Goal: Transaction & Acquisition: Purchase product/service

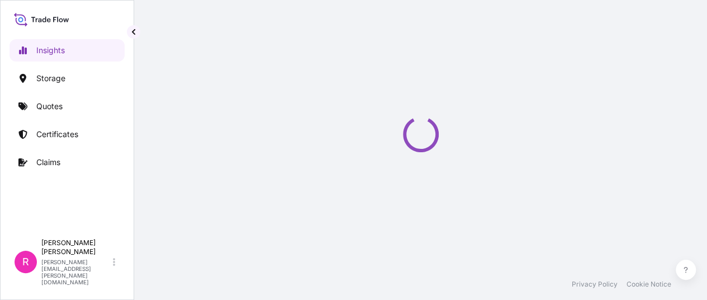
select select "2025"
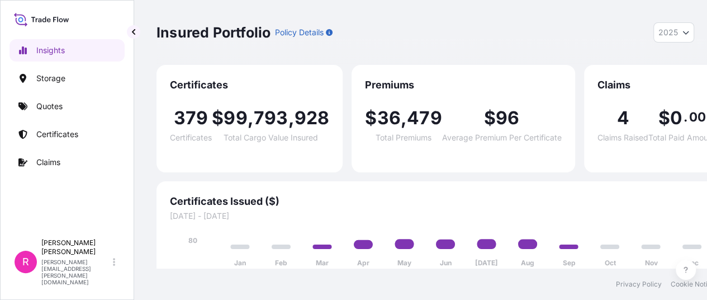
click at [51, 114] on link "Quotes" at bounding box center [67, 106] width 115 height 22
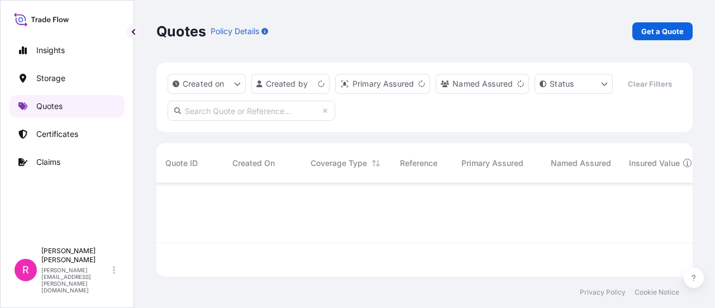
scroll to position [91, 528]
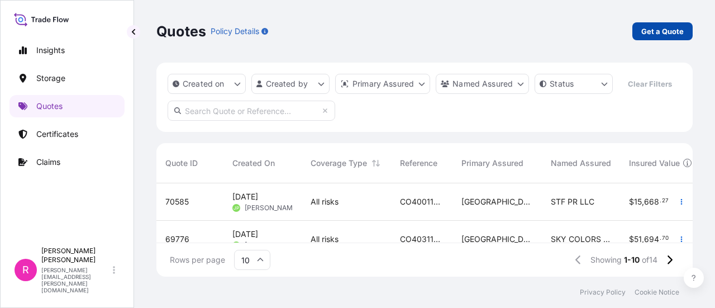
click at [663, 24] on link "Get a Quote" at bounding box center [663, 31] width 60 height 18
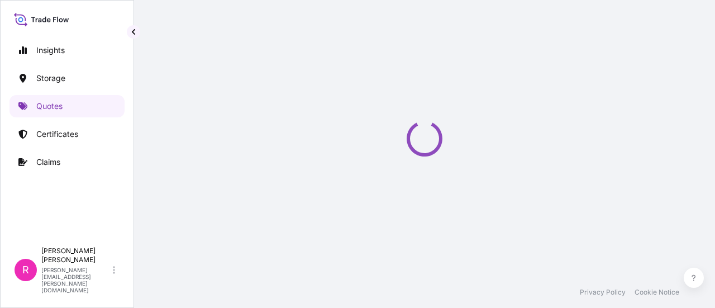
select select "Water"
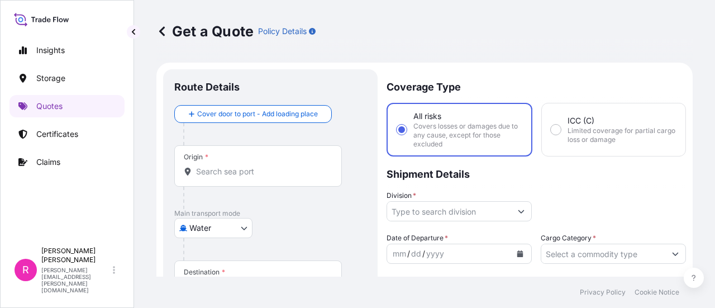
scroll to position [18, 0]
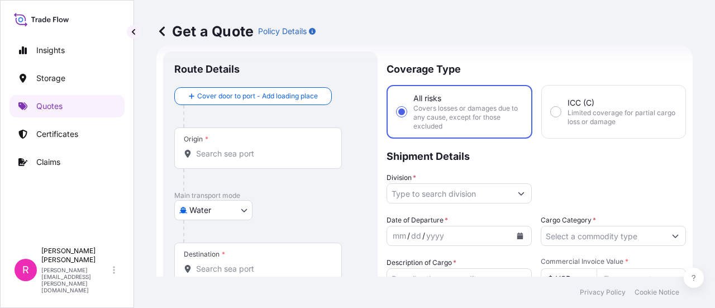
click at [228, 159] on input "Origin *" at bounding box center [262, 153] width 132 height 11
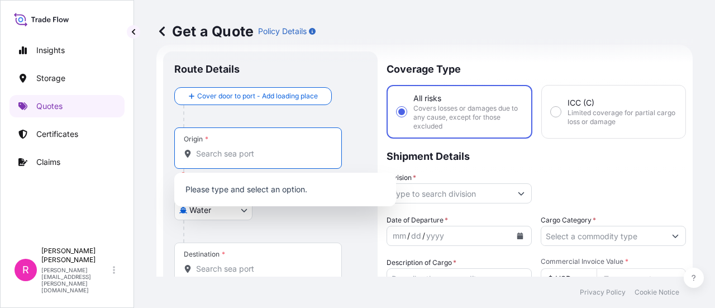
click at [234, 158] on input "Origin * Please select an origin" at bounding box center [262, 153] width 132 height 11
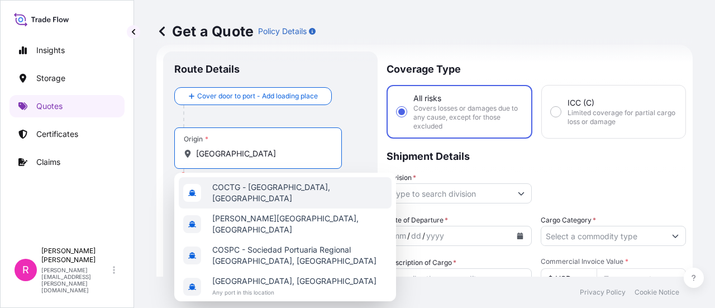
click at [258, 187] on span "COCTG - Cartagena, Colombia" at bounding box center [299, 193] width 175 height 22
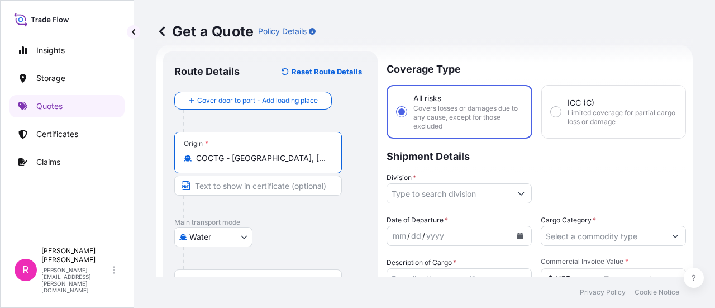
scroll to position [74, 0]
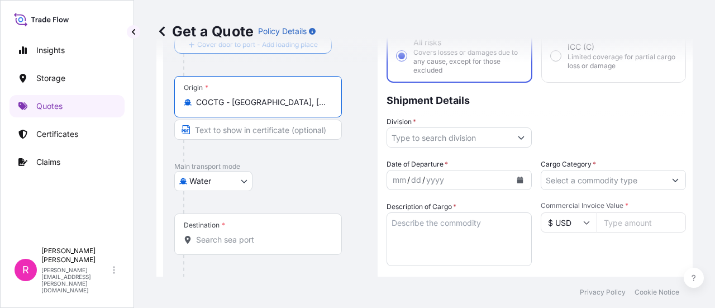
type input "COCTG - Cartagena, Colombia"
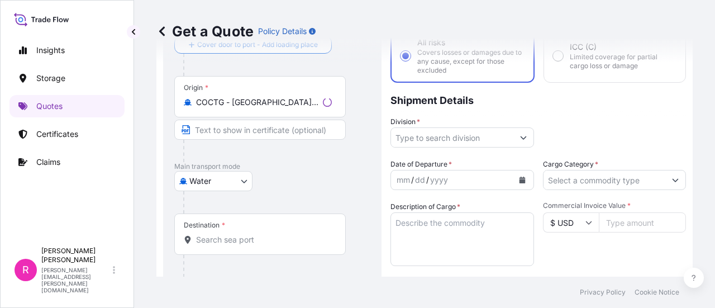
drag, startPoint x: 234, startPoint y: 227, endPoint x: 231, endPoint y: 236, distance: 9.5
click at [232, 234] on div "Destination *" at bounding box center [260, 233] width 172 height 41
click at [244, 233] on div "Destination *" at bounding box center [258, 233] width 168 height 41
click at [244, 234] on input "Destination *" at bounding box center [262, 239] width 132 height 11
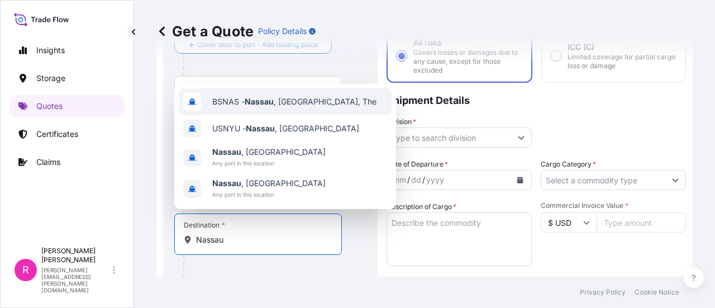
click at [296, 104] on span "BSNAS - Nassau , Bahamas, The" at bounding box center [294, 101] width 164 height 11
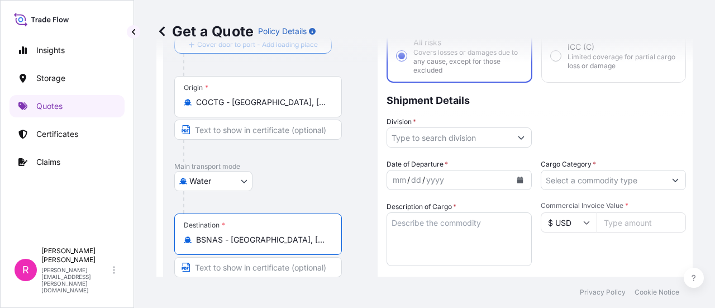
type input "BSNAS - Nassau, Bahamas, The"
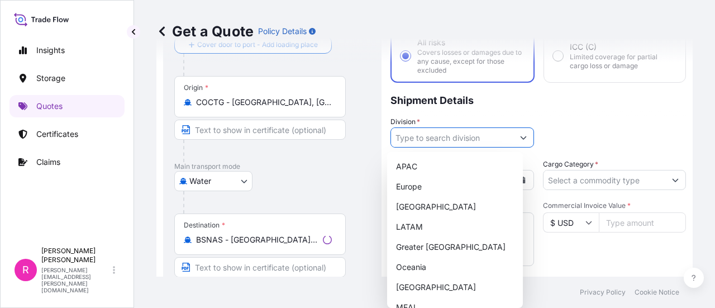
click at [424, 134] on input "Division *" at bounding box center [452, 137] width 122 height 20
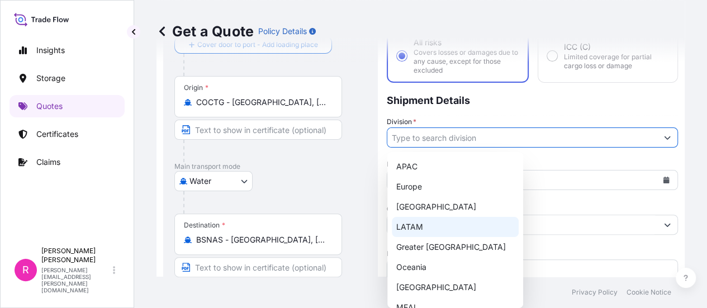
click at [434, 227] on div "LATAM" at bounding box center [455, 227] width 127 height 20
type input "LATAM"
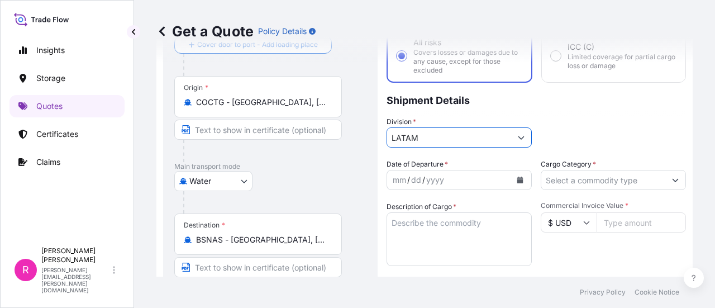
click at [518, 180] on icon "Calendar" at bounding box center [521, 180] width 6 height 7
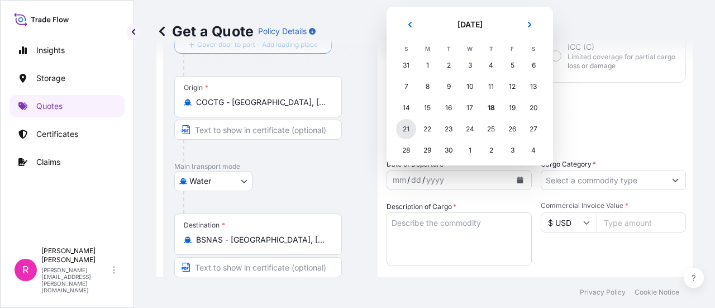
click at [409, 127] on div "21" at bounding box center [406, 129] width 20 height 20
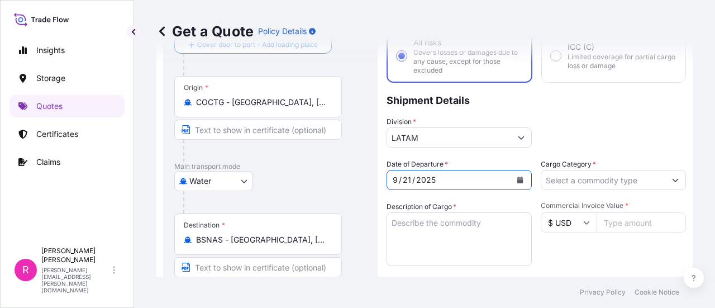
click at [518, 181] on icon "Calendar" at bounding box center [521, 180] width 6 height 7
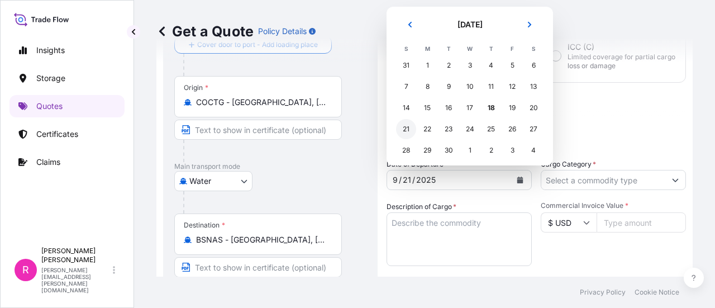
click at [408, 124] on div "21" at bounding box center [406, 129] width 20 height 20
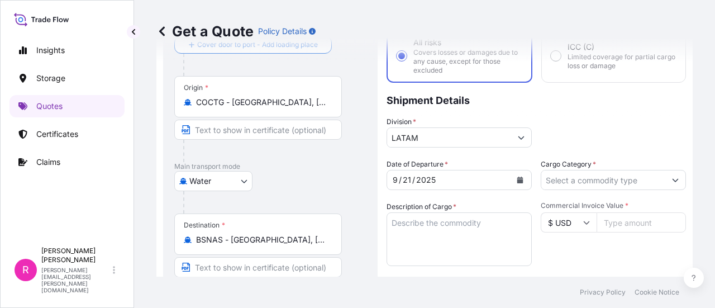
drag, startPoint x: 577, startPoint y: 194, endPoint x: 577, endPoint y: 184, distance: 10.1
click at [577, 193] on div "Date of Departure * 9 / 21 / 2025 Cargo Category * Description of Cargo * Comme…" at bounding box center [537, 297] width 300 height 277
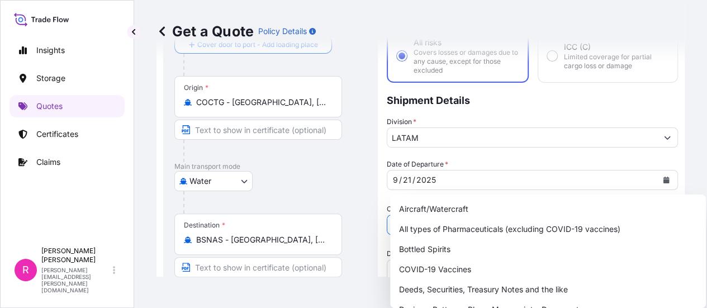
click at [577, 215] on input "Cargo Category *" at bounding box center [522, 225] width 270 height 20
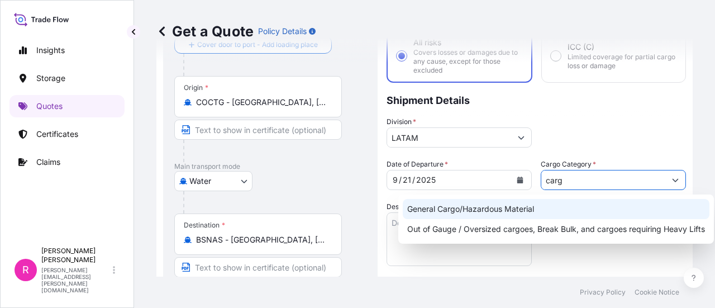
click at [543, 210] on div "General Cargo/Hazardous Material" at bounding box center [556, 209] width 307 height 20
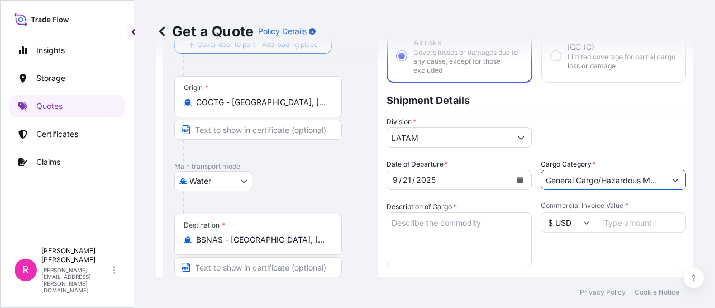
type input "General Cargo/Hazardous Material"
click at [456, 232] on textarea "Description of Cargo *" at bounding box center [459, 239] width 145 height 54
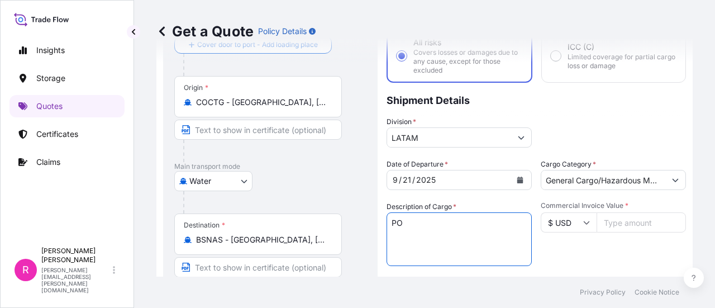
type textarea "P"
click at [493, 220] on textarea "POWER TRANSFORMER" at bounding box center [459, 239] width 145 height 54
type textarea "POWER TRANSFORMER"
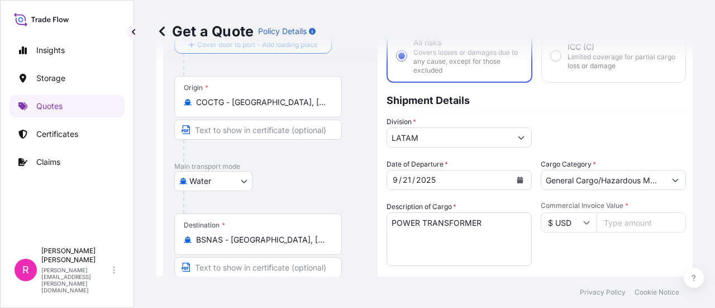
click at [643, 236] on div "Commercial Invoice Value * $ USD" at bounding box center [613, 233] width 145 height 65
click at [637, 229] on input "Commercial Invoice Value *" at bounding box center [641, 222] width 89 height 20
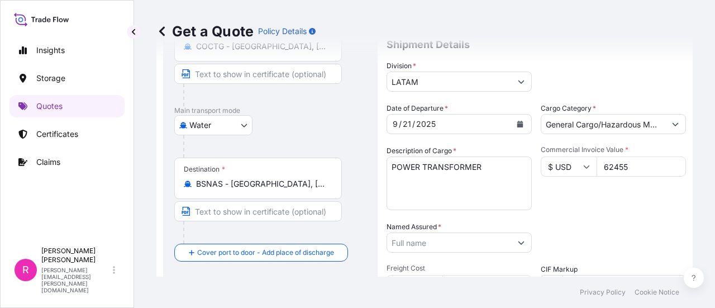
type input "62455"
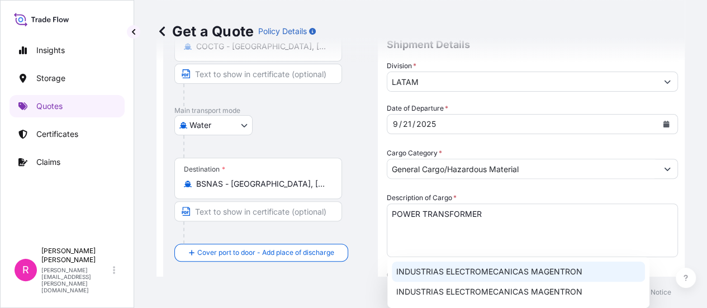
click at [459, 273] on span "INDUSTRIAS ELECTROMECANICAS MAGENTRON" at bounding box center [489, 271] width 186 height 11
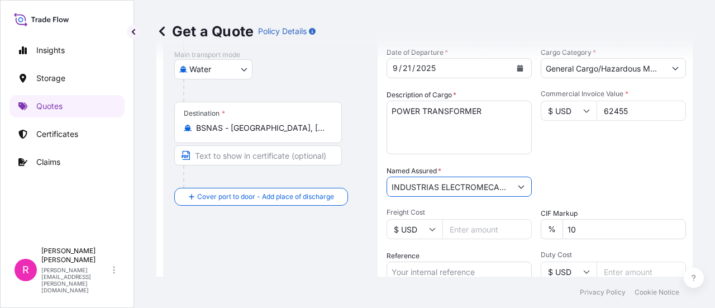
scroll to position [241, 0]
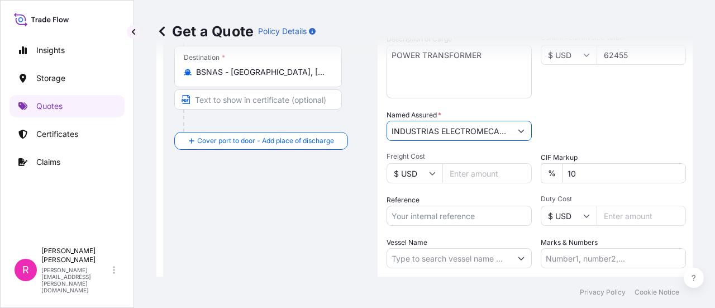
type input "INDUSTRIAS ELECTROMECANICAS MAGENTRON"
drag, startPoint x: 481, startPoint y: 229, endPoint x: 482, endPoint y: 220, distance: 9.0
click at [480, 227] on div "Date of Departure * 9 / 21 / 2025 Cargo Category * General Cargo/Hazardous Mate…" at bounding box center [537, 129] width 300 height 277
click at [431, 221] on input "Reference" at bounding box center [459, 216] width 145 height 20
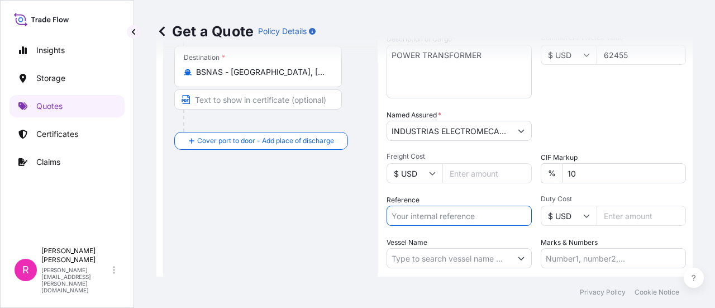
paste input "CO4061154968"
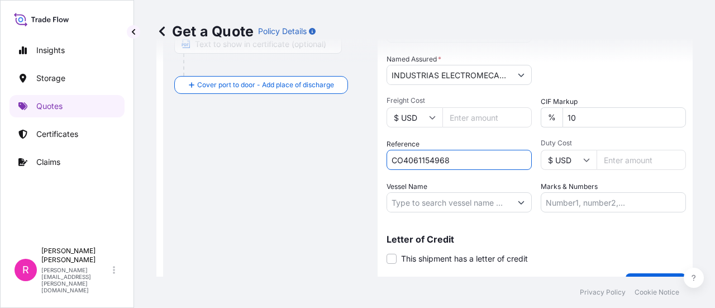
type input "CO4061154968"
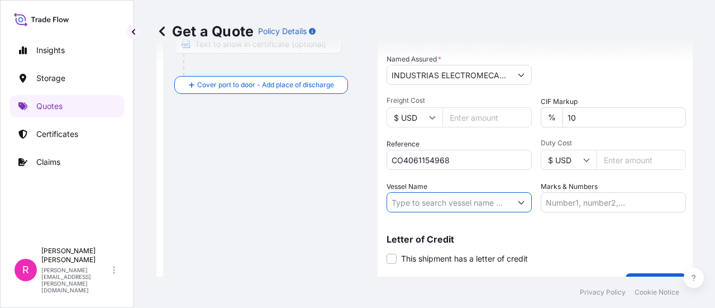
click at [474, 204] on input "Vessel Name" at bounding box center [449, 202] width 124 height 20
click at [474, 202] on input "Vessel Name" at bounding box center [449, 202] width 124 height 20
click at [444, 204] on input "Vessel Name" at bounding box center [449, 202] width 124 height 20
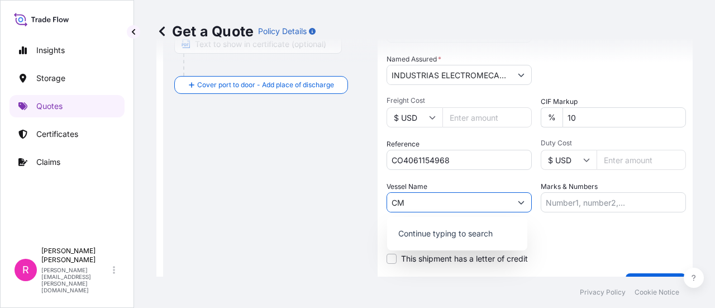
type input "C"
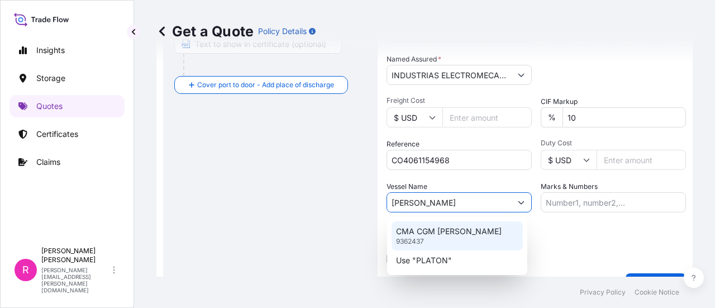
click at [451, 223] on div "CMA CGM PLATON 9362437" at bounding box center [457, 235] width 131 height 29
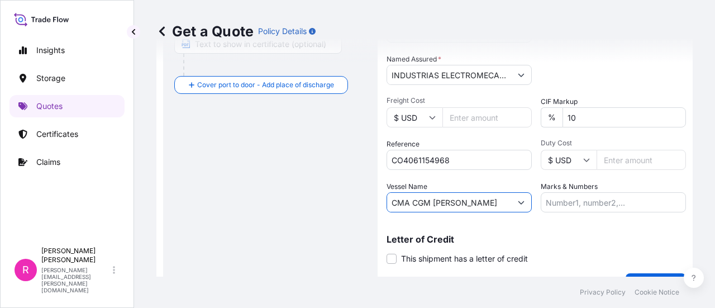
scroll to position [322, 0]
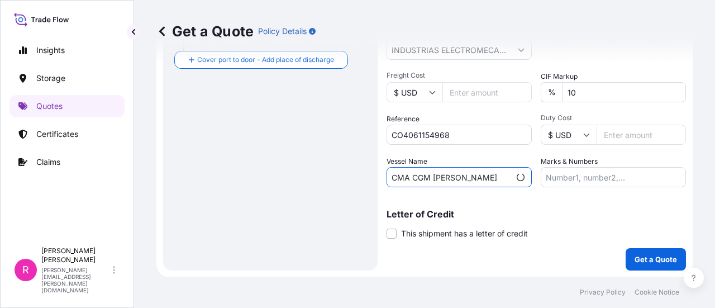
type input "CMA CGM PLATON"
drag, startPoint x: 638, startPoint y: 244, endPoint x: 647, endPoint y: 266, distance: 24.1
click at [642, 253] on div "Coverage Type All risks Covers losses or damages due to any cause, except for t…" at bounding box center [537, 9] width 300 height 524
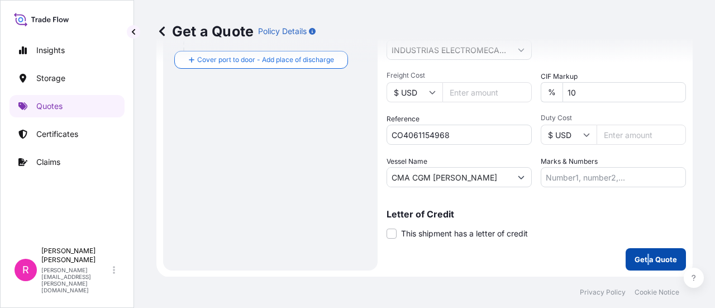
click at [642, 270] on button "Get a Quote" at bounding box center [656, 259] width 60 height 22
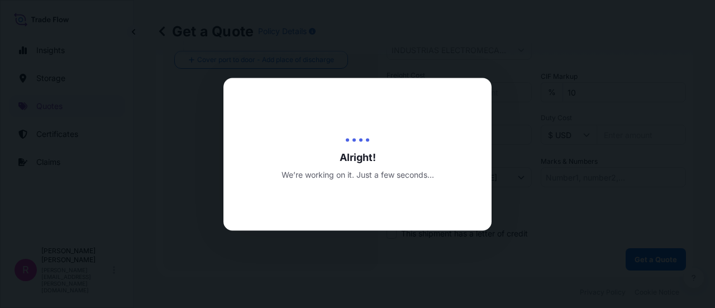
click at [643, 258] on div at bounding box center [357, 154] width 715 height 308
select select "Water"
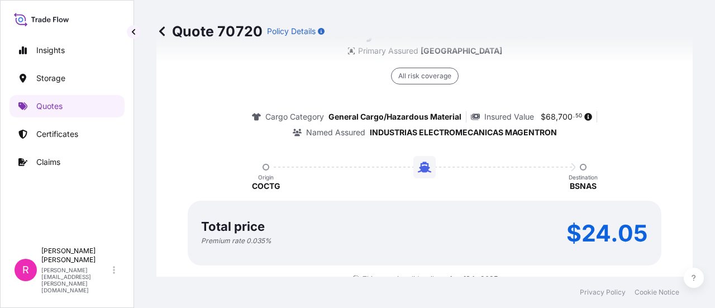
scroll to position [1786, 0]
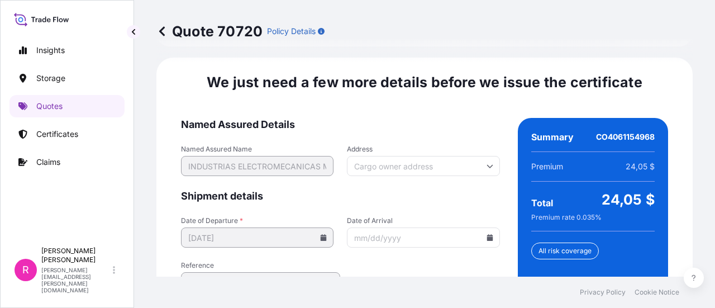
click at [487, 227] on input "Date of Arrival" at bounding box center [423, 237] width 153 height 20
click at [487, 234] on icon at bounding box center [490, 237] width 6 height 7
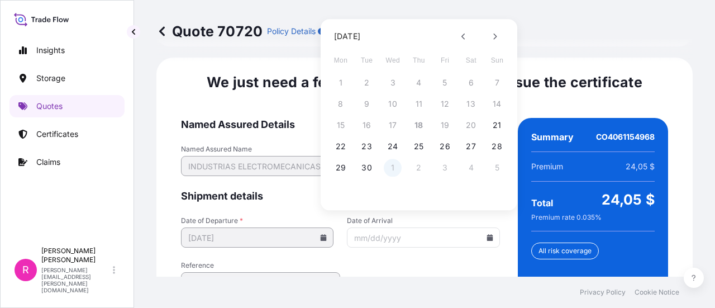
click at [393, 169] on button "1" at bounding box center [393, 168] width 18 height 18
type input "10/01/2025"
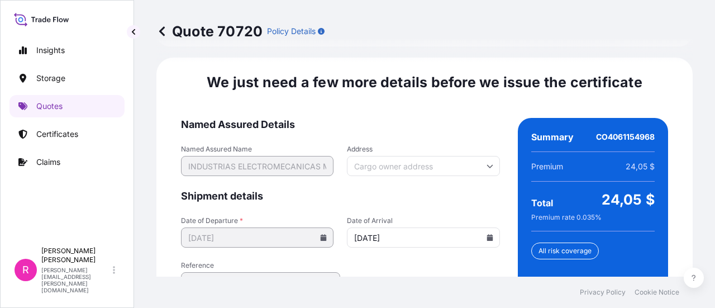
scroll to position [1892, 0]
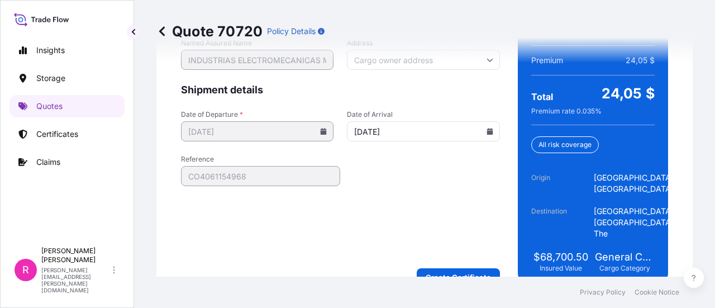
click at [426, 239] on form "Named Assured Details Named Assured Name INDUSTRIAS ELECTROMECANICAS MAGENTRON …" at bounding box center [340, 149] width 319 height 274
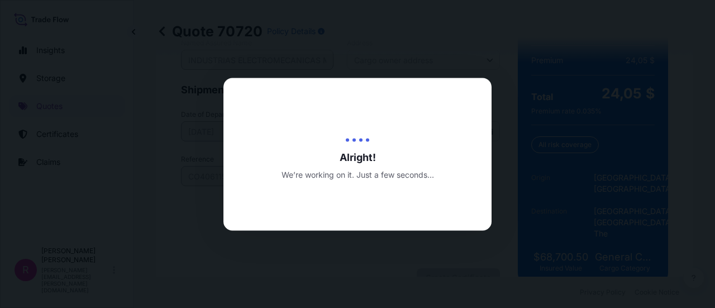
click at [588, 197] on div at bounding box center [357, 154] width 715 height 308
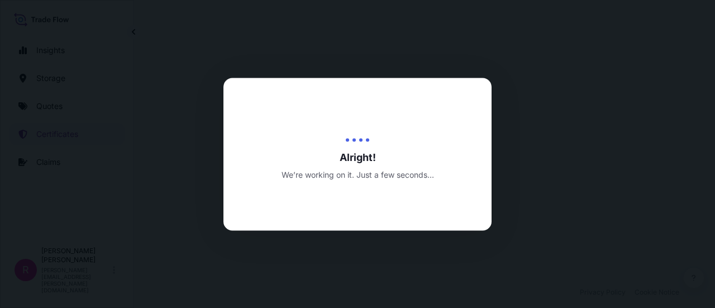
click at [556, 69] on div at bounding box center [357, 154] width 715 height 308
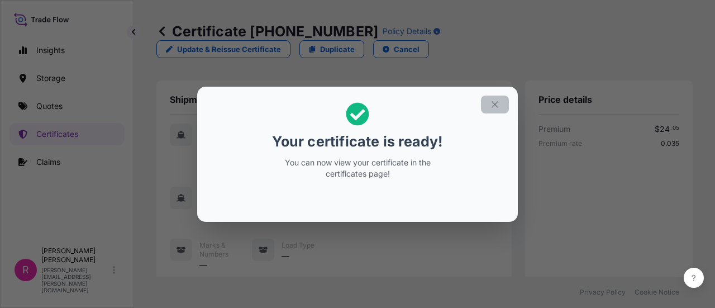
click at [503, 103] on button "button" at bounding box center [495, 105] width 28 height 18
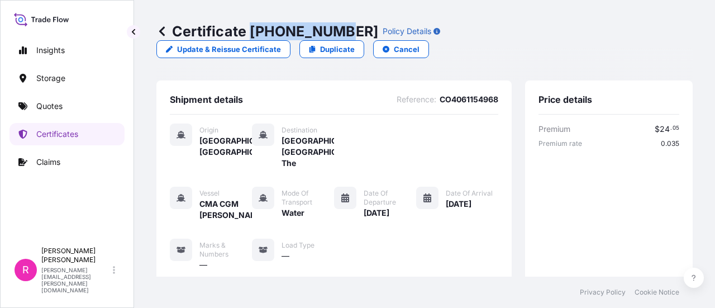
drag, startPoint x: 250, startPoint y: 30, endPoint x: 472, endPoint y: 25, distance: 221.9
click at [335, 31] on p "Certificate 31619-400-1" at bounding box center [267, 31] width 222 height 18
copy p "31619-400-1"
click at [37, 107] on p "Quotes" at bounding box center [49, 106] width 26 height 11
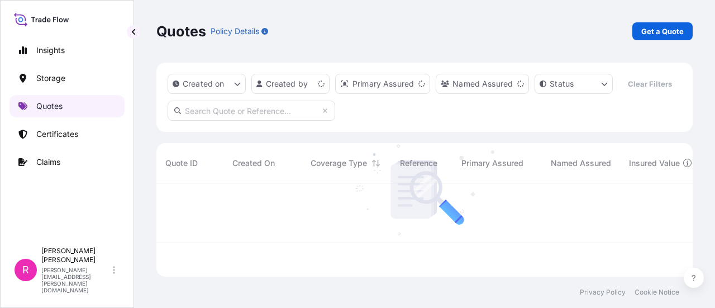
scroll to position [91, 528]
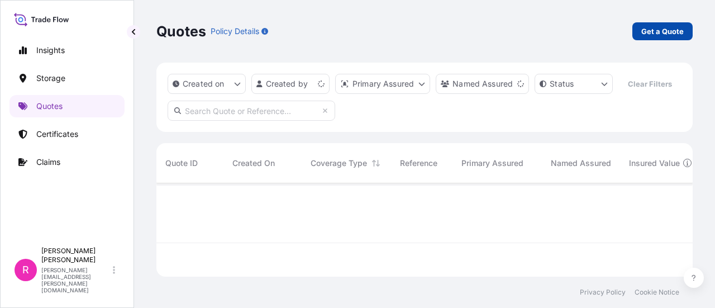
click at [663, 23] on div "Quotes Policy Details Get a Quote" at bounding box center [424, 31] width 537 height 63
click at [663, 29] on p "Get a Quote" at bounding box center [663, 31] width 42 height 11
select select "Water"
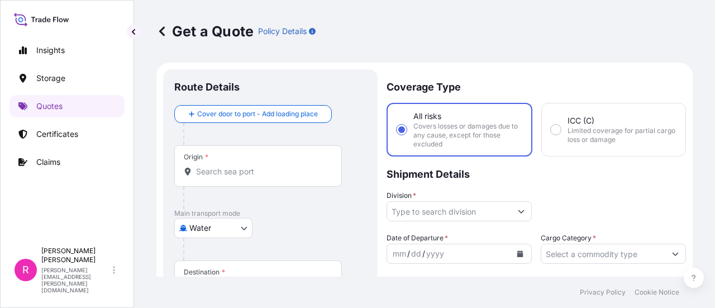
scroll to position [18, 0]
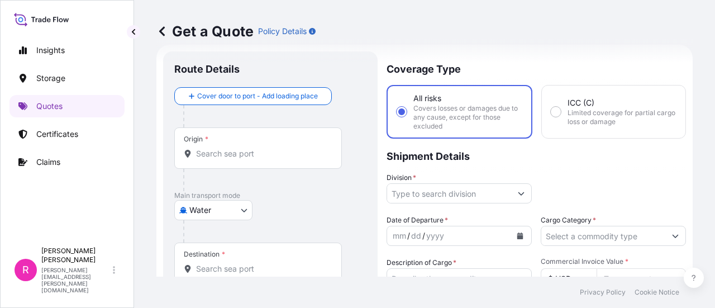
click at [255, 154] on input "Origin *" at bounding box center [262, 153] width 132 height 11
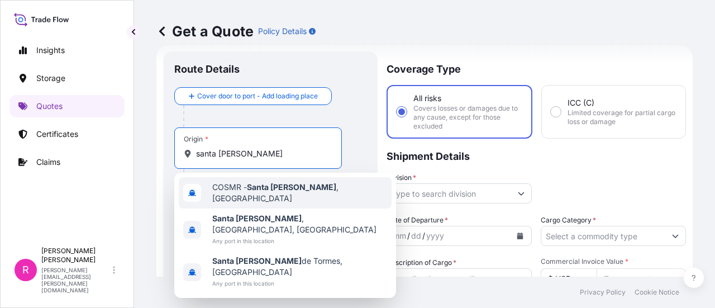
click at [279, 195] on span "COSMR - Santa Marta , Colombia" at bounding box center [299, 193] width 175 height 22
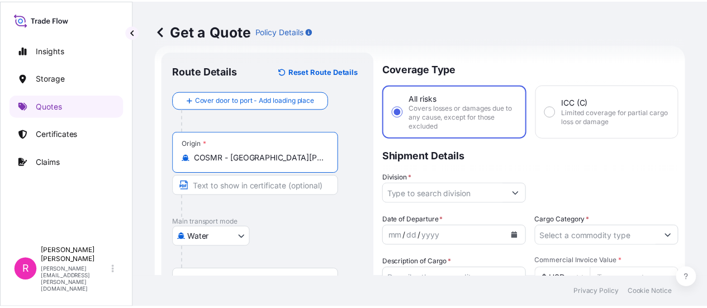
scroll to position [74, 0]
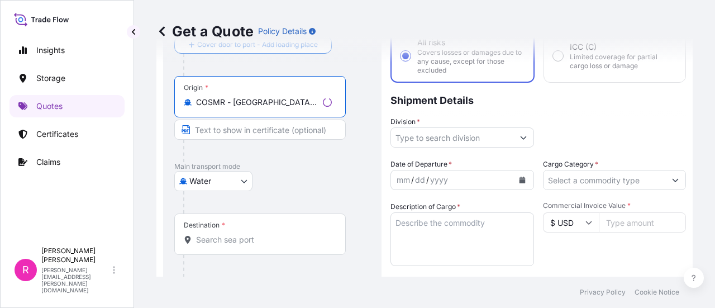
type input "COSMR - Santa Marta, Colombia"
drag, startPoint x: 238, startPoint y: 227, endPoint x: 235, endPoint y: 243, distance: 16.4
click at [238, 230] on div "Destination *" at bounding box center [260, 233] width 172 height 41
click at [238, 234] on input "Destination *" at bounding box center [264, 239] width 136 height 11
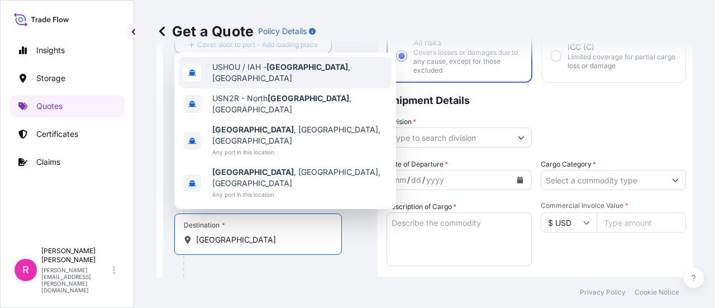
click at [262, 84] on span "USHOU / IAH - Houston , United States" at bounding box center [299, 72] width 175 height 22
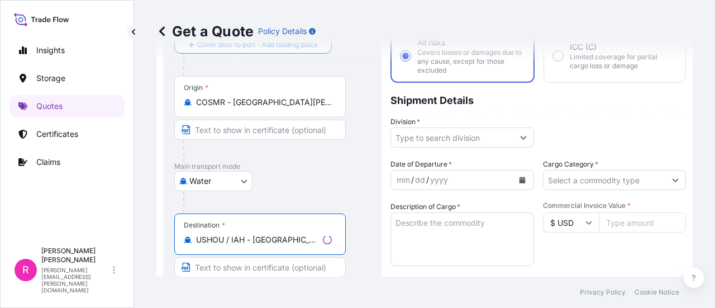
type input "USHOU / IAH - Houston, United States"
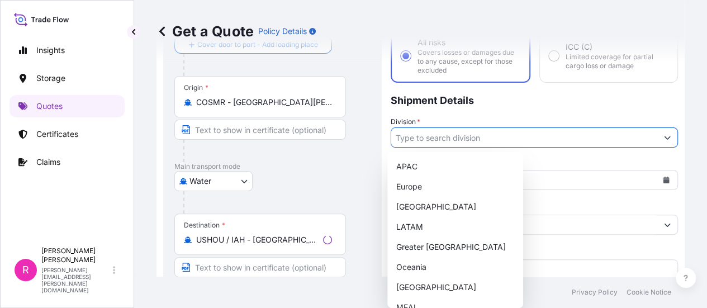
drag, startPoint x: 397, startPoint y: 135, endPoint x: 424, endPoint y: 134, distance: 26.3
click at [398, 135] on input "Division *" at bounding box center [524, 137] width 266 height 20
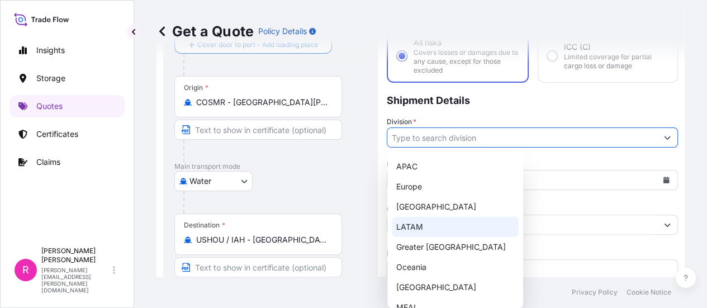
click at [435, 227] on div "LATAM" at bounding box center [455, 227] width 127 height 20
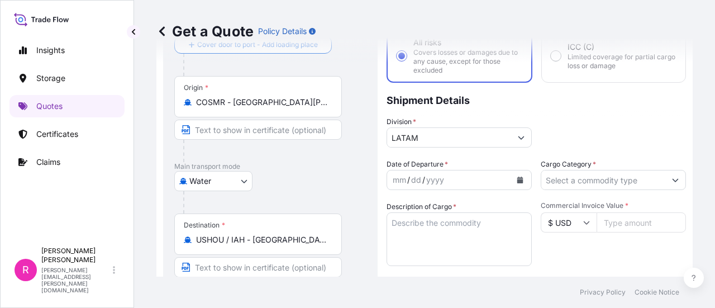
type input "Europe"
click at [517, 176] on button "Calendar" at bounding box center [520, 180] width 18 height 18
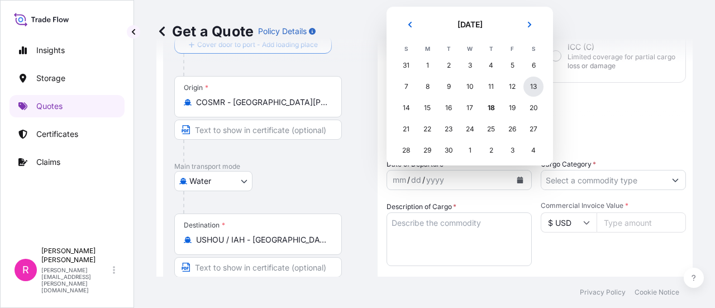
click at [537, 82] on div "13" at bounding box center [534, 87] width 20 height 20
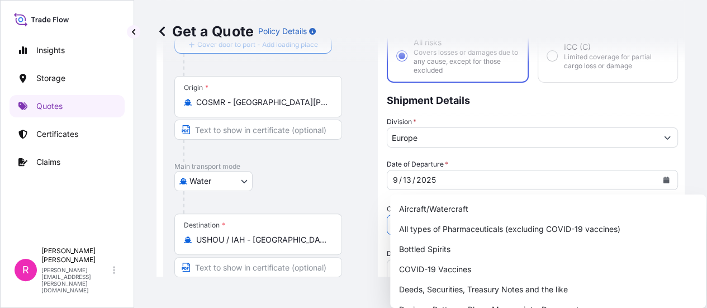
click at [576, 215] on input "Cargo Category *" at bounding box center [522, 225] width 270 height 20
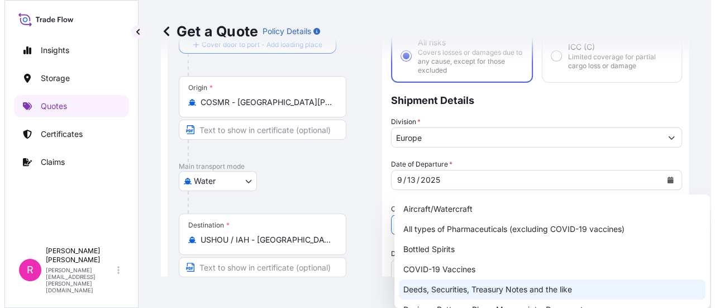
scroll to position [56, 0]
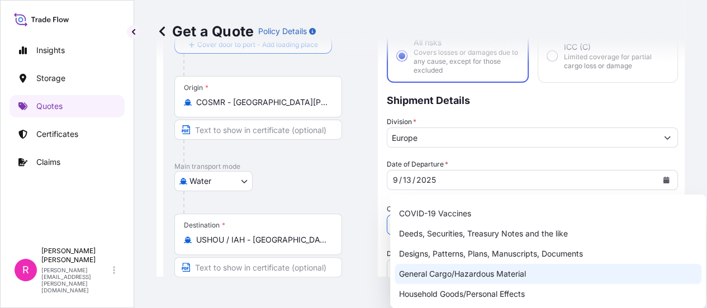
click at [461, 273] on div "General Cargo/Hazardous Material" at bounding box center [548, 274] width 307 height 20
type input "General Cargo/Hazardous Material"
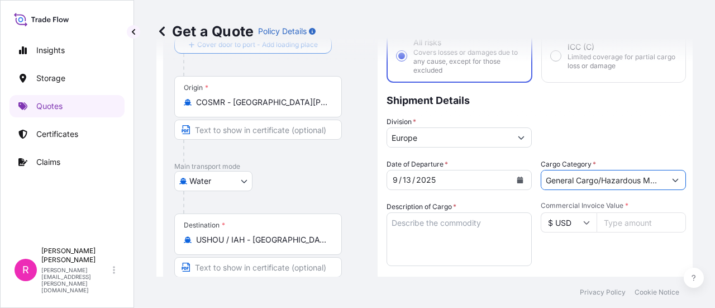
click at [461, 242] on textarea "Description of Cargo *" at bounding box center [459, 239] width 145 height 54
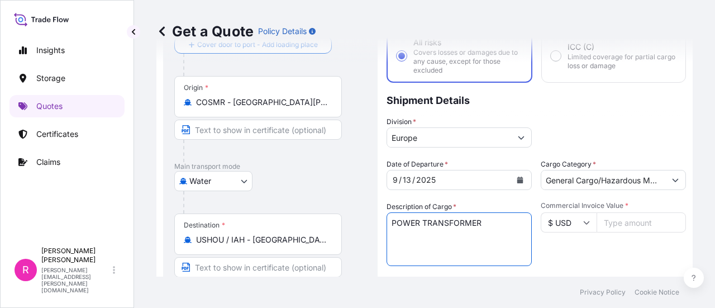
type textarea "POWER TRANSFORMER"
click at [624, 230] on input "Commercial Invoice Value *" at bounding box center [641, 222] width 89 height 20
type input "2463155"
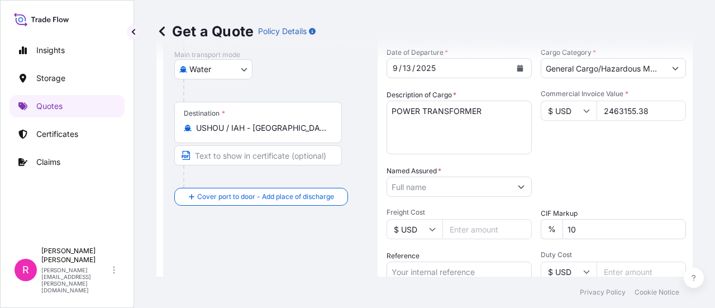
type input "2463155.38"
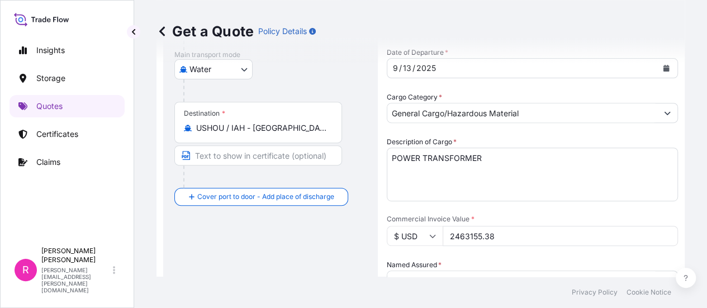
click at [440, 270] on input "Named Assured *" at bounding box center [522, 280] width 270 height 20
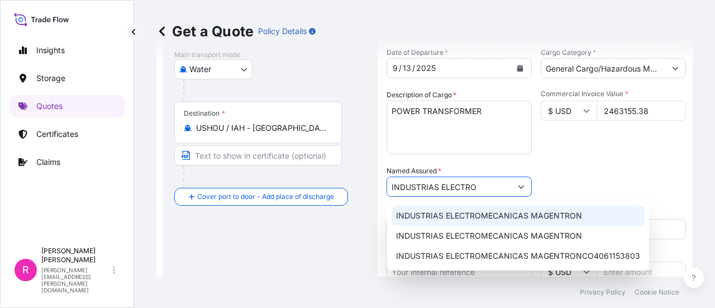
click at [448, 217] on span "INDUSTRIAS ELECTROMECANICAS MAGENTRON" at bounding box center [489, 215] width 186 height 11
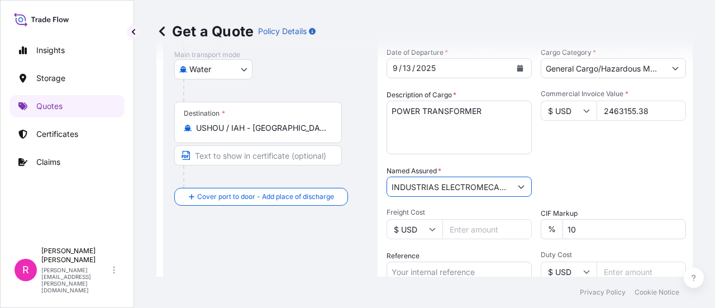
scroll to position [241, 0]
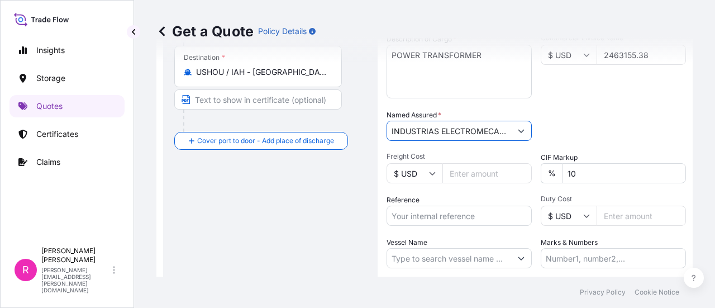
type input "INDUSTRIAS ELECTROMECANICAS MAGENTRON"
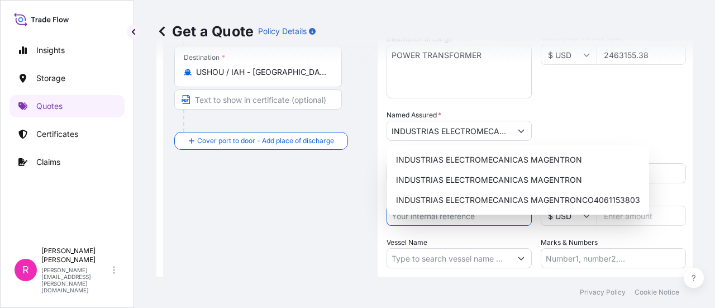
click at [459, 213] on body "3 options available. Insights Storage Quotes Certificates Claims R Ruben Diaz r…" at bounding box center [357, 154] width 715 height 308
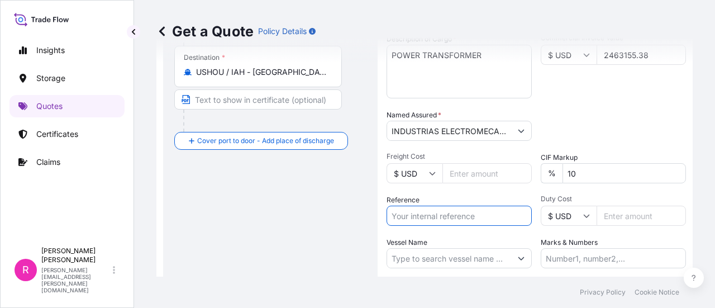
click at [450, 214] on input "Reference" at bounding box center [459, 216] width 145 height 20
click at [422, 213] on input "Reference" at bounding box center [459, 216] width 145 height 20
paste input "EXPO 249-25 TESLA INC - OV 51445"
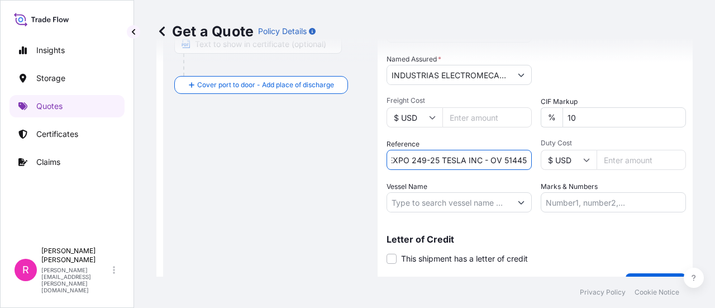
type input "EXPO 249-25 TESLA INC - OV 51445"
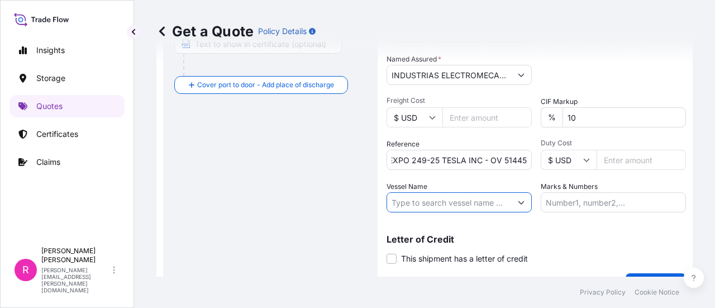
click at [474, 205] on input "Vessel Name" at bounding box center [449, 202] width 124 height 20
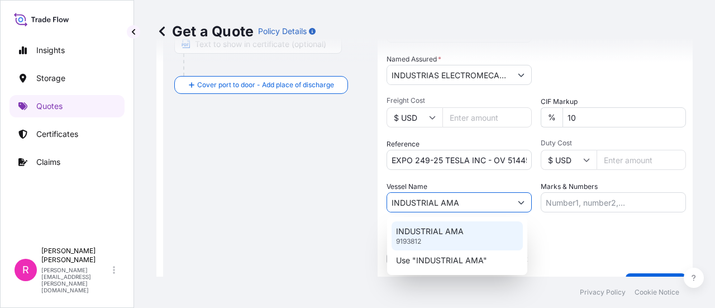
click at [442, 233] on p "INDUSTRIAL AMA" at bounding box center [430, 231] width 68 height 11
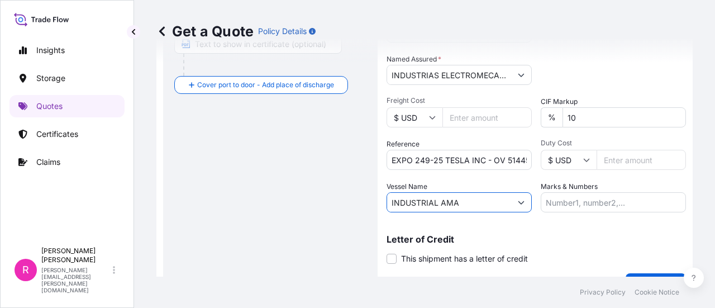
scroll to position [322, 0]
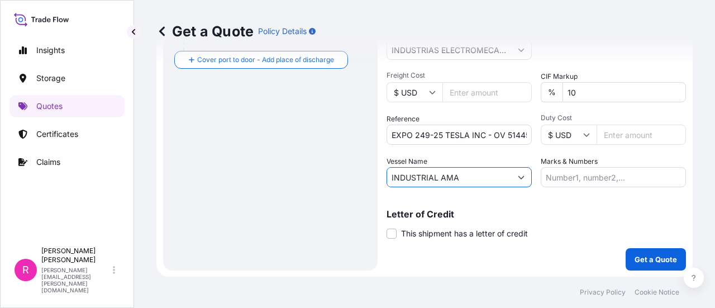
type input "INDUSTRIAL AMA"
click at [651, 251] on button "Get a Quote" at bounding box center [656, 259] width 60 height 22
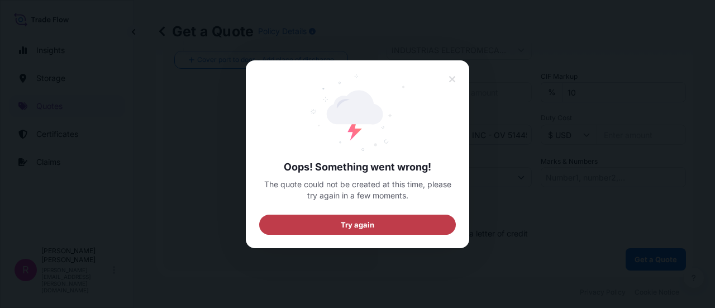
click at [348, 230] on button "Try again" at bounding box center [357, 224] width 197 height 20
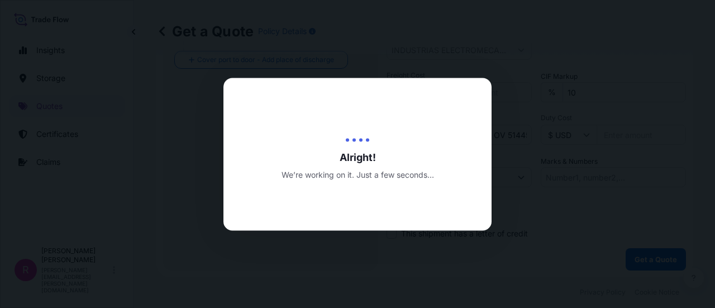
scroll to position [18, 0]
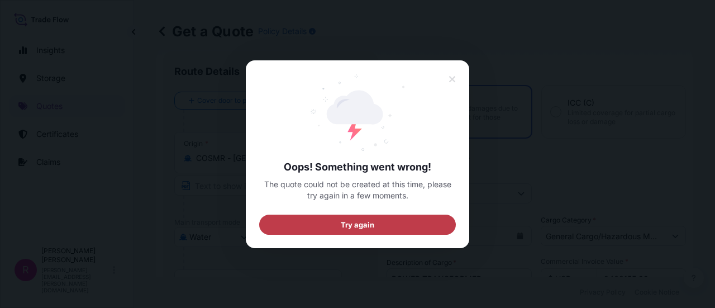
click at [382, 226] on button "Try again" at bounding box center [357, 224] width 197 height 20
click at [393, 217] on button "Try again" at bounding box center [357, 224] width 197 height 20
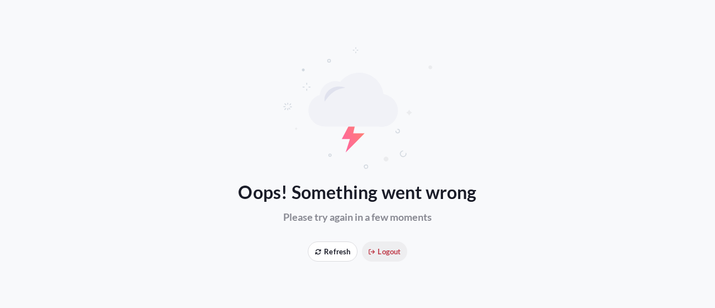
click at [390, 254] on span "Logout" at bounding box center [385, 251] width 32 height 11
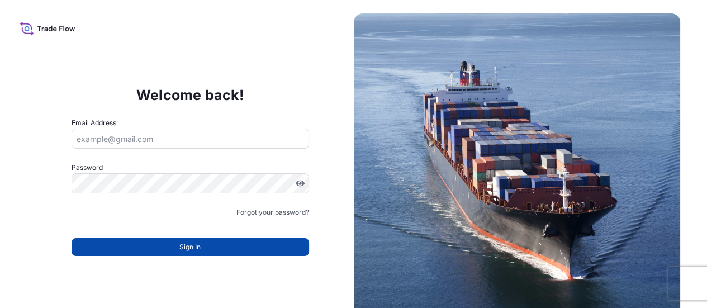
type input "ruben.diaz@psabdp.com"
click at [276, 253] on button "Sign In" at bounding box center [191, 247] width 238 height 18
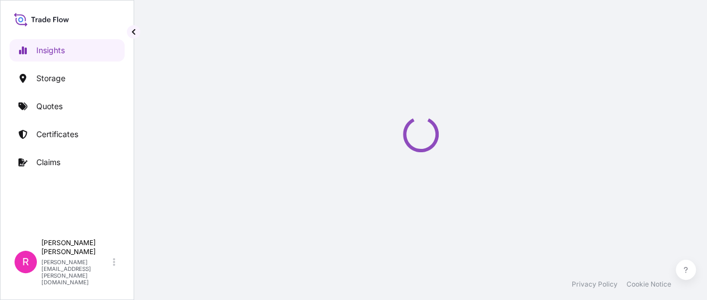
select select "2025"
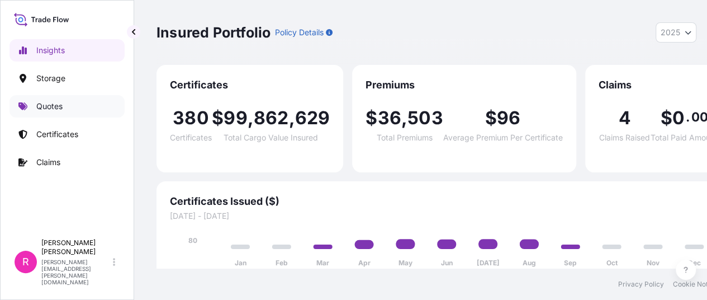
click at [38, 110] on p "Quotes" at bounding box center [49, 106] width 26 height 11
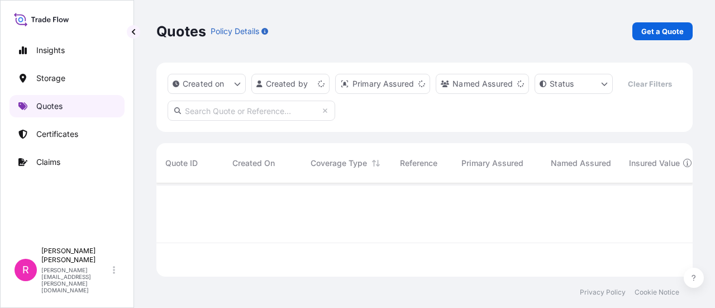
scroll to position [91, 528]
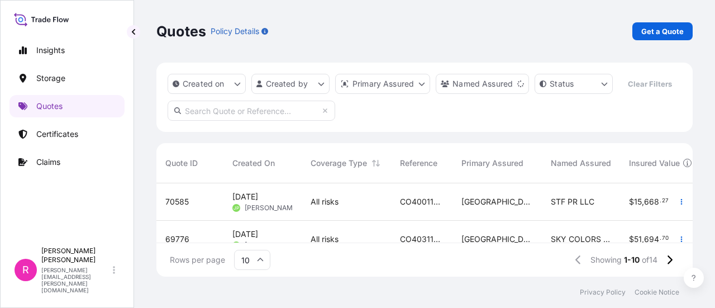
click at [666, 21] on div "Quotes Policy Details Get a Quote" at bounding box center [424, 31] width 537 height 63
click at [666, 25] on link "Get a Quote" at bounding box center [663, 31] width 60 height 18
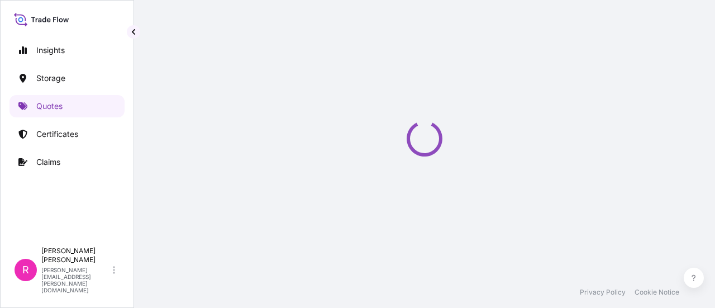
scroll to position [18, 0]
select select "Water"
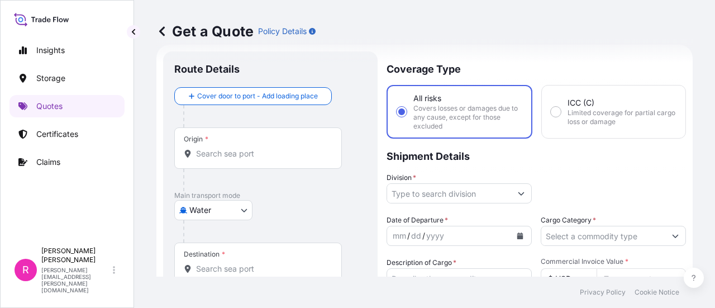
click at [302, 164] on div "Origin *" at bounding box center [258, 147] width 168 height 41
click at [302, 159] on input "Origin *" at bounding box center [262, 153] width 132 height 11
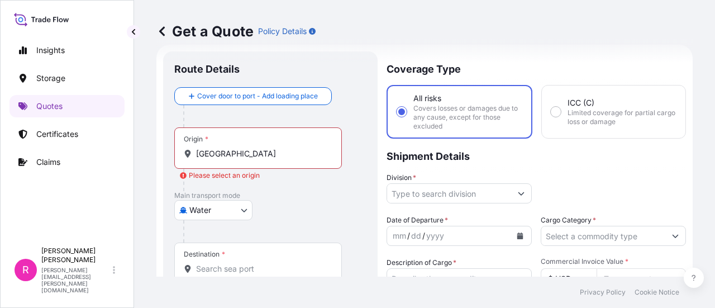
drag, startPoint x: 267, startPoint y: 151, endPoint x: 254, endPoint y: 165, distance: 19.0
click at [265, 152] on input "SANTA MA" at bounding box center [262, 153] width 132 height 11
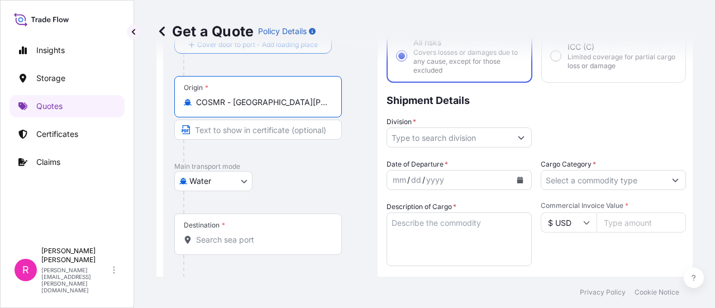
scroll to position [130, 0]
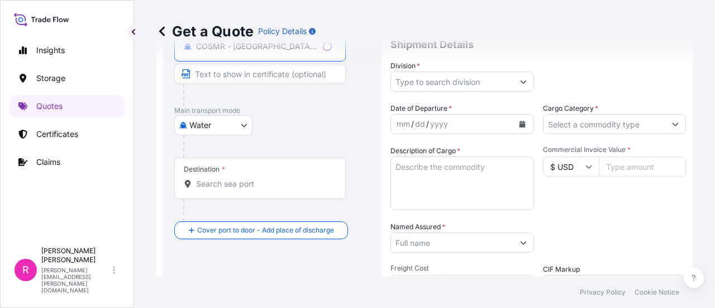
type input "COSMR - Santa Marta, Colombia"
click at [247, 192] on div "Destination *" at bounding box center [260, 178] width 172 height 41
click at [247, 189] on input "Destination *" at bounding box center [264, 183] width 136 height 11
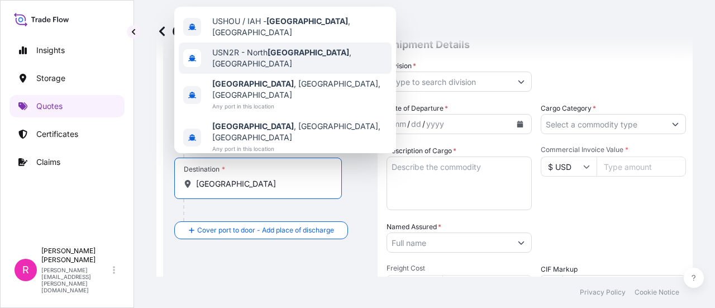
click at [273, 82] on div "USHOU / IAH - Houston , United States USN2R - North Houston , United States Hou…" at bounding box center [285, 80] width 222 height 146
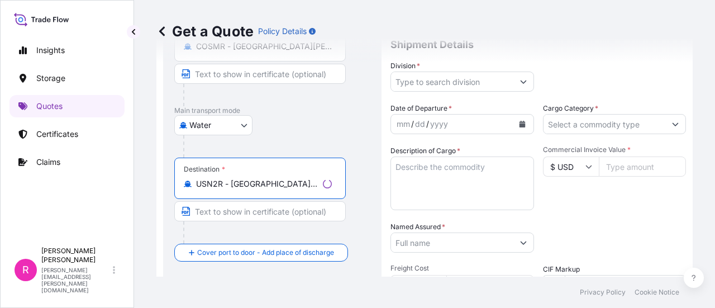
click at [259, 177] on div "Destination * USN2R - North Houston, United States" at bounding box center [260, 178] width 172 height 41
click at [259, 178] on input "USN2R - North Houston, United States" at bounding box center [257, 183] width 122 height 11
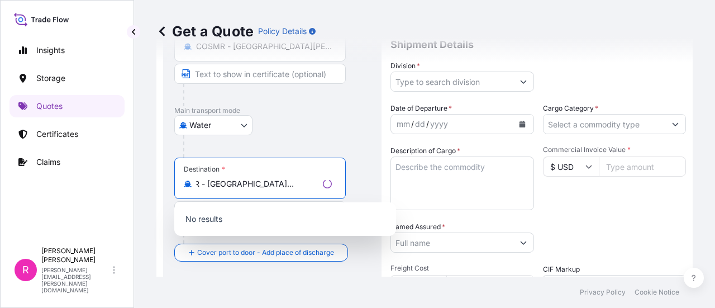
scroll to position [0, 10]
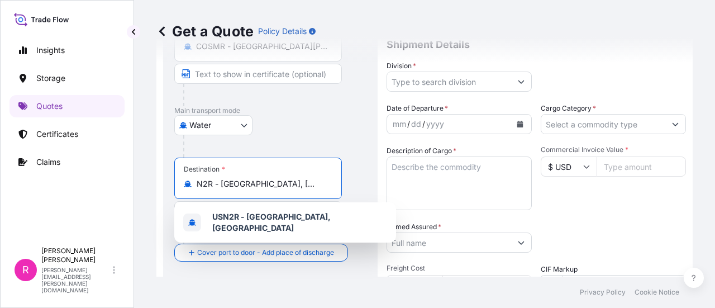
drag, startPoint x: 205, startPoint y: 183, endPoint x: 352, endPoint y: 186, distance: 147.0
click at [352, 186] on div "Destination * USN2R - North Houston, United States" at bounding box center [270, 201] width 192 height 86
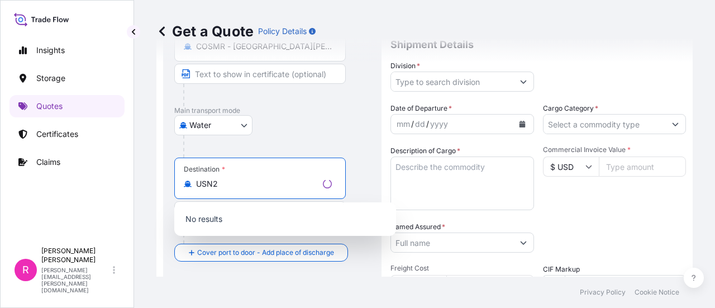
drag, startPoint x: 193, startPoint y: 175, endPoint x: 99, endPoint y: 179, distance: 93.4
click at [99, 179] on div "Insights Storage Quotes Certificates Claims R Ruben Diaz ruben.diaz@psabdp.com …" at bounding box center [357, 154] width 715 height 308
type input "J"
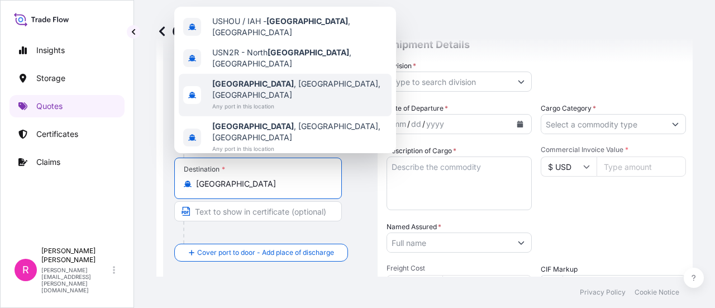
click at [269, 94] on span "Houston , TX, USA" at bounding box center [299, 89] width 175 height 22
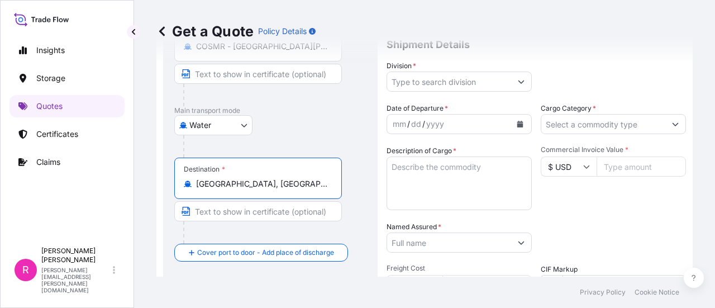
type input "Houston, TX, USA"
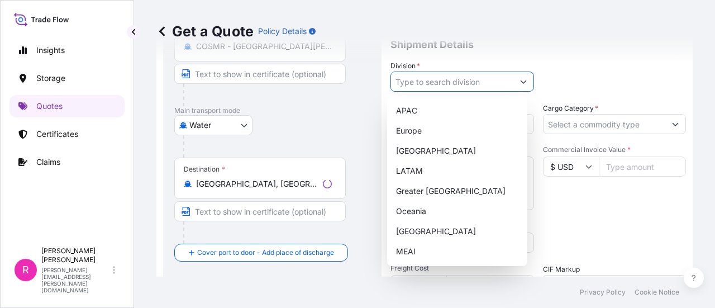
drag, startPoint x: 456, startPoint y: 74, endPoint x: 512, endPoint y: 79, distance: 56.1
click at [459, 75] on input "Division *" at bounding box center [452, 82] width 122 height 20
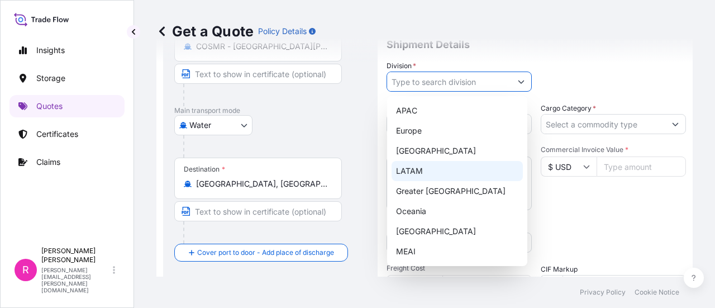
click at [436, 173] on div "LATAM" at bounding box center [457, 171] width 131 height 20
type input "LATAM"
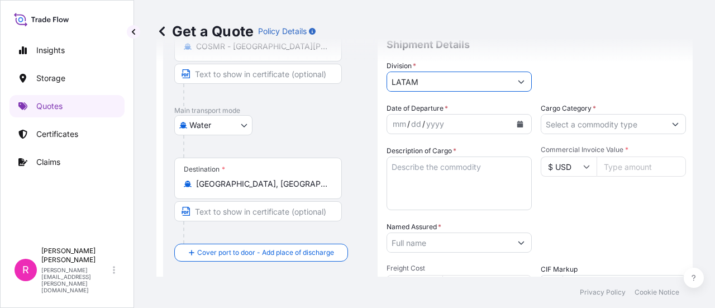
click at [518, 124] on icon "Calendar" at bounding box center [521, 124] width 6 height 7
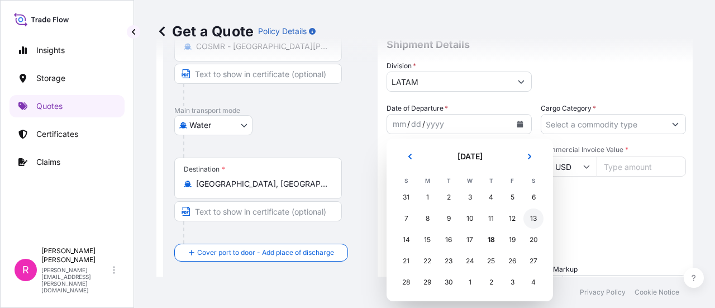
click at [535, 222] on div "13" at bounding box center [534, 218] width 20 height 20
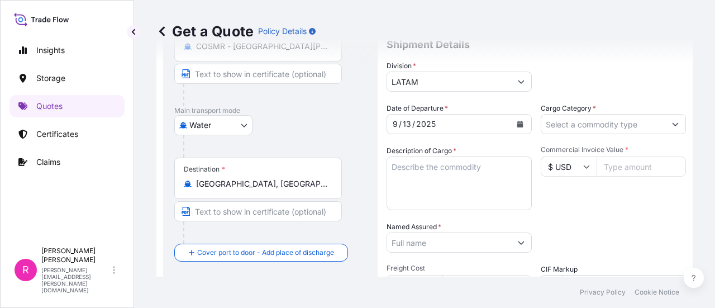
click at [616, 110] on div "Cargo Category *" at bounding box center [613, 118] width 145 height 31
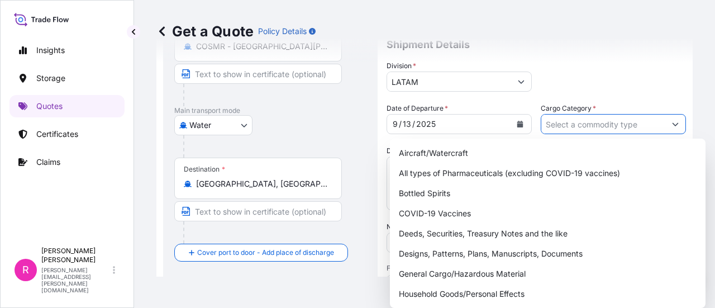
click at [619, 120] on input "Cargo Category *" at bounding box center [604, 124] width 124 height 20
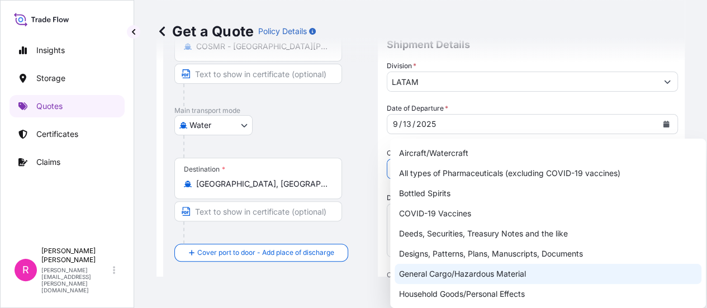
click at [455, 274] on div "General Cargo/Hazardous Material" at bounding box center [548, 274] width 307 height 20
type input "General Cargo/Hazardous Material"
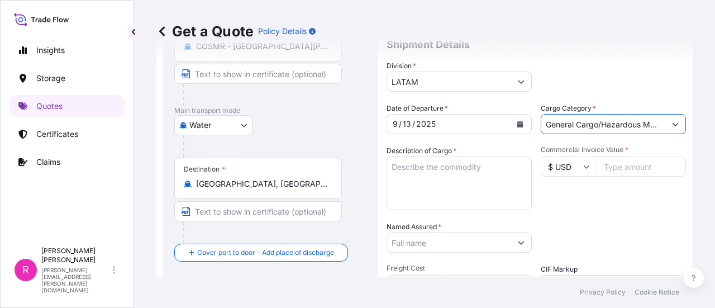
click at [449, 186] on textarea "Description of Cargo *" at bounding box center [459, 183] width 145 height 54
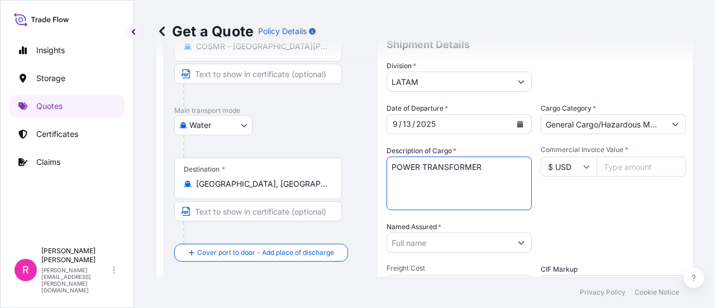
type textarea "POWER TRANSFORMER"
drag, startPoint x: 640, startPoint y: 150, endPoint x: 629, endPoint y: 175, distance: 27.5
click at [639, 166] on div "Commercial Invoice Value * $ USD" at bounding box center [613, 177] width 145 height 65
click at [623, 181] on div "Commercial Invoice Value * $ USD" at bounding box center [613, 177] width 145 height 65
click at [635, 162] on input "Commercial Invoice Value *" at bounding box center [641, 166] width 89 height 20
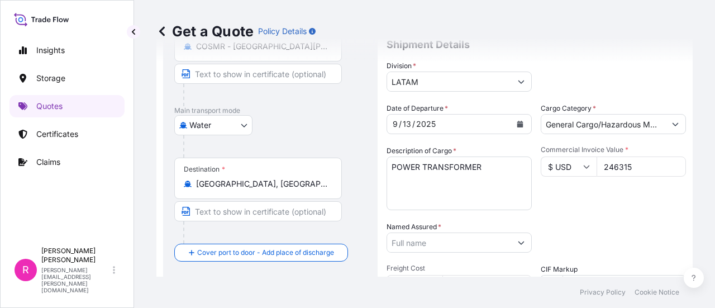
type input "2463155"
type input "2463155.38"
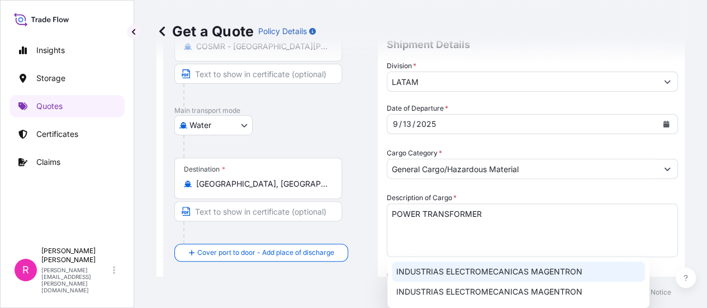
click at [476, 270] on span "INDUSTRIAS ELECTROMECANICAS MAGENTRON" at bounding box center [489, 271] width 186 height 11
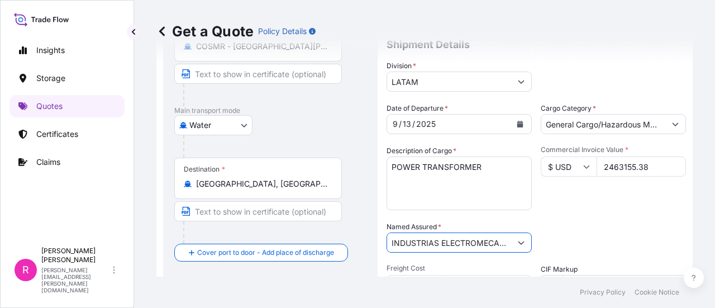
scroll to position [186, 0]
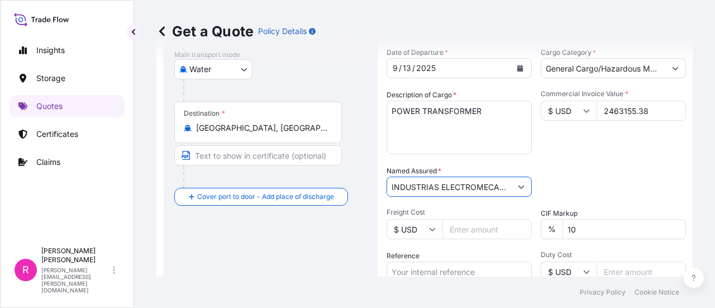
type input "INDUSTRIAS ELECTROMECANICAS MAGENTRON"
drag, startPoint x: 453, startPoint y: 276, endPoint x: 534, endPoint y: 265, distance: 81.8
click at [453, 276] on input "Reference" at bounding box center [459, 272] width 145 height 20
click at [450, 276] on input "Reference" at bounding box center [459, 272] width 145 height 20
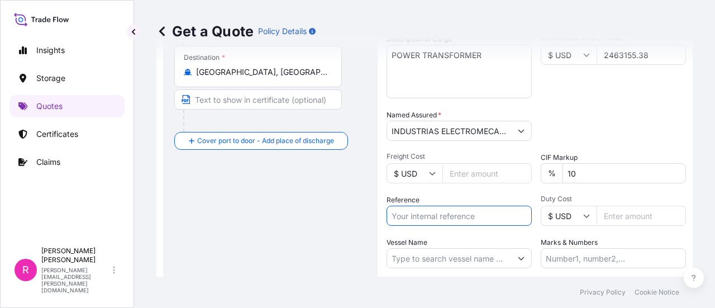
paste input "EXPO 249-25 TESLA INC - OV 51445"
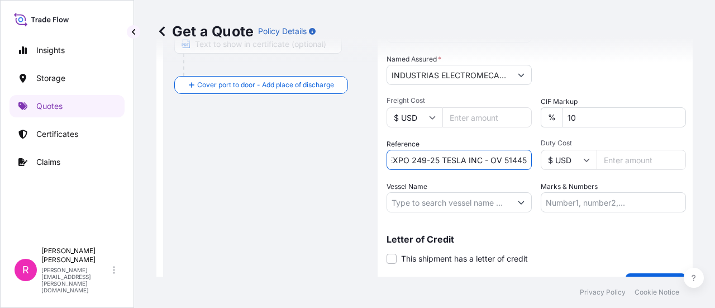
type input "EXPO 249-25 TESLA INC - OV 51445"
click at [468, 198] on input "Vessel Name" at bounding box center [449, 202] width 124 height 20
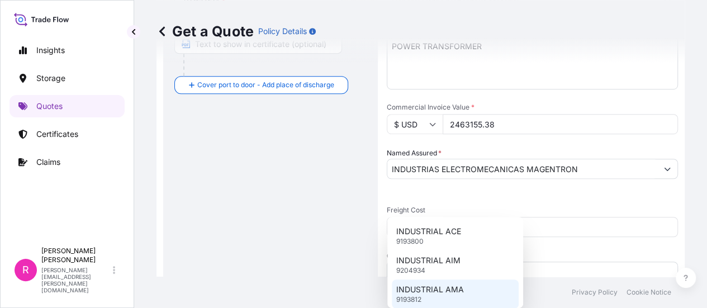
click at [466, 288] on div "INDUSTRIAL AMA 9193812" at bounding box center [455, 293] width 127 height 29
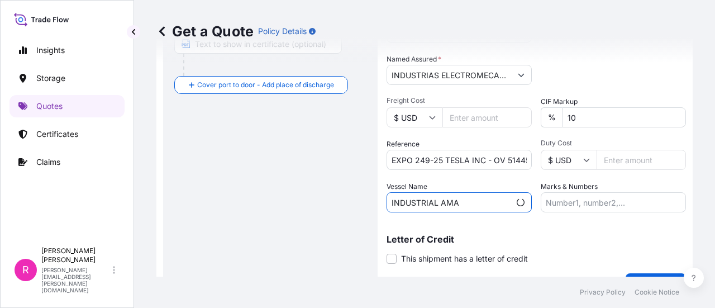
type input "INDUSTRIAL AMA"
click at [629, 273] on button "Get a Quote" at bounding box center [656, 284] width 60 height 22
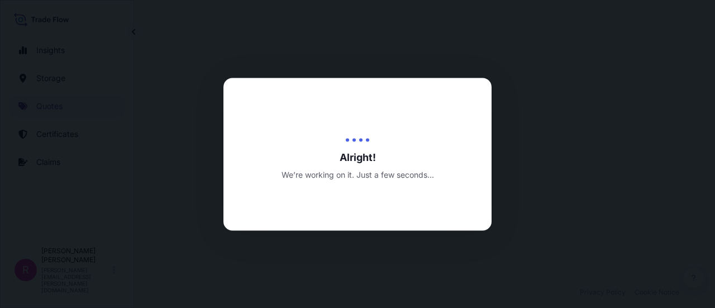
scroll to position [554, 0]
select select "Water"
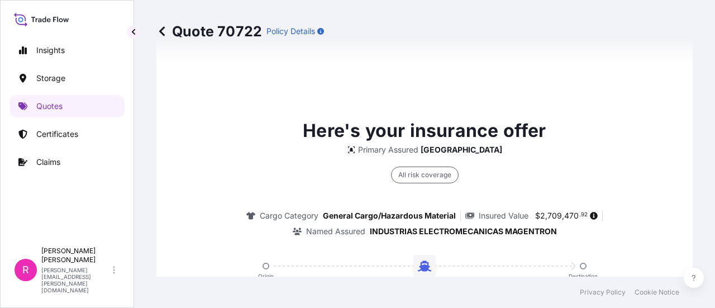
scroll to position [890, 0]
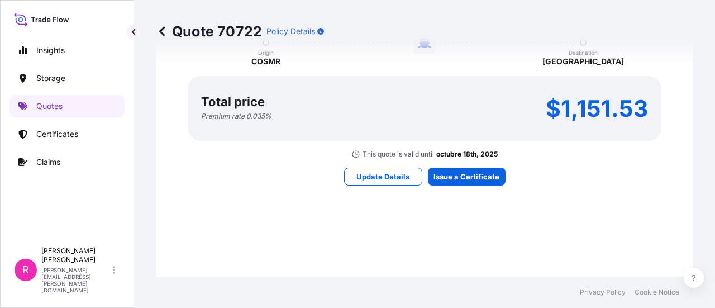
click at [455, 168] on div "Here's your insurance offer Primary Assured Colombia All risk coverage Cargo Ca…" at bounding box center [424, 39] width 505 height 829
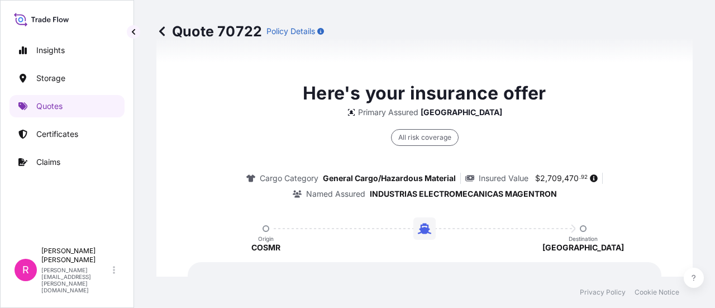
scroll to position [1809, 0]
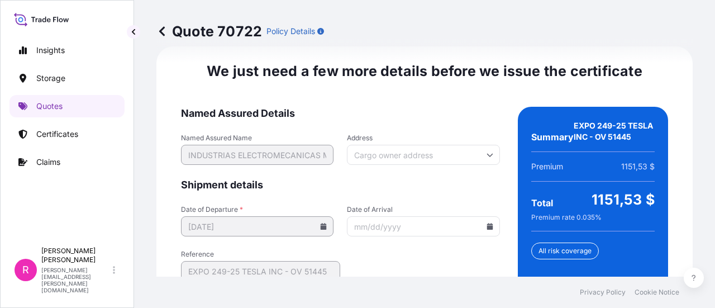
click at [484, 228] on input "Date of Arrival" at bounding box center [423, 226] width 153 height 20
click at [487, 223] on icon at bounding box center [490, 226] width 7 height 7
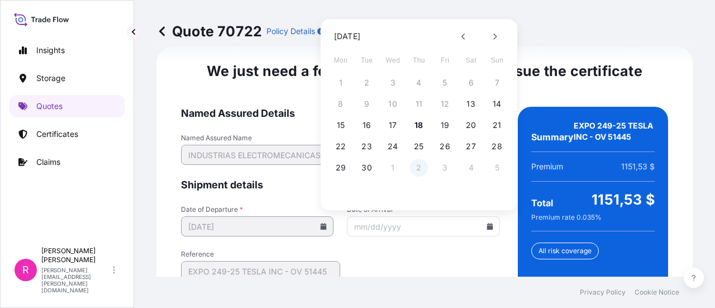
click at [417, 169] on button "2" at bounding box center [419, 168] width 18 height 18
type input "10/02/2025"
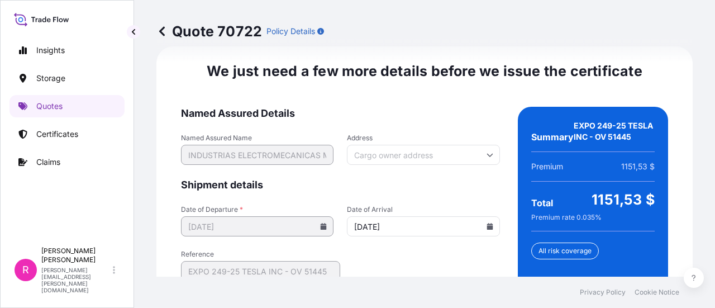
scroll to position [1937, 0]
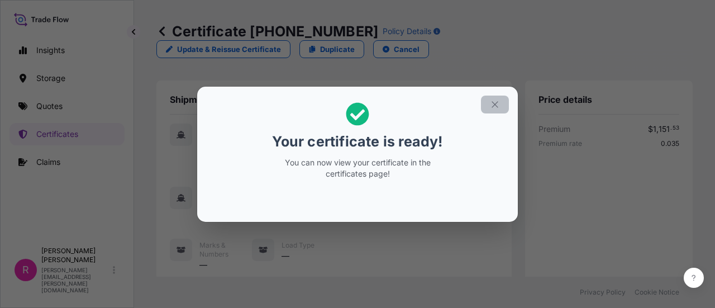
click at [494, 101] on icon "button" at bounding box center [495, 104] width 10 height 10
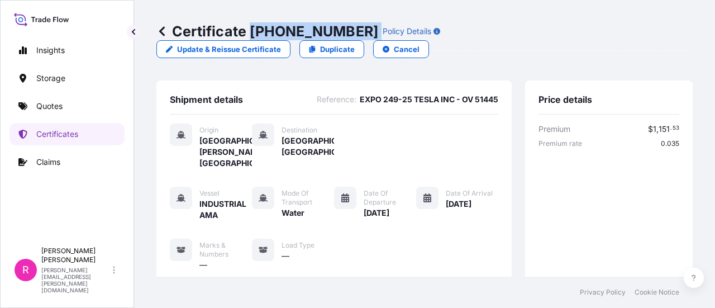
drag, startPoint x: 250, startPoint y: 35, endPoint x: 337, endPoint y: 26, distance: 87.1
click at [337, 26] on div "Certificate 31619-401-1 Policy Details" at bounding box center [298, 31] width 284 height 18
copy p "31619-401-1"
click at [53, 101] on link "Quotes" at bounding box center [67, 106] width 115 height 22
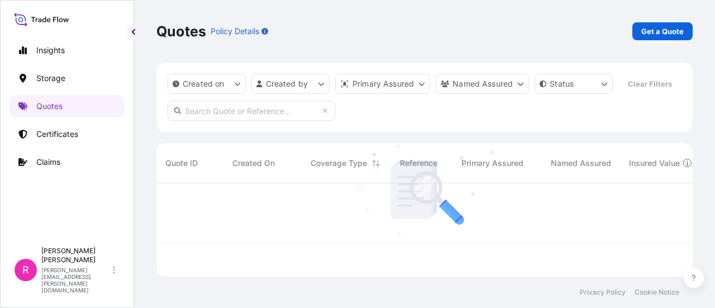
scroll to position [91, 528]
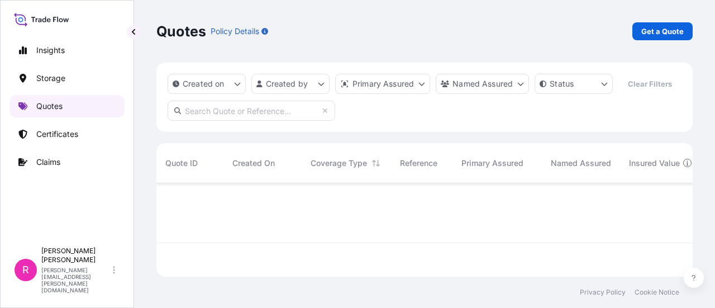
click at [35, 111] on link "Quotes" at bounding box center [67, 106] width 115 height 22
click at [672, 27] on p "Get a Quote" at bounding box center [663, 31] width 42 height 11
select select "Water"
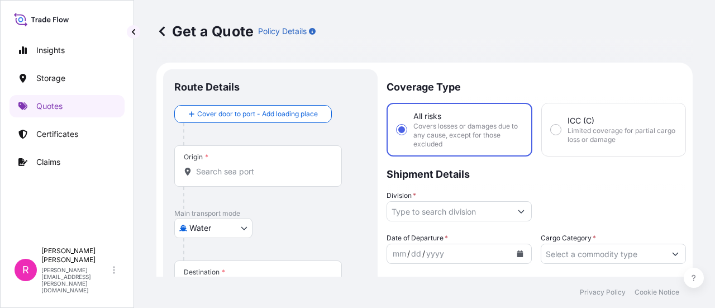
scroll to position [18, 0]
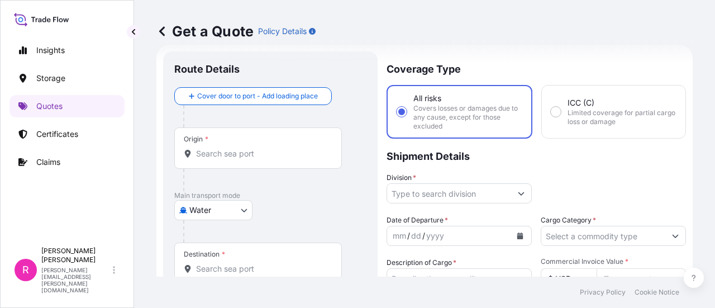
click at [288, 148] on input "Origin *" at bounding box center [262, 153] width 132 height 11
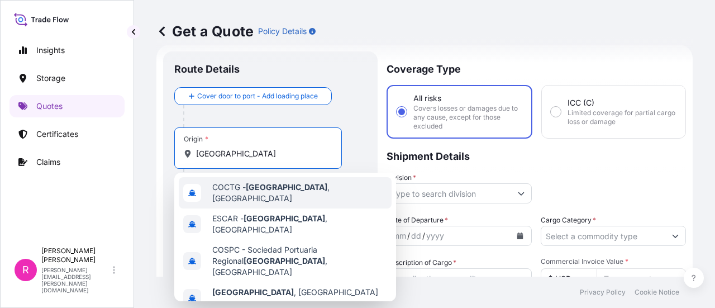
click at [272, 197] on div "COCTG - Cartagena , Colombia" at bounding box center [285, 192] width 213 height 31
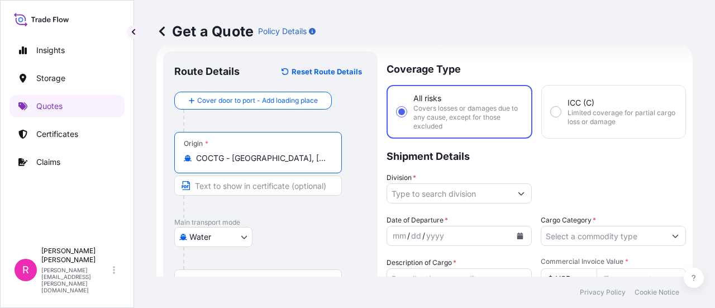
scroll to position [130, 0]
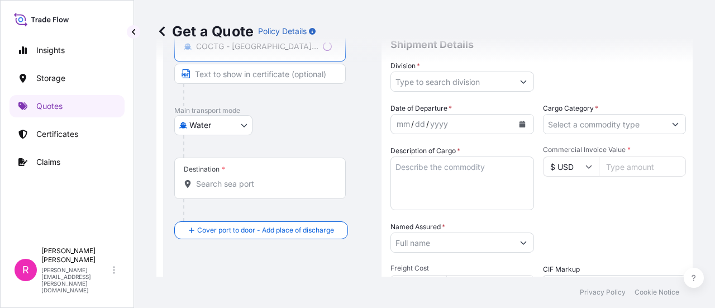
type input "COCTG - Cartagena, Colombia"
click at [245, 189] on div "Destination *" at bounding box center [260, 178] width 172 height 41
click at [245, 189] on input "Destination *" at bounding box center [264, 183] width 136 height 11
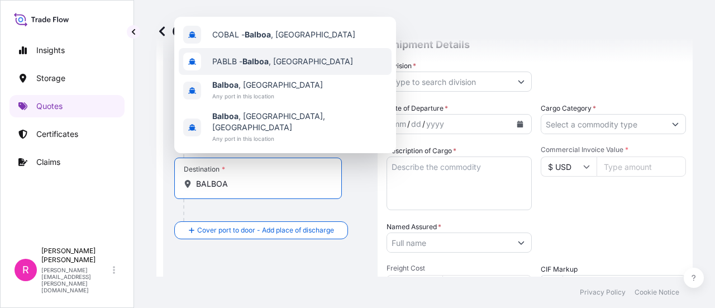
click at [267, 75] on div "PABLB - Balboa , Panama" at bounding box center [285, 61] width 213 height 27
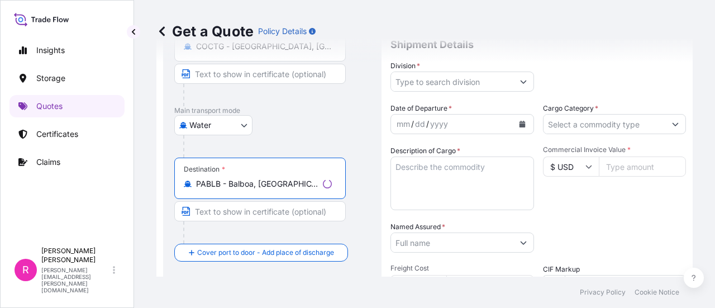
type input "PABLB - Balboa, Panama"
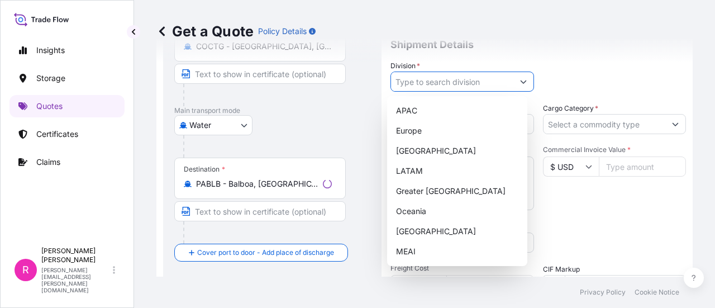
drag, startPoint x: 446, startPoint y: 82, endPoint x: 453, endPoint y: 107, distance: 26.7
click at [447, 82] on input "Division *" at bounding box center [452, 82] width 122 height 20
click at [420, 169] on div "LATAM" at bounding box center [457, 171] width 131 height 20
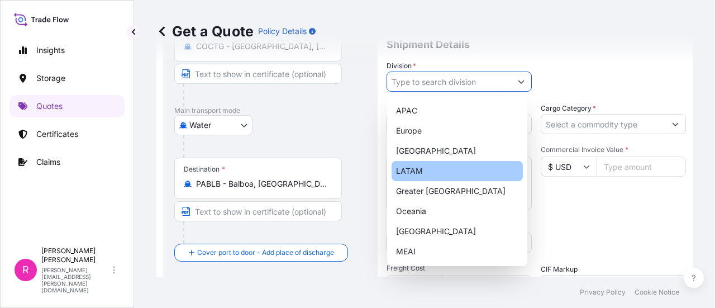
type input "LATAM"
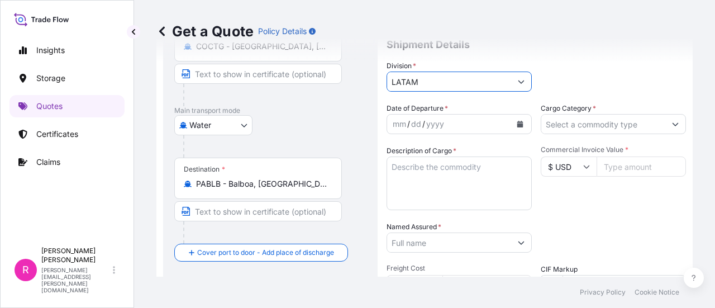
click at [518, 121] on icon "Calendar" at bounding box center [521, 124] width 6 height 7
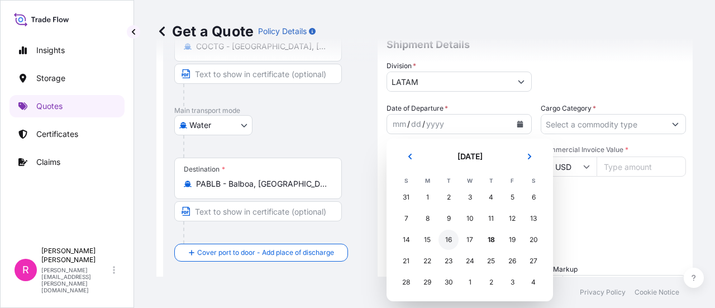
click at [442, 239] on div "16" at bounding box center [449, 240] width 20 height 20
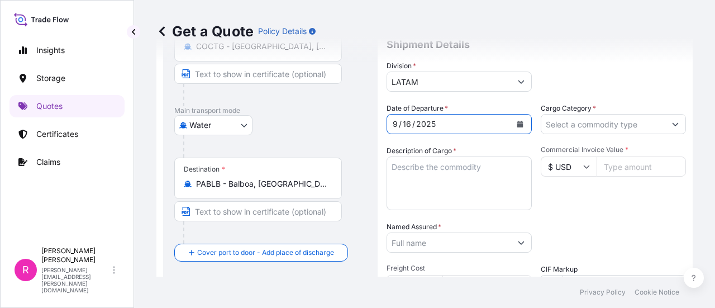
click at [518, 126] on icon "Calendar" at bounding box center [521, 124] width 6 height 7
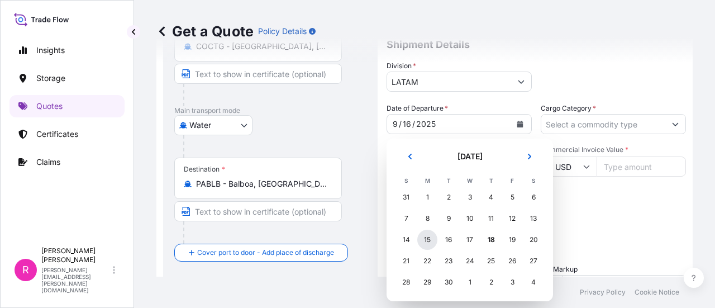
click at [426, 244] on div "15" at bounding box center [427, 240] width 20 height 20
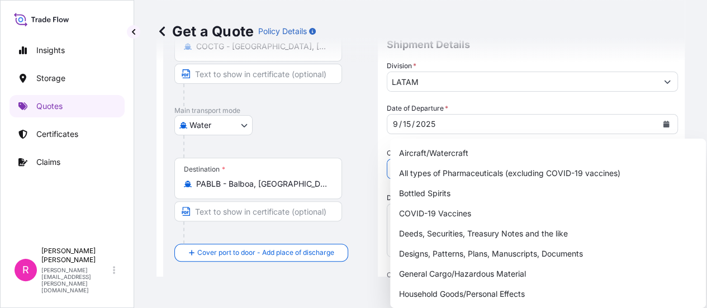
drag, startPoint x: 643, startPoint y: 125, endPoint x: 628, endPoint y: 137, distance: 19.0
click at [643, 159] on input "Cargo Category *" at bounding box center [522, 169] width 270 height 20
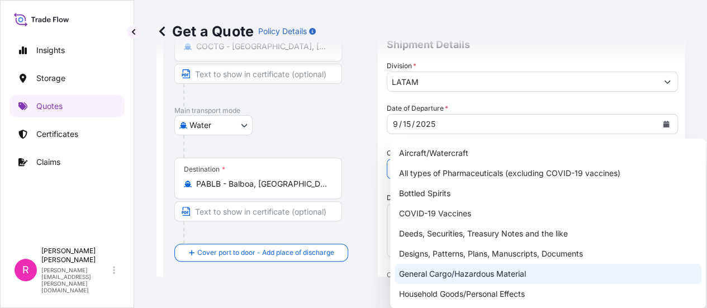
click at [464, 279] on div "General Cargo/Hazardous Material" at bounding box center [548, 274] width 307 height 20
type input "General Cargo/Hazardous Material"
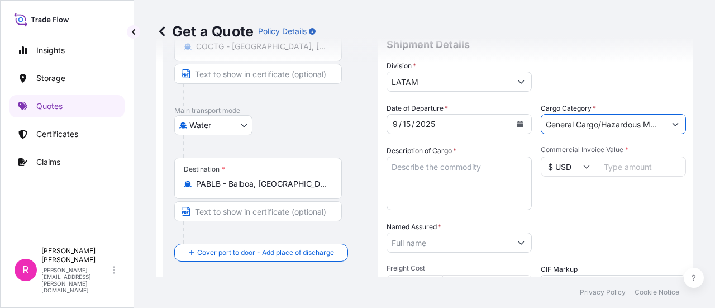
click at [438, 174] on textarea "Description of Cargo *" at bounding box center [459, 183] width 145 height 54
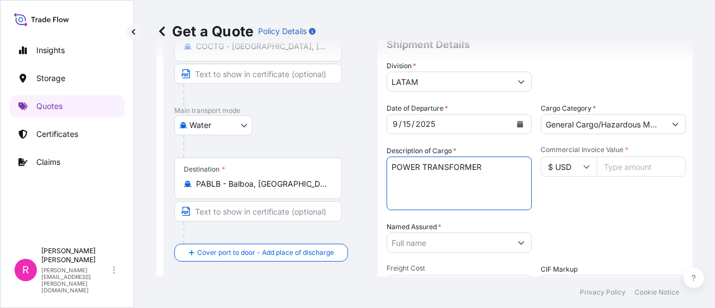
type textarea "POWER TRANSFORMER"
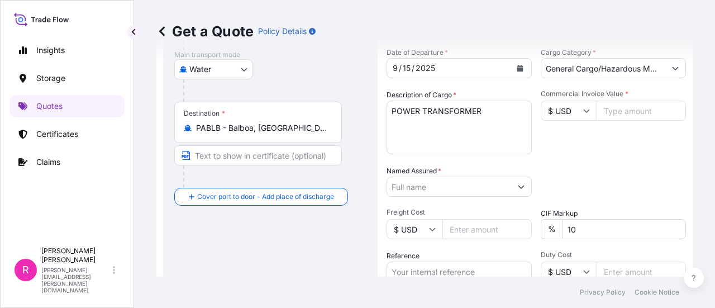
drag, startPoint x: 420, startPoint y: 267, endPoint x: 420, endPoint y: 273, distance: 6.1
click at [420, 267] on input "Reference" at bounding box center [459, 272] width 145 height 20
paste input "CO4061153885"
type input "CO4061153885"
click at [410, 188] on input "Named Assured *" at bounding box center [449, 187] width 124 height 20
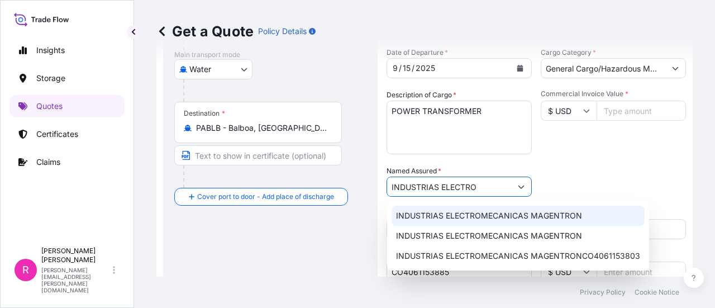
click at [460, 211] on span "INDUSTRIAS ELECTROMECANICAS MAGENTRON" at bounding box center [489, 215] width 186 height 11
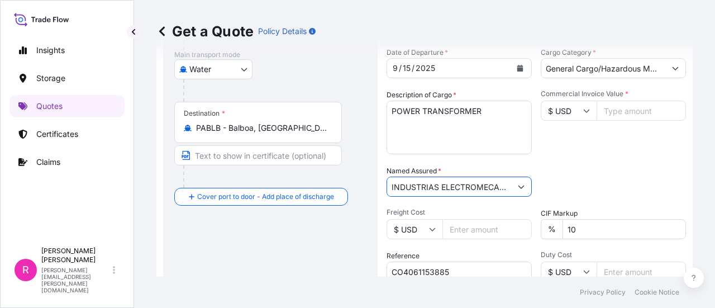
type input "INDUSTRIAS ELECTROMECANICAS MAGENTRON"
click at [609, 107] on input "Commercial Invoice Value *" at bounding box center [641, 111] width 89 height 20
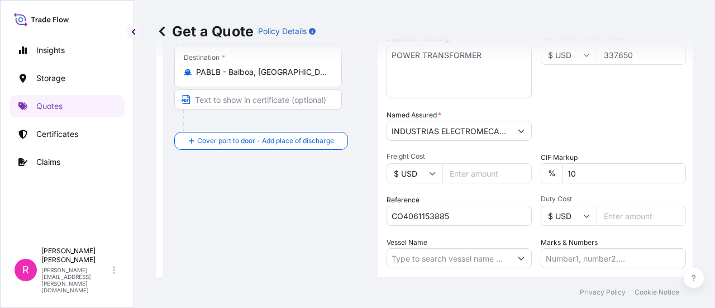
scroll to position [297, 0]
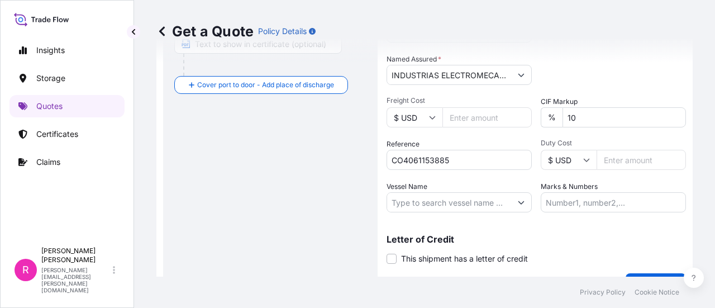
type input "337650"
click at [445, 211] on input "Vessel Name" at bounding box center [449, 202] width 124 height 20
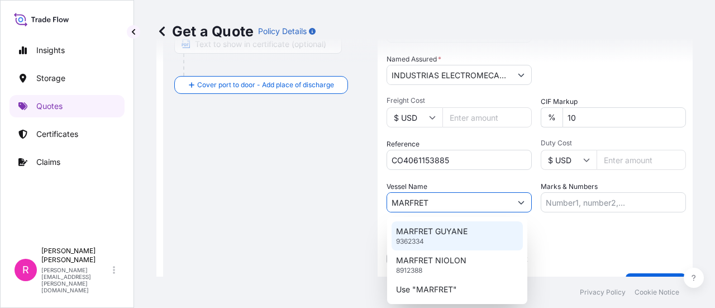
click at [459, 228] on p "MARFRET GUYANE" at bounding box center [432, 231] width 72 height 11
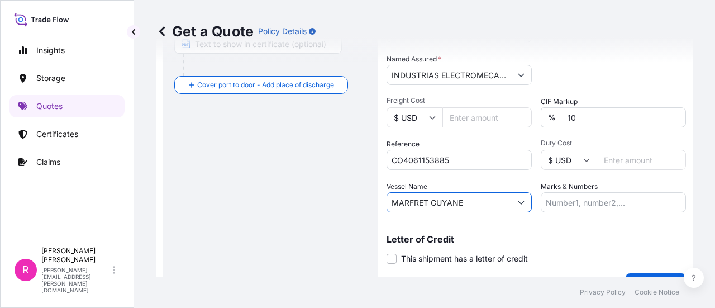
scroll to position [322, 0]
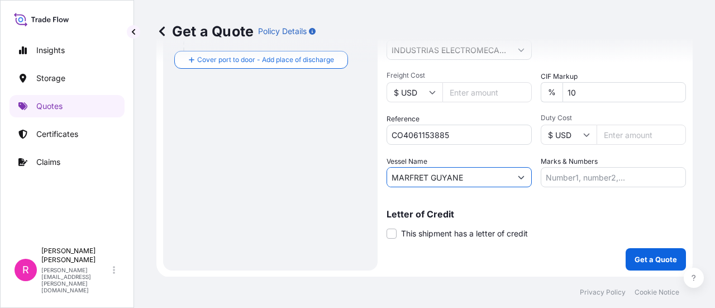
type input "MARFRET GUYANE"
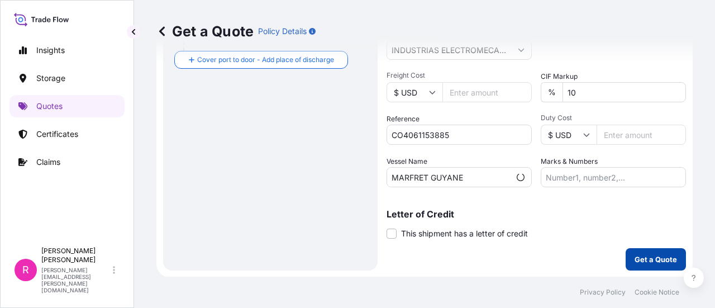
click at [662, 264] on p "Get a Quote" at bounding box center [656, 259] width 42 height 11
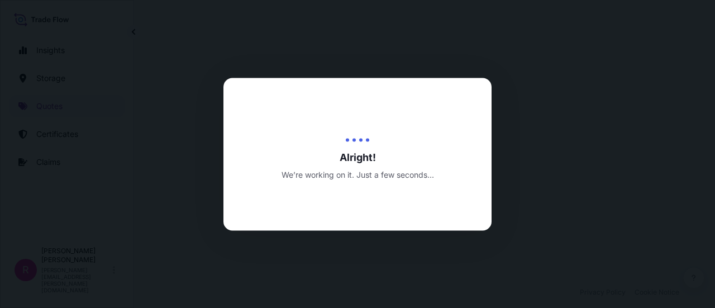
select select "Water"
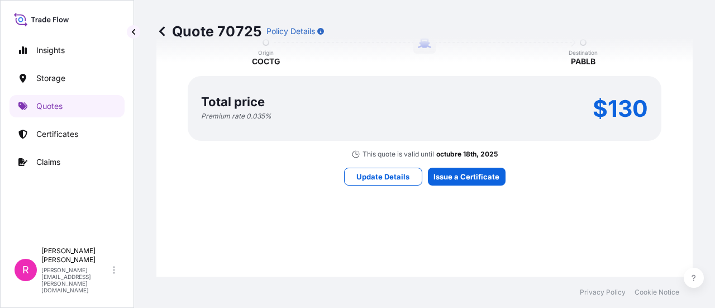
scroll to position [1057, 0]
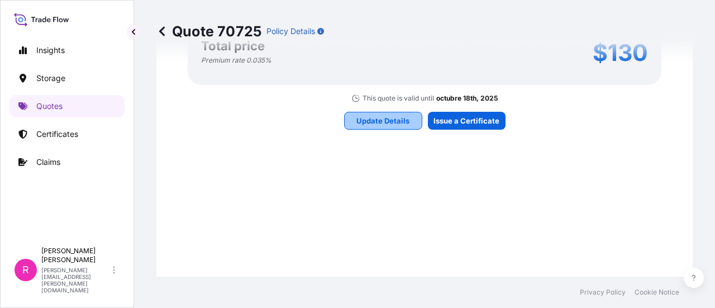
click at [430, 121] on div "Update Details Issue a Certificate" at bounding box center [425, 121] width 162 height 18
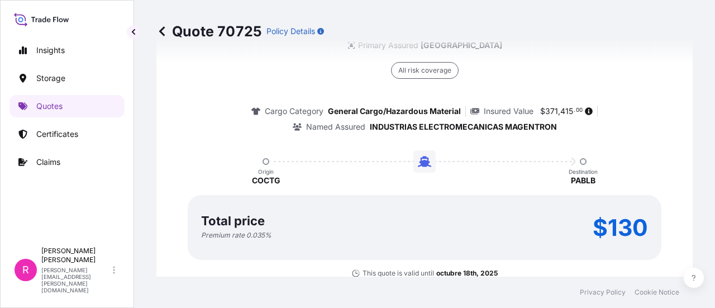
scroll to position [1786, 0]
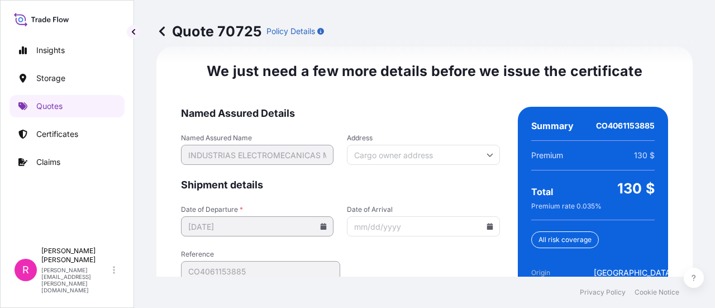
click at [487, 224] on icon at bounding box center [490, 226] width 7 height 7
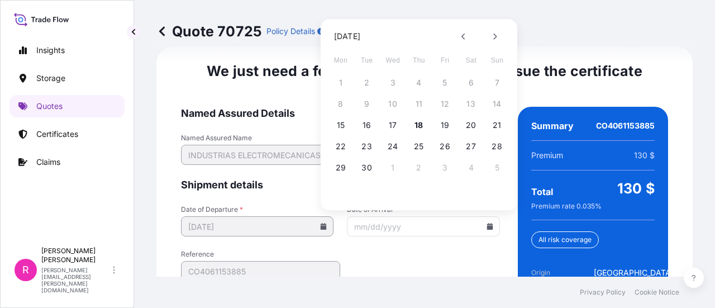
click at [487, 226] on icon at bounding box center [490, 226] width 7 height 7
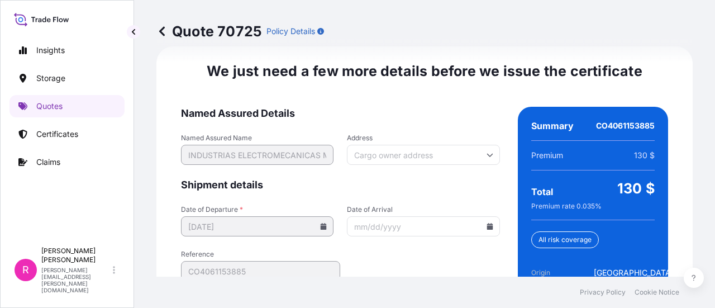
click at [487, 226] on icon at bounding box center [490, 226] width 6 height 7
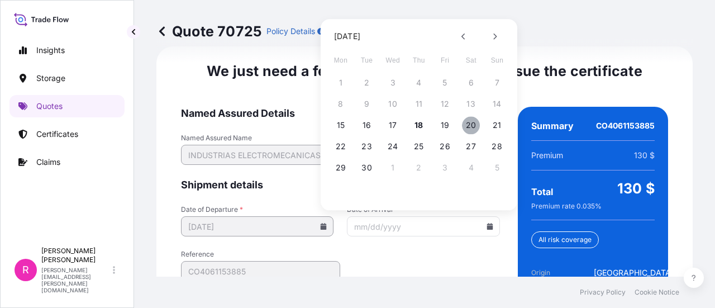
click at [467, 120] on button "20" at bounding box center [471, 125] width 18 height 18
type input "[DATE]"
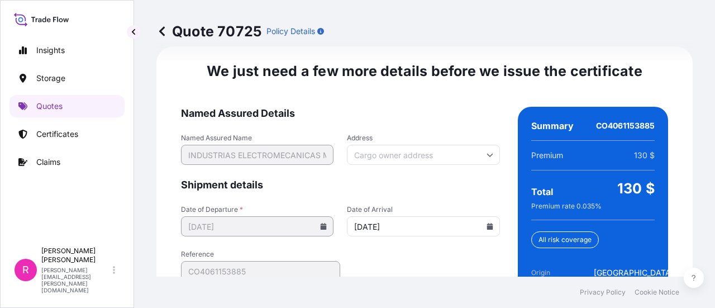
scroll to position [1892, 0]
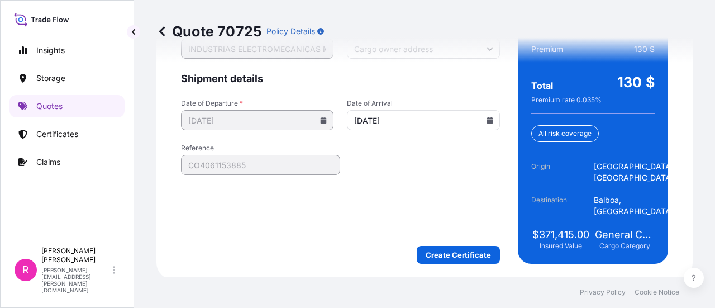
drag, startPoint x: 428, startPoint y: 240, endPoint x: 434, endPoint y: 253, distance: 14.0
click at [429, 241] on form "Named Assured Details Named Assured Name INDUSTRIAS ELECTROMECANICAS MAGENTRON …" at bounding box center [340, 132] width 319 height 263
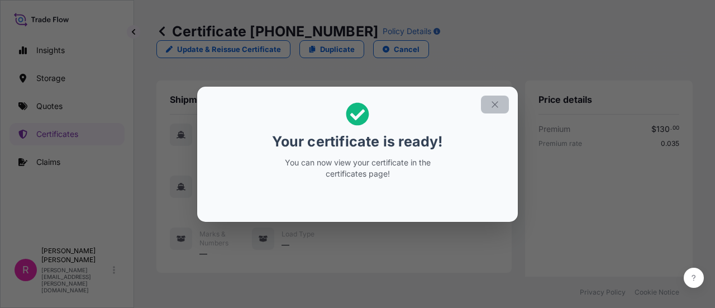
click at [493, 105] on icon "button" at bounding box center [495, 104] width 10 height 10
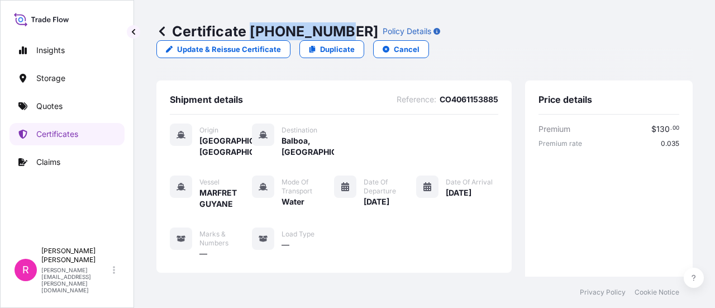
drag, startPoint x: 248, startPoint y: 26, endPoint x: 334, endPoint y: 28, distance: 85.5
click at [334, 28] on p "Certificate 31619-402-1" at bounding box center [267, 31] width 222 height 18
copy p "31619-402-1"
click at [48, 111] on p "Quotes" at bounding box center [49, 106] width 26 height 11
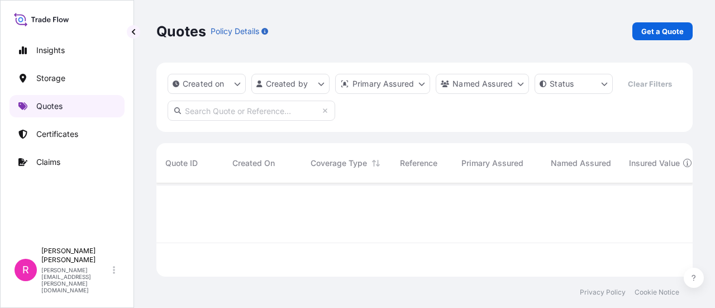
scroll to position [91, 528]
click at [656, 26] on p "Get a Quote" at bounding box center [663, 31] width 42 height 11
select select "Water"
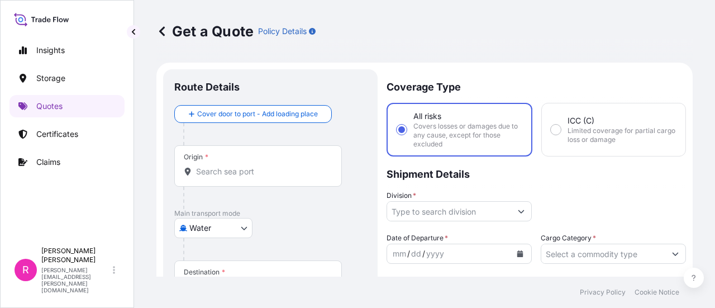
scroll to position [18, 0]
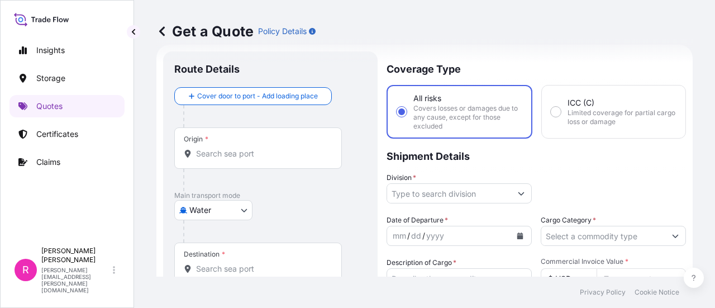
click at [219, 160] on div "Origin *" at bounding box center [258, 147] width 168 height 41
click at [219, 159] on input "Origin *" at bounding box center [262, 153] width 132 height 11
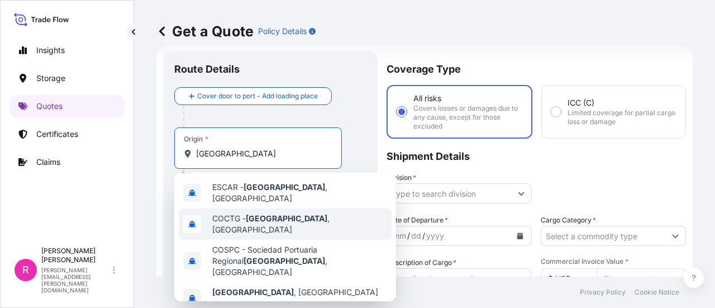
click at [305, 216] on span "COCTG - Cartagena , Colombia" at bounding box center [299, 224] width 175 height 22
type input "COCTG - Cartagena, Colombia"
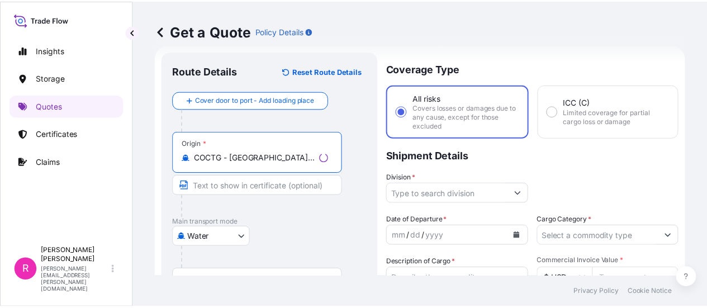
scroll to position [74, 0]
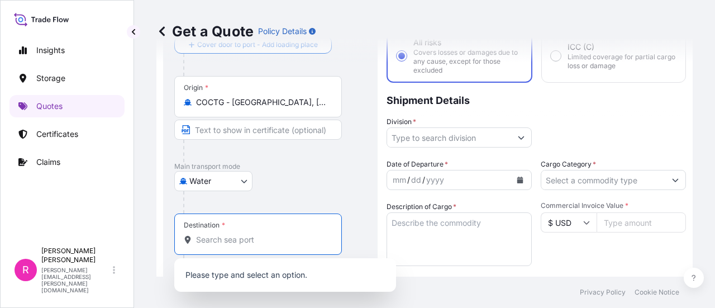
click at [233, 234] on input "Destination *" at bounding box center [262, 239] width 132 height 11
type input "n"
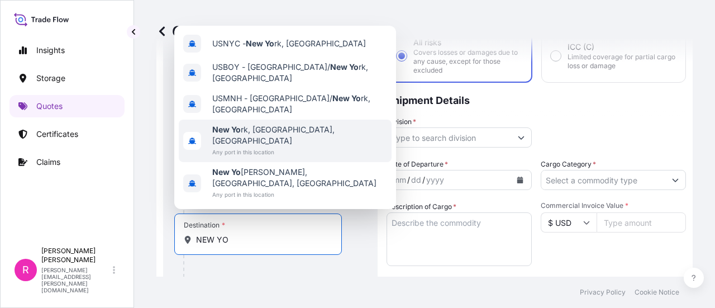
click at [269, 146] on span "New Yo rk, NY, USA" at bounding box center [299, 135] width 175 height 22
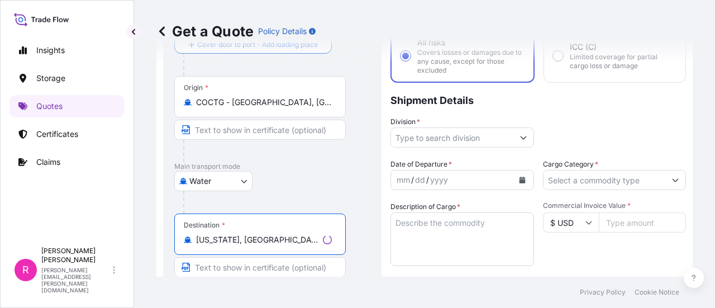
type input "New York, NY, USA"
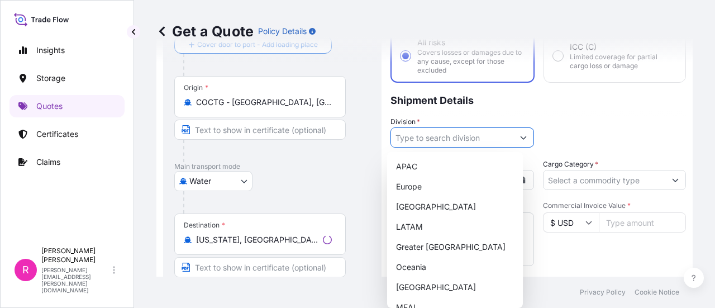
click at [491, 135] on input "Division *" at bounding box center [452, 137] width 122 height 20
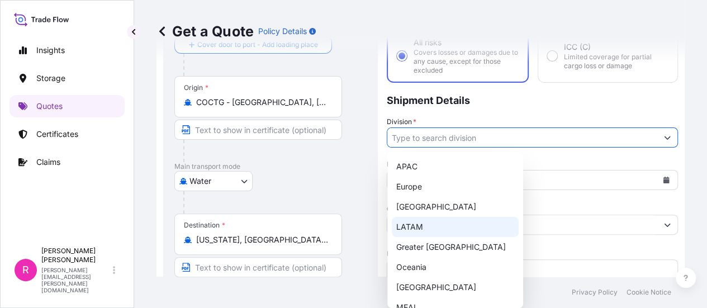
click at [427, 224] on div "LATAM" at bounding box center [455, 227] width 127 height 20
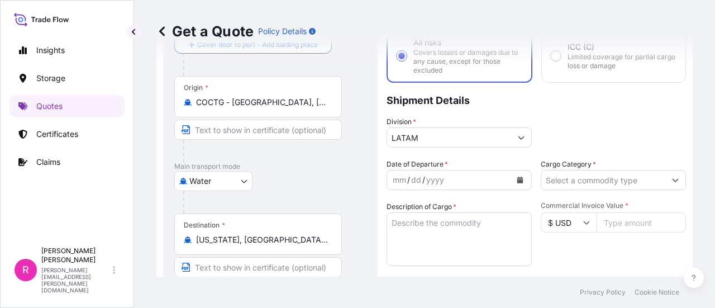
type input "Europe"
click at [521, 175] on button "Calendar" at bounding box center [520, 180] width 18 height 18
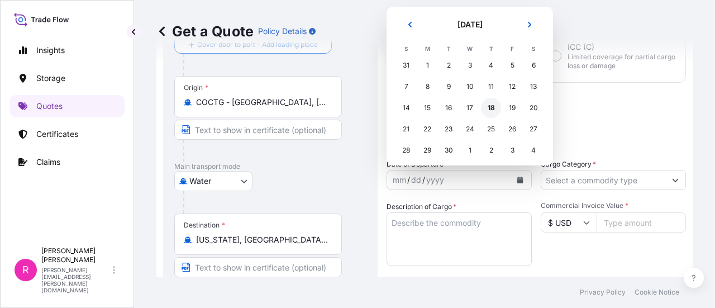
click at [490, 109] on div "18" at bounding box center [491, 108] width 20 height 20
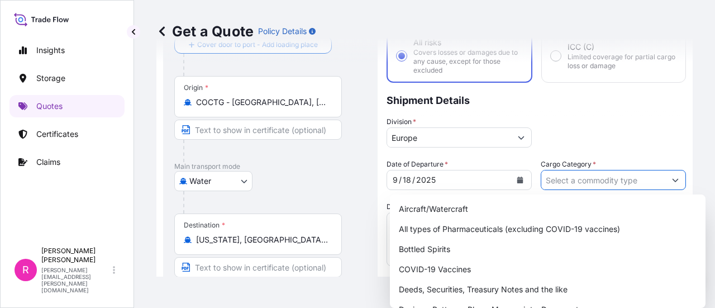
click at [593, 183] on input "Cargo Category *" at bounding box center [604, 180] width 124 height 20
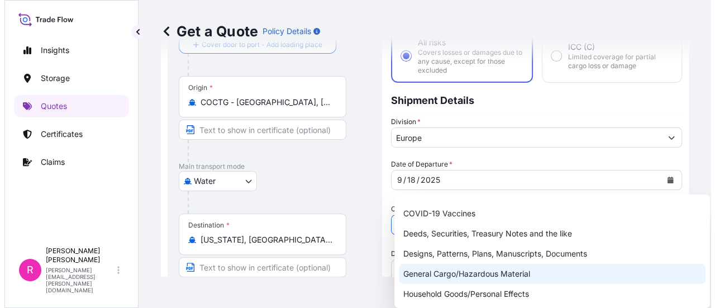
scroll to position [112, 0]
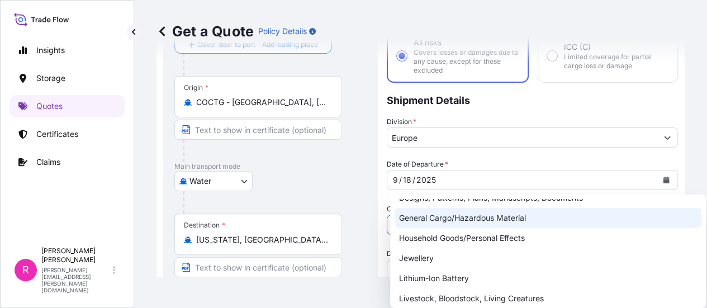
click at [462, 217] on div "General Cargo/Hazardous Material" at bounding box center [548, 218] width 307 height 20
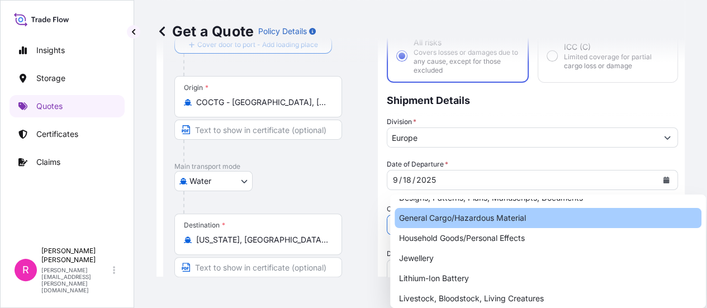
type input "General Cargo/Hazardous Material"
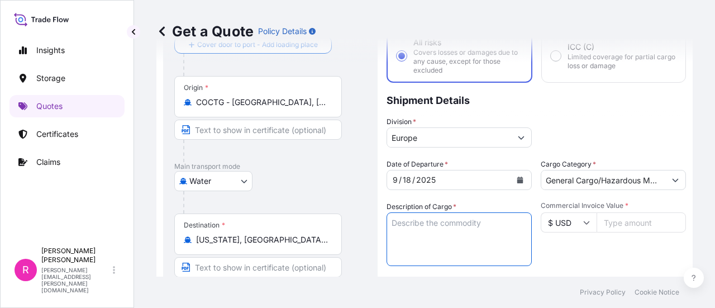
click at [429, 223] on textarea "Description of Cargo *" at bounding box center [459, 239] width 145 height 54
click at [482, 238] on textarea "Description of Cargo *" at bounding box center [459, 239] width 145 height 54
type textarea "POWER TRANSFORMER"
click at [614, 227] on input "Commercial Invoice Value *" at bounding box center [641, 222] width 89 height 20
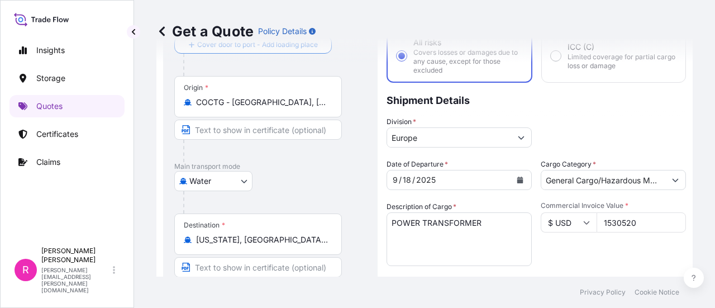
scroll to position [186, 0]
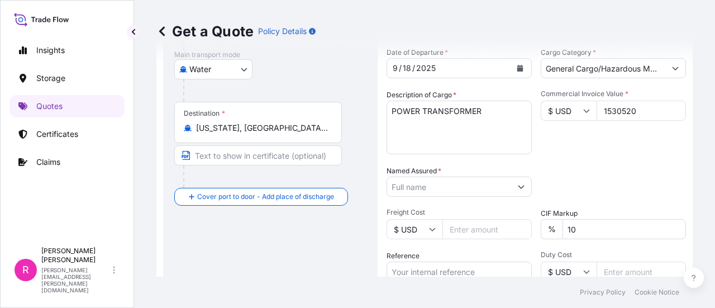
type input "1530520"
click at [469, 187] on input "Named Assured *" at bounding box center [449, 187] width 124 height 20
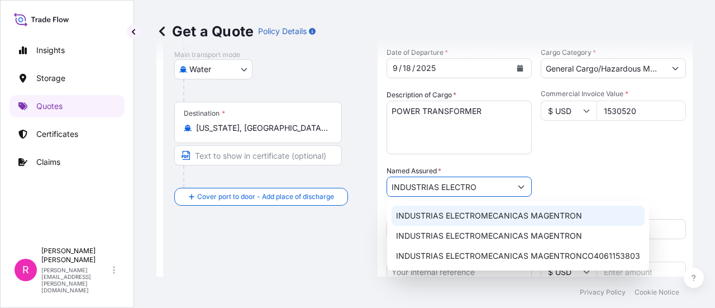
click at [491, 214] on span "INDUSTRIAS ELECTROMECANICAS MAGENTRON" at bounding box center [489, 215] width 186 height 11
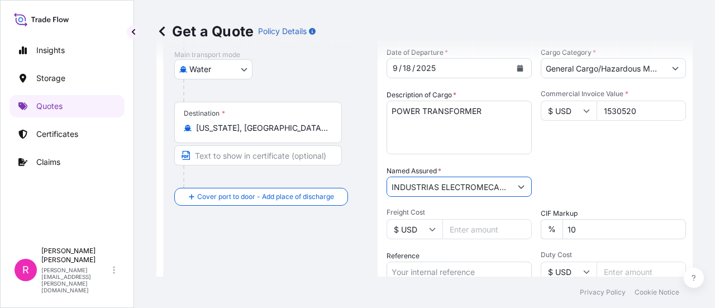
scroll to position [241, 0]
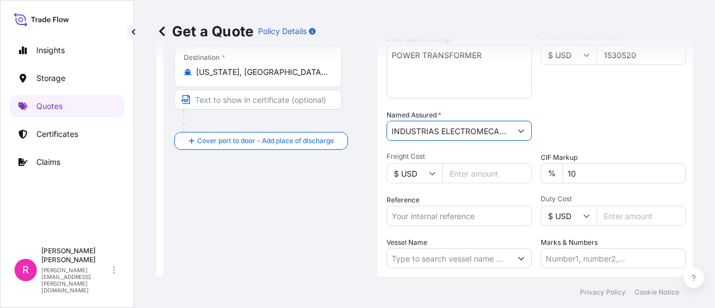
type input "INDUSTRIAS ELECTROMECANICAS MAGENTRON"
click at [459, 213] on input "Reference" at bounding box center [459, 216] width 145 height 20
click at [411, 217] on input "Reference" at bounding box center [459, 216] width 145 height 20
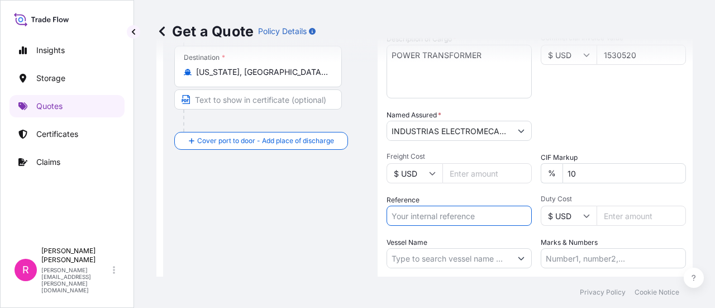
paste input "CO4061155005"
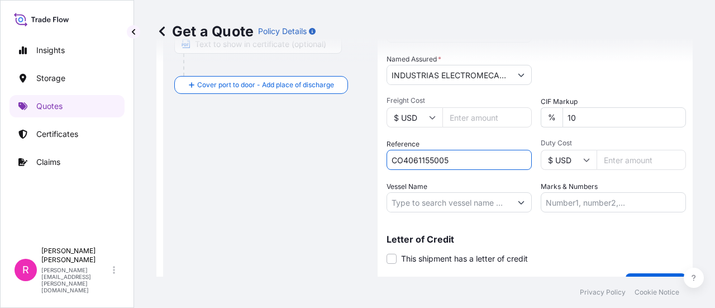
type input "CO4061155005"
click at [487, 202] on input "Vessel Name" at bounding box center [449, 202] width 124 height 20
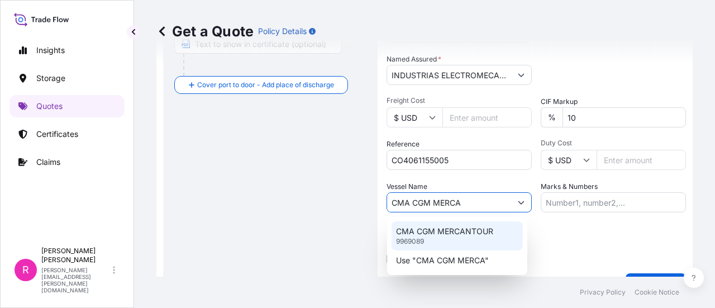
click at [471, 233] on p "CMA CGM MERCANTOUR" at bounding box center [444, 231] width 97 height 11
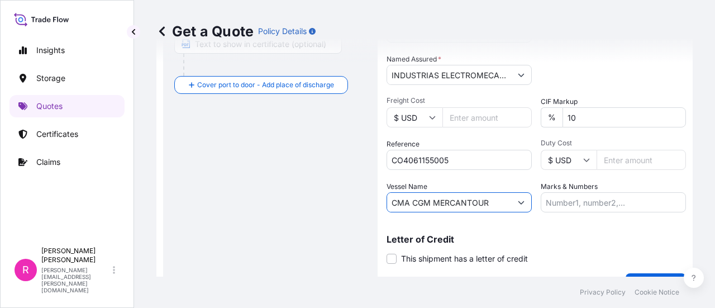
scroll to position [322, 0]
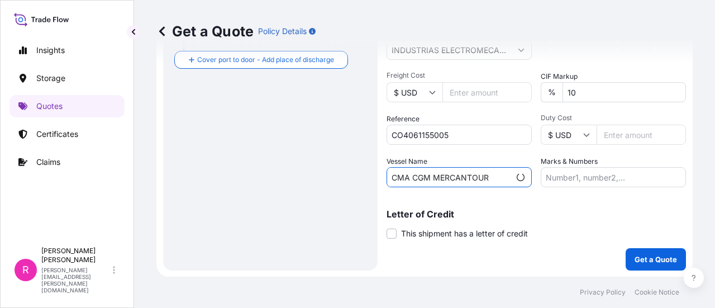
type input "CMA CGM MERCANTOUR"
click at [652, 239] on div "Coverage Type All risks Covers losses or damages due to any cause, except for t…" at bounding box center [537, 9] width 300 height 524
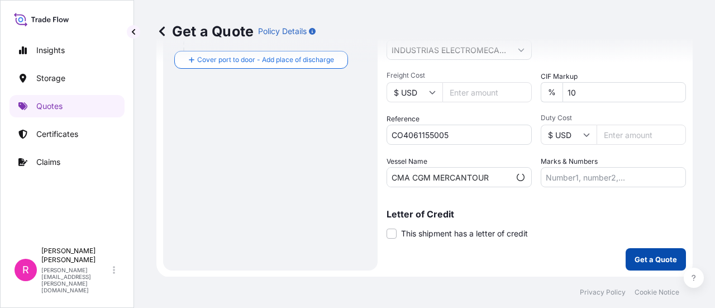
click at [644, 269] on button "Get a Quote" at bounding box center [656, 259] width 60 height 22
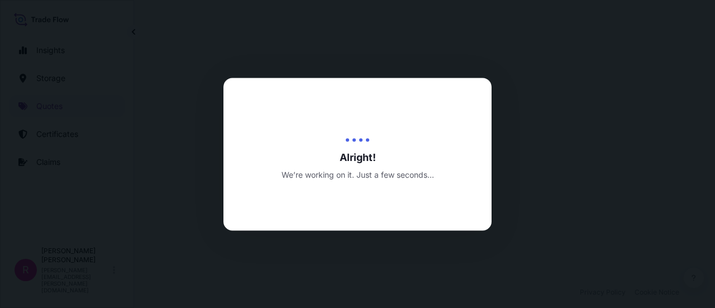
scroll to position [554, 0]
select select "Water"
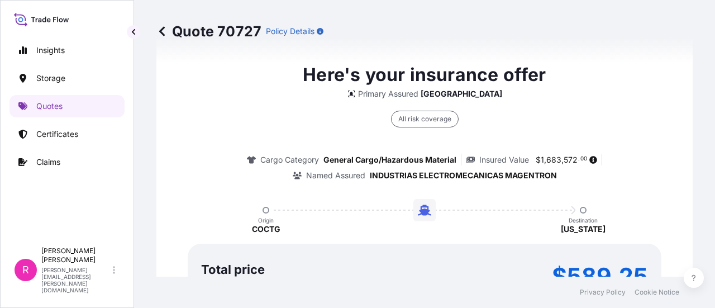
scroll to position [946, 0]
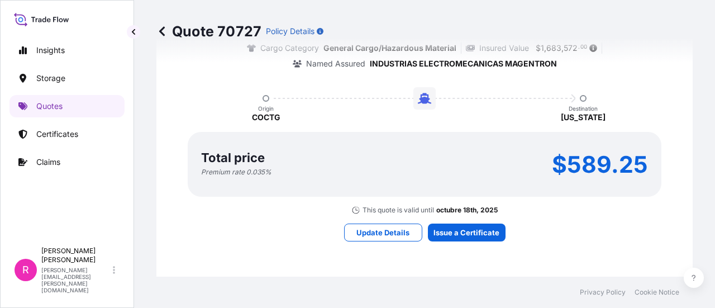
click at [455, 221] on div "Here's your insurance offer Primary Assured Colombia All risk coverage Cargo Ca…" at bounding box center [424, 95] width 505 height 829
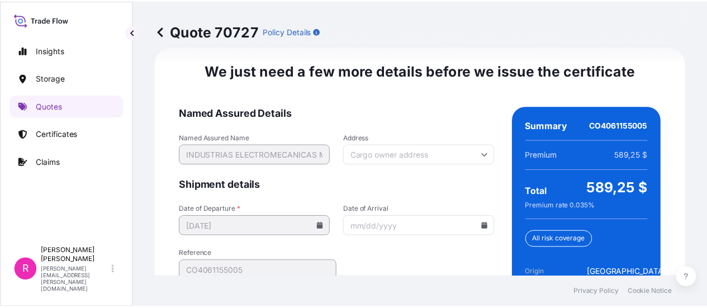
scroll to position [1842, 0]
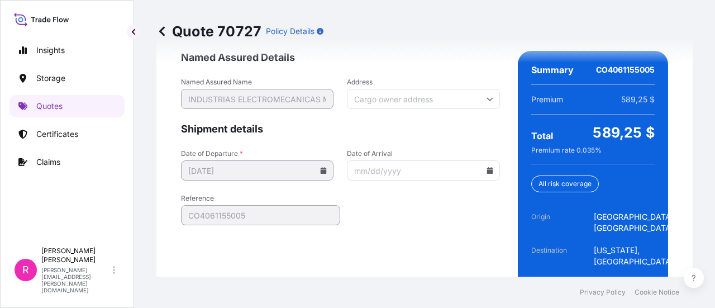
click at [487, 171] on icon at bounding box center [490, 170] width 6 height 7
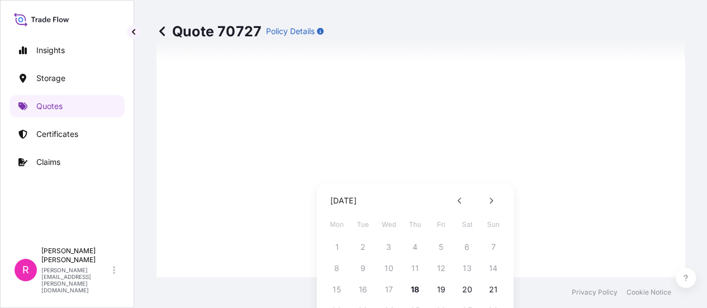
scroll to position [56, 0]
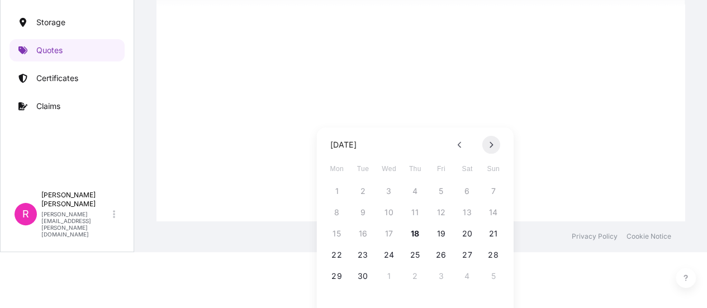
click at [492, 141] on button at bounding box center [491, 145] width 18 height 18
click at [342, 211] on button "6" at bounding box center [337, 212] width 18 height 18
type input "10/06/2025"
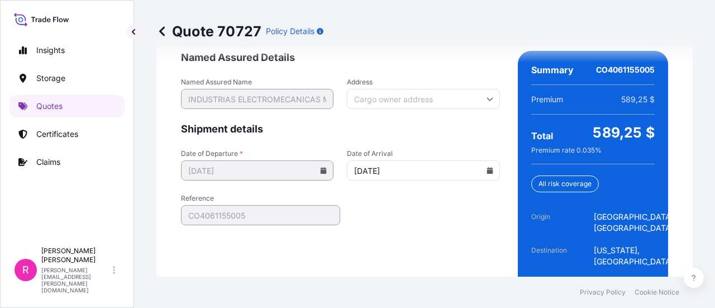
scroll to position [1892, 0]
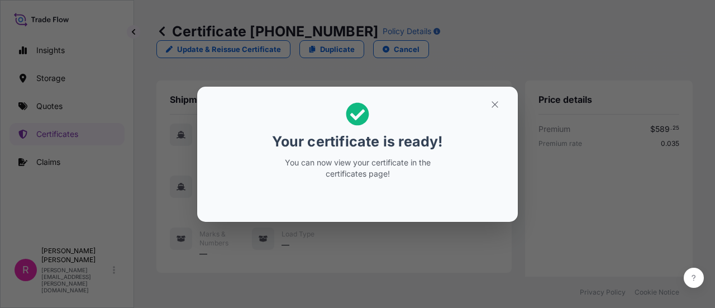
click at [495, 101] on icon "button" at bounding box center [495, 104] width 10 height 10
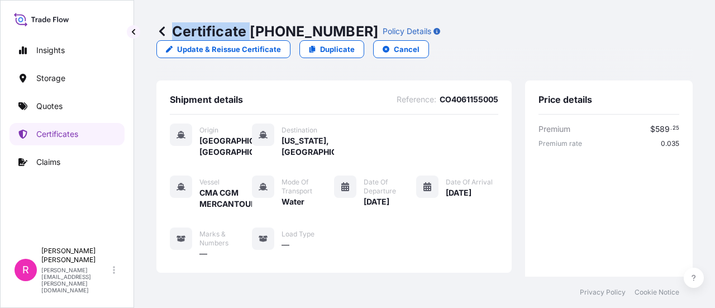
drag, startPoint x: 253, startPoint y: 32, endPoint x: 337, endPoint y: 35, distance: 83.9
click at [337, 35] on div "Certificate 31619-403-1 Policy Details" at bounding box center [298, 31] width 284 height 18
drag, startPoint x: 268, startPoint y: 31, endPoint x: 261, endPoint y: 32, distance: 6.8
click at [266, 31] on p "Certificate 31619-403-1" at bounding box center [267, 31] width 222 height 18
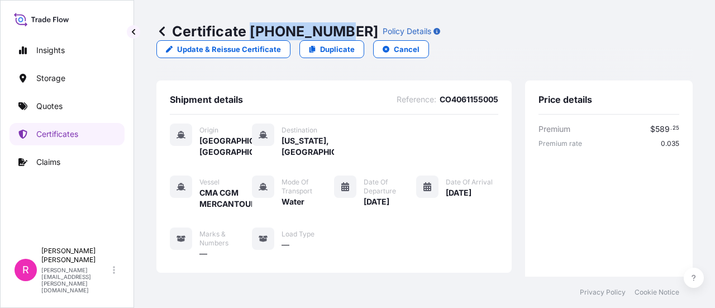
drag, startPoint x: 253, startPoint y: 32, endPoint x: 335, endPoint y: 31, distance: 82.7
click at [335, 31] on p "Certificate 31619-403-1" at bounding box center [267, 31] width 222 height 18
copy p "31619-403-1"
click at [55, 101] on p "Quotes" at bounding box center [49, 106] width 26 height 11
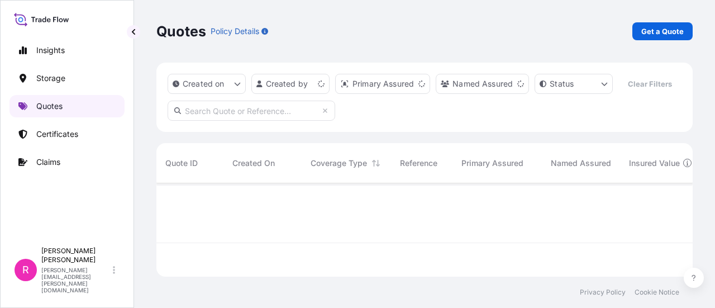
scroll to position [91, 528]
click at [659, 35] on p "Get a Quote" at bounding box center [663, 31] width 42 height 11
select select "Water"
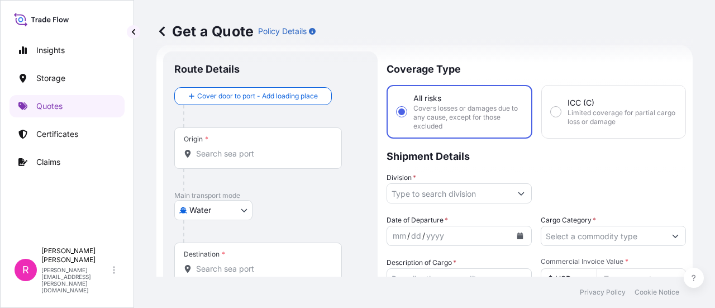
click at [229, 157] on input "Origin *" at bounding box center [262, 153] width 132 height 11
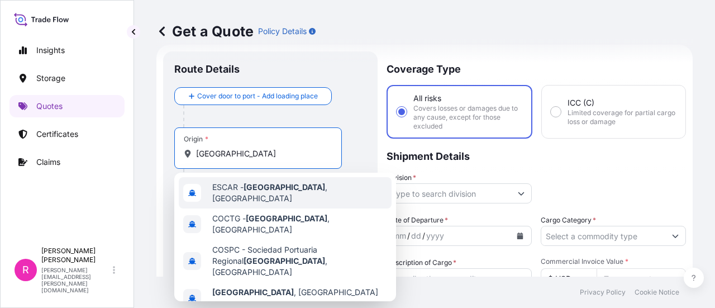
click at [221, 199] on div "ESCAR - Cartagena , Spain" at bounding box center [285, 192] width 213 height 31
type input "ESCAR - Cartagena, Spain"
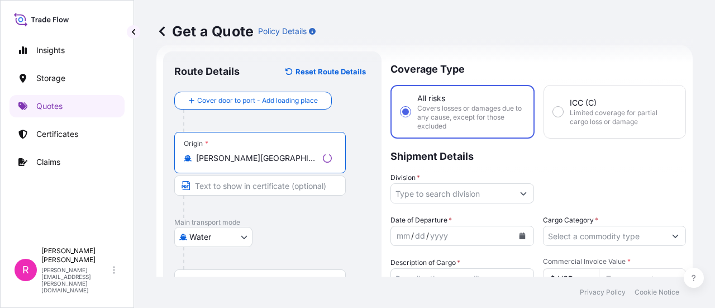
drag, startPoint x: 284, startPoint y: 153, endPoint x: 291, endPoint y: 155, distance: 6.5
click at [286, 154] on input "ESCAR - Cartagena, Spain" at bounding box center [257, 158] width 122 height 11
drag, startPoint x: 312, startPoint y: 154, endPoint x: 154, endPoint y: 157, distance: 158.7
click at [154, 157] on div "Get a Quote Policy Details Route Details Reset Route Details Cover door to port…" at bounding box center [424, 138] width 581 height 277
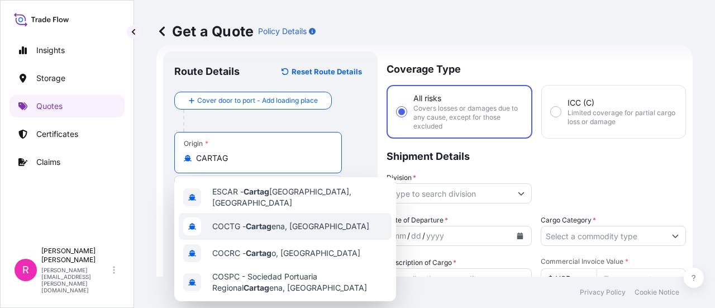
click at [285, 221] on span "COCTG - Cartag ena, Colombia" at bounding box center [290, 226] width 157 height 11
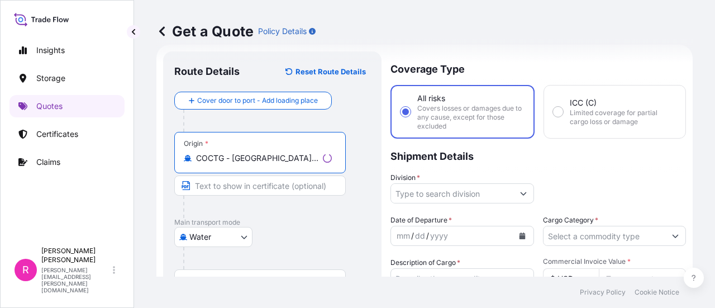
scroll to position [74, 0]
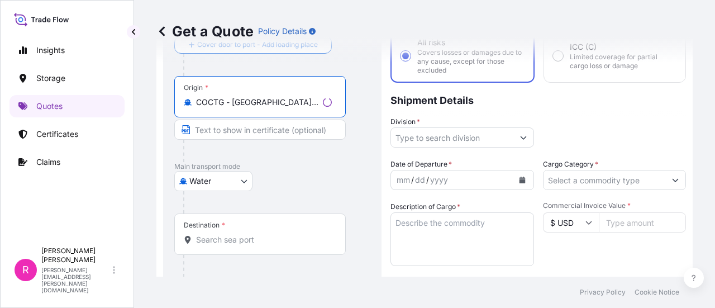
type input "COCTG - Cartagena, Colombia"
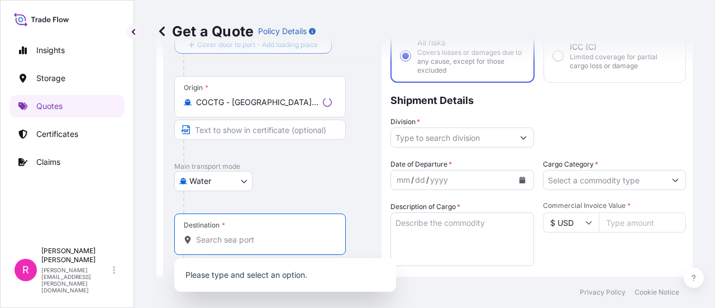
click at [241, 242] on input "Destination *" at bounding box center [264, 239] width 136 height 11
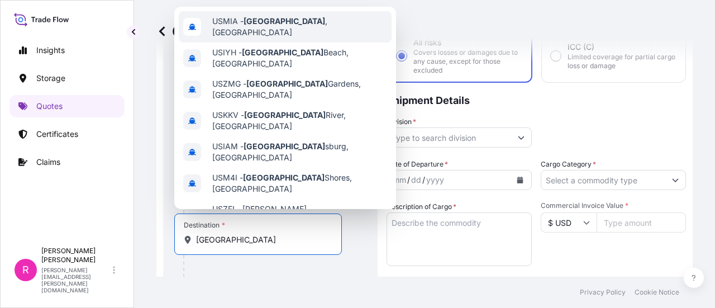
click at [291, 19] on span "USMIA - [GEOGRAPHIC_DATA] , [GEOGRAPHIC_DATA]" at bounding box center [299, 27] width 175 height 22
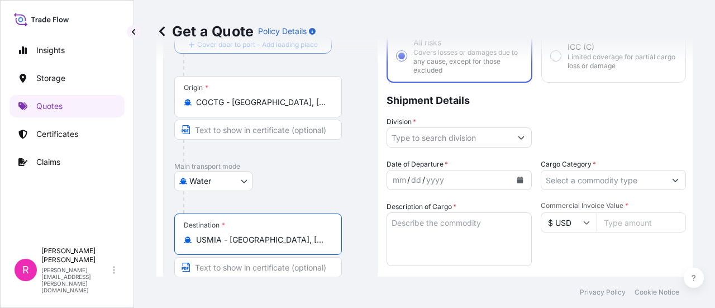
type input "USMIA - [GEOGRAPHIC_DATA], [GEOGRAPHIC_DATA]"
drag, startPoint x: 466, startPoint y: 144, endPoint x: 480, endPoint y: 140, distance: 14.5
click at [467, 144] on input "Division *" at bounding box center [449, 137] width 124 height 20
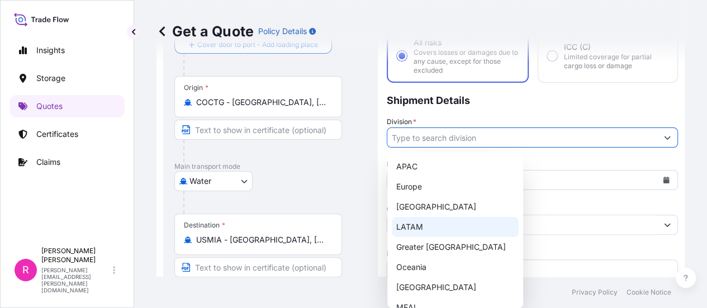
click at [449, 229] on div "LATAM" at bounding box center [455, 227] width 127 height 20
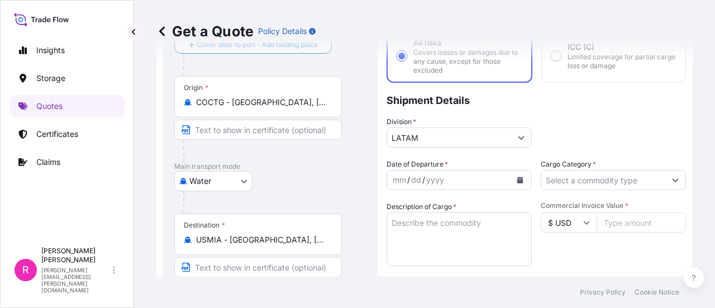
type input "Europe"
click at [519, 179] on icon "Calendar" at bounding box center [520, 180] width 7 height 7
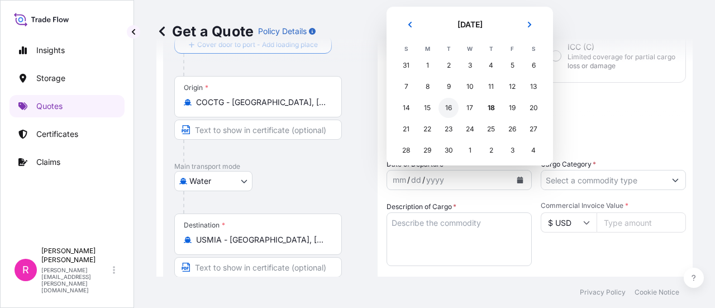
click at [452, 108] on div "16" at bounding box center [449, 108] width 20 height 20
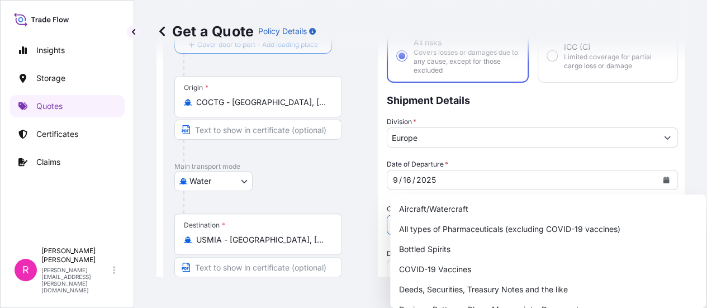
click at [577, 215] on input "Cargo Category *" at bounding box center [522, 225] width 270 height 20
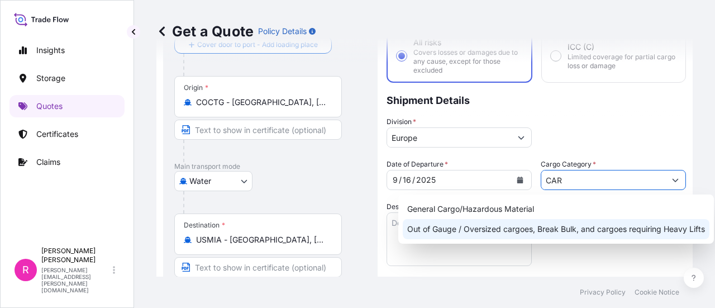
click at [473, 210] on div "General Cargo/Hazardous Material" at bounding box center [556, 209] width 307 height 20
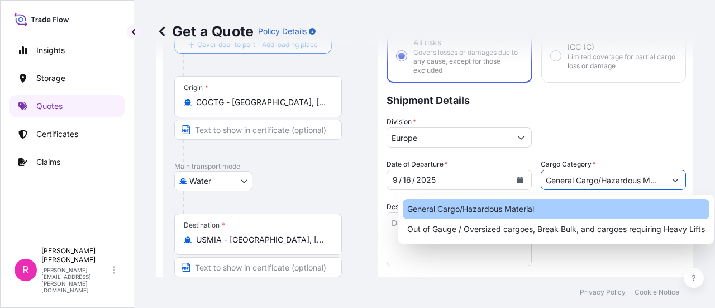
type input "General Cargo/Hazardous Material"
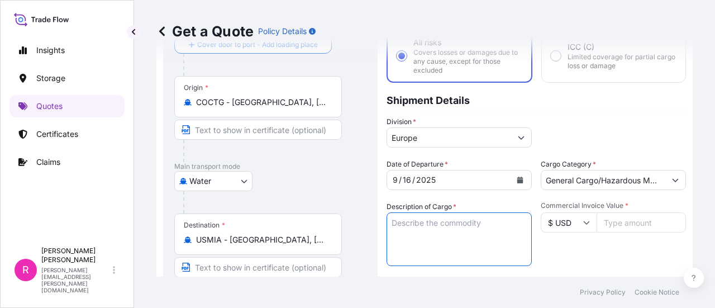
click at [438, 233] on textarea "Description of Cargo *" at bounding box center [459, 239] width 145 height 54
type textarea "POWER TRANSFORMER"
click at [624, 224] on input "Commercial Invoice Value *" at bounding box center [641, 222] width 89 height 20
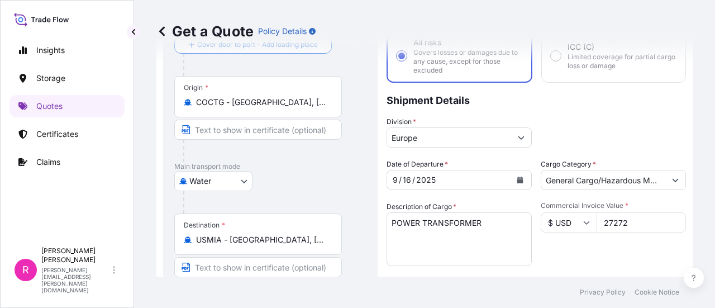
type input "272720"
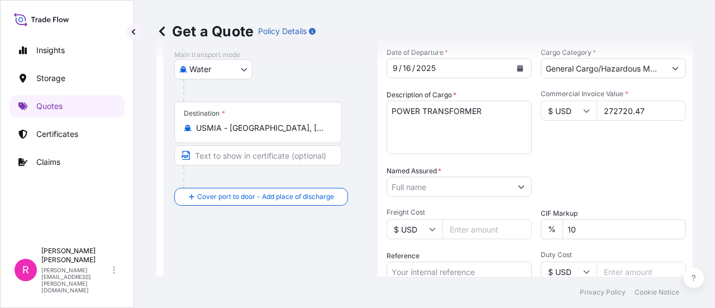
scroll to position [241, 0]
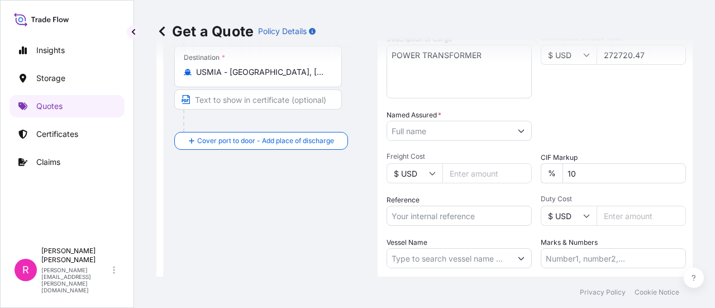
type input "272720.47"
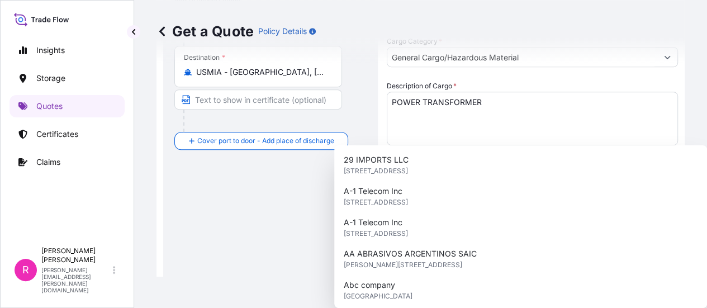
click at [419, 215] on input "Named Assured *" at bounding box center [522, 225] width 270 height 20
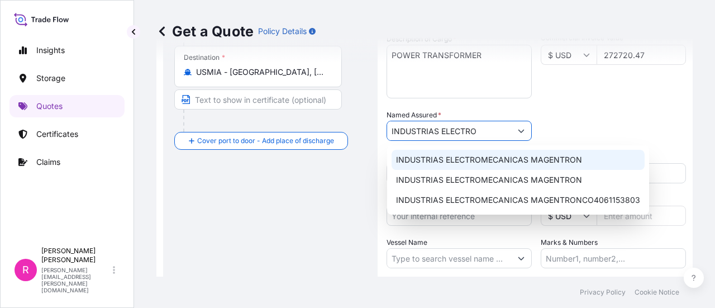
click at [425, 164] on span "INDUSTRIAS ELECTROMECANICAS MAGENTRON" at bounding box center [489, 159] width 186 height 11
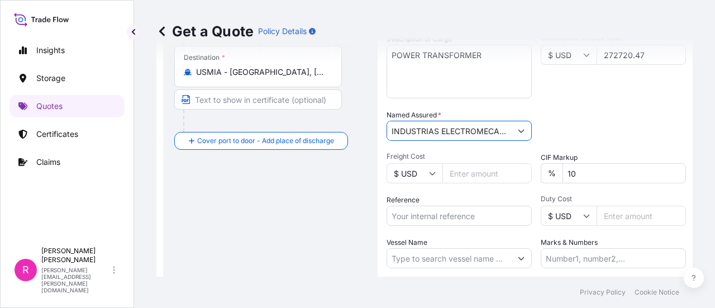
scroll to position [297, 0]
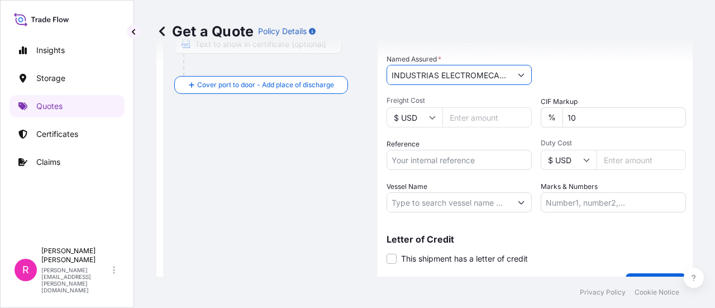
type input "INDUSTRIAS ELECTROMECANICAS MAGENTRON"
click at [454, 167] on input "Reference" at bounding box center [459, 160] width 145 height 20
click at [439, 168] on input "Reference" at bounding box center [459, 160] width 145 height 20
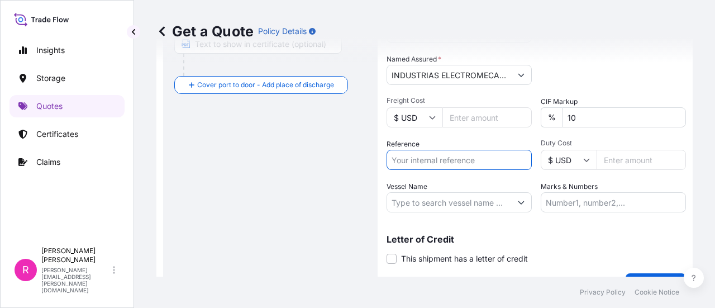
click at [439, 162] on input "Reference" at bounding box center [459, 160] width 145 height 20
paste input "CO4061154904"
type input "CO4061154904"
click at [452, 204] on input "Vessel Name" at bounding box center [449, 202] width 124 height 20
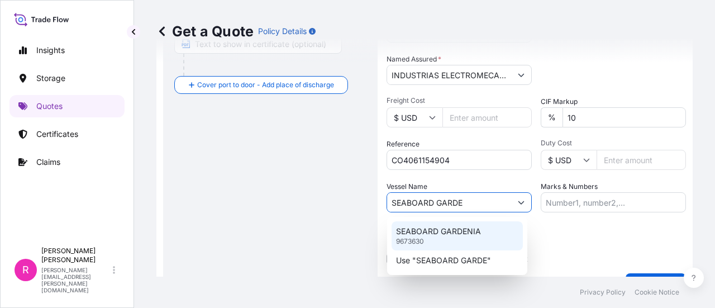
click at [461, 243] on div "SEABOARD GARDENIA 9673630" at bounding box center [457, 235] width 131 height 29
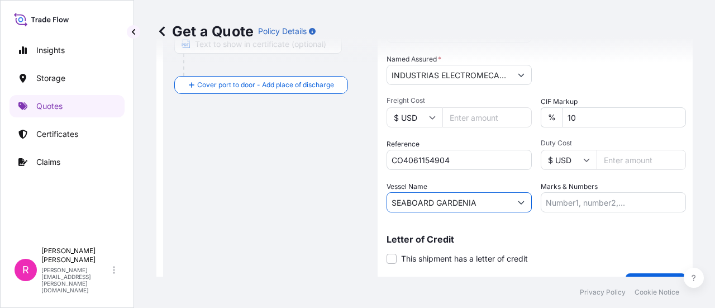
scroll to position [322, 0]
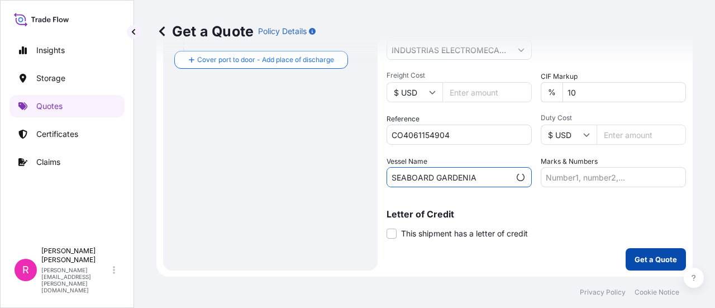
type input "SEABOARD GARDENIA"
click at [638, 252] on button "Get a Quote" at bounding box center [656, 259] width 60 height 22
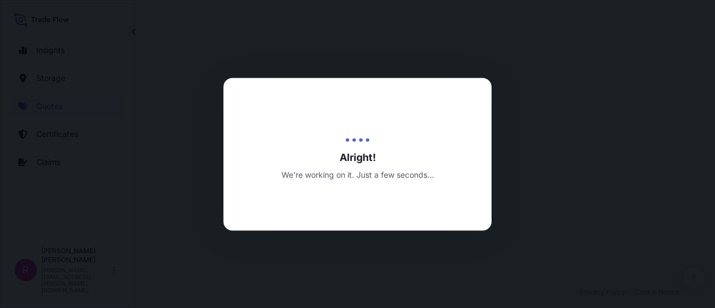
select select "Water"
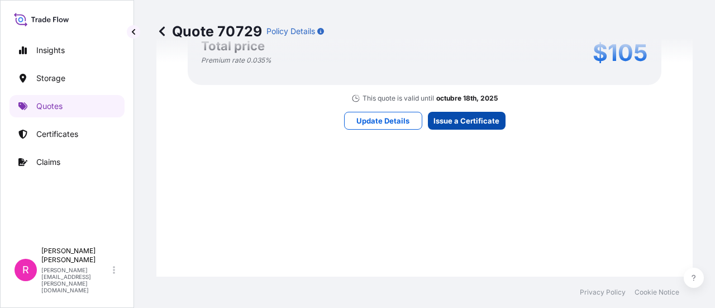
scroll to position [1786, 0]
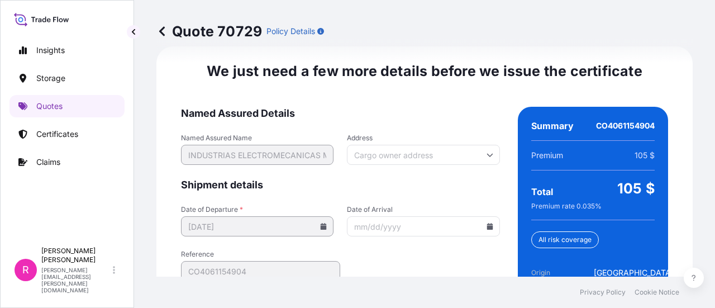
click at [487, 225] on icon at bounding box center [490, 226] width 6 height 7
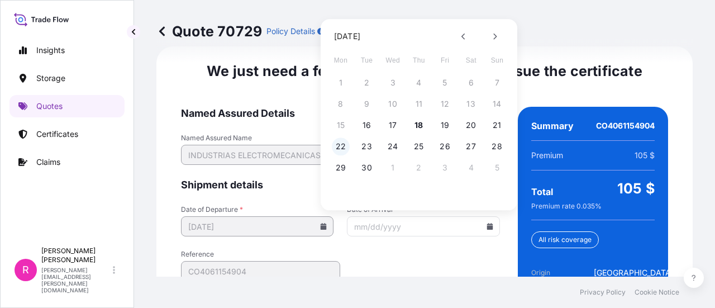
click at [338, 148] on button "22" at bounding box center [341, 146] width 18 height 18
type input "09/22/2025"
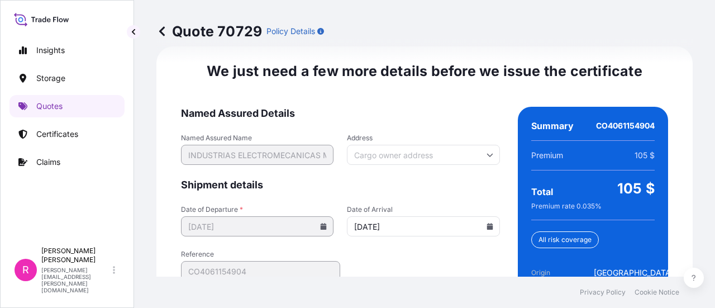
scroll to position [1892, 0]
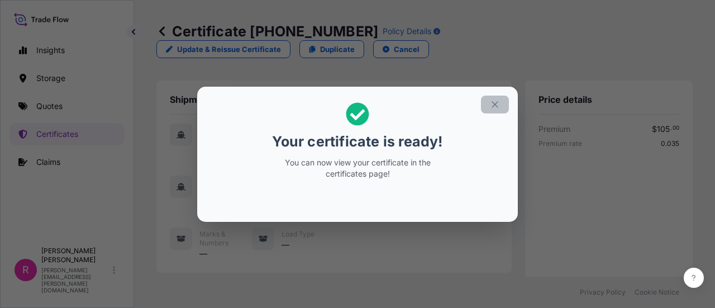
click at [505, 101] on button "button" at bounding box center [495, 105] width 28 height 18
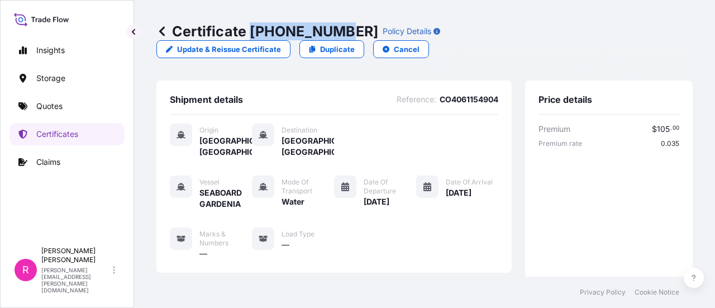
drag, startPoint x: 251, startPoint y: 29, endPoint x: 319, endPoint y: 42, distance: 69.1
click at [333, 29] on p "Certificate 31619-404-1" at bounding box center [267, 31] width 222 height 18
copy p "31619-404-"
drag, startPoint x: 335, startPoint y: 29, endPoint x: 251, endPoint y: 32, distance: 84.5
click at [251, 32] on p "Certificate 31619-404-1" at bounding box center [267, 31] width 222 height 18
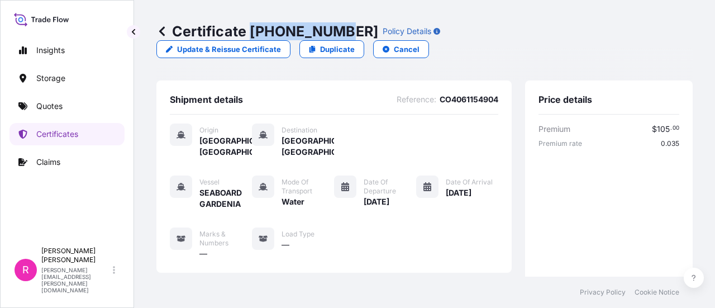
copy p "31619-404-1"
click at [76, 99] on link "Quotes" at bounding box center [67, 106] width 115 height 22
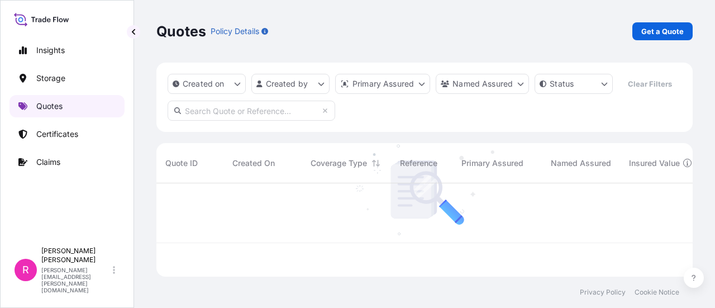
scroll to position [91, 528]
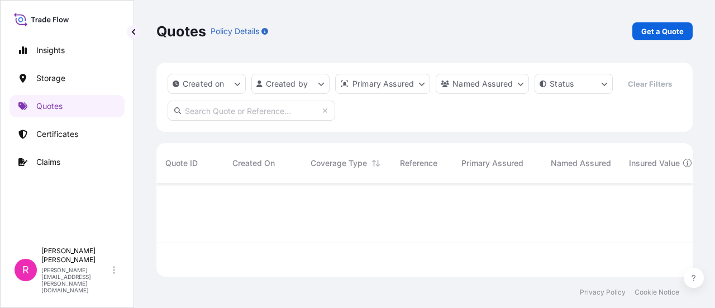
click at [648, 12] on div "Quotes Policy Details Get a Quote" at bounding box center [424, 31] width 537 height 63
click at [671, 26] on p "Get a Quote" at bounding box center [663, 31] width 42 height 11
select select "Water"
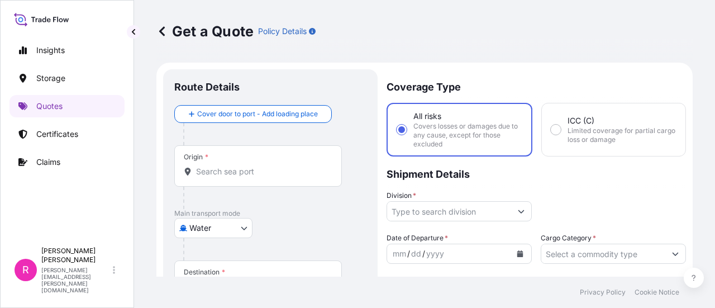
scroll to position [18, 0]
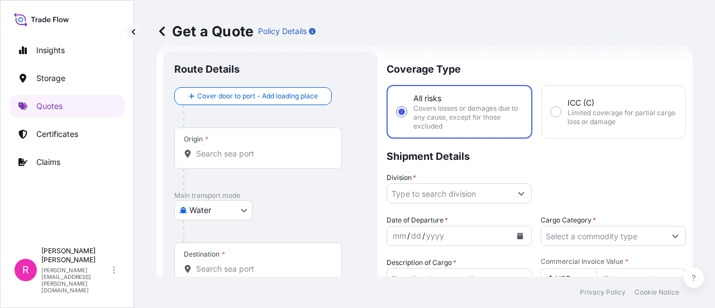
click at [222, 164] on div "Origin *" at bounding box center [258, 147] width 168 height 41
click at [222, 159] on input "Origin *" at bounding box center [262, 153] width 132 height 11
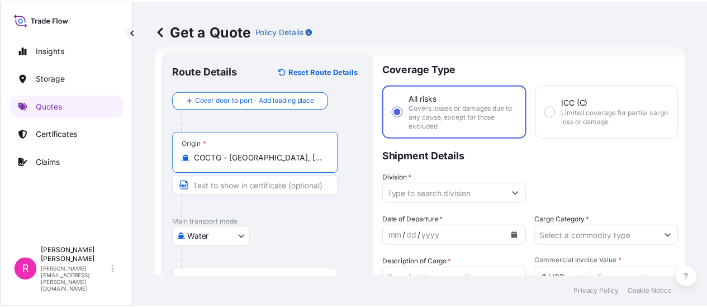
scroll to position [74, 0]
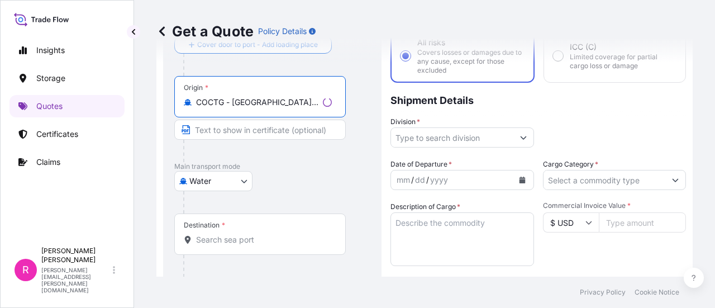
type input "COCTG - Cartagena, Colombia"
drag, startPoint x: 228, startPoint y: 224, endPoint x: 225, endPoint y: 236, distance: 12.1
click at [226, 230] on div "Destination *" at bounding box center [260, 233] width 172 height 41
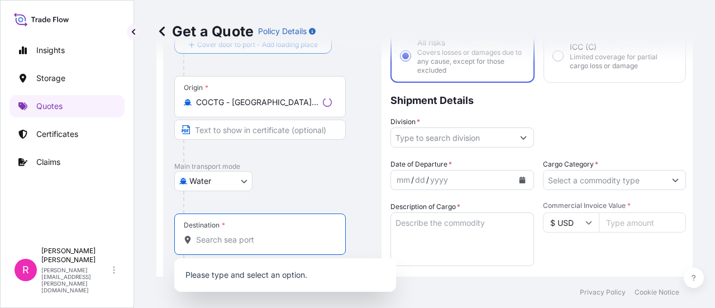
click at [225, 240] on input "Destination *" at bounding box center [264, 239] width 136 height 11
click at [227, 239] on input "Destination *" at bounding box center [262, 239] width 132 height 11
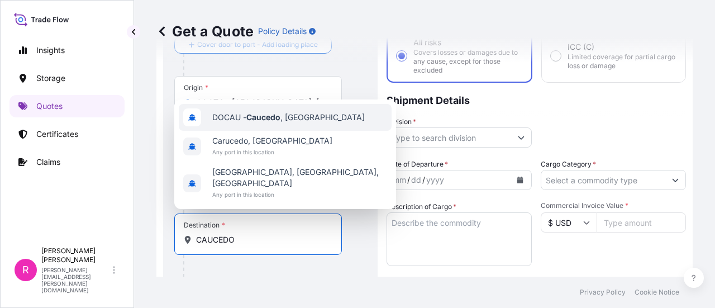
click at [297, 123] on span "DOCAU - Caucedo , Dominican Republic" at bounding box center [288, 117] width 153 height 11
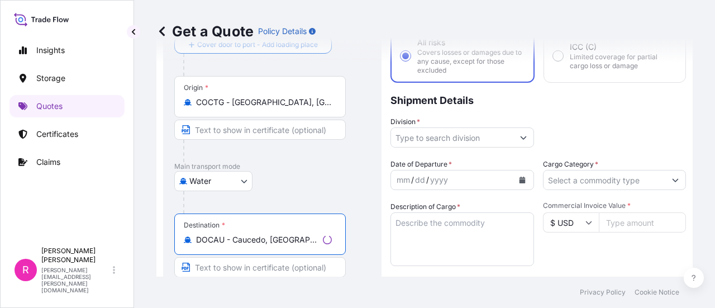
type input "DOCAU - Caucedo, Dominican Republic"
click at [417, 139] on input "Division *" at bounding box center [452, 137] width 122 height 20
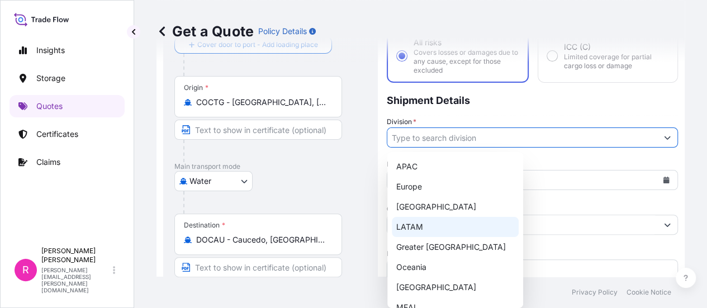
click at [426, 230] on div "LATAM" at bounding box center [455, 227] width 127 height 20
type input "LATAM"
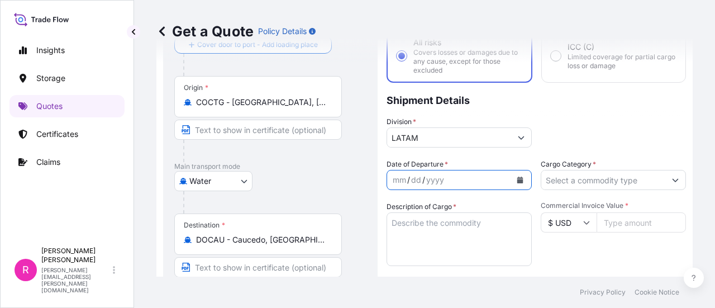
click at [511, 181] on button "Calendar" at bounding box center [520, 180] width 18 height 18
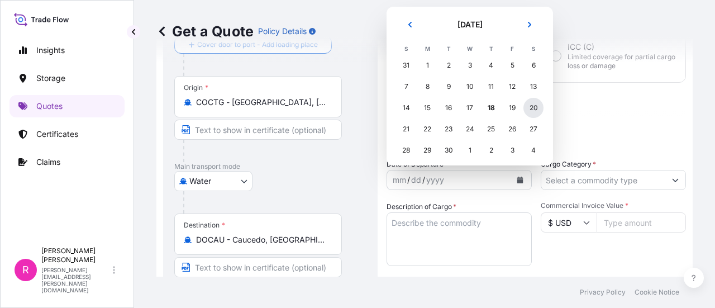
click at [531, 108] on div "20" at bounding box center [534, 108] width 20 height 20
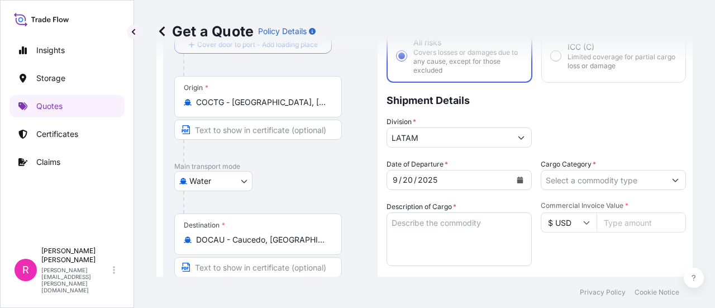
drag, startPoint x: 567, startPoint y: 164, endPoint x: 569, endPoint y: 175, distance: 11.4
click at [567, 166] on label "Cargo Category *" at bounding box center [568, 164] width 55 height 11
click at [567, 170] on input "Cargo Category *" at bounding box center [604, 180] width 124 height 20
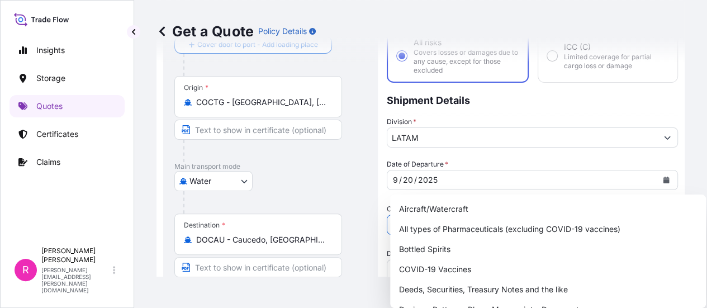
click at [576, 215] on input "Cargo Category *" at bounding box center [522, 225] width 270 height 20
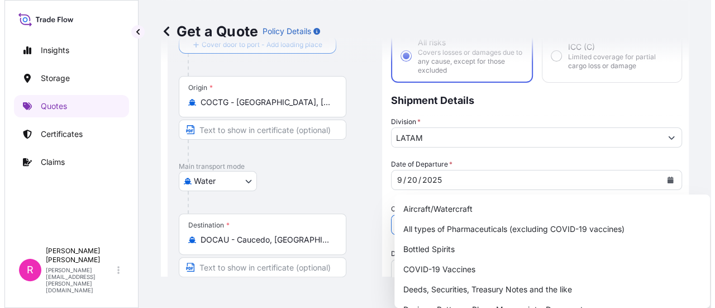
scroll to position [56, 0]
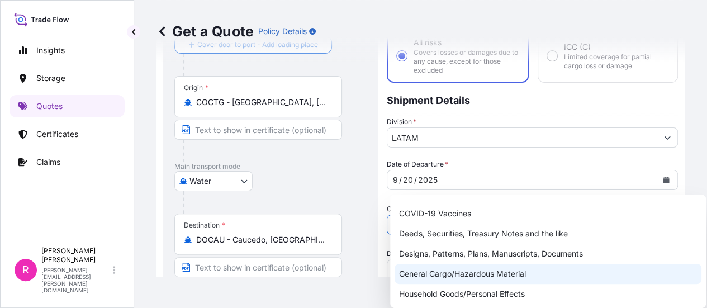
click at [448, 272] on div "General Cargo/Hazardous Material" at bounding box center [548, 274] width 307 height 20
type input "General Cargo/Hazardous Material"
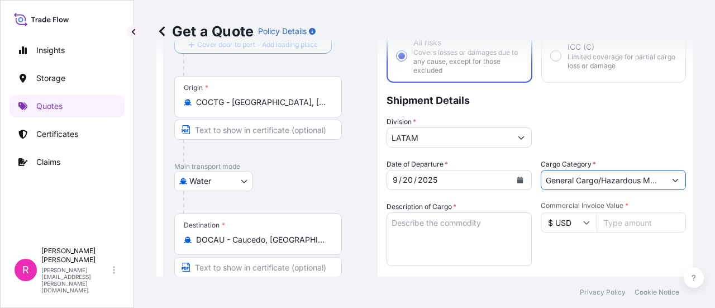
click at [435, 248] on textarea "Description of Cargo *" at bounding box center [459, 239] width 145 height 54
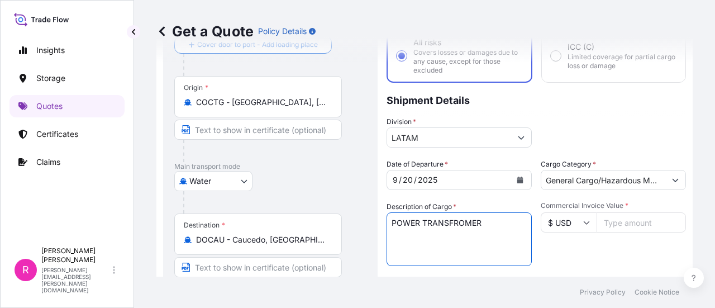
click at [456, 224] on textarea "POWER TRANSFROMER" at bounding box center [459, 239] width 145 height 54
click at [465, 222] on textarea "POWER TRANSFORMER" at bounding box center [459, 239] width 145 height 54
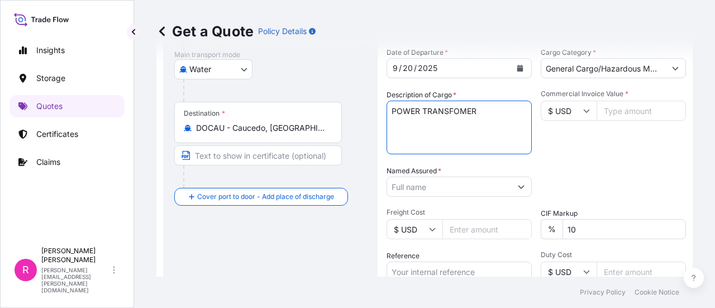
type textarea "POWER TRANSFOMER"
click at [475, 191] on input "Named Assured *" at bounding box center [449, 187] width 124 height 20
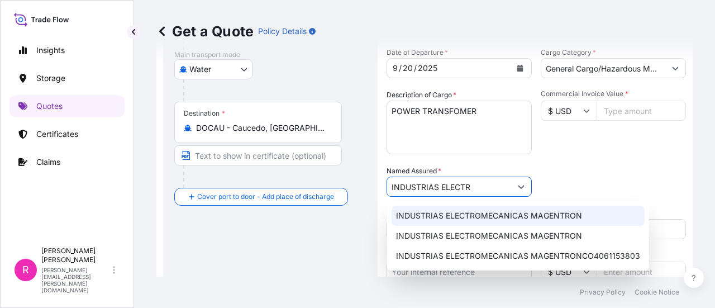
click at [497, 212] on span "INDUSTRIAS ELECTROMECANICAS MAGENTRON" at bounding box center [489, 215] width 186 height 11
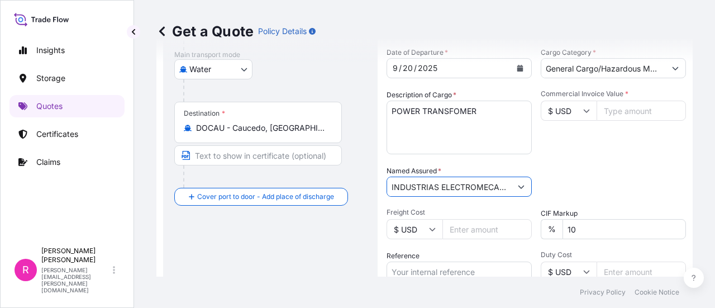
type input "INDUSTRIAS ELECTROMECANICAS MAGENTRON"
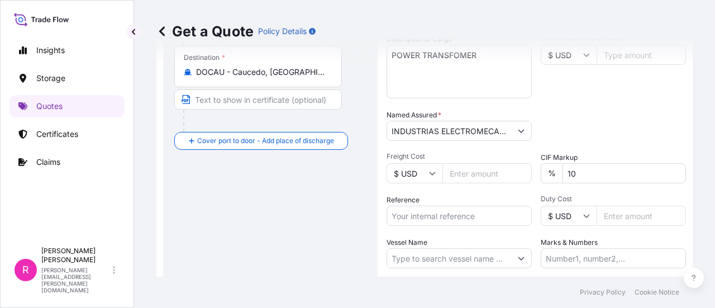
click at [606, 57] on div "Get a Quote Policy Details" at bounding box center [424, 31] width 537 height 63
click at [615, 54] on div "Get a Quote Policy Details" at bounding box center [424, 31] width 537 height 63
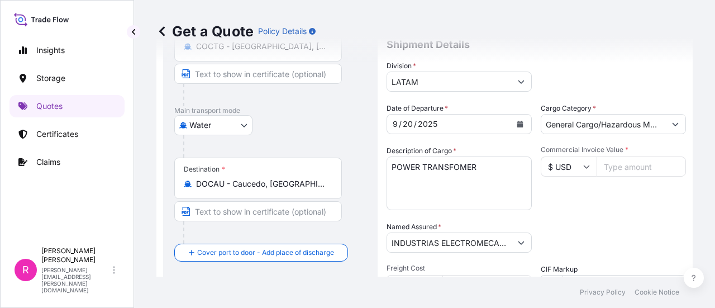
click at [609, 165] on input "Commercial Invoice Value *" at bounding box center [641, 166] width 89 height 20
type input "92803"
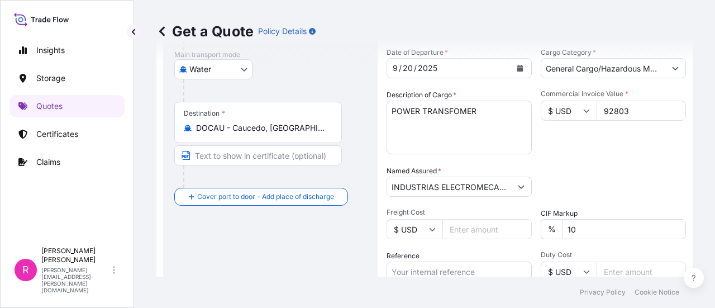
scroll to position [241, 0]
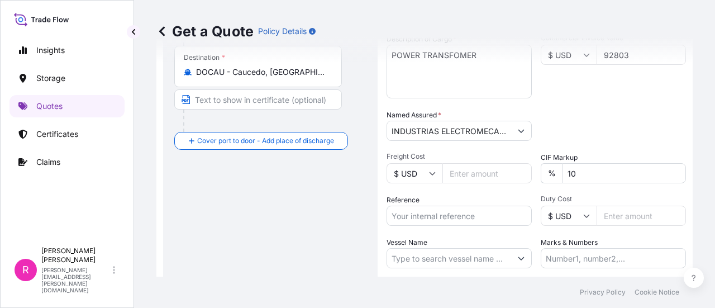
type input "92803"
click at [461, 207] on input "Reference" at bounding box center [459, 216] width 145 height 20
paste input "CO4061154828"
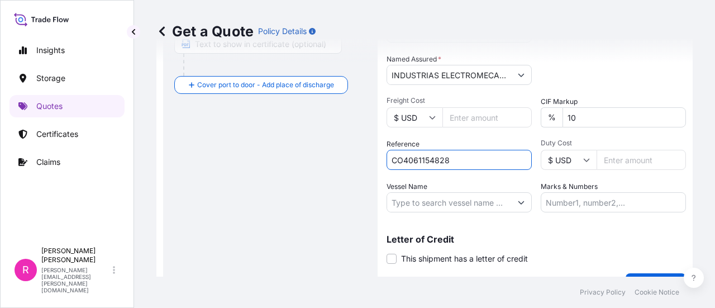
type input "CO4061154828"
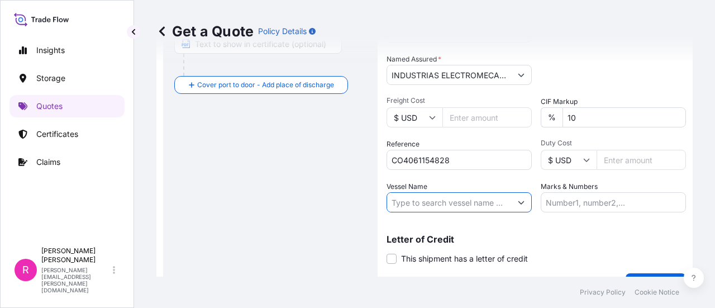
click at [429, 207] on input "Vessel Name" at bounding box center [449, 202] width 124 height 20
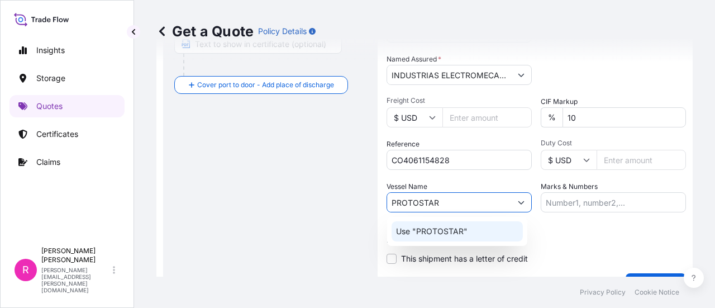
click at [472, 234] on div "Use "PROTOSTAR"" at bounding box center [457, 231] width 131 height 20
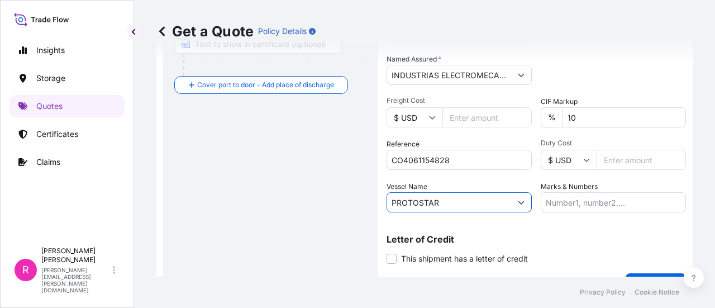
scroll to position [322, 0]
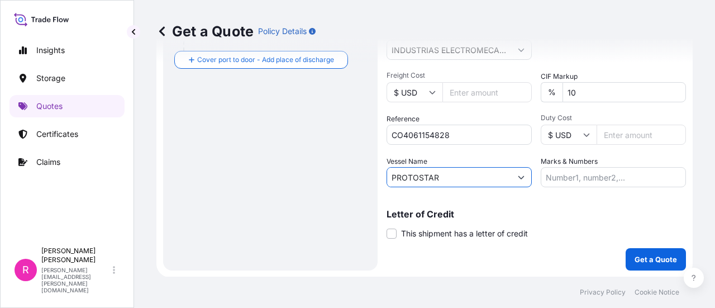
type input "PROTOSTAR"
click at [640, 268] on button "Get a Quote" at bounding box center [656, 259] width 60 height 22
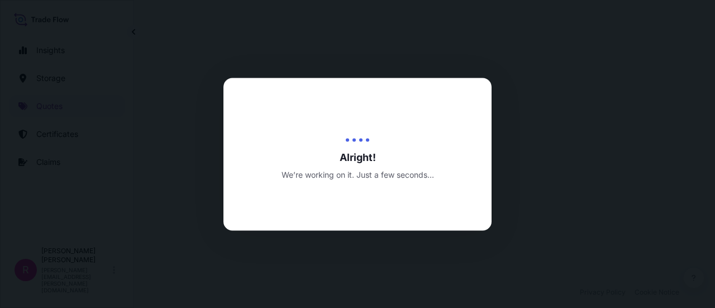
select select "Water"
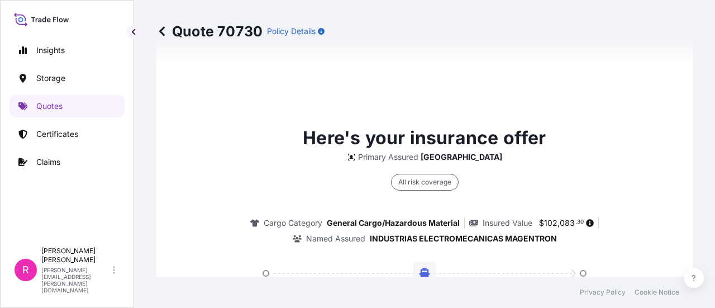
scroll to position [1797, 0]
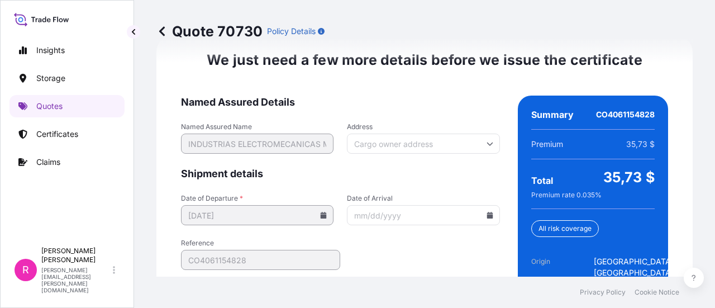
click at [487, 219] on icon at bounding box center [490, 215] width 6 height 7
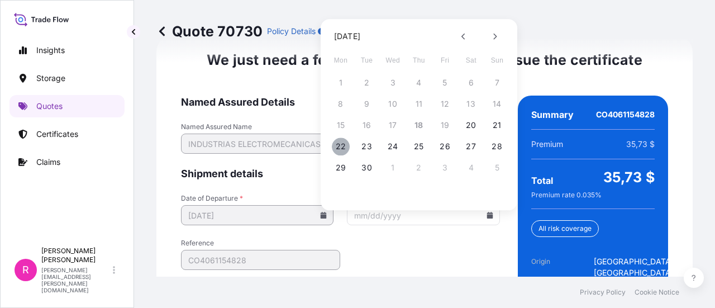
click at [343, 146] on button "22" at bounding box center [341, 146] width 18 height 18
type input "09/22/2025"
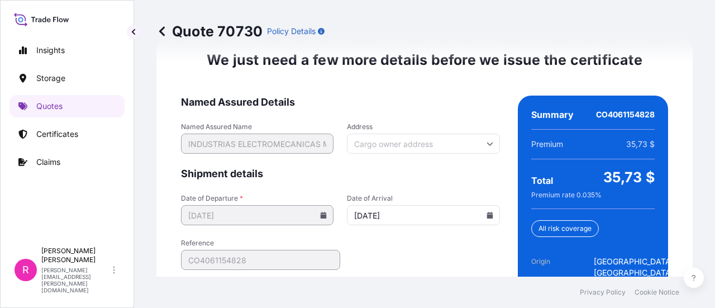
scroll to position [1909, 0]
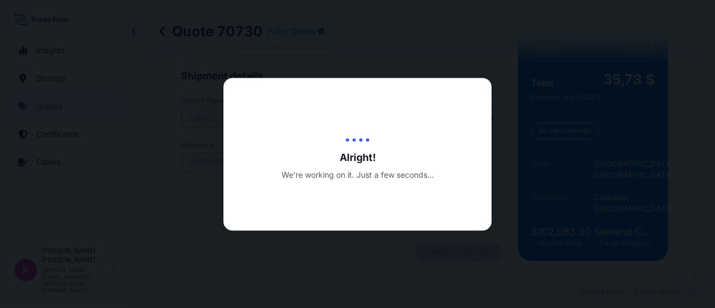
click at [322, 59] on div at bounding box center [357, 154] width 715 height 308
click at [331, 143] on div "Alright! We’re working on it. Just a few seconds..." at bounding box center [358, 154] width 268 height 52
click at [352, 32] on div at bounding box center [357, 154] width 715 height 308
click at [386, 111] on div "Alright! We’re working on it. Just a few seconds..." at bounding box center [358, 154] width 268 height 153
click at [382, 81] on div "Alright! We’re working on it. Just a few seconds..." at bounding box center [358, 154] width 268 height 153
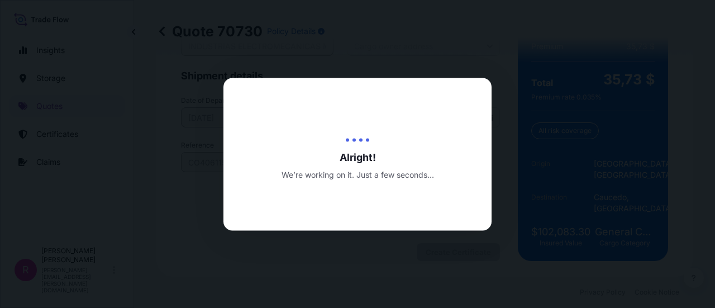
click at [455, 92] on div "Alright! We’re working on it. Just a few seconds..." at bounding box center [358, 154] width 268 height 153
click at [542, 72] on div at bounding box center [357, 154] width 715 height 308
click at [372, 30] on div at bounding box center [357, 154] width 715 height 308
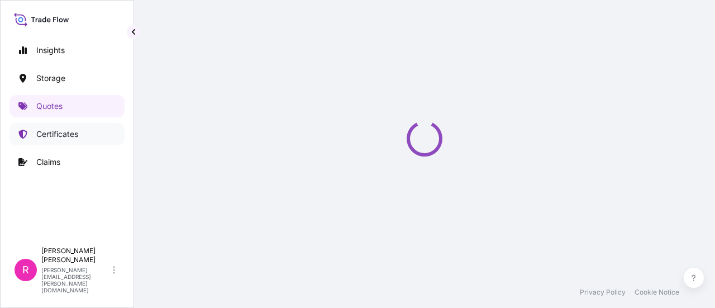
click at [41, 127] on link "Certificates" at bounding box center [67, 134] width 115 height 22
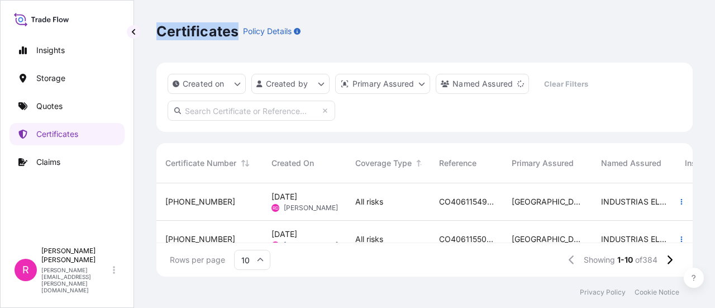
drag, startPoint x: 159, startPoint y: 34, endPoint x: 235, endPoint y: 37, distance: 76.1
click at [235, 37] on p "Certificates" at bounding box center [197, 31] width 82 height 18
click at [377, 15] on div "Certificates Policy Details" at bounding box center [424, 31] width 537 height 63
click at [469, 201] on span "CO4061154904" at bounding box center [466, 201] width 55 height 11
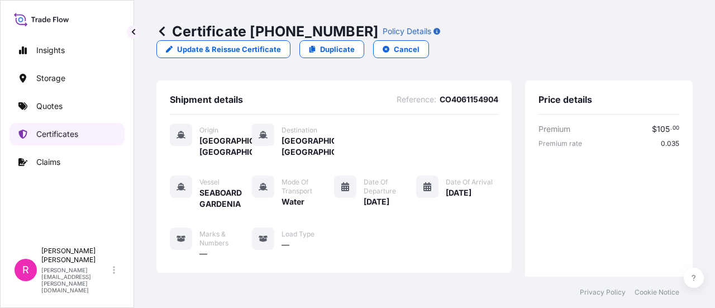
click at [77, 138] on p "Certificates" at bounding box center [57, 134] width 42 height 11
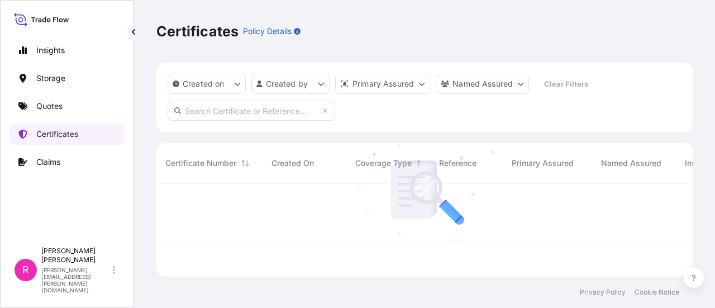
scroll to position [91, 528]
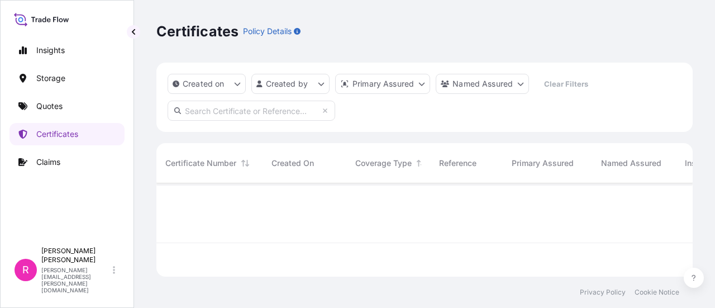
drag, startPoint x: 227, startPoint y: 95, endPoint x: 216, endPoint y: 102, distance: 12.9
click at [224, 95] on div "Created on Created by Primary Assured Named Assured Clear Filters" at bounding box center [424, 97] width 537 height 69
click at [217, 106] on input "text" at bounding box center [252, 111] width 168 height 20
paste input "CO4061154828"
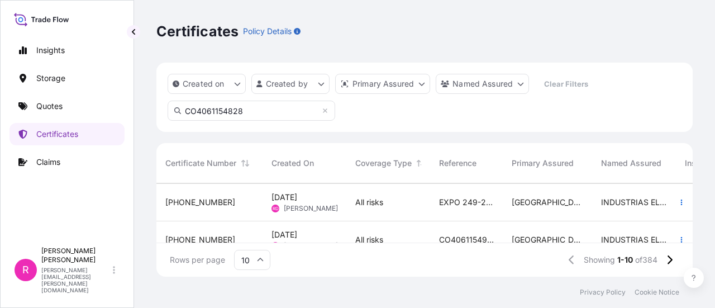
scroll to position [0, 0]
drag, startPoint x: 250, startPoint y: 115, endPoint x: 270, endPoint y: 147, distance: 38.4
click at [267, 141] on div "Created on Created by Primary Assured Named Assured Clear Filters CO4061154828 …" at bounding box center [424, 170] width 537 height 214
type input "CO4061154828"
click at [265, 199] on div "Sep 18, 2025 RD Ruben Diaz" at bounding box center [305, 201] width 84 height 37
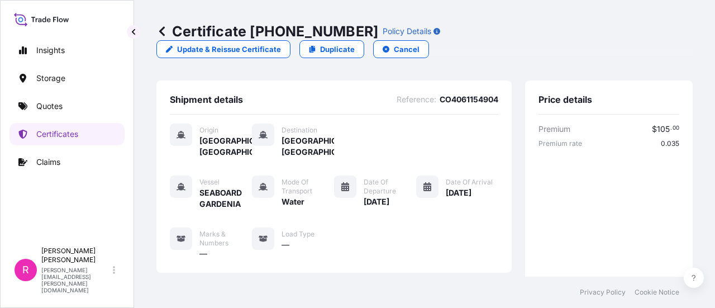
click at [160, 23] on link at bounding box center [161, 31] width 11 height 18
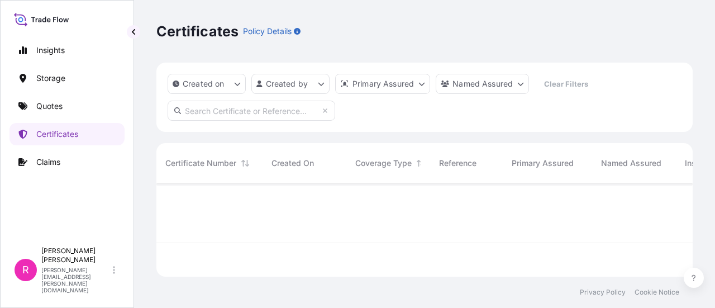
scroll to position [91, 528]
click at [218, 112] on input "text" at bounding box center [252, 111] width 168 height 20
paste input "CO4061154828"
type input "CO4061154828"
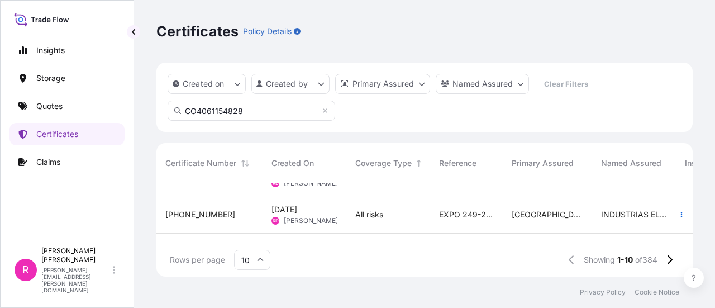
scroll to position [0, 0]
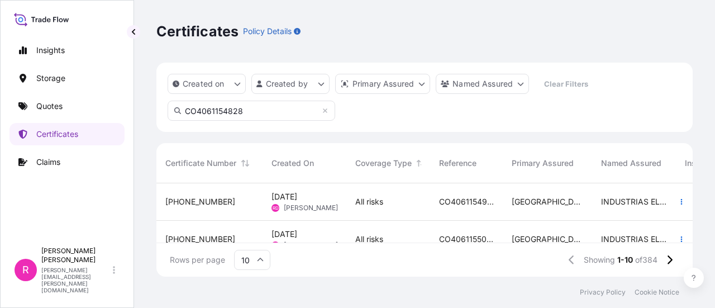
click at [273, 110] on input "CO4061154828" at bounding box center [252, 111] width 168 height 20
drag, startPoint x: 250, startPoint y: 113, endPoint x: 149, endPoint y: 108, distance: 100.7
click at [148, 109] on div "Certificates Policy Details Created on Created by Primary Assured Named Assured…" at bounding box center [424, 138] width 581 height 277
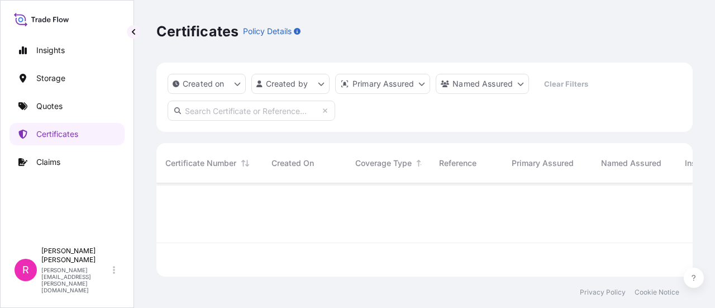
click at [199, 107] on input "text" at bounding box center [252, 111] width 168 height 20
click at [220, 108] on div "Created on Created by Primary Assured Named Assured Clear Filters" at bounding box center [424, 97] width 537 height 69
click at [219, 110] on input "text" at bounding box center [252, 111] width 168 height 20
paste input "CO4061154904"
type input "CO4061154904"
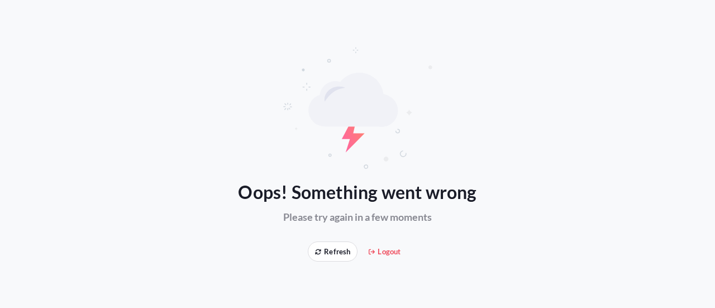
click at [69, 133] on div "Oops! Something went wrong Please try again in a few moments Refresh Logout" at bounding box center [357, 153] width 715 height 215
click at [344, 253] on span "Refresh" at bounding box center [332, 251] width 35 height 11
click at [384, 244] on button "Logout" at bounding box center [384, 251] width 45 height 20
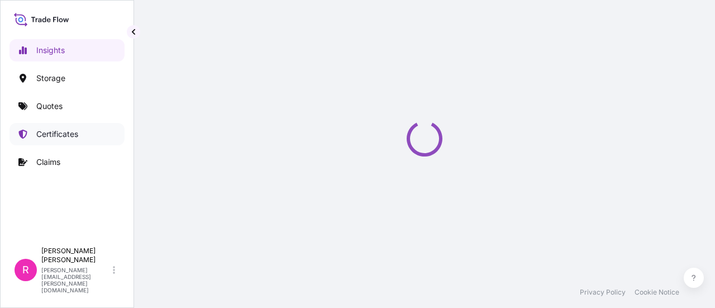
click at [66, 126] on link "Certificates" at bounding box center [67, 134] width 115 height 22
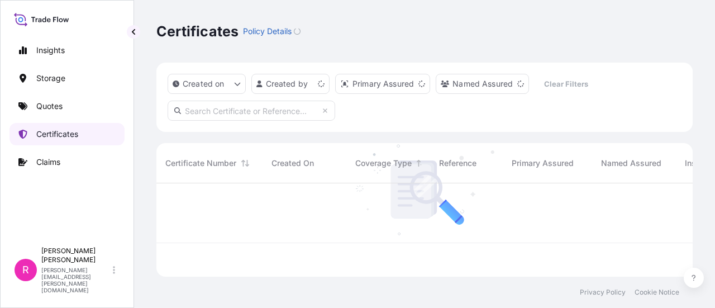
scroll to position [91, 528]
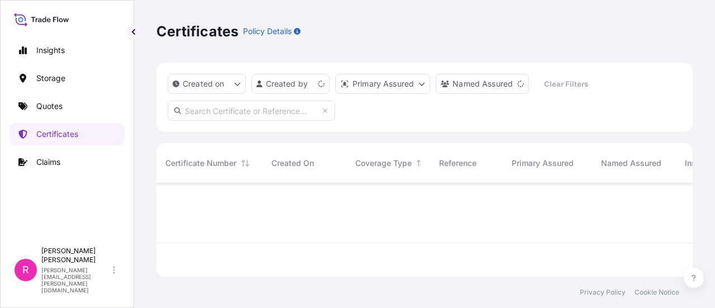
click at [210, 115] on input "text" at bounding box center [252, 111] width 168 height 20
paste input "CO4061154904"
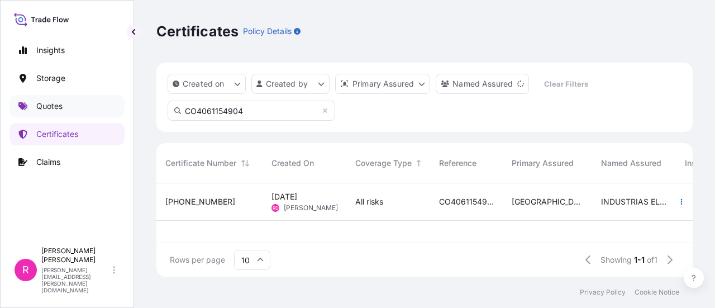
type input "CO4061154904"
click at [54, 107] on p "Quotes" at bounding box center [49, 106] width 26 height 11
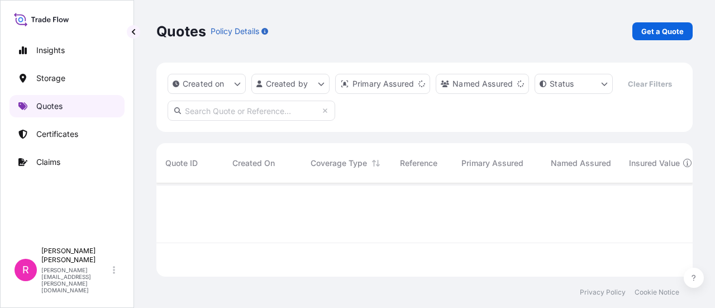
scroll to position [91, 528]
click at [634, 26] on link "Get a Quote" at bounding box center [663, 31] width 60 height 18
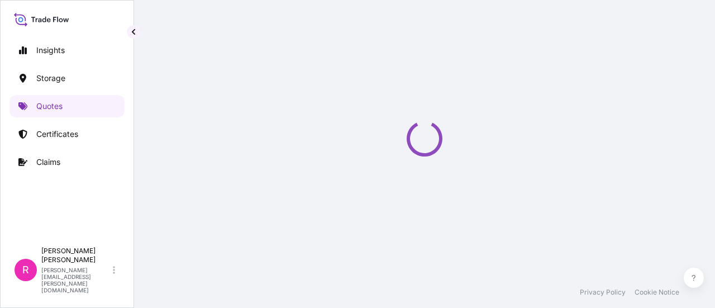
scroll to position [18, 0]
select select "Water"
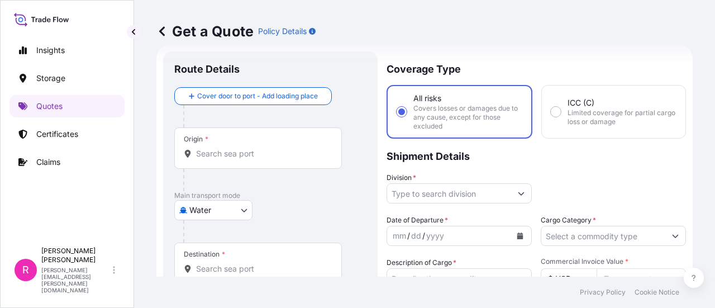
click at [224, 162] on div "Origin *" at bounding box center [258, 147] width 168 height 41
click at [224, 159] on input "Origin *" at bounding box center [262, 153] width 132 height 11
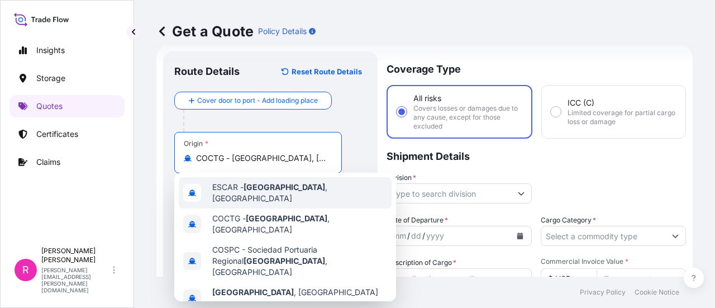
scroll to position [130, 0]
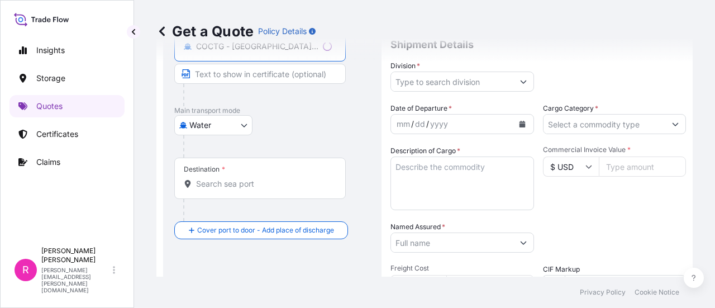
type input "COCTG - Cartagena, Colombia"
click at [215, 190] on div "Destination *" at bounding box center [260, 178] width 172 height 41
click at [215, 189] on input "Destination *" at bounding box center [264, 183] width 136 height 11
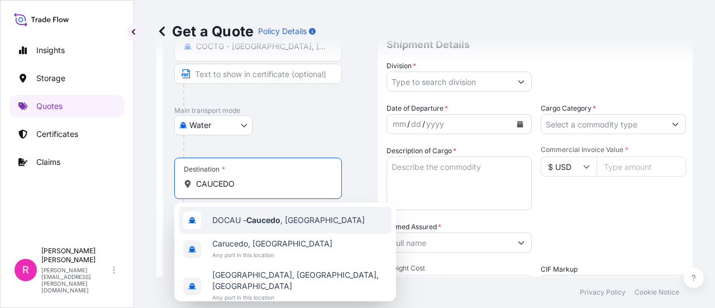
click at [245, 212] on div "DOCAU - Caucedo , Dominican Republic" at bounding box center [285, 220] width 213 height 27
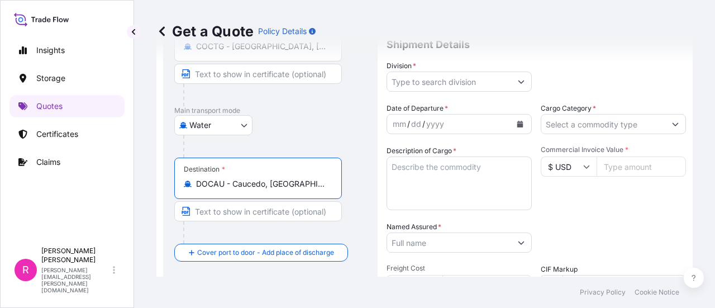
type input "DOCAU - Caucedo, Dominican Republic"
click at [421, 75] on input "Division *" at bounding box center [449, 82] width 124 height 20
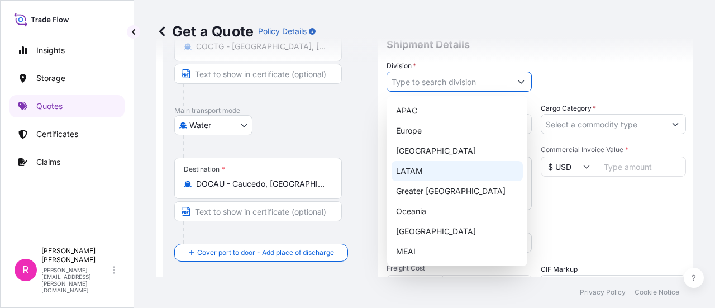
click at [426, 169] on div "LATAM" at bounding box center [457, 171] width 131 height 20
type input "LATAM"
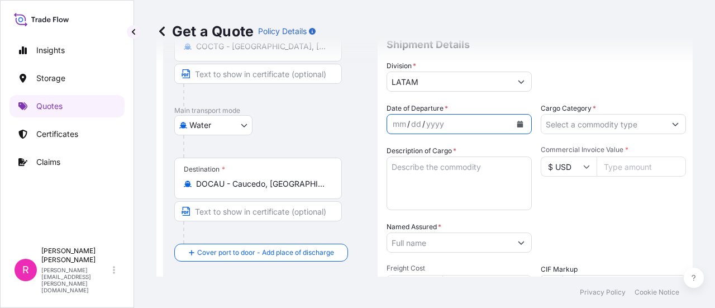
click at [513, 129] on button "Calendar" at bounding box center [520, 124] width 18 height 18
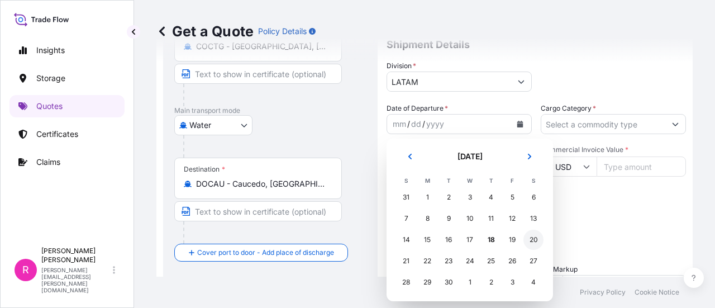
click at [533, 241] on div "20" at bounding box center [534, 240] width 20 height 20
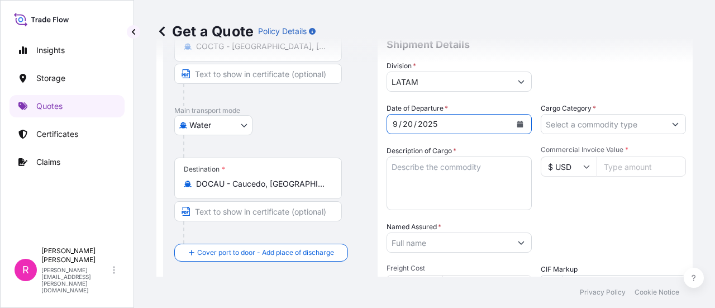
click at [590, 114] on div at bounding box center [613, 124] width 145 height 20
click at [587, 126] on input "Cargo Category *" at bounding box center [604, 124] width 124 height 20
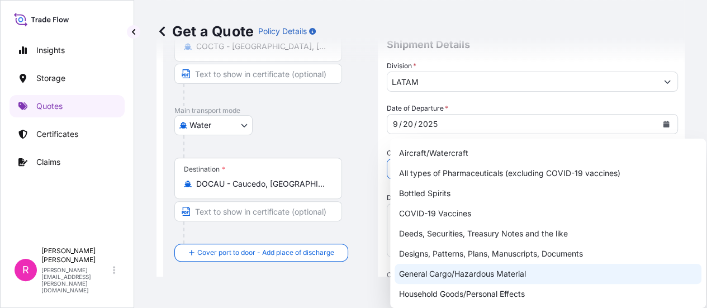
click at [457, 268] on div "General Cargo/Hazardous Material" at bounding box center [548, 274] width 307 height 20
type input "General Cargo/Hazardous Material"
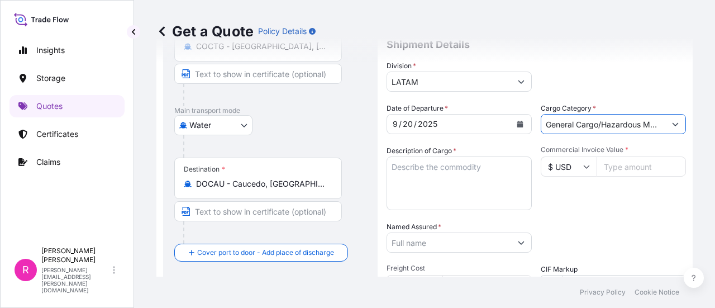
click at [443, 186] on textarea "Description of Cargo *" at bounding box center [459, 183] width 145 height 54
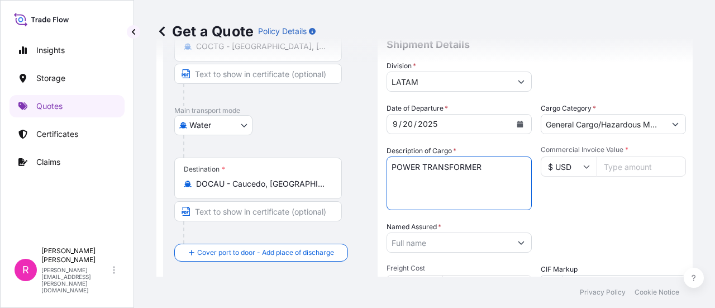
type textarea "POWER TRANSFORMER"
click at [640, 164] on input "Commercial Invoice Value *" at bounding box center [641, 166] width 89 height 20
click at [626, 166] on input "Commercial Invoice Value *" at bounding box center [641, 166] width 89 height 20
type input "92803"
type input "92803.69"
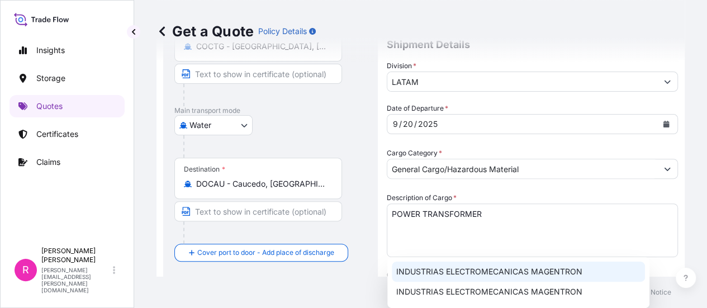
click at [476, 279] on div "INDUSTRIAS ELECTROMECANICAS MAGENTRON" at bounding box center [518, 272] width 253 height 20
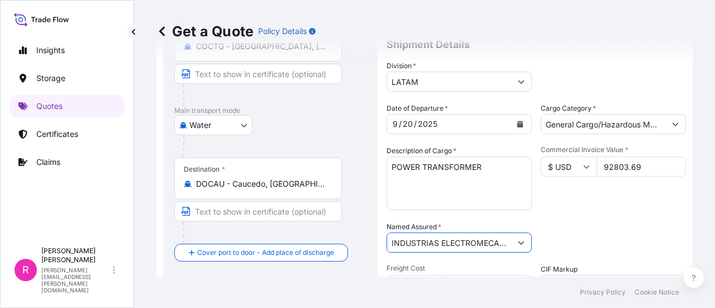
scroll to position [241, 0]
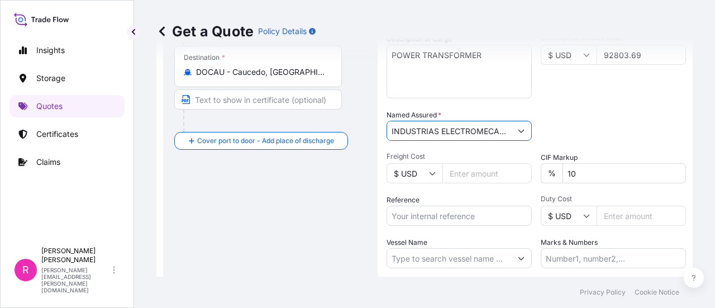
type input "INDUSTRIAS ELECTROMECANICAS MAGENTRON"
click at [467, 217] on input "Reference" at bounding box center [459, 216] width 145 height 20
click at [412, 211] on input "Reference" at bounding box center [459, 216] width 145 height 20
paste input "CO4061154828"
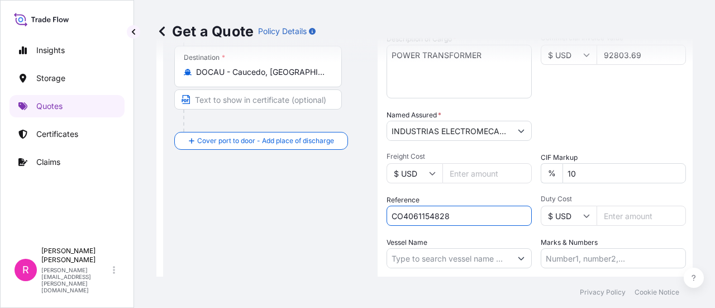
scroll to position [297, 0]
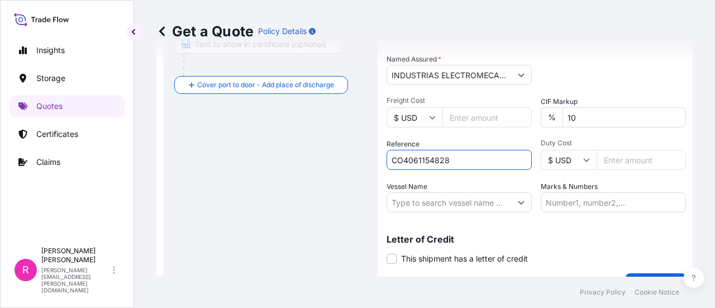
type input "CO4061154828"
click at [427, 198] on input "Vessel Name" at bounding box center [449, 202] width 124 height 20
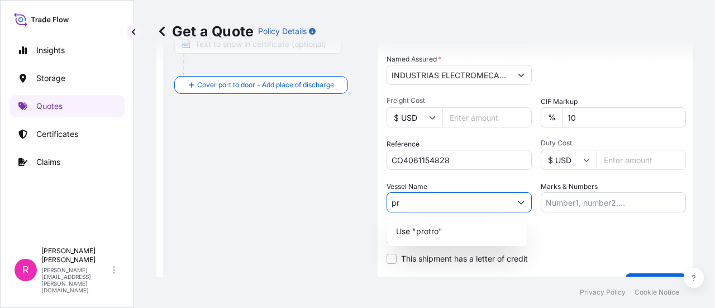
type input "p"
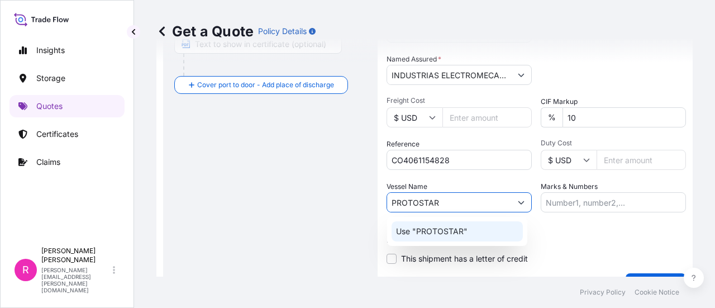
click at [473, 232] on div "Use "PROTOSTAR"" at bounding box center [457, 231] width 131 height 20
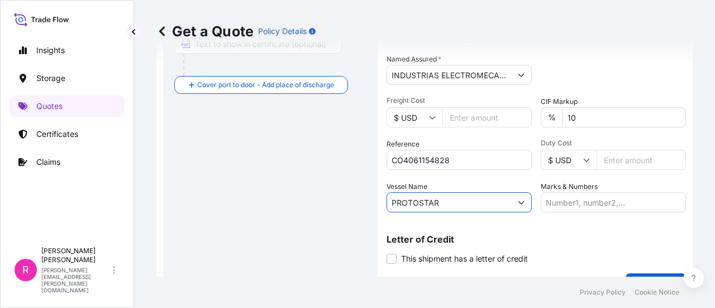
scroll to position [322, 0]
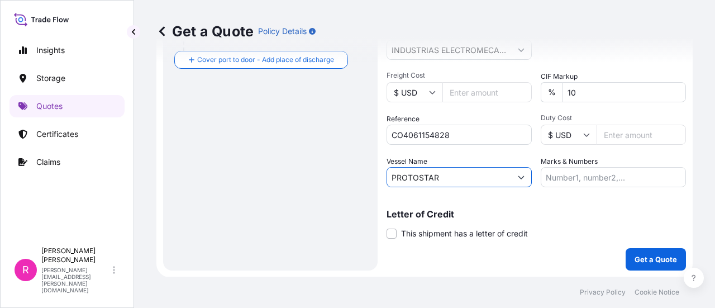
type input "PROTOSTAR"
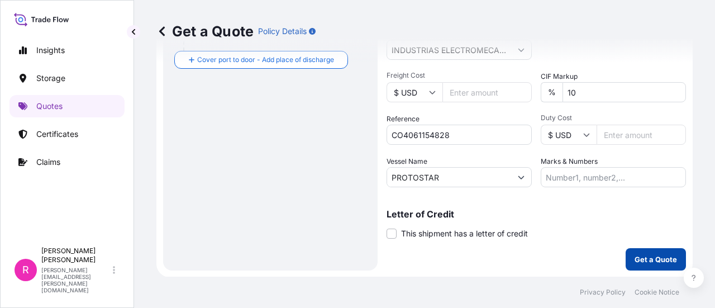
click at [637, 249] on button "Get a Quote" at bounding box center [656, 259] width 60 height 22
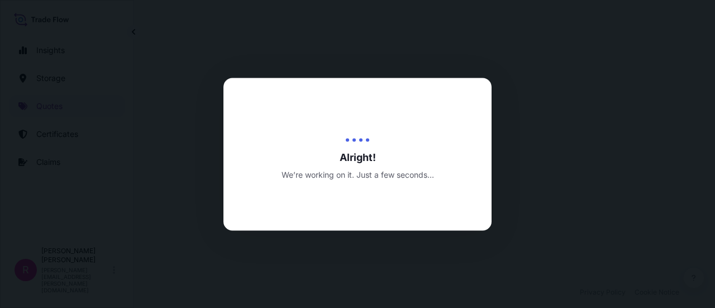
scroll to position [554, 0]
select select "Water"
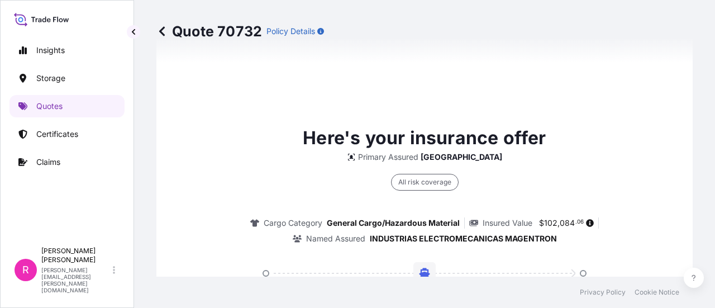
scroll to position [1797, 0]
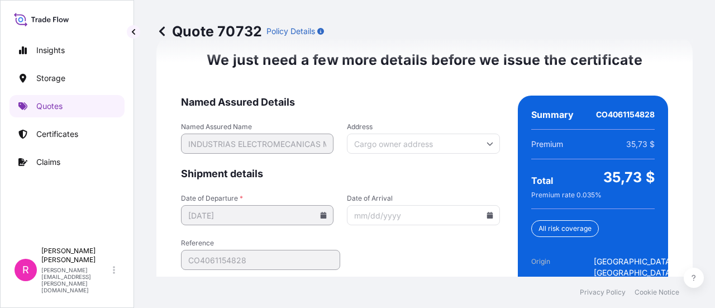
drag, startPoint x: 469, startPoint y: 227, endPoint x: 477, endPoint y: 230, distance: 7.6
click at [475, 225] on input "Date of Arrival" at bounding box center [423, 215] width 153 height 20
click at [483, 225] on input "Date of Arrival" at bounding box center [423, 215] width 153 height 20
click at [487, 219] on icon at bounding box center [490, 215] width 6 height 7
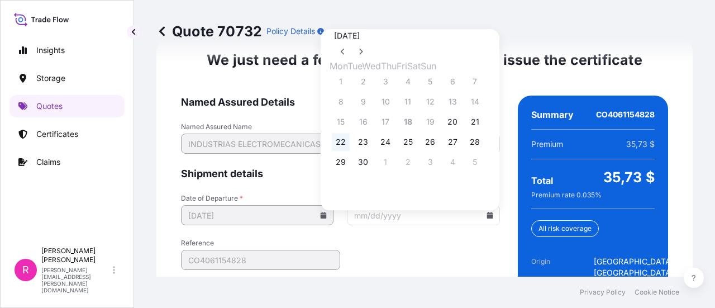
click at [345, 148] on button "22" at bounding box center [341, 142] width 18 height 18
type input "09/22/2025"
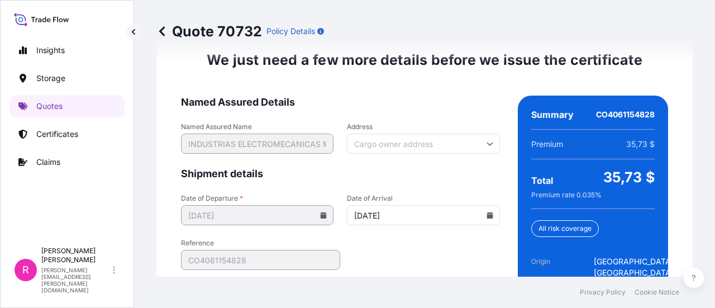
scroll to position [1909, 0]
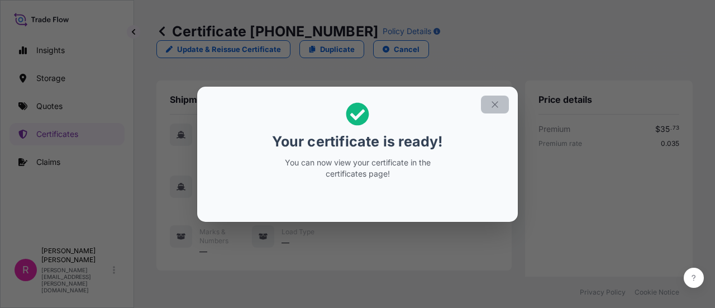
click at [495, 106] on icon "button" at bounding box center [495, 104] width 10 height 10
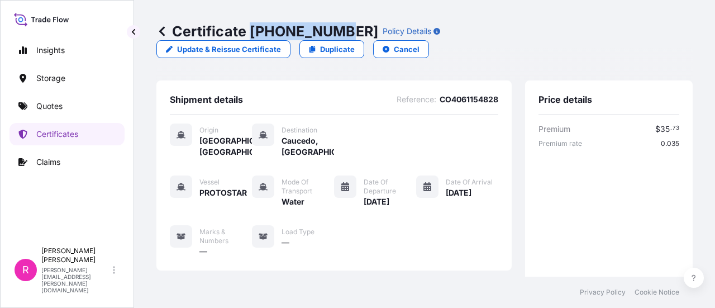
drag, startPoint x: 250, startPoint y: 32, endPoint x: 334, endPoint y: 34, distance: 83.8
click at [334, 34] on p "Certificate 31619-405-1" at bounding box center [267, 31] width 222 height 18
copy p "31619-405-1"
click at [50, 90] on div "Insights Storage Quotes Certificates Claims" at bounding box center [67, 135] width 115 height 212
click at [46, 113] on link "Quotes" at bounding box center [67, 106] width 115 height 22
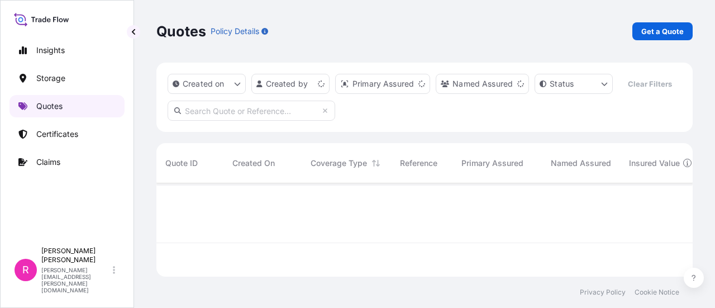
scroll to position [91, 528]
click at [653, 27] on p "Get a Quote" at bounding box center [663, 31] width 42 height 11
select select "Water"
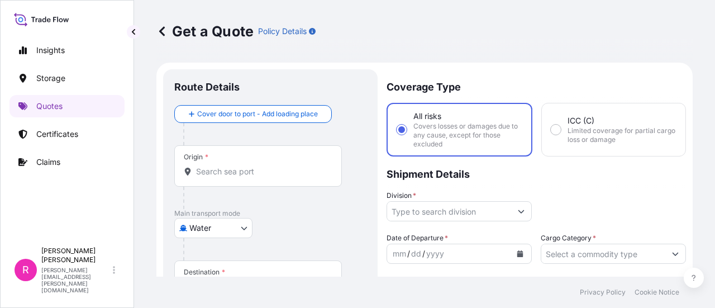
scroll to position [18, 0]
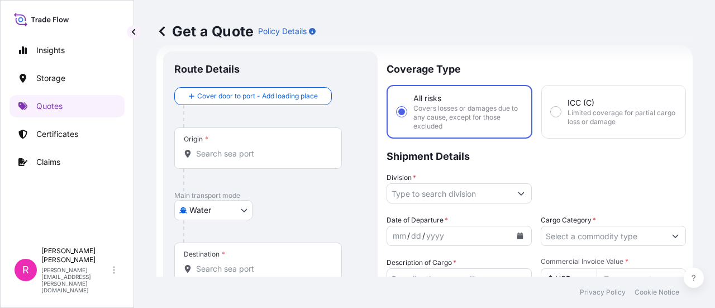
click at [432, 187] on input "Division *" at bounding box center [449, 193] width 124 height 20
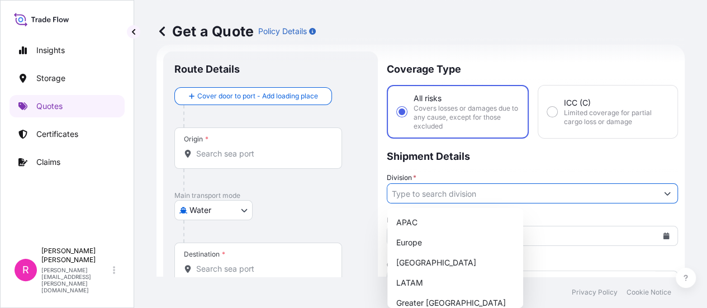
click at [279, 175] on div at bounding box center [262, 180] width 159 height 22
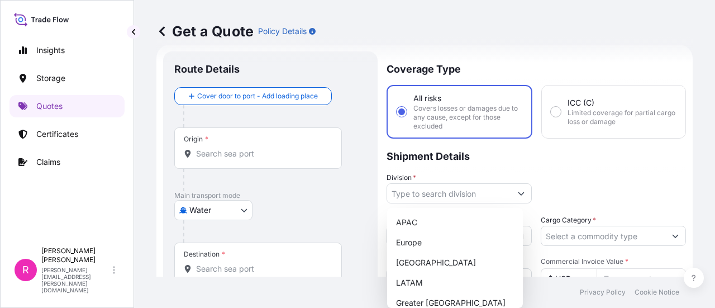
click at [263, 153] on input "Origin *" at bounding box center [262, 153] width 132 height 11
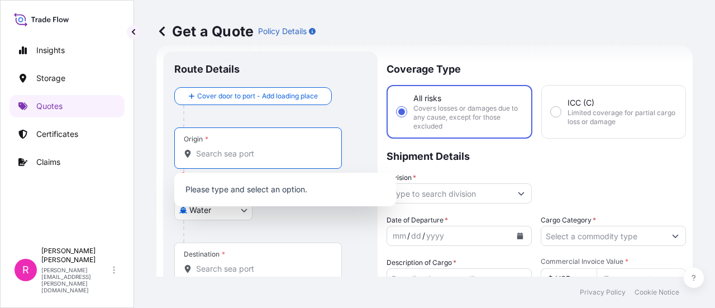
click at [245, 148] on input "Origin * Please select an origin" at bounding box center [262, 153] width 132 height 11
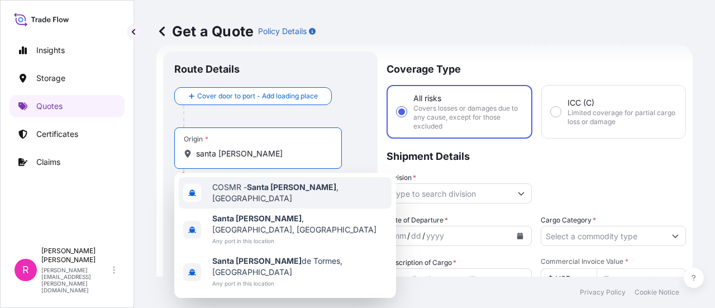
click at [264, 182] on div "COSMR - Santa Marta , Colombia" at bounding box center [285, 192] width 213 height 31
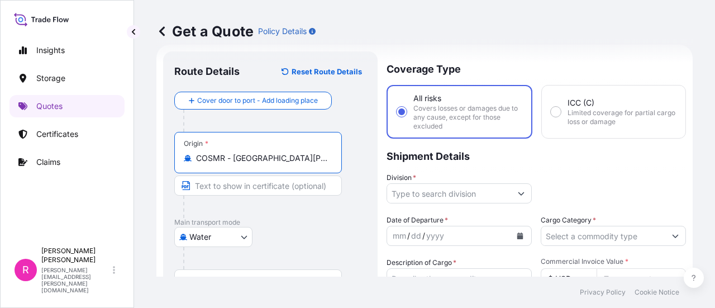
scroll to position [130, 0]
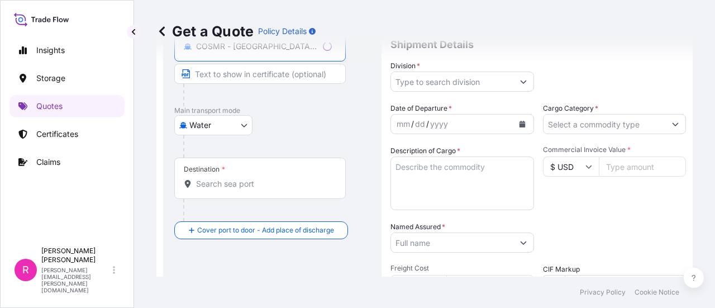
type input "COSMR - Santa Marta, Colombia"
click at [244, 185] on input "Destination *" at bounding box center [264, 183] width 136 height 11
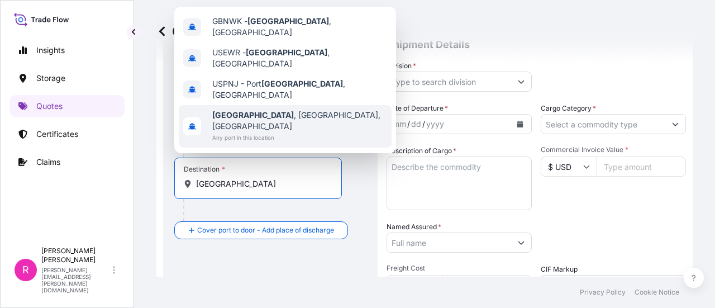
click at [307, 105] on div "Newark , NJ, USA Any port in this location" at bounding box center [285, 126] width 213 height 42
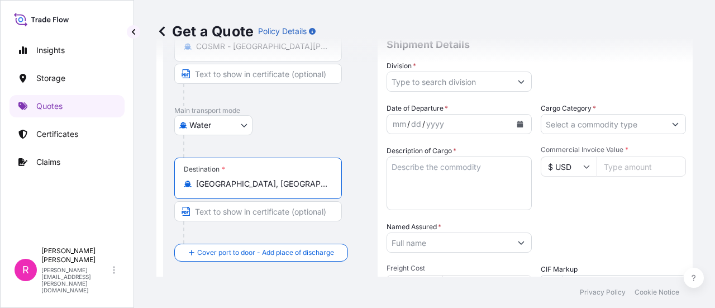
type input "Newark, NJ, USA"
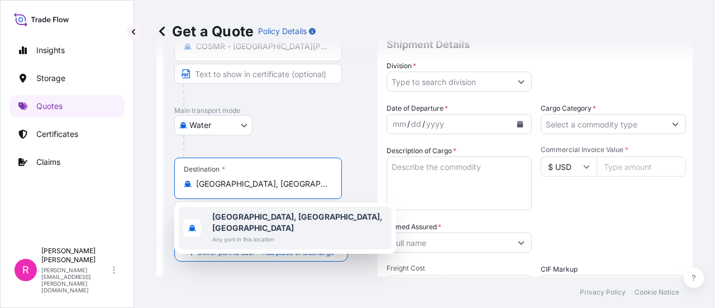
click at [261, 214] on b "Newark, NJ, USA" at bounding box center [297, 222] width 170 height 21
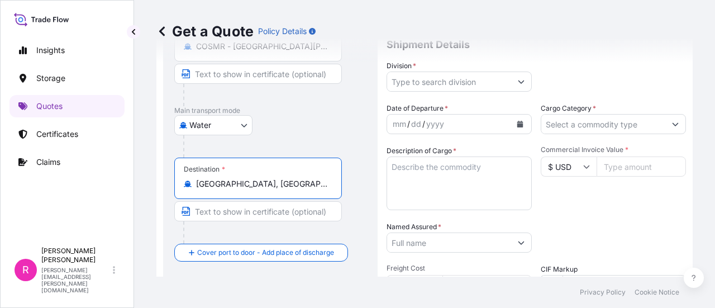
click at [437, 81] on input "Division *" at bounding box center [449, 82] width 124 height 20
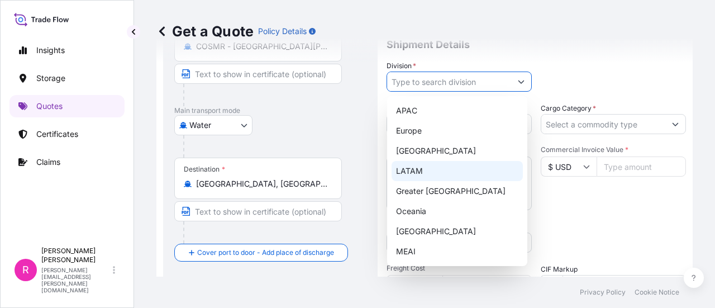
click at [425, 165] on div "LATAM" at bounding box center [457, 171] width 131 height 20
type input "LATAM"
click at [417, 168] on div "LATAM" at bounding box center [457, 171] width 131 height 20
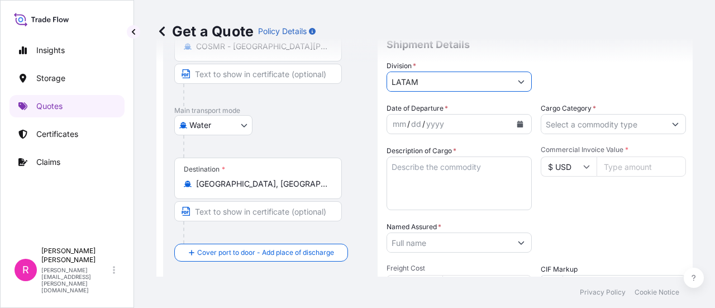
click at [436, 126] on div "yyyy" at bounding box center [435, 123] width 20 height 13
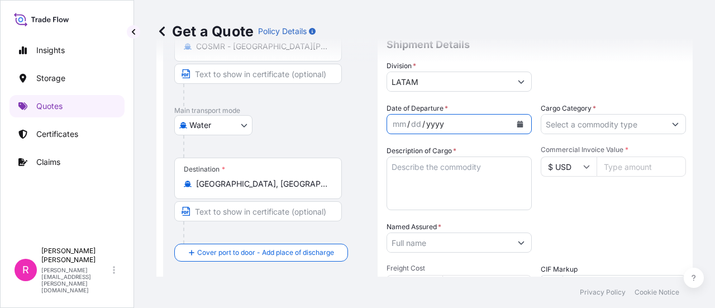
click at [518, 124] on icon "Calendar" at bounding box center [521, 124] width 6 height 7
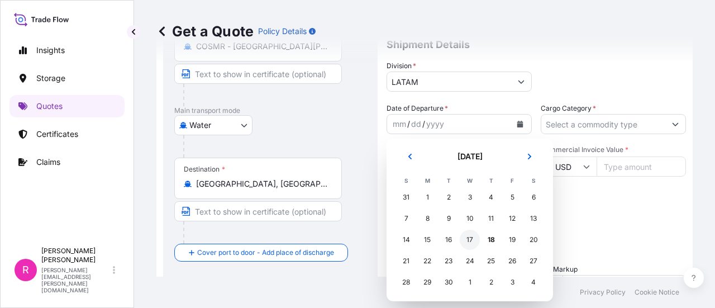
click at [468, 242] on div "17" at bounding box center [470, 240] width 20 height 20
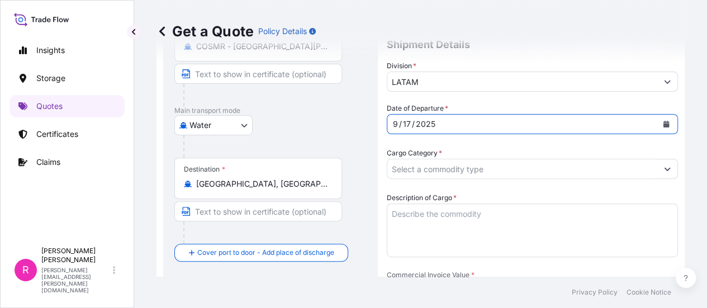
drag, startPoint x: 580, startPoint y: 114, endPoint x: 580, endPoint y: 124, distance: 9.5
click at [580, 159] on input "Cargo Category *" at bounding box center [522, 169] width 270 height 20
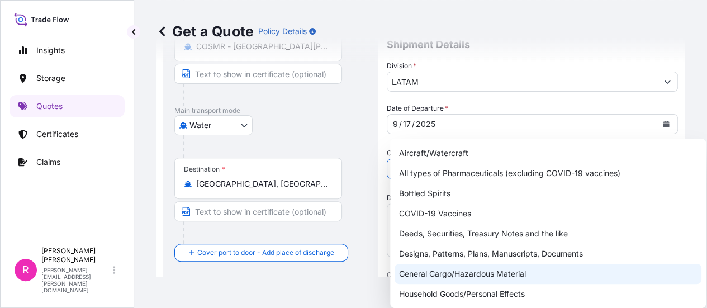
click at [444, 272] on div "General Cargo/Hazardous Material" at bounding box center [548, 274] width 307 height 20
type input "General Cargo/Hazardous Material"
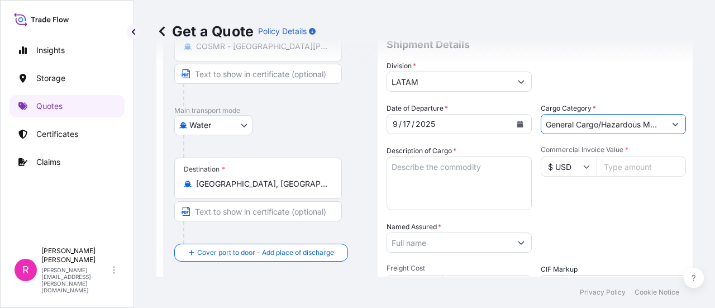
click at [429, 173] on textarea "Description of Cargo *" at bounding box center [459, 183] width 145 height 54
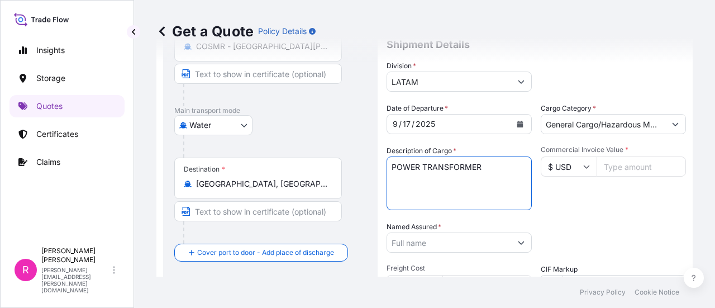
type textarea "POWER TRANSFORMER"
click at [606, 160] on input "Commercial Invoice Value *" at bounding box center [641, 166] width 89 height 20
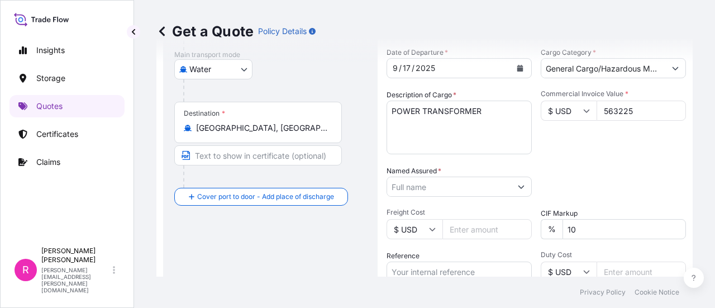
type input "563225"
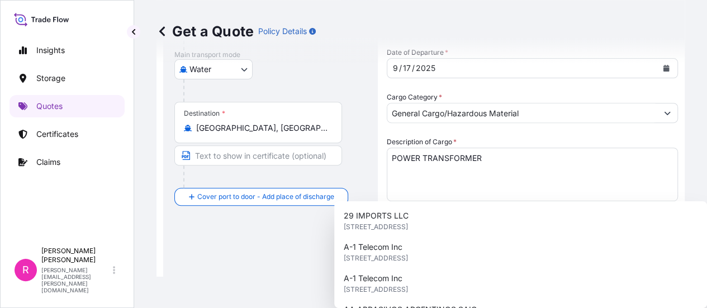
click at [448, 270] on input "Named Assured *" at bounding box center [522, 280] width 270 height 20
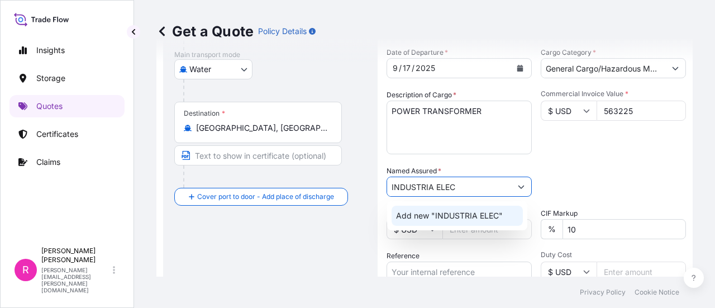
click at [471, 208] on div "Add new "INDUSTRIA ELEC"" at bounding box center [457, 216] width 131 height 20
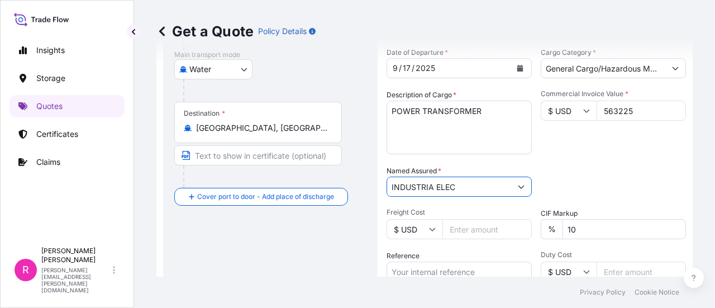
click at [472, 189] on input "INDUSTRIA ELEC" at bounding box center [449, 187] width 124 height 20
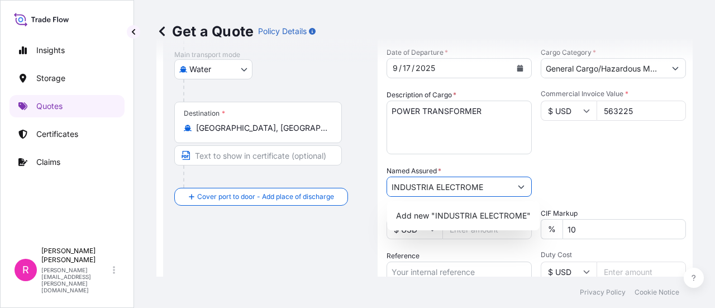
drag, startPoint x: 490, startPoint y: 188, endPoint x: 430, endPoint y: 184, distance: 60.5
click at [430, 184] on input "INDUSTRIA ELECTROME" at bounding box center [449, 187] width 124 height 20
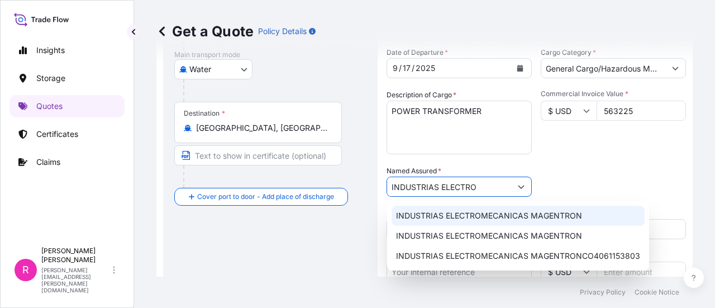
click at [461, 216] on span "INDUSTRIAS ELECTROMECANICAS MAGENTRON" at bounding box center [489, 215] width 186 height 11
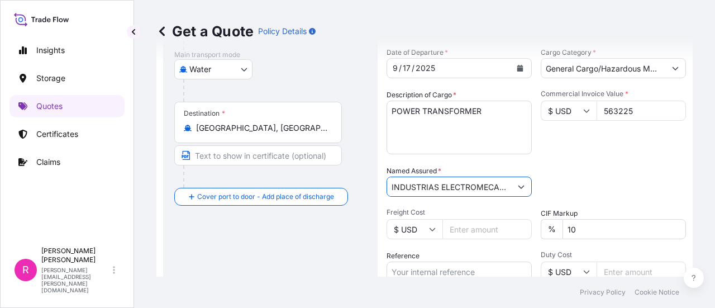
scroll to position [297, 0]
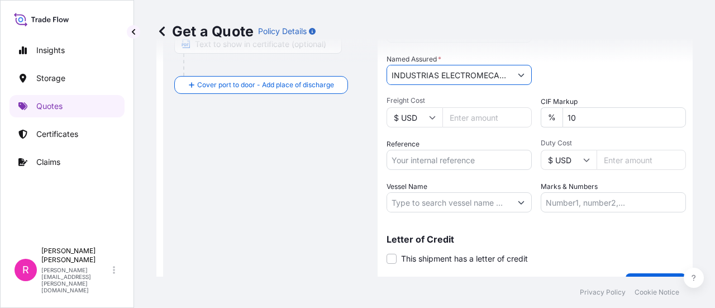
type input "INDUSTRIAS ELECTROMECANICAS MAGENTRON"
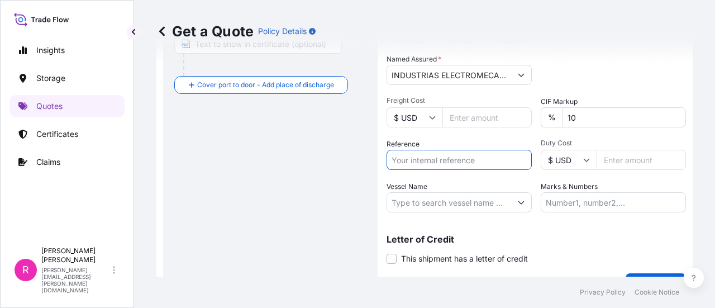
drag, startPoint x: 476, startPoint y: 160, endPoint x: 518, endPoint y: 160, distance: 41.9
click at [476, 160] on input "Reference" at bounding box center [459, 160] width 145 height 20
drag, startPoint x: 469, startPoint y: 186, endPoint x: 462, endPoint y: 194, distance: 11.1
click at [467, 188] on div "Vessel Name" at bounding box center [459, 196] width 145 height 31
click at [451, 178] on div "Date of Departure * 9 / 17 / 2025 Cargo Category * General Cargo/Hazardous Mate…" at bounding box center [537, 73] width 300 height 277
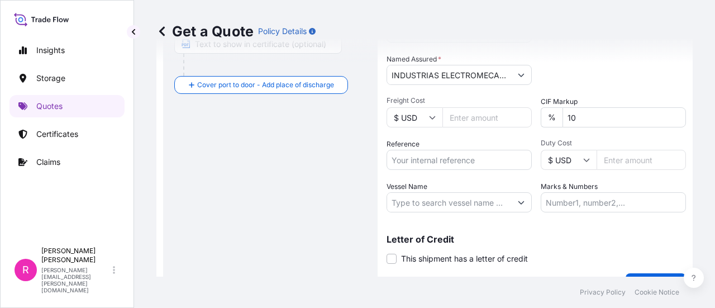
drag, startPoint x: 447, startPoint y: 156, endPoint x: 456, endPoint y: 151, distance: 10.3
click at [447, 156] on input "Reference" at bounding box center [459, 160] width 145 height 20
paste input "CO4061154974"
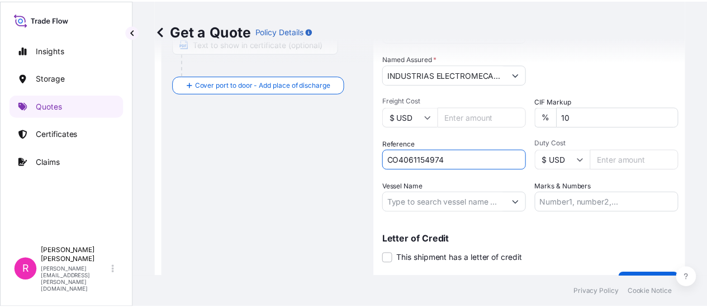
scroll to position [322, 0]
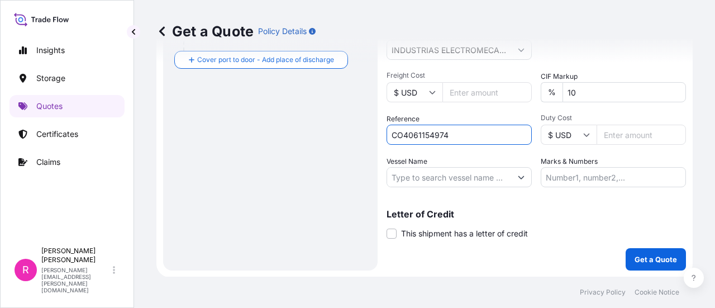
type input "CO4061154974"
click at [488, 183] on input "Vessel Name" at bounding box center [449, 177] width 124 height 20
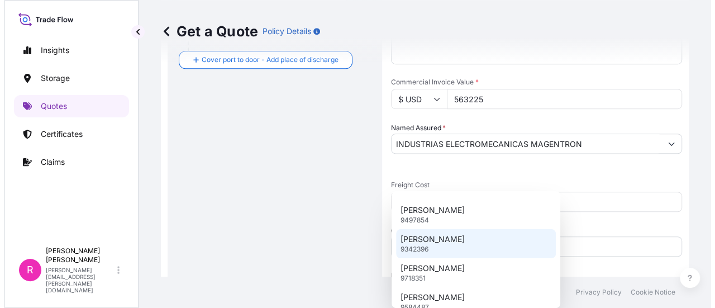
scroll to position [168, 0]
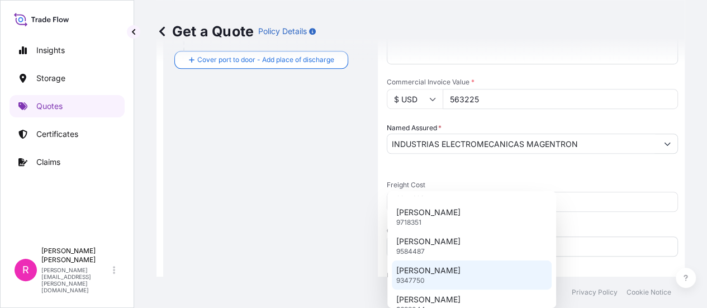
click at [447, 264] on div "LENA 9347750" at bounding box center [472, 274] width 160 height 29
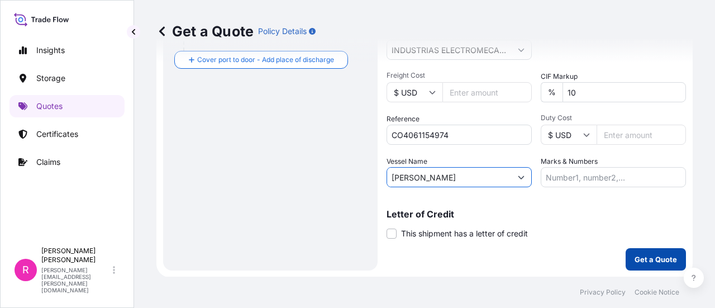
type input "LENA"
click at [651, 268] on button "Get a Quote" at bounding box center [656, 259] width 60 height 22
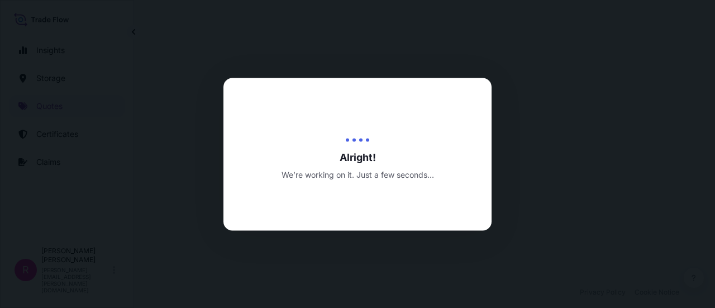
scroll to position [554, 0]
select select "Water"
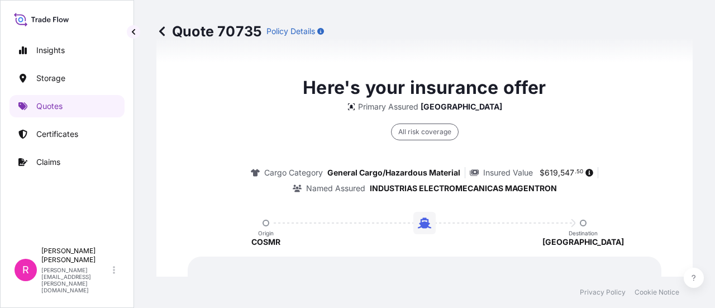
scroll to position [1786, 0]
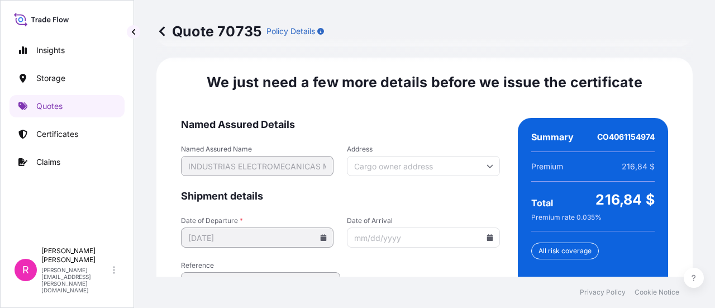
click at [487, 234] on icon at bounding box center [490, 237] width 7 height 7
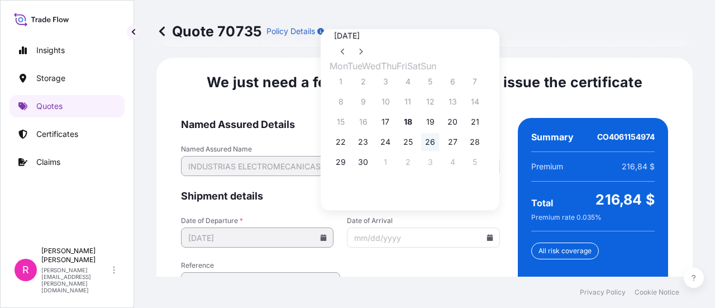
click at [439, 140] on button "26" at bounding box center [430, 142] width 18 height 18
type input "09/26/2025"
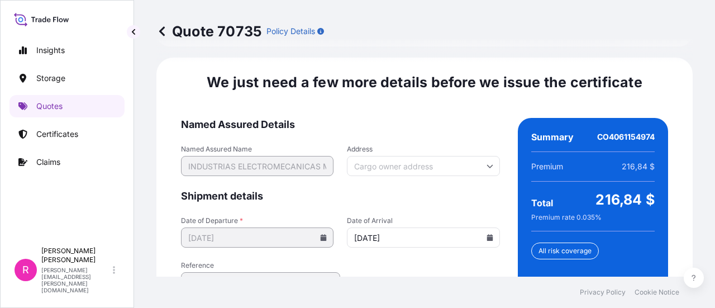
scroll to position [1892, 0]
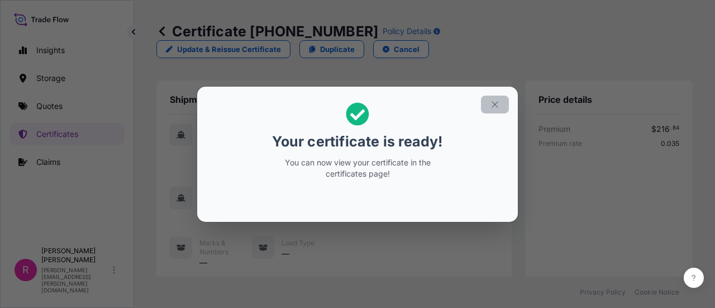
click at [495, 103] on icon "button" at bounding box center [495, 104] width 6 height 6
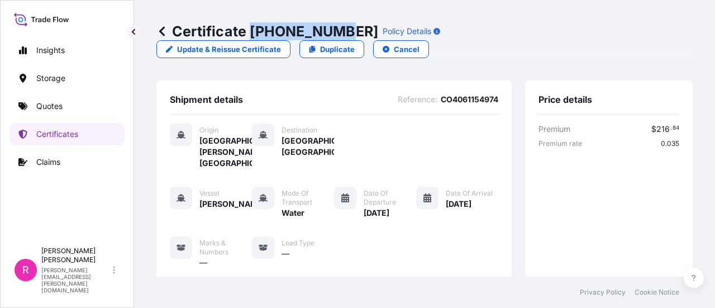
drag, startPoint x: 253, startPoint y: 25, endPoint x: 335, endPoint y: 34, distance: 82.1
click at [335, 34] on p "Certificate 31619-406-1" at bounding box center [267, 31] width 222 height 18
copy p "31619-406-1"
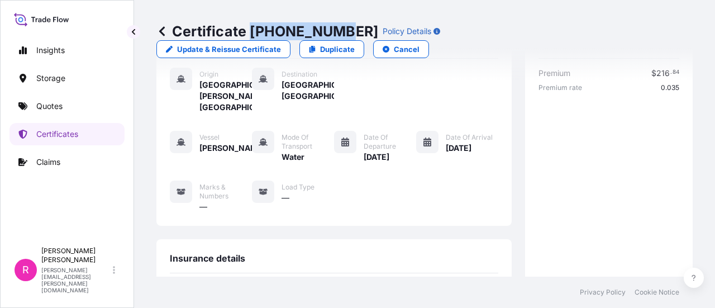
click at [50, 87] on link "Storage" at bounding box center [67, 78] width 115 height 22
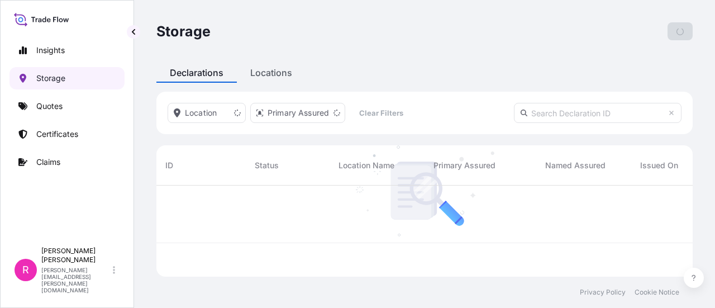
scroll to position [89, 528]
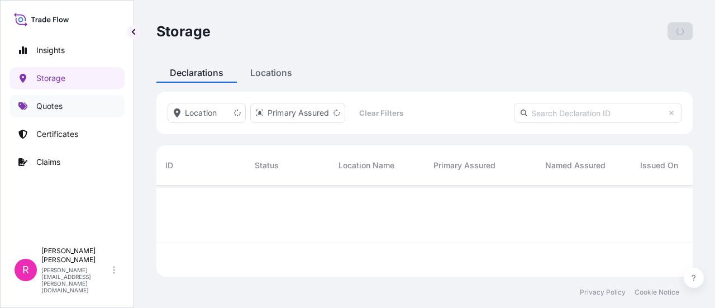
click at [44, 112] on link "Quotes" at bounding box center [67, 106] width 115 height 22
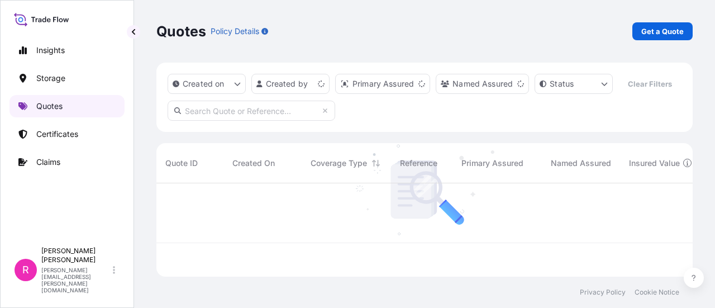
scroll to position [91, 528]
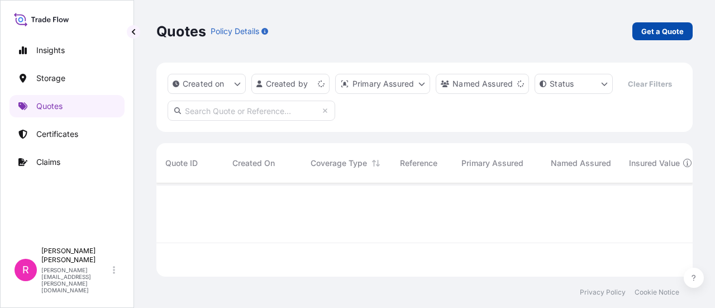
click at [647, 31] on p "Get a Quote" at bounding box center [663, 31] width 42 height 11
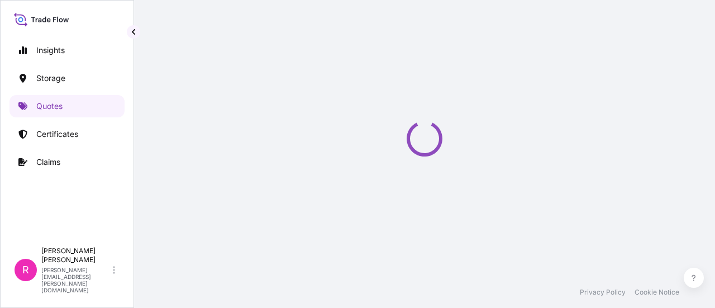
select select "Water"
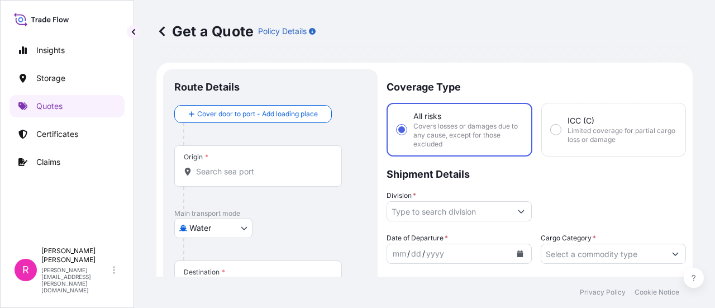
scroll to position [18, 0]
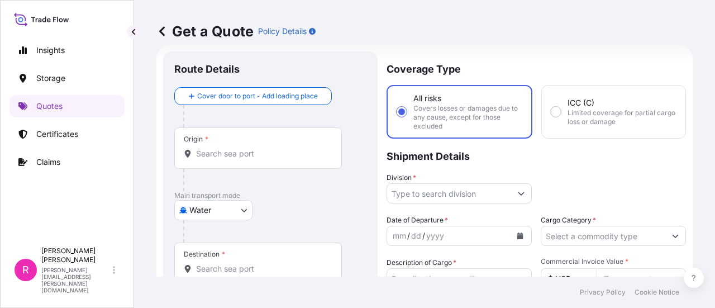
click at [246, 148] on input "Origin *" at bounding box center [262, 153] width 132 height 11
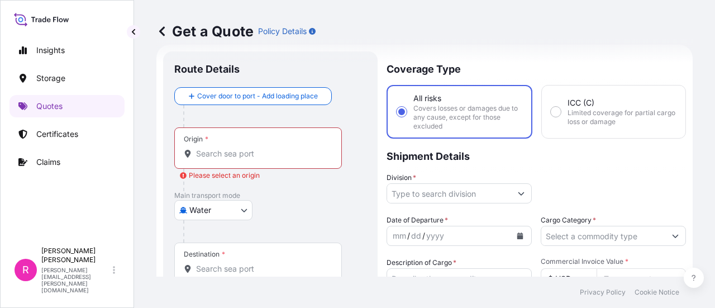
click at [218, 151] on input "Origin * Please select an origin" at bounding box center [262, 153] width 132 height 11
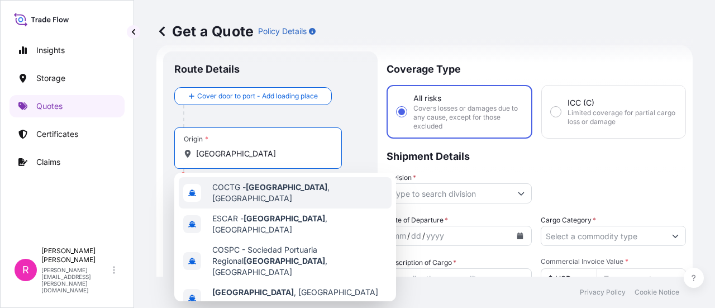
click at [305, 184] on div "COCTG - Cartagena , Colombia" at bounding box center [285, 192] width 213 height 31
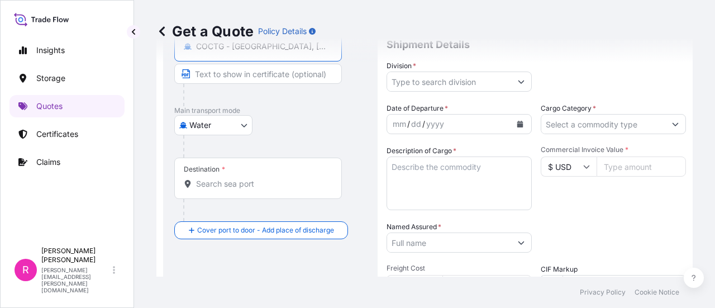
scroll to position [186, 0]
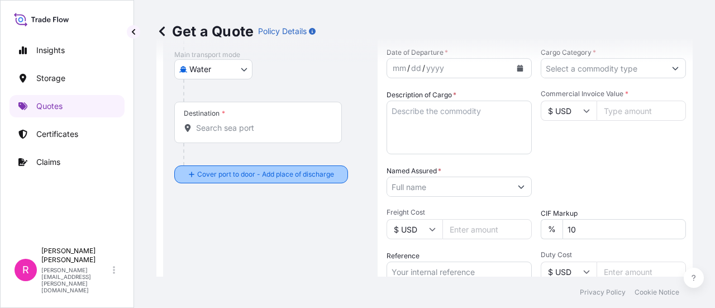
type input "COCTG - Cartagena, Colombia"
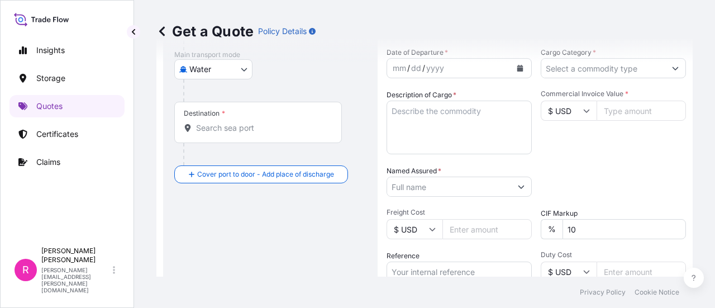
click at [257, 118] on div "Destination *" at bounding box center [258, 122] width 168 height 41
click at [257, 122] on input "Destination *" at bounding box center [262, 127] width 132 height 11
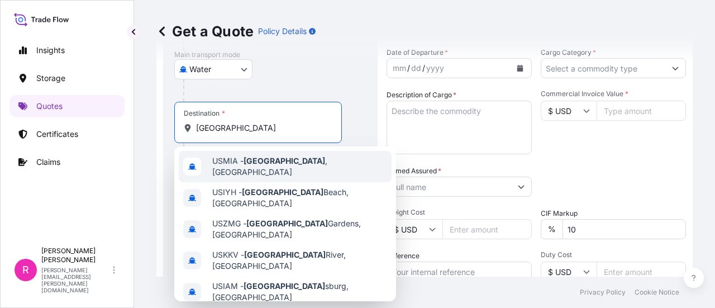
type input "[GEOGRAPHIC_DATA]"
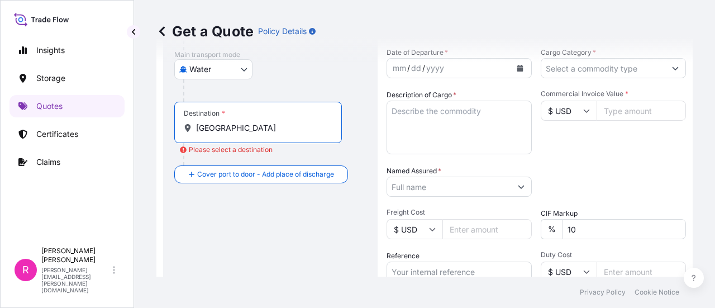
scroll to position [0, 0]
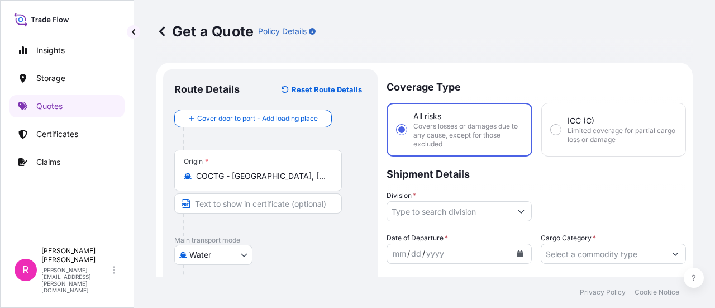
click at [261, 166] on div "Origin * COCTG - Cartagena, Colombia" at bounding box center [258, 170] width 168 height 41
click at [261, 170] on input "COCTG - Cartagena, Colombia" at bounding box center [262, 175] width 132 height 11
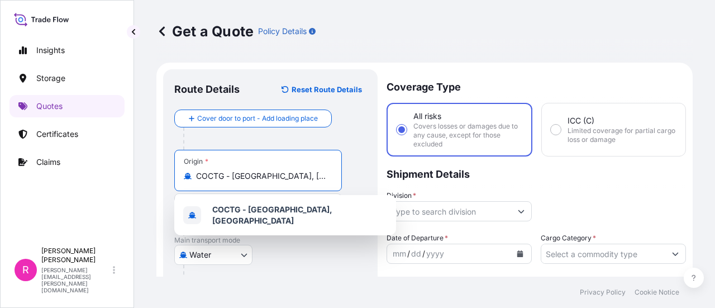
click at [302, 170] on input "COCTG - Cartagena, Colombia" at bounding box center [262, 175] width 132 height 11
drag, startPoint x: 325, startPoint y: 174, endPoint x: 41, endPoint y: 201, distance: 285.1
click at [41, 201] on div "Insights Storage Quotes Certificates Claims R Ruben Diaz ruben.diaz@psabdp.com …" at bounding box center [357, 154] width 715 height 308
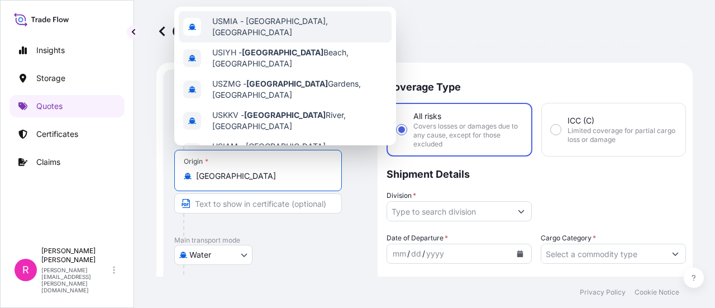
click at [287, 22] on span "USMIA - [GEOGRAPHIC_DATA], [GEOGRAPHIC_DATA]" at bounding box center [299, 27] width 175 height 22
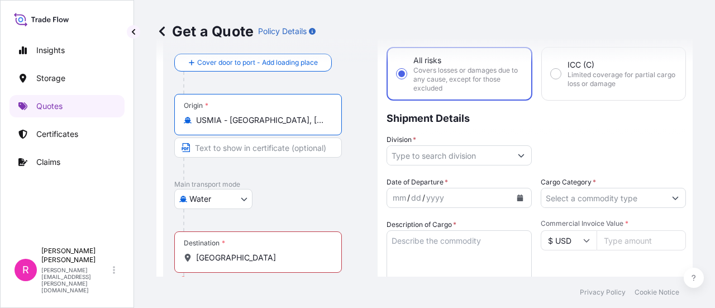
scroll to position [112, 0]
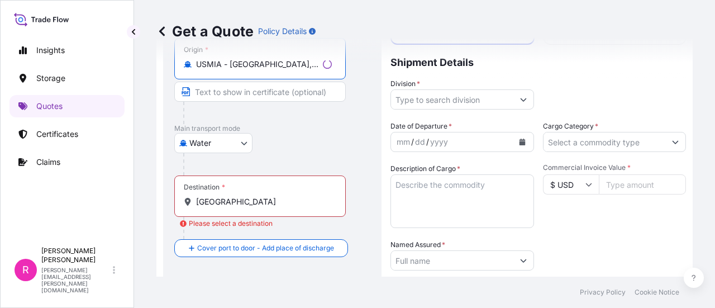
type input "USMIA - [GEOGRAPHIC_DATA], [GEOGRAPHIC_DATA]"
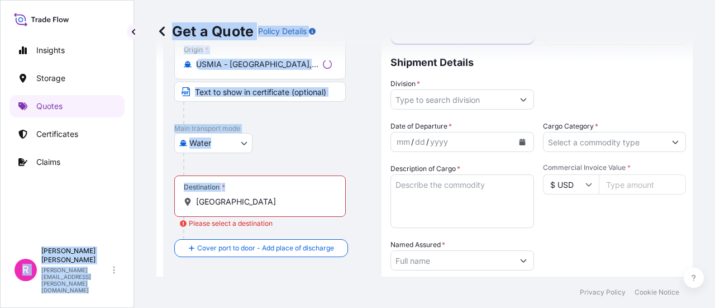
drag, startPoint x: 256, startPoint y: 189, endPoint x: 127, endPoint y: 201, distance: 129.0
click at [126, 201] on div "Insights Storage Quotes Certificates Claims R Ruben Diaz ruben.diaz@psabdp.com …" at bounding box center [357, 154] width 715 height 308
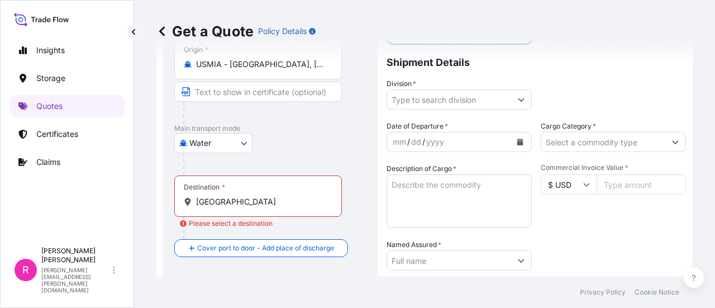
click at [233, 213] on div "Destination * miami" at bounding box center [258, 195] width 168 height 41
click at [233, 207] on input "[GEOGRAPHIC_DATA]" at bounding box center [262, 201] width 132 height 11
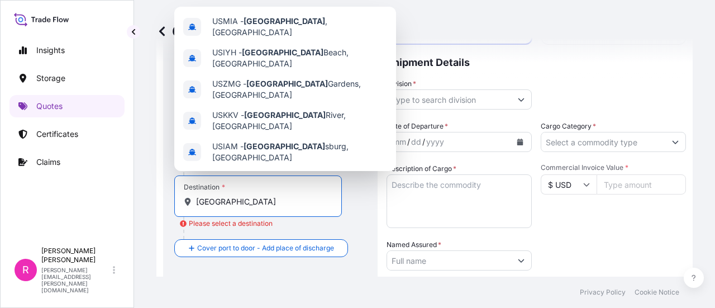
click at [137, 199] on div "Get a Quote Policy Details Route Details Reset Route Details Cover door to port…" at bounding box center [424, 138] width 581 height 277
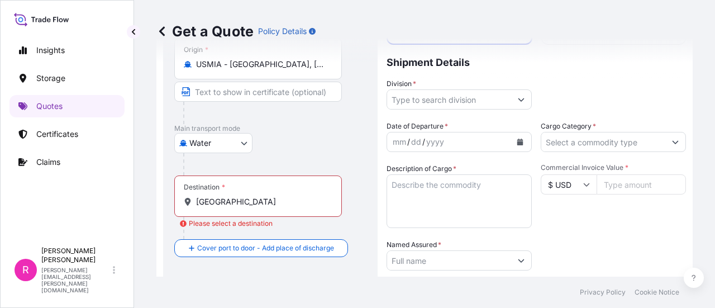
scroll to position [168, 0]
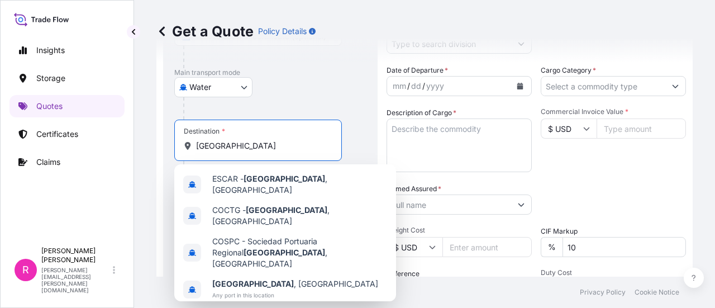
click at [267, 146] on input "cartagena" at bounding box center [262, 145] width 132 height 11
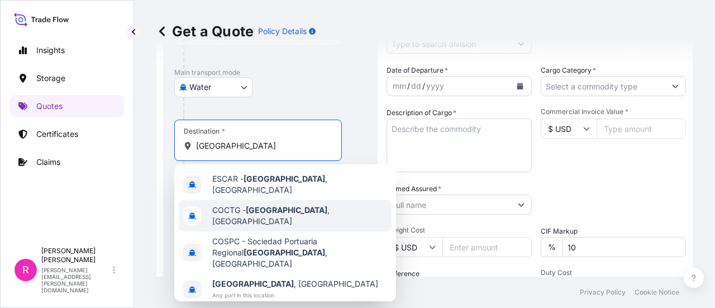
click at [275, 200] on div "COCTG - Cartagena , Colombia" at bounding box center [285, 215] width 213 height 31
type input "COCTG - Cartagena, Colombia"
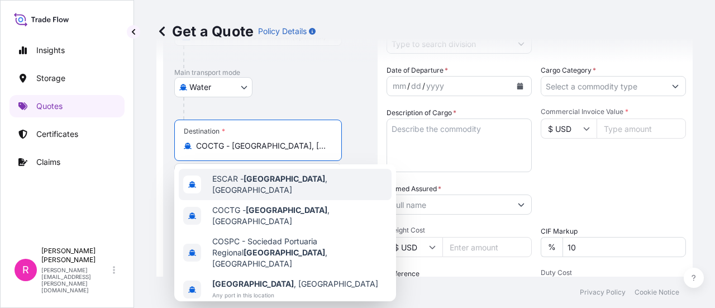
scroll to position [112, 0]
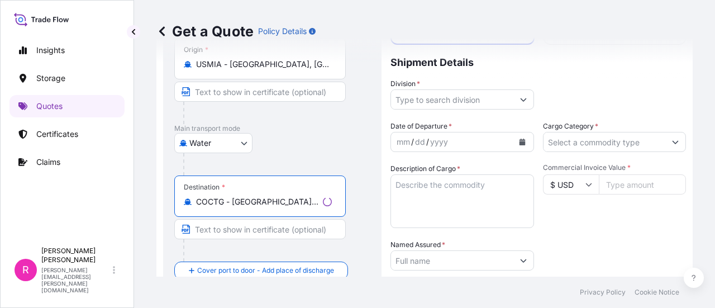
click at [506, 84] on div "Division *" at bounding box center [463, 93] width 144 height 31
click at [502, 102] on input "Division *" at bounding box center [452, 99] width 122 height 20
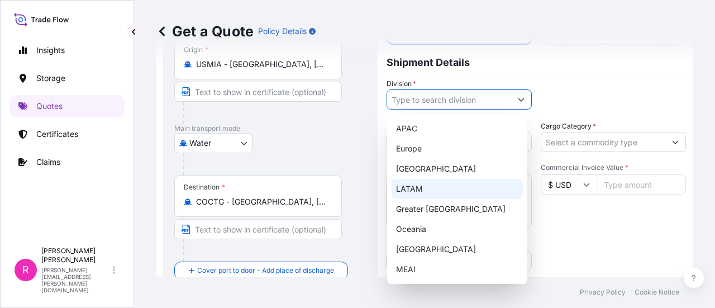
click at [442, 195] on div "LATAM" at bounding box center [457, 189] width 131 height 20
type input "LATAM"
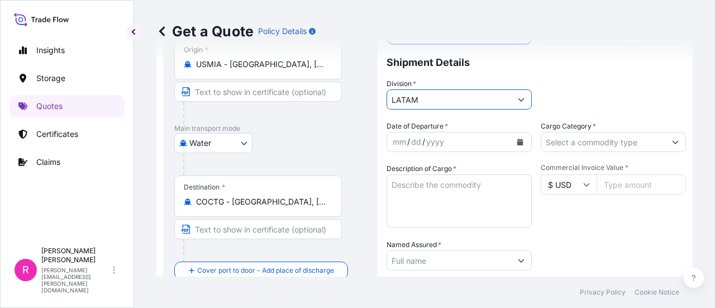
click at [518, 140] on icon "Calendar" at bounding box center [521, 142] width 6 height 7
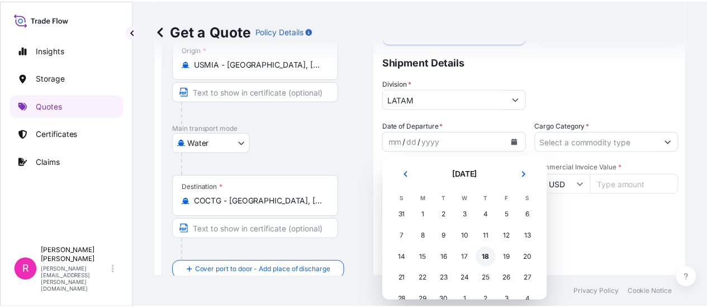
scroll to position [18, 0]
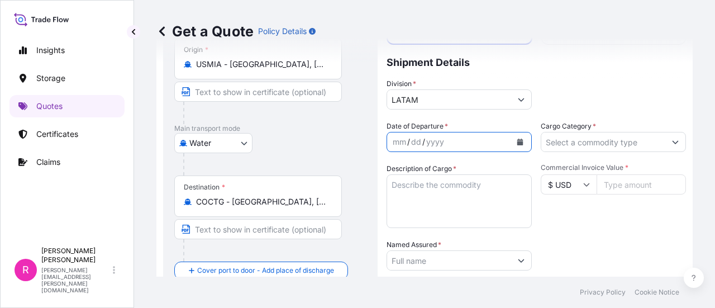
click at [522, 144] on button "Calendar" at bounding box center [520, 142] width 18 height 18
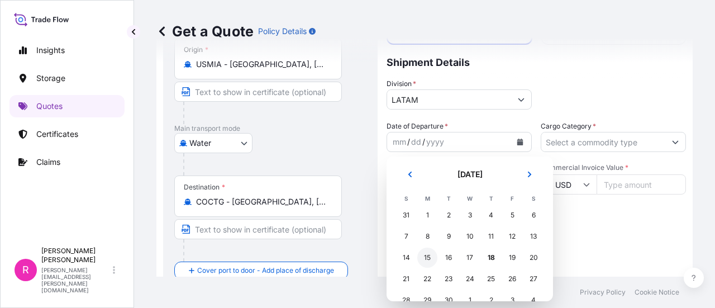
click at [428, 258] on div "15" at bounding box center [427, 258] width 20 height 20
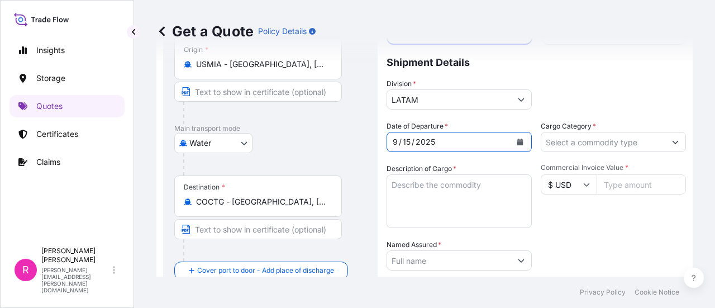
click at [588, 137] on input "Cargo Category *" at bounding box center [604, 142] width 124 height 20
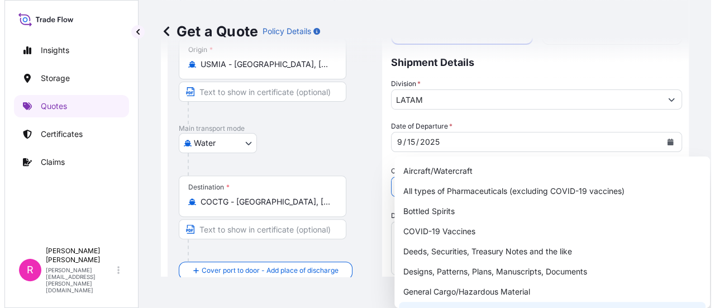
scroll to position [56, 0]
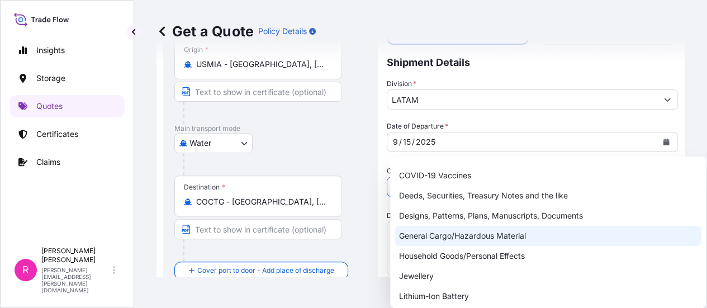
click at [454, 238] on div "General Cargo/Hazardous Material" at bounding box center [548, 236] width 307 height 20
type input "General Cargo/Hazardous Material"
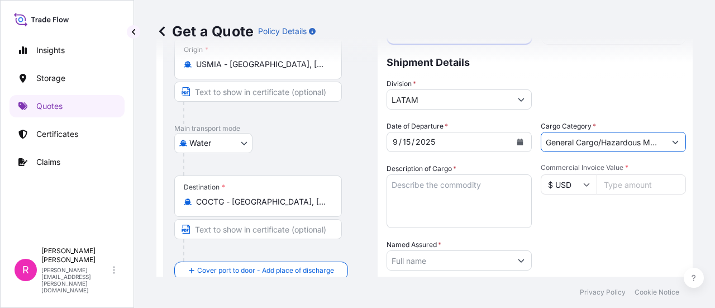
click at [444, 187] on textarea "Description of Cargo *" at bounding box center [459, 201] width 145 height 54
click at [434, 216] on textarea "Description of Cargo *" at bounding box center [459, 201] width 145 height 54
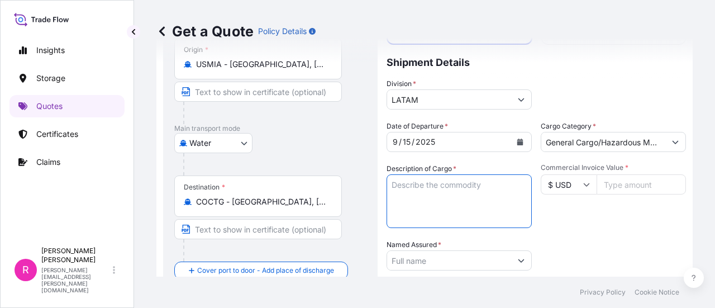
paste textarea "POLE TOP TRANSFORMER"
type textarea "POLE TOP TRANSFORMER"
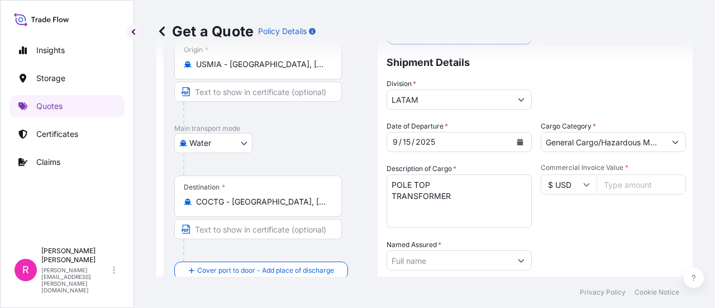
click at [607, 184] on input "Commercial Invoice Value *" at bounding box center [641, 184] width 89 height 20
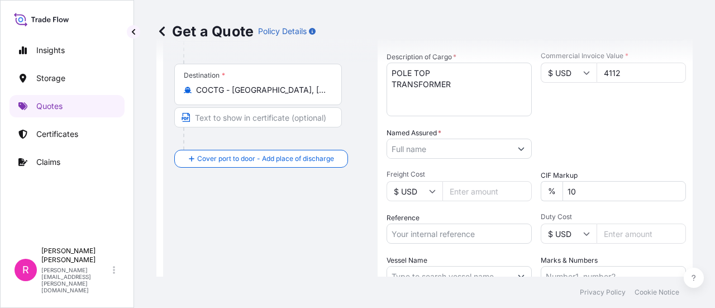
type input "4112"
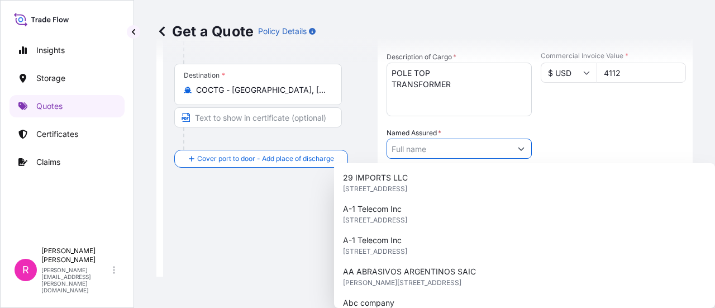
click at [430, 153] on input "Named Assured *" at bounding box center [449, 149] width 124 height 20
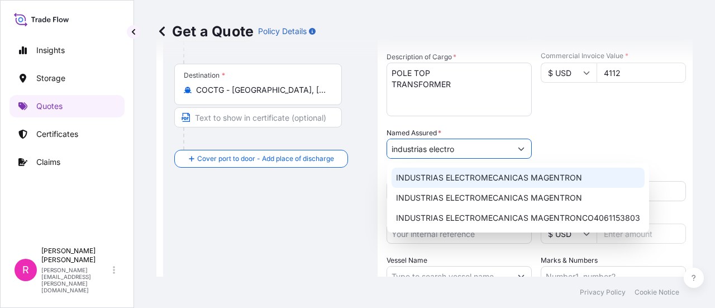
click at [445, 176] on span "INDUSTRIAS ELECTROMECANICAS MAGENTRON" at bounding box center [489, 177] width 186 height 11
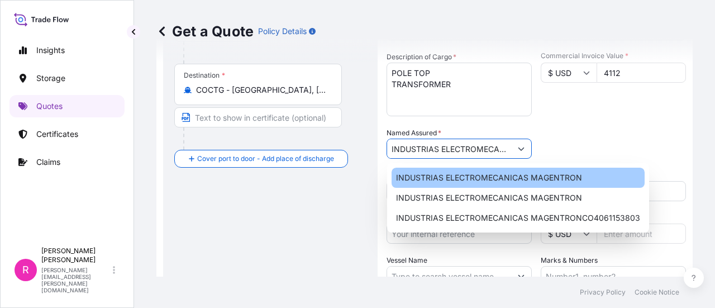
scroll to position [279, 0]
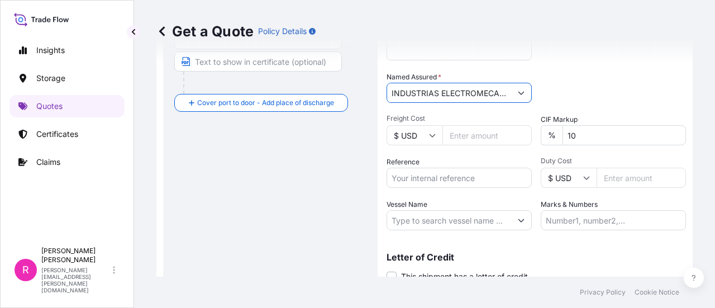
type input "INDUSTRIAS ELECTROMECANICAS MAGENTRON"
click at [435, 179] on input "Reference" at bounding box center [459, 178] width 145 height 20
click at [401, 166] on label "Reference" at bounding box center [403, 161] width 33 height 11
click at [401, 168] on input "Reference" at bounding box center [459, 178] width 145 height 20
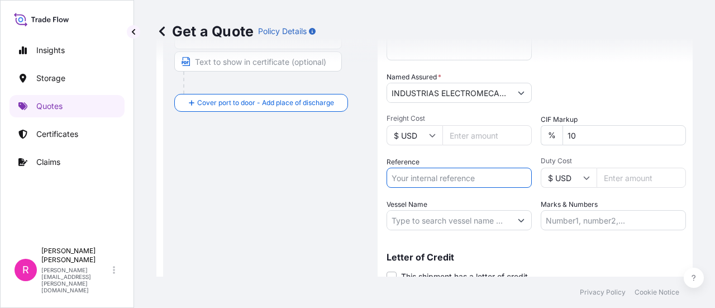
click at [415, 171] on input "Reference" at bounding box center [459, 178] width 145 height 20
paste input "CO4071154215"
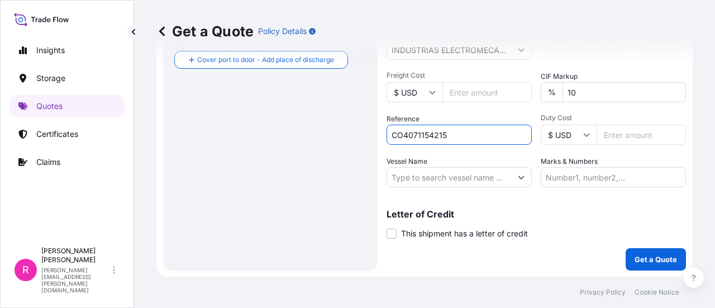
type input "CO4071154215"
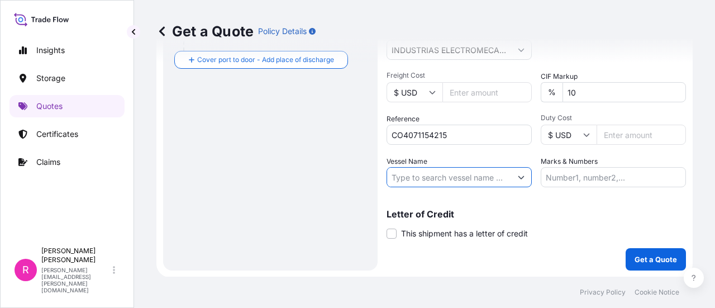
click at [424, 177] on input "Vessel Name" at bounding box center [449, 177] width 124 height 20
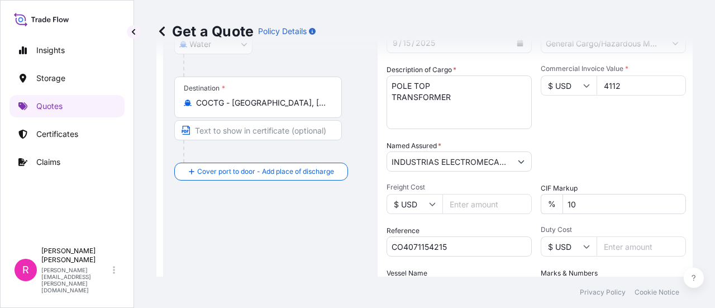
scroll to position [155, 0]
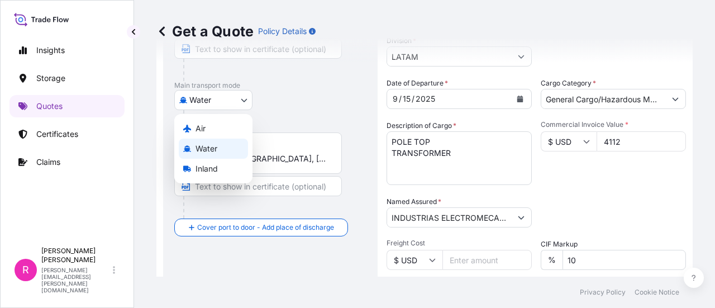
click at [214, 99] on body "Insights Storage Quotes Certificates Claims R Ruben Diaz ruben.diaz@psabdp.com …" at bounding box center [357, 154] width 715 height 308
click at [217, 135] on div "Air" at bounding box center [213, 128] width 69 height 20
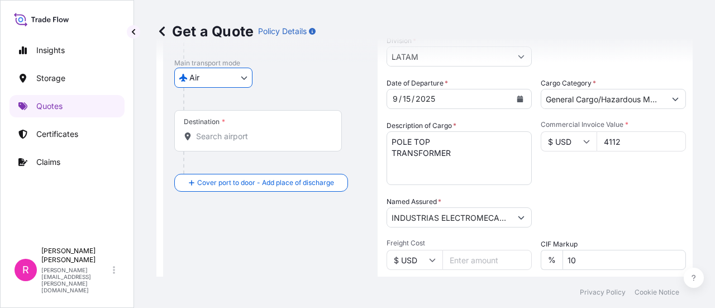
scroll to position [0, 0]
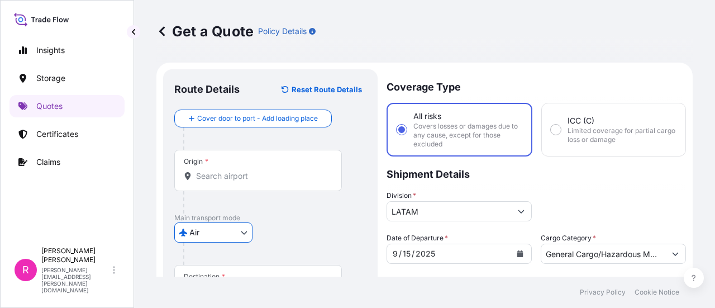
drag, startPoint x: 230, startPoint y: 164, endPoint x: 207, endPoint y: 191, distance: 35.4
click at [227, 164] on div "Origin *" at bounding box center [258, 170] width 168 height 41
click at [219, 167] on div "Origin *" at bounding box center [258, 170] width 168 height 41
click at [219, 170] on input "Origin *" at bounding box center [262, 175] width 132 height 11
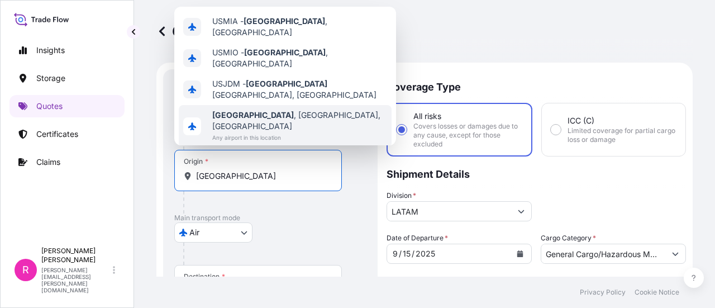
click at [254, 132] on span "Any airport in this location" at bounding box center [299, 137] width 175 height 11
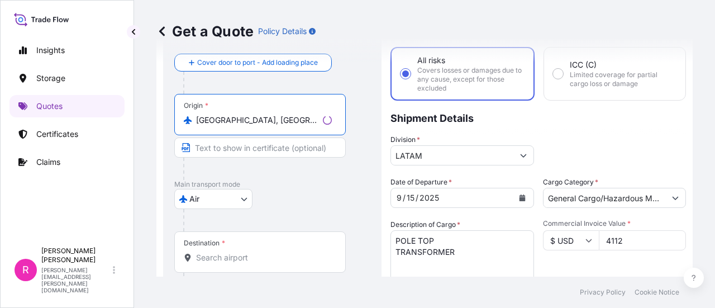
scroll to position [112, 0]
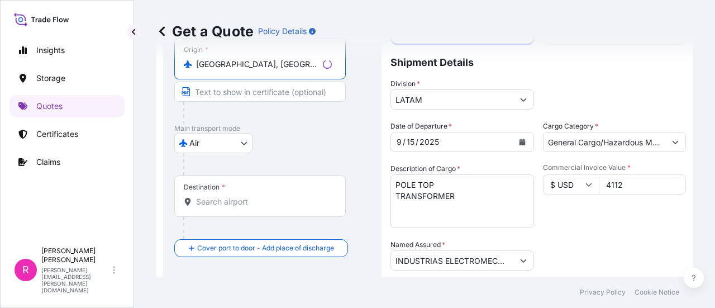
type input "Miami, FL, USA"
click at [238, 202] on input "Destination *" at bounding box center [264, 201] width 136 height 11
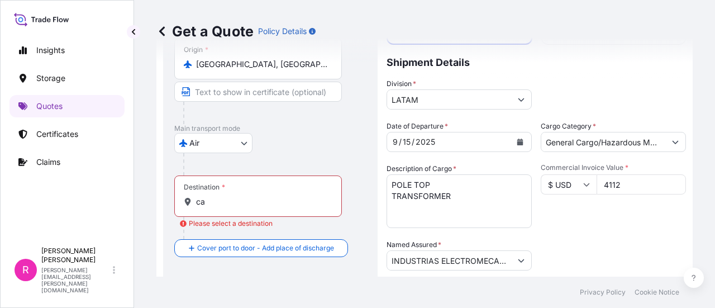
drag, startPoint x: 215, startPoint y: 208, endPoint x: 187, endPoint y: 208, distance: 27.9
click at [187, 208] on div "Destination * ca" at bounding box center [258, 195] width 168 height 41
click at [196, 207] on input "ca" at bounding box center [262, 201] width 132 height 11
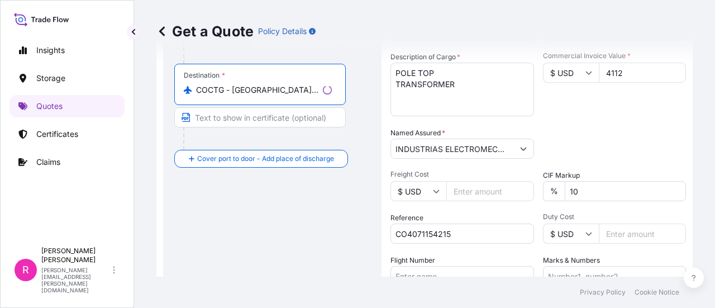
scroll to position [322, 0]
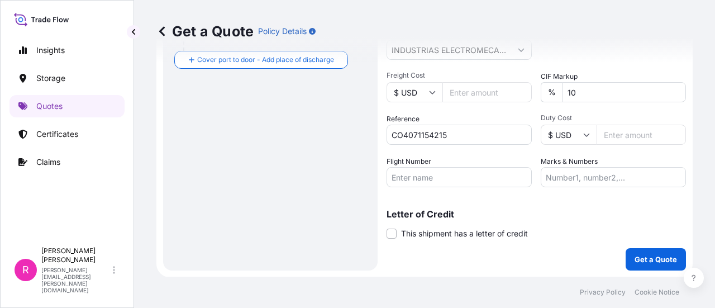
type input "COCTG - Cartagena, Colombia"
drag, startPoint x: 461, startPoint y: 168, endPoint x: 478, endPoint y: 178, distance: 20.3
click at [461, 168] on input "Flight Number" at bounding box center [459, 177] width 145 height 20
click at [453, 176] on input "Flight Number" at bounding box center [459, 177] width 145 height 20
click at [420, 187] on div "Coverage Type All risks Covers losses or damages due to any cause, except for t…" at bounding box center [537, 9] width 300 height 524
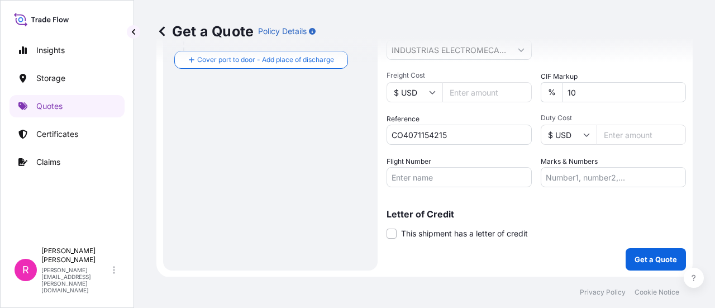
click at [423, 182] on input "Flight Number" at bounding box center [459, 177] width 145 height 20
paste input "CO4071154215"
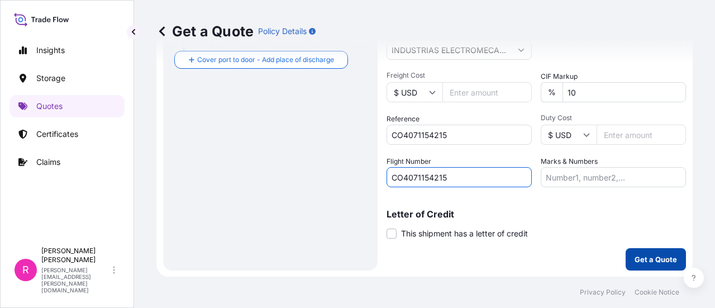
type input "CO4071154215"
click at [641, 260] on p "Get a Quote" at bounding box center [656, 259] width 42 height 11
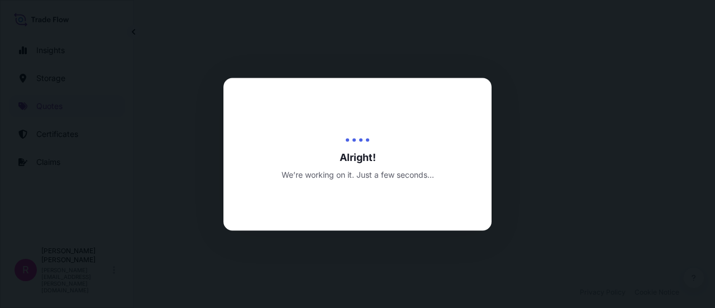
select select "Air"
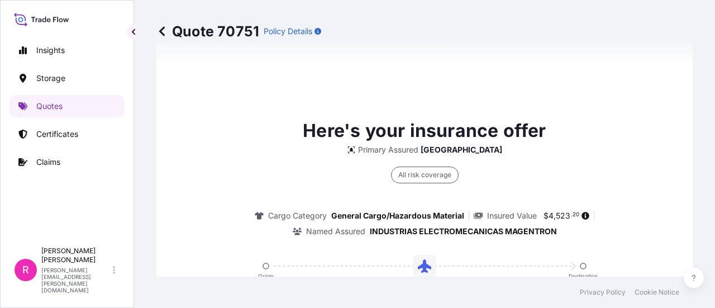
scroll to position [946, 0]
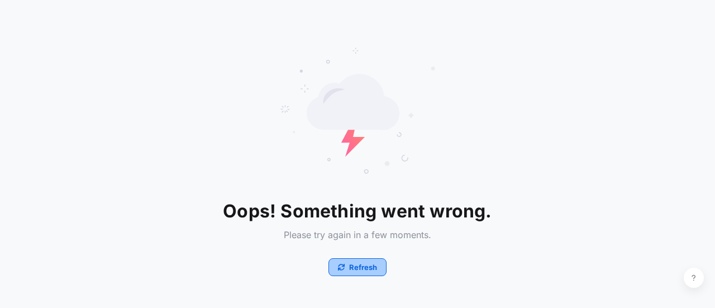
click at [372, 273] on button "Refresh" at bounding box center [358, 267] width 58 height 18
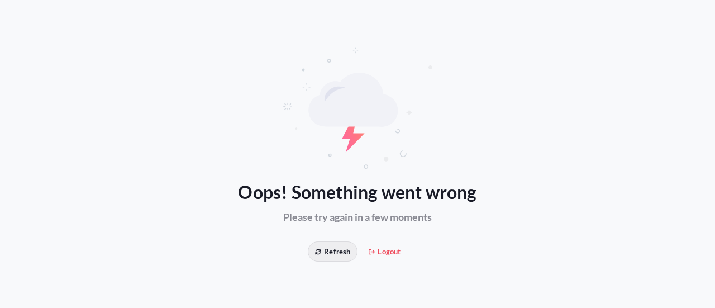
click at [334, 252] on span "Refresh" at bounding box center [332, 251] width 35 height 11
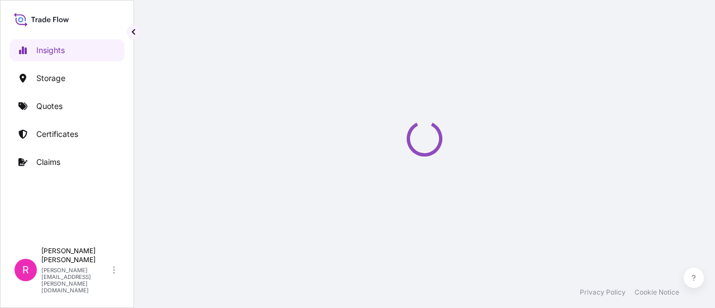
select select "2025"
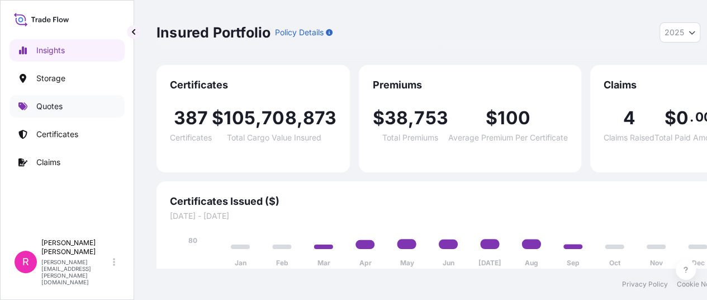
click at [70, 105] on link "Quotes" at bounding box center [67, 106] width 115 height 22
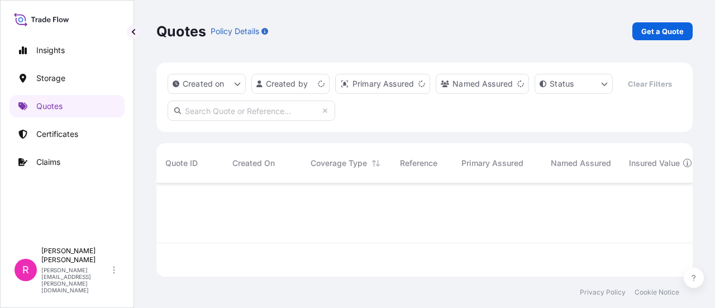
scroll to position [91, 528]
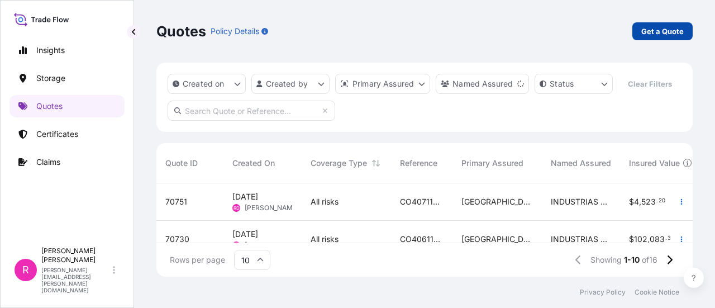
click at [651, 33] on p "Get a Quote" at bounding box center [663, 31] width 42 height 11
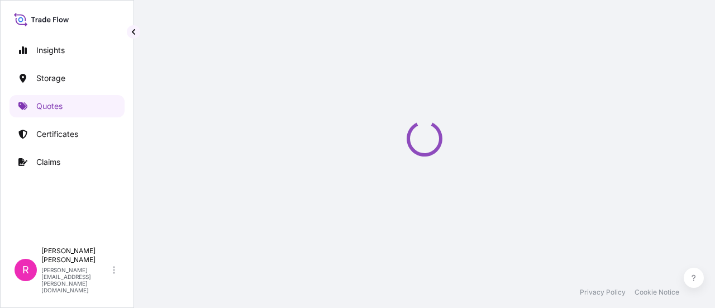
select select "Water"
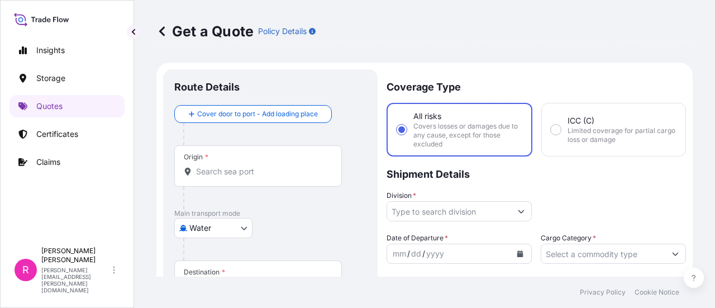
scroll to position [18, 0]
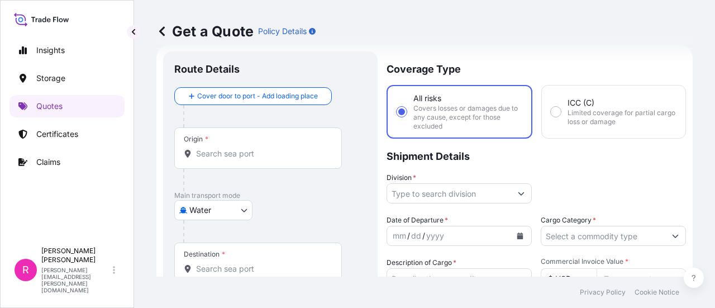
drag, startPoint x: 251, startPoint y: 170, endPoint x: 248, endPoint y: 162, distance: 9.5
click at [251, 167] on div "Origin *" at bounding box center [270, 159] width 192 height 64
click at [246, 159] on div "Origin *" at bounding box center [258, 147] width 168 height 41
click at [246, 159] on input "Origin *" at bounding box center [262, 153] width 132 height 11
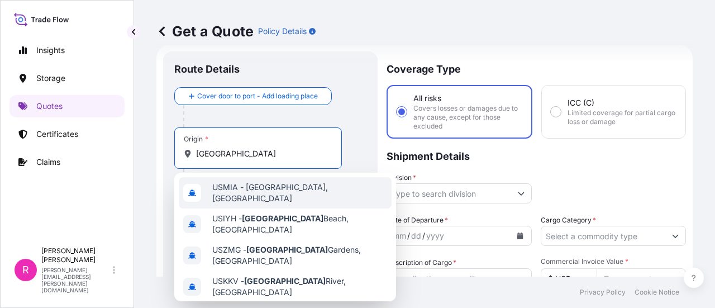
click at [251, 189] on span "USMIA - [GEOGRAPHIC_DATA], [GEOGRAPHIC_DATA]" at bounding box center [299, 193] width 175 height 22
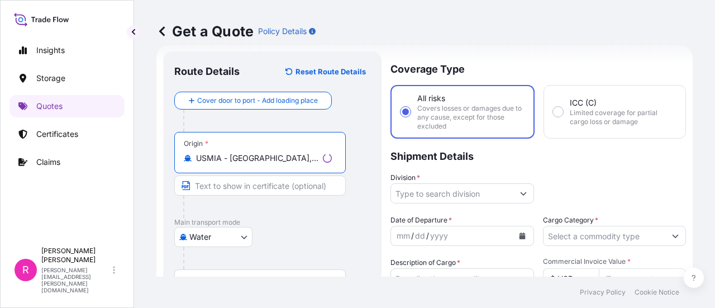
type input "USMIA - [GEOGRAPHIC_DATA], [GEOGRAPHIC_DATA]"
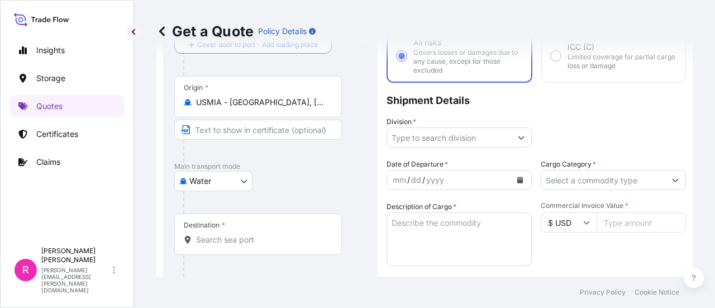
scroll to position [130, 0]
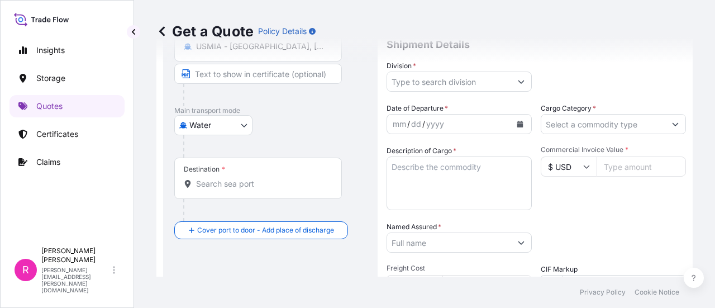
click at [226, 192] on div "Destination *" at bounding box center [258, 178] width 168 height 41
click at [226, 189] on input "Destination *" at bounding box center [262, 183] width 132 height 11
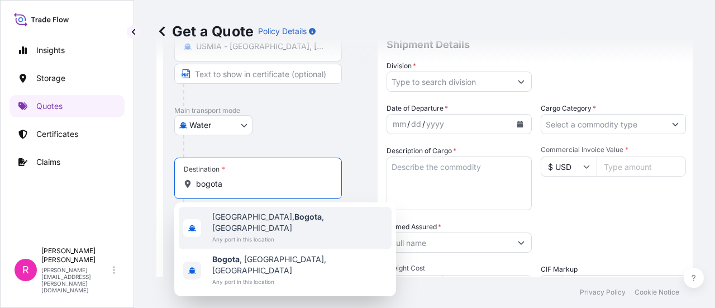
click at [266, 222] on span "[GEOGRAPHIC_DATA], [GEOGRAPHIC_DATA] , [GEOGRAPHIC_DATA]" at bounding box center [299, 222] width 175 height 22
type input "[GEOGRAPHIC_DATA], [GEOGRAPHIC_DATA], [GEOGRAPHIC_DATA]"
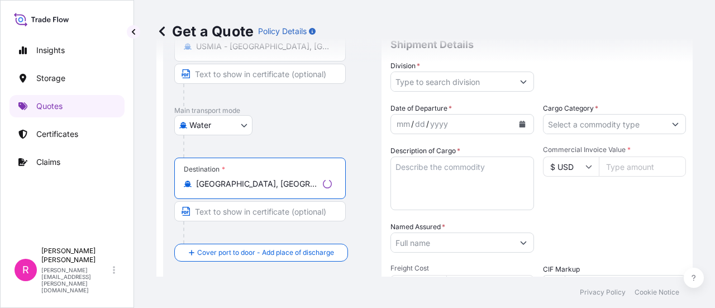
click at [434, 82] on input "Division *" at bounding box center [452, 82] width 122 height 20
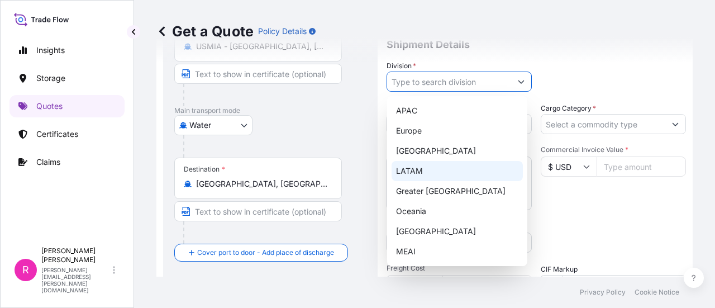
click at [417, 170] on div "LATAM" at bounding box center [457, 171] width 131 height 20
type input "LATAM"
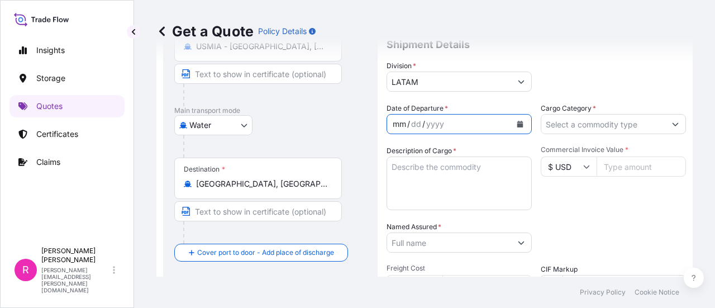
click at [439, 132] on div "mm / dd / yyyy" at bounding box center [449, 124] width 124 height 20
click at [518, 124] on icon "Calendar" at bounding box center [521, 124] width 6 height 7
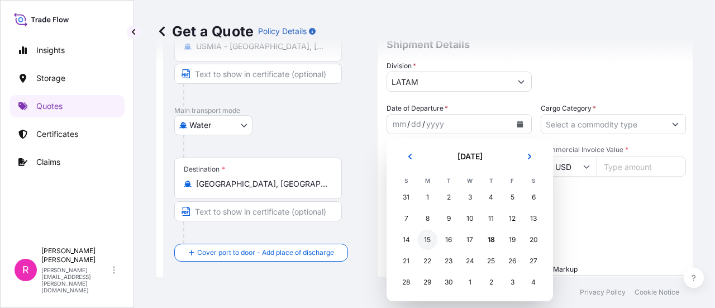
click at [429, 239] on div "15" at bounding box center [427, 240] width 20 height 20
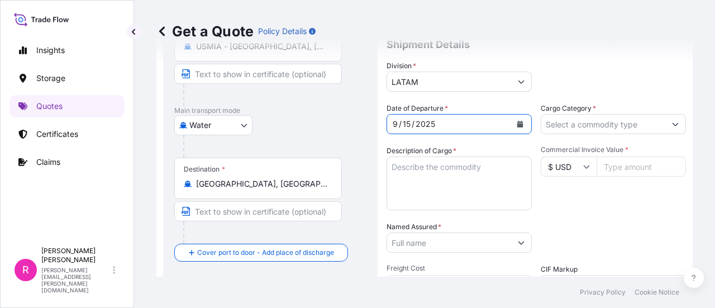
click at [562, 121] on input "Cargo Category *" at bounding box center [604, 124] width 124 height 20
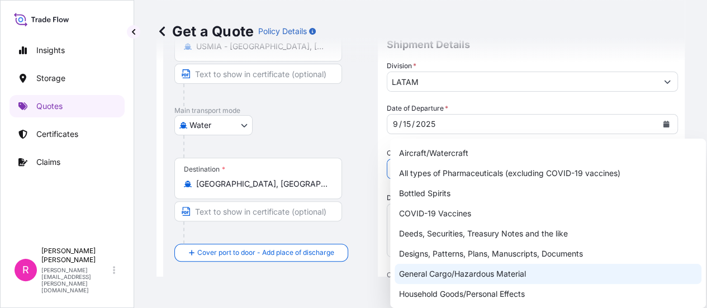
click at [469, 276] on div "General Cargo/Hazardous Material" at bounding box center [548, 274] width 307 height 20
type input "General Cargo/Hazardous Material"
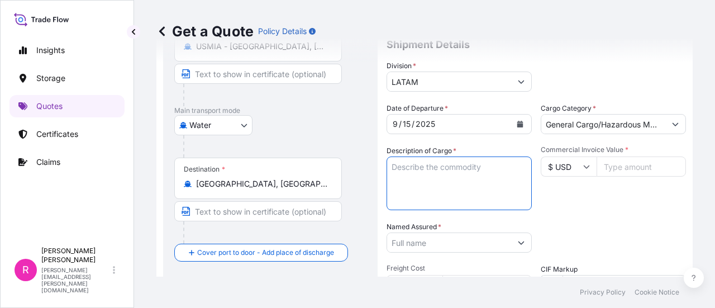
click at [444, 175] on textarea "Description of Cargo *" at bounding box center [459, 183] width 145 height 54
type textarea "POWER TRANSFORMER"
click at [628, 168] on input "Commercial Invoice Value *" at bounding box center [641, 166] width 89 height 20
click at [616, 166] on input "Commercial Invoice Value *" at bounding box center [641, 166] width 89 height 20
click at [486, 171] on textarea "POWER TRANSFORMER" at bounding box center [459, 183] width 145 height 54
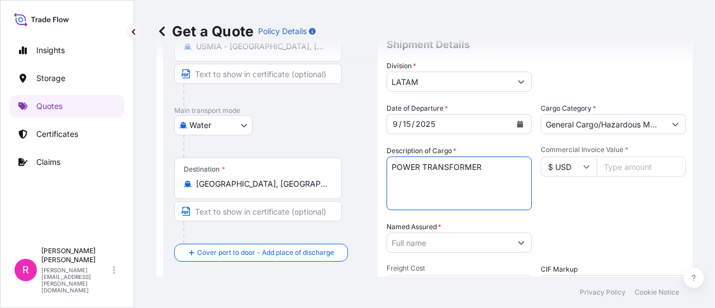
click at [621, 168] on input "Commercial Invoice Value *" at bounding box center [641, 166] width 89 height 20
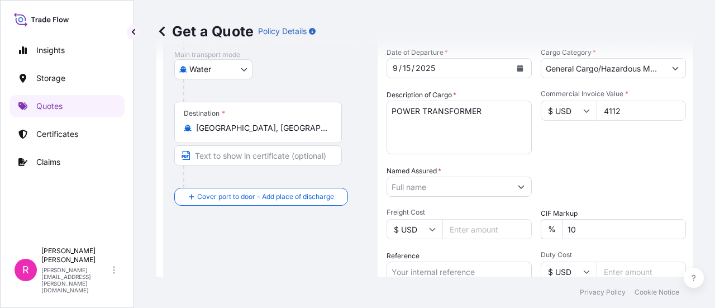
type input "4112"
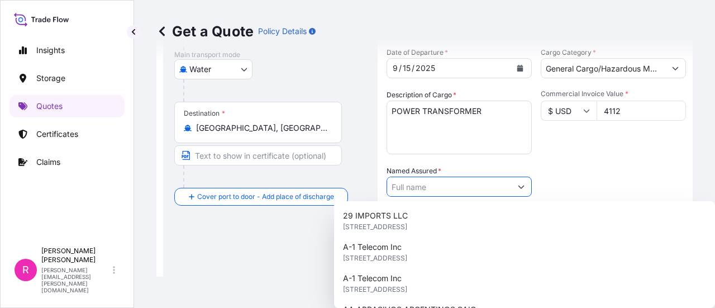
click at [439, 193] on input "Named Assured *" at bounding box center [449, 187] width 124 height 20
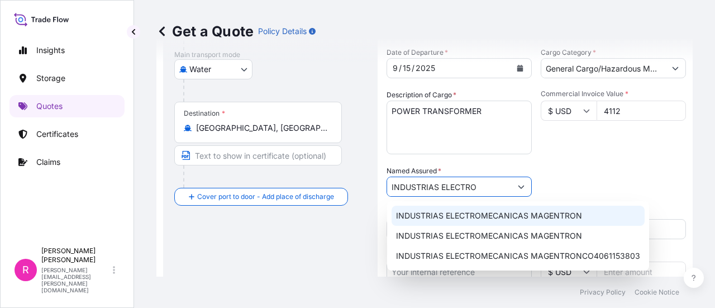
click at [463, 214] on span "INDUSTRIAS ELECTROMECANICAS MAGENTRON" at bounding box center [489, 215] width 186 height 11
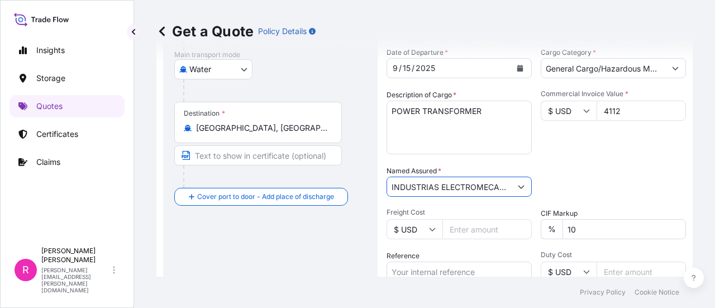
scroll to position [241, 0]
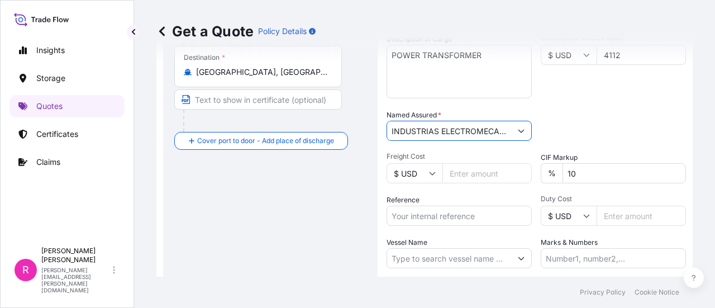
type input "INDUSTRIAS ELECTROMECANICAS MAGENTRON"
click at [449, 175] on input "Freight Cost" at bounding box center [487, 173] width 89 height 20
click at [452, 213] on input "Reference" at bounding box center [459, 216] width 145 height 20
drag, startPoint x: 467, startPoint y: 226, endPoint x: 464, endPoint y: 221, distance: 6.5
click at [467, 226] on div "Date of Departure * [DATE] Cargo Category * General Cargo/Hazardous Material De…" at bounding box center [537, 129] width 300 height 277
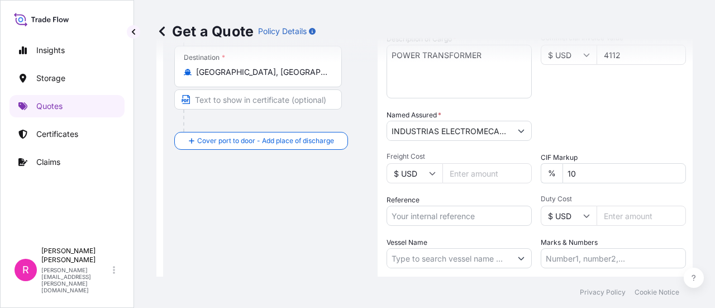
drag, startPoint x: 464, startPoint y: 221, endPoint x: 480, endPoint y: 212, distance: 18.5
click at [463, 221] on input "Reference" at bounding box center [459, 216] width 145 height 20
paste input "CO4071154215"
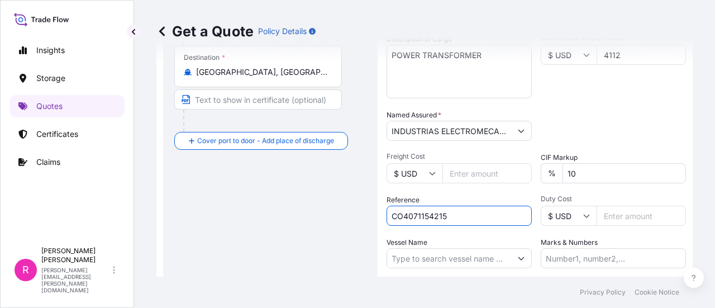
type input "CO4071154215"
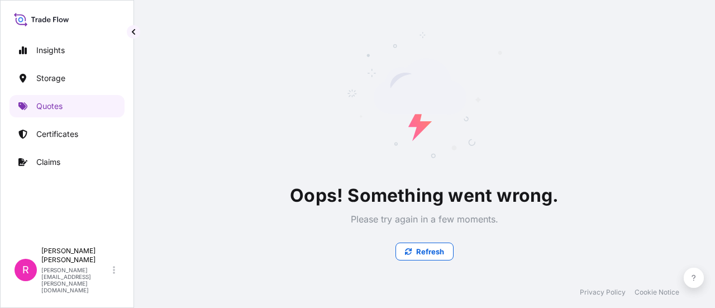
scroll to position [0, 0]
click at [58, 93] on div "Insights Storage Quotes Certificates Claims" at bounding box center [67, 135] width 115 height 212
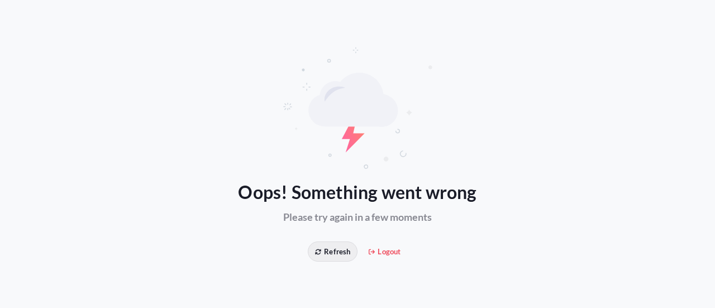
click at [330, 243] on button "Refresh" at bounding box center [333, 251] width 50 height 20
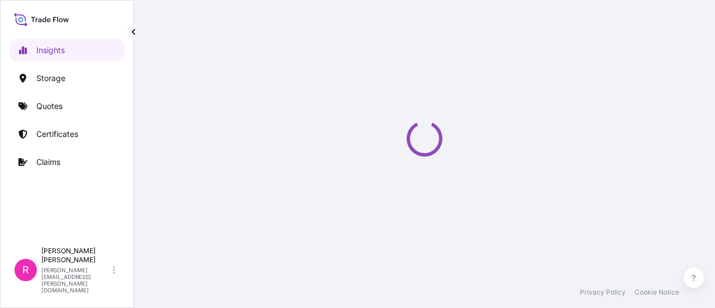
select select "2025"
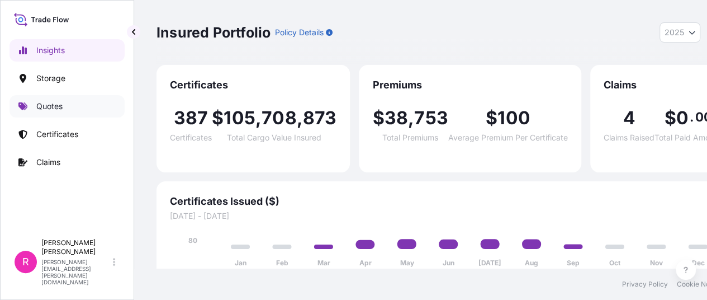
click at [56, 106] on p "Quotes" at bounding box center [49, 106] width 26 height 11
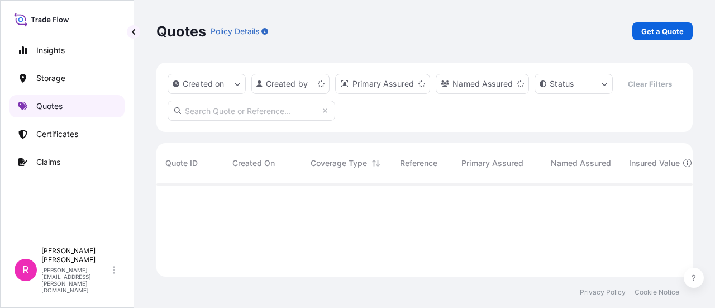
scroll to position [91, 528]
click at [653, 30] on p "Get a Quote" at bounding box center [663, 31] width 42 height 11
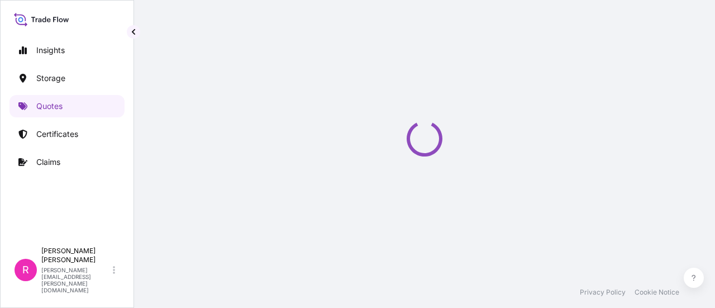
select select "Water"
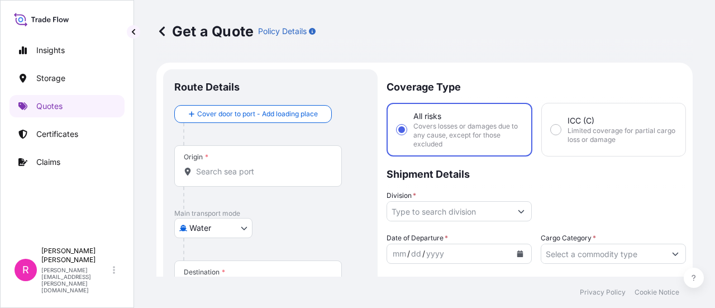
scroll to position [18, 0]
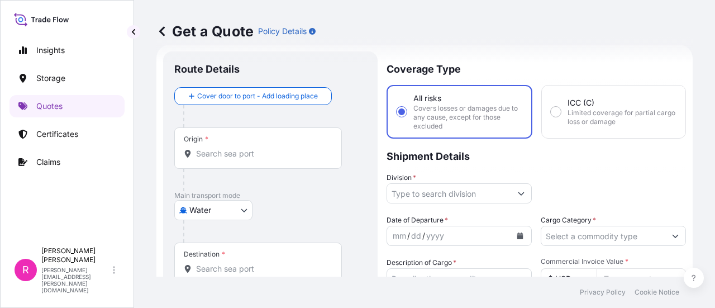
drag, startPoint x: 276, startPoint y: 173, endPoint x: 262, endPoint y: 163, distance: 17.7
click at [267, 165] on div "Origin *" at bounding box center [270, 159] width 192 height 64
click at [262, 163] on div "Origin *" at bounding box center [258, 147] width 168 height 41
click at [262, 159] on input "Origin *" at bounding box center [262, 153] width 132 height 11
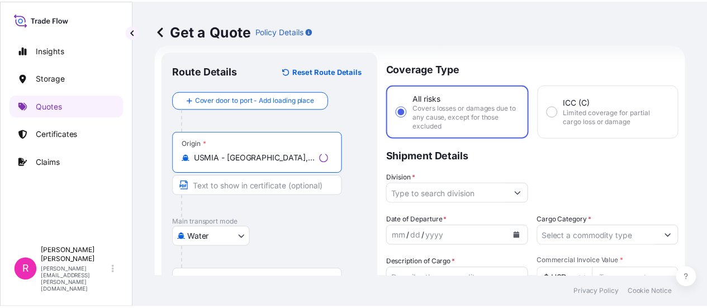
scroll to position [74, 0]
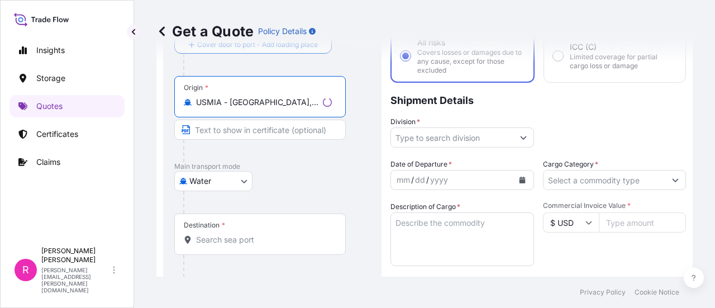
type input "USMIA - [GEOGRAPHIC_DATA], [GEOGRAPHIC_DATA]"
click at [217, 235] on input "Destination *" at bounding box center [264, 239] width 136 height 11
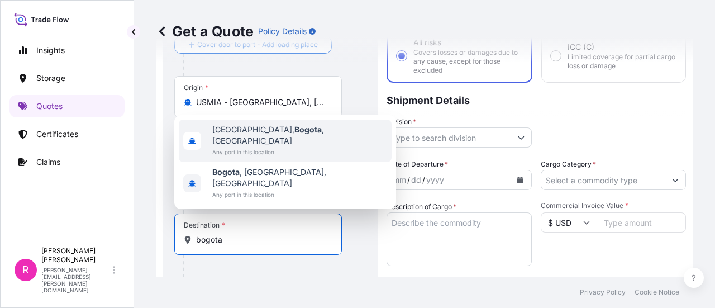
click at [231, 146] on span "[GEOGRAPHIC_DATA], [GEOGRAPHIC_DATA] , [GEOGRAPHIC_DATA]" at bounding box center [299, 135] width 175 height 22
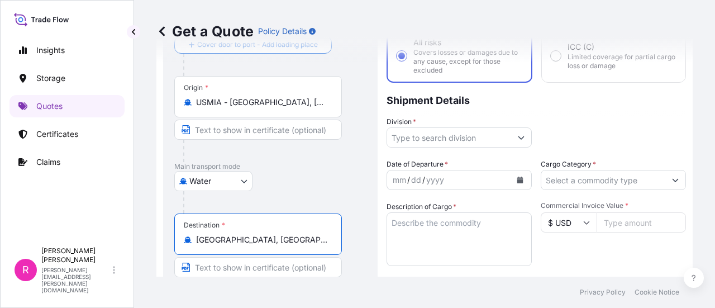
type input "[GEOGRAPHIC_DATA], [GEOGRAPHIC_DATA], [GEOGRAPHIC_DATA]"
click at [511, 134] on button "Show suggestions" at bounding box center [521, 137] width 20 height 20
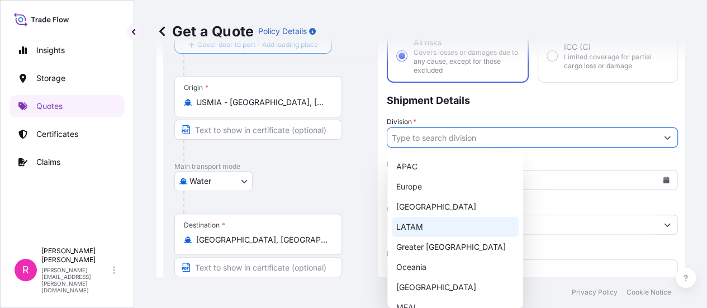
click at [429, 221] on div "LATAM" at bounding box center [455, 227] width 127 height 20
type input "LATAM"
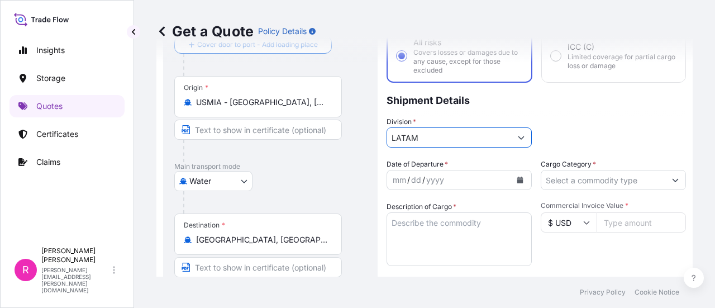
click at [503, 181] on div "mm / dd / yyyy" at bounding box center [449, 180] width 124 height 20
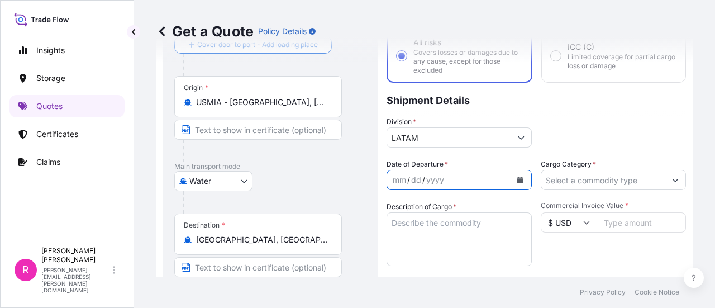
click at [512, 182] on button "Calendar" at bounding box center [520, 180] width 18 height 18
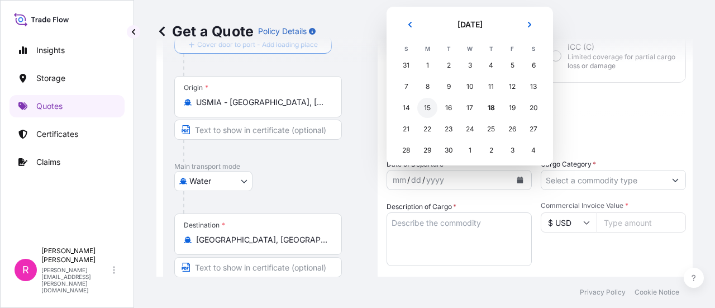
click at [427, 107] on div "15" at bounding box center [427, 108] width 20 height 20
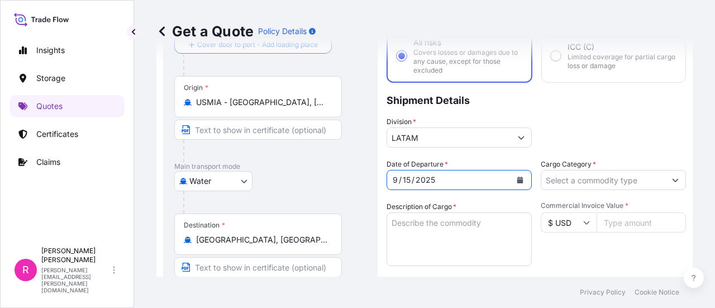
click at [563, 185] on input "Cargo Category *" at bounding box center [604, 180] width 124 height 20
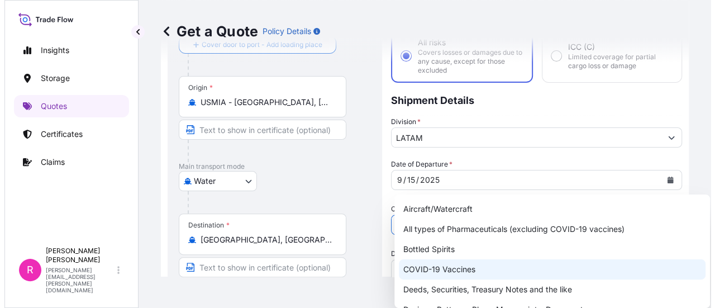
scroll to position [56, 0]
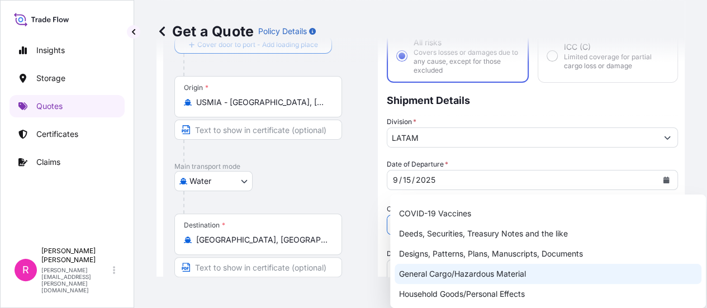
click at [456, 271] on div "General Cargo/Hazardous Material" at bounding box center [548, 274] width 307 height 20
type input "General Cargo/Hazardous Material"
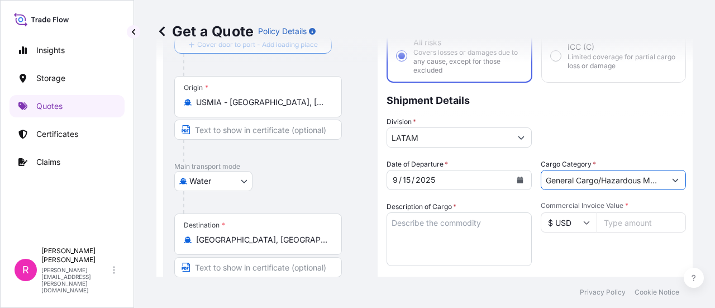
click at [426, 214] on textarea "Description of Cargo *" at bounding box center [459, 239] width 145 height 54
click at [453, 238] on textarea "Description of Cargo *" at bounding box center [459, 239] width 145 height 54
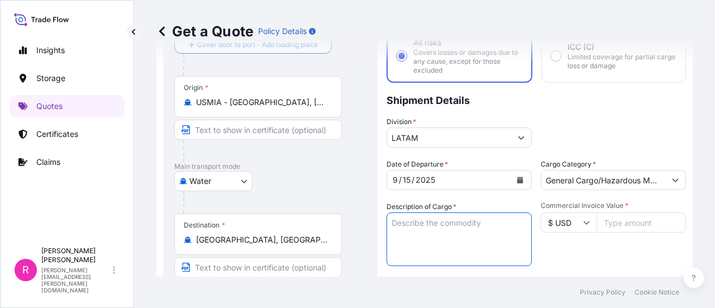
paste textarea "POLE TOP TRANSFORMER"
type textarea "POLE TOP TRANSFORMER"
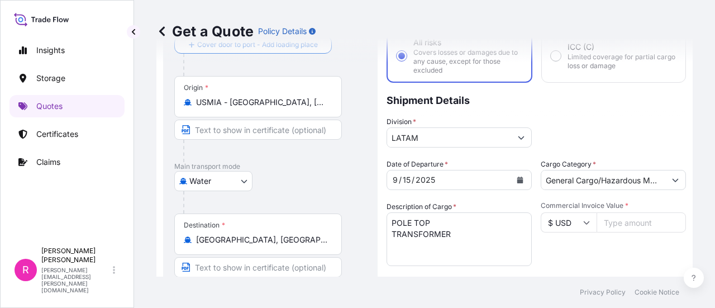
click at [629, 219] on input "Commercial Invoice Value *" at bounding box center [641, 222] width 89 height 20
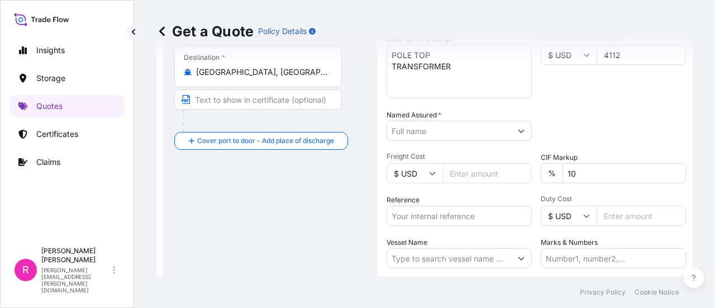
type input "4112"
click at [467, 131] on input "Named Assured *" at bounding box center [449, 131] width 124 height 20
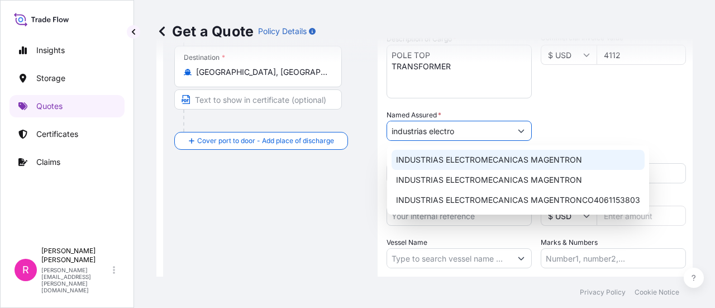
click at [457, 151] on div "INDUSTRIAS ELECTROMECANICAS MAGENTRON" at bounding box center [518, 160] width 253 height 20
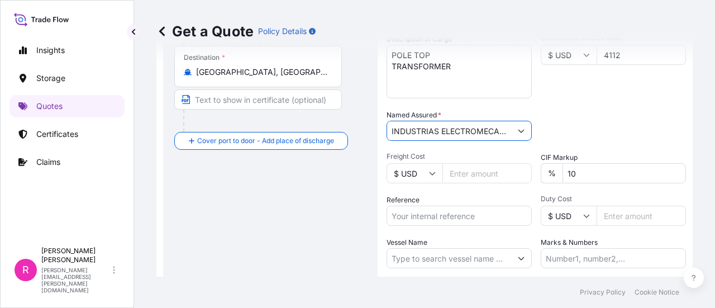
scroll to position [297, 0]
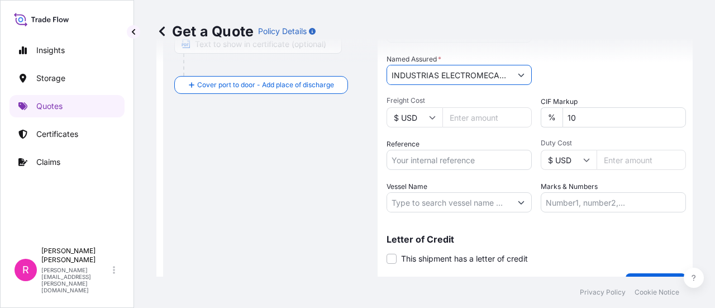
type input "INDUSTRIAS ELECTROMECANICAS MAGENTRON"
click at [421, 160] on input "Reference" at bounding box center [459, 160] width 145 height 20
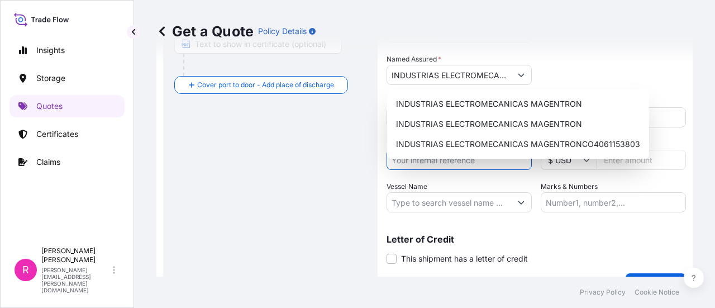
paste input "CO4071154215"
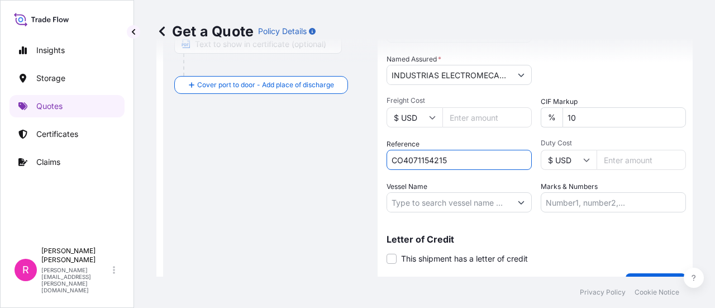
type input "CO4071154215"
click at [433, 205] on input "Vessel Name" at bounding box center [449, 202] width 124 height 20
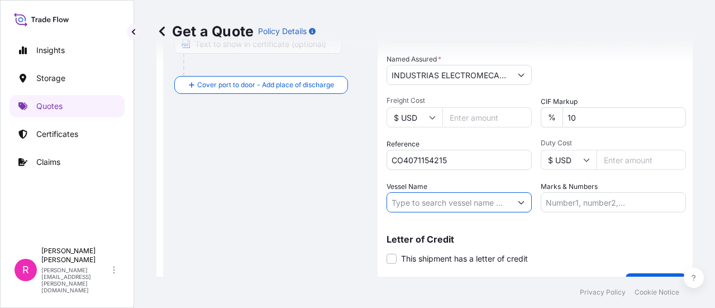
scroll to position [74, 0]
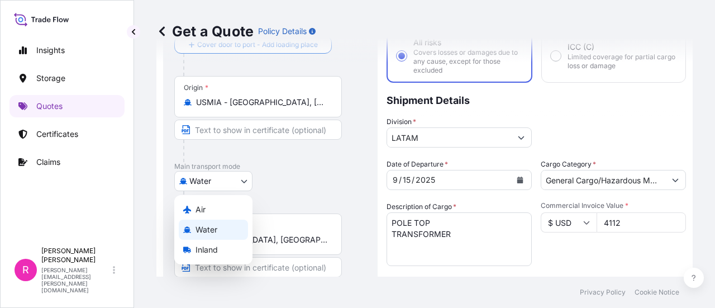
click at [206, 176] on body "3 options available. 3 options available. Insights Storage Quotes Certificates …" at bounding box center [357, 154] width 715 height 308
click at [200, 210] on span "Air" at bounding box center [201, 209] width 10 height 11
select select "Air"
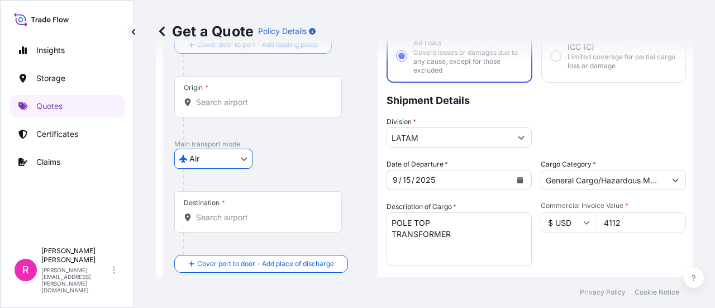
click at [219, 116] on div "Origin *" at bounding box center [258, 96] width 168 height 41
click at [219, 108] on input "Origin *" at bounding box center [262, 102] width 132 height 11
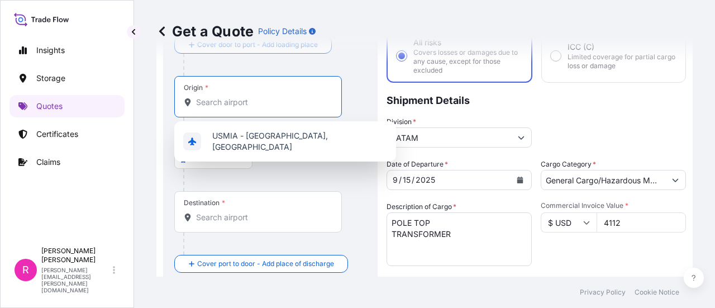
click at [219, 109] on div "Origin *" at bounding box center [258, 96] width 168 height 41
click at [219, 108] on input "Origin *" at bounding box center [262, 102] width 132 height 11
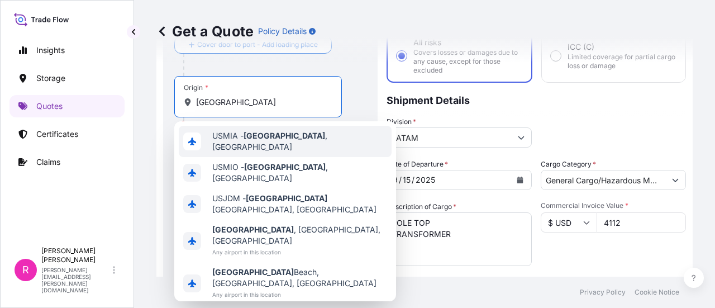
click at [235, 135] on span "USMIA - [GEOGRAPHIC_DATA] , [GEOGRAPHIC_DATA]" at bounding box center [299, 141] width 175 height 22
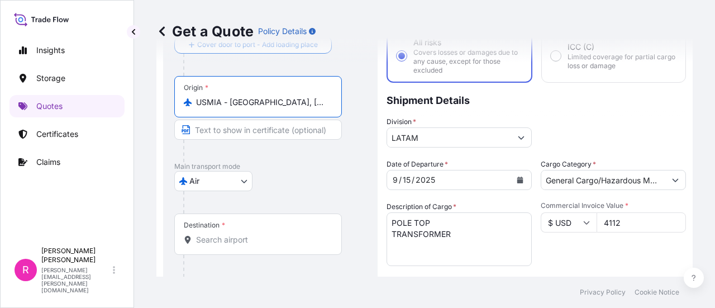
type input "USMIA - [GEOGRAPHIC_DATA], [GEOGRAPHIC_DATA]"
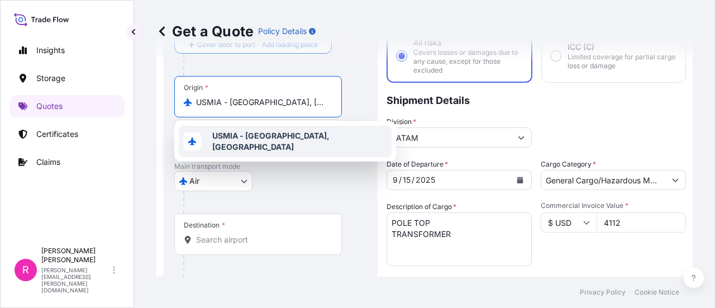
click at [360, 70] on div at bounding box center [274, 65] width 183 height 22
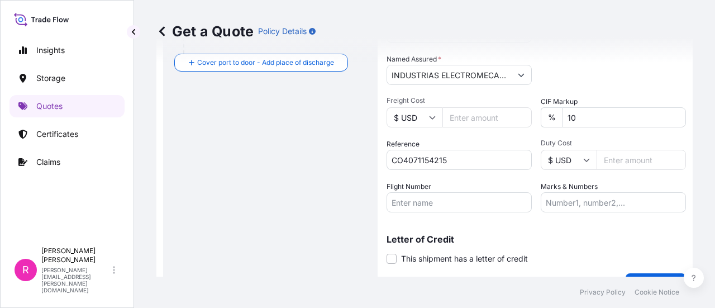
scroll to position [322, 0]
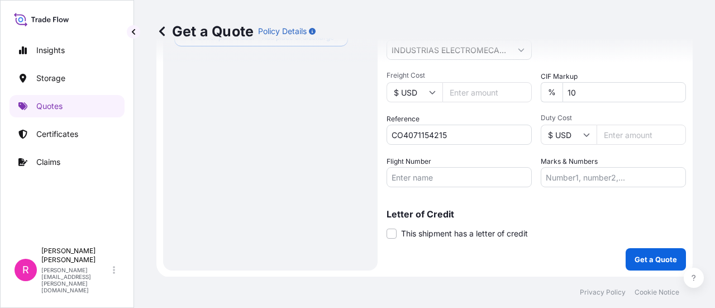
drag, startPoint x: 475, startPoint y: 166, endPoint x: 453, endPoint y: 187, distance: 30.4
click at [475, 167] on div "Flight Number" at bounding box center [459, 171] width 145 height 31
click at [453, 187] on div "Coverage Type All risks Covers losses or damages due to any cause, except for t…" at bounding box center [537, 9] width 300 height 524
click at [431, 125] on input "CO4071154215" at bounding box center [459, 135] width 145 height 20
click at [433, 127] on input "CO4071154215" at bounding box center [459, 135] width 145 height 20
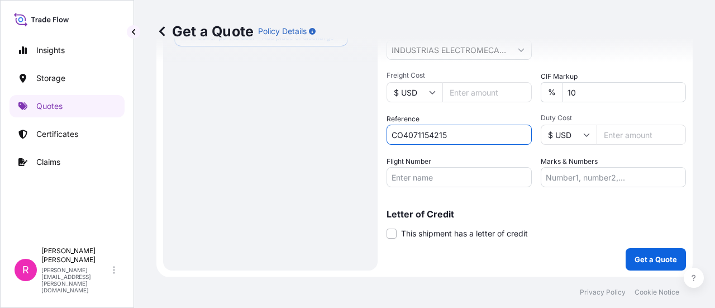
click at [433, 127] on input "CO4071154215" at bounding box center [459, 135] width 145 height 20
click at [415, 186] on input "Flight Number" at bounding box center [459, 177] width 145 height 20
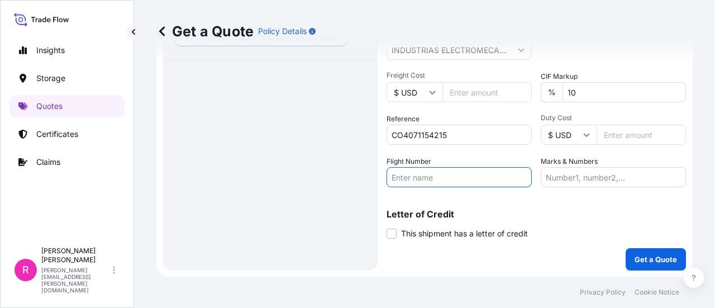
paste input "CO4071154215"
type input "CO4071154215"
drag, startPoint x: 636, startPoint y: 247, endPoint x: 640, endPoint y: 258, distance: 11.5
click at [637, 254] on div "Coverage Type All risks Covers losses or damages due to any cause, except for t…" at bounding box center [537, 9] width 300 height 524
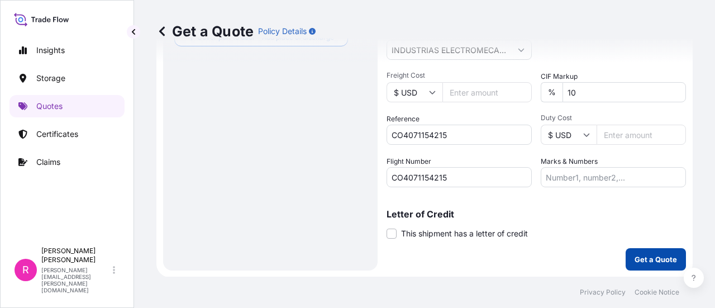
click at [641, 258] on p "Get a Quote" at bounding box center [656, 259] width 42 height 11
click at [655, 264] on button "Get a Quote" at bounding box center [656, 259] width 60 height 22
click at [644, 255] on p "Get a Quote" at bounding box center [656, 259] width 42 height 11
click at [645, 254] on p "Get a Quote" at bounding box center [656, 259] width 42 height 11
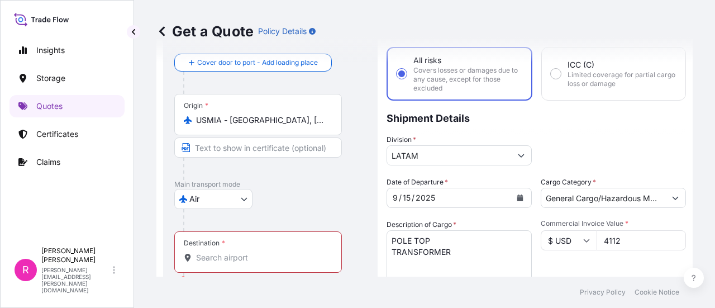
scroll to position [112, 0]
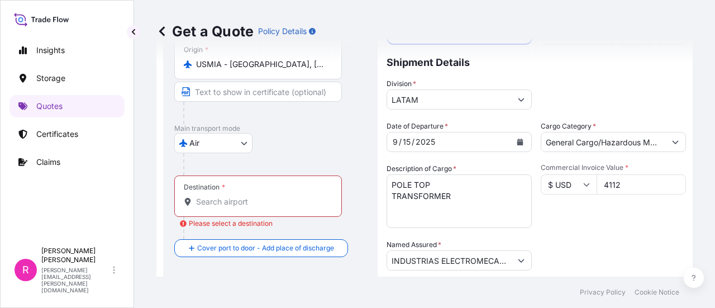
click at [244, 211] on div "Destination *" at bounding box center [258, 195] width 168 height 41
click at [244, 207] on input "Destination * Please select a destination" at bounding box center [262, 201] width 132 height 11
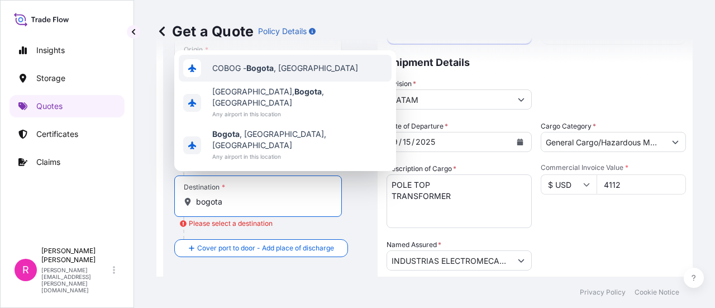
click at [297, 74] on span "COBOG - [GEOGRAPHIC_DATA] , [GEOGRAPHIC_DATA]" at bounding box center [285, 68] width 146 height 11
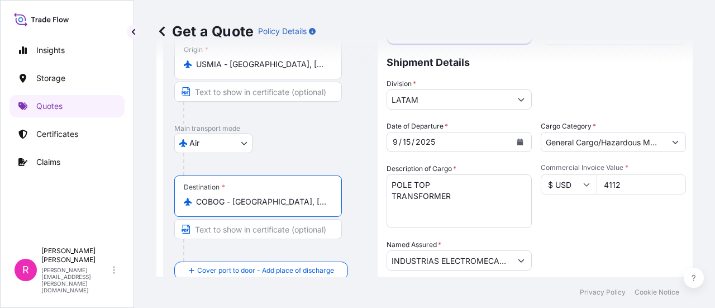
scroll to position [322, 0]
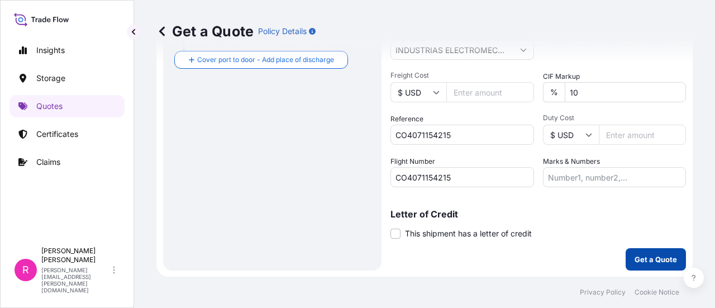
type input "COBOG - [GEOGRAPHIC_DATA], [GEOGRAPHIC_DATA]"
click at [629, 251] on button "Get a Quote" at bounding box center [656, 259] width 60 height 22
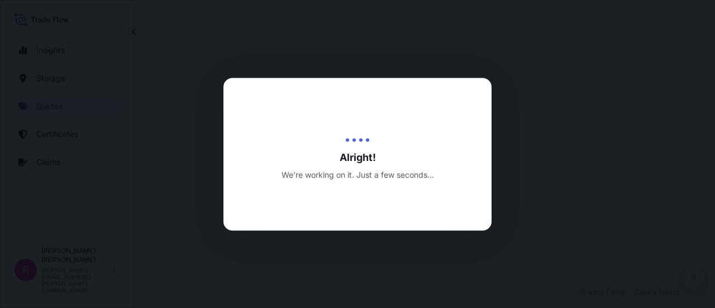
select select "Air"
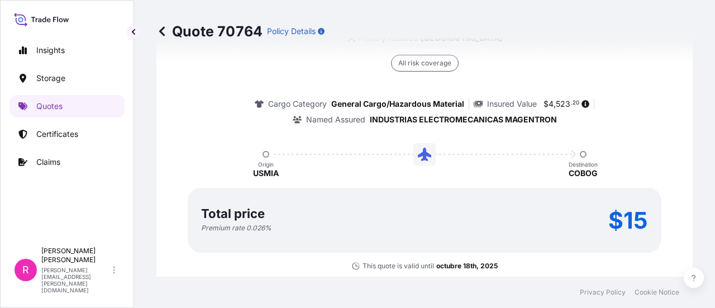
scroll to position [946, 0]
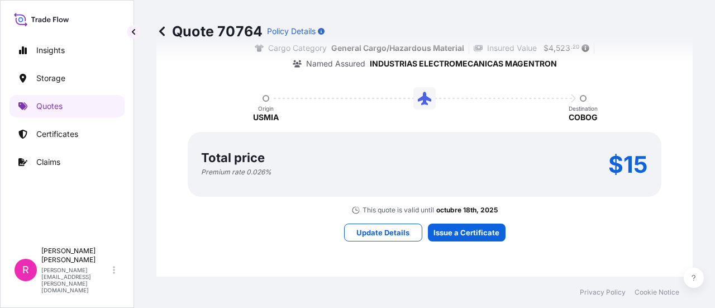
drag, startPoint x: 459, startPoint y: 242, endPoint x: 459, endPoint y: 234, distance: 7.8
click at [459, 241] on div "Here's your insurance offer Primary Assured [GEOGRAPHIC_DATA] All risk coverage…" at bounding box center [424, 95] width 505 height 829
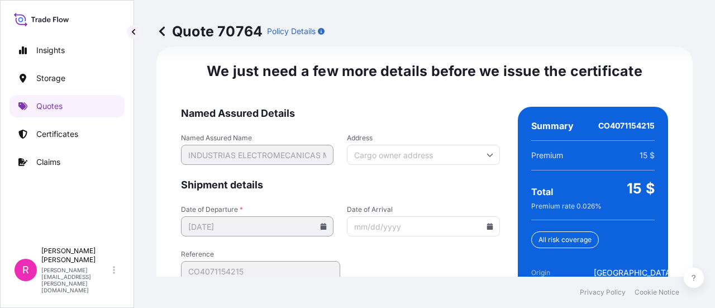
scroll to position [1892, 0]
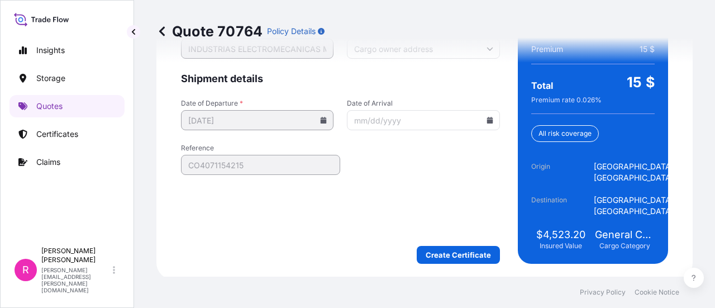
click at [487, 121] on icon at bounding box center [490, 120] width 6 height 7
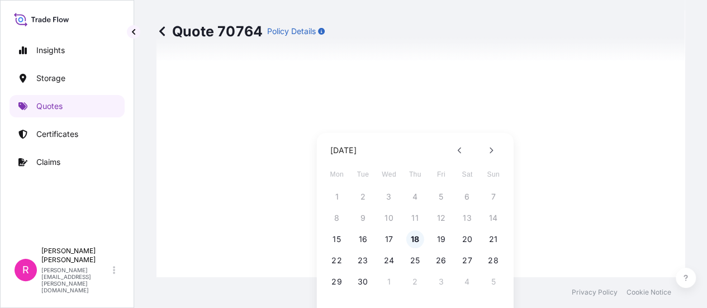
click at [421, 245] on button "18" at bounding box center [415, 239] width 18 height 18
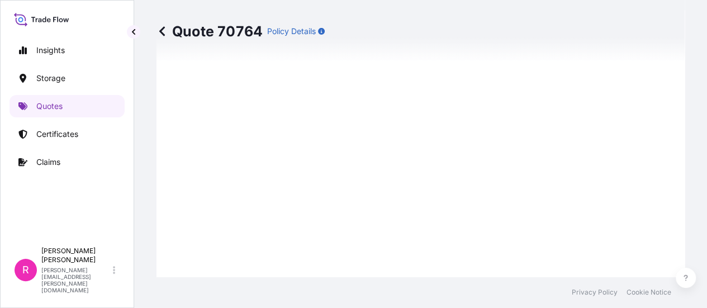
type input "[DATE]"
click at [415, 238] on div "1 2 3 4 5 6 7 8 9 10 11 12 13 14 15 16 17 18 19 20 21 22 23 24 25 26 27 28 29 3…" at bounding box center [415, 200] width 134 height 75
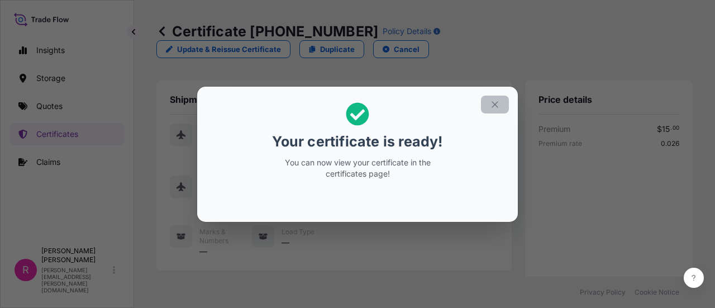
click at [495, 103] on button "button" at bounding box center [495, 105] width 28 height 18
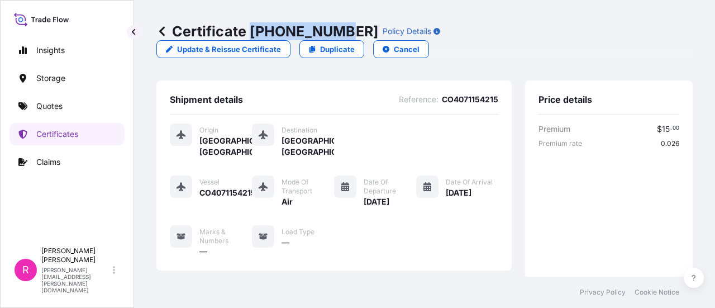
drag, startPoint x: 250, startPoint y: 33, endPoint x: 335, endPoint y: 32, distance: 85.0
click at [335, 32] on p "Certificate [PHONE_NUMBER]" at bounding box center [267, 31] width 222 height 18
copy p "[PHONE_NUMBER]"
click at [40, 126] on link "Certificates" at bounding box center [67, 134] width 115 height 22
click at [47, 112] on link "Quotes" at bounding box center [67, 106] width 115 height 22
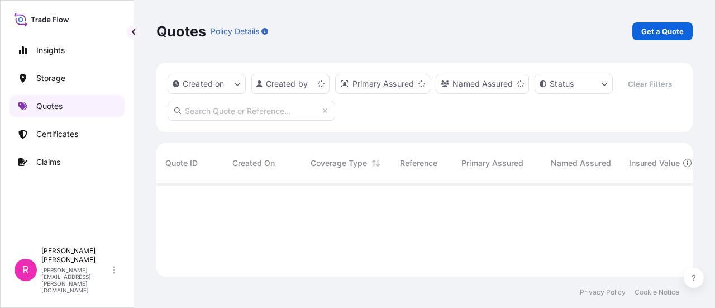
scroll to position [91, 528]
click at [656, 31] on p "Get a Quote" at bounding box center [663, 31] width 42 height 11
select select "Water"
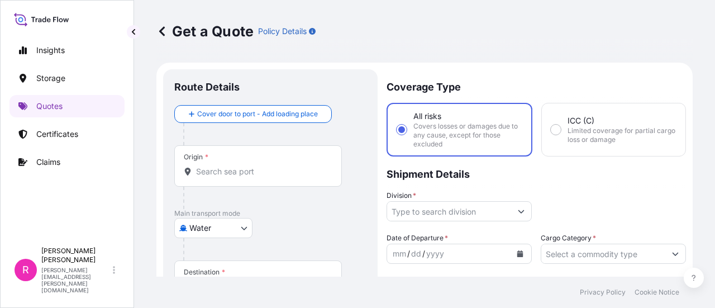
scroll to position [18, 0]
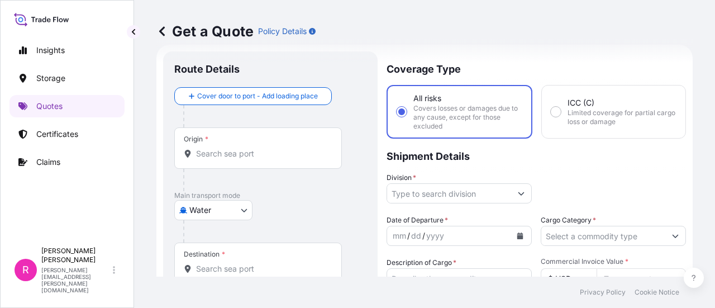
click at [232, 148] on input "Origin *" at bounding box center [262, 153] width 132 height 11
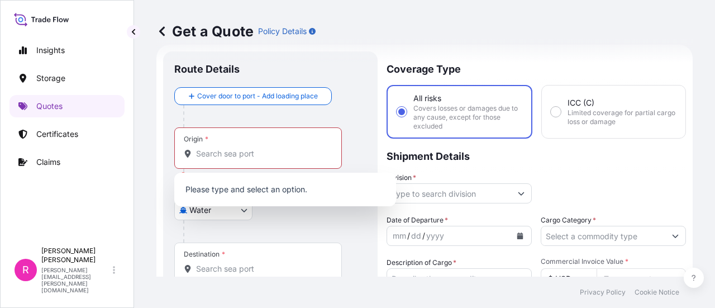
click at [199, 160] on div "Origin *" at bounding box center [258, 147] width 168 height 41
click at [199, 159] on input "Origin * Please select an origin" at bounding box center [262, 153] width 132 height 11
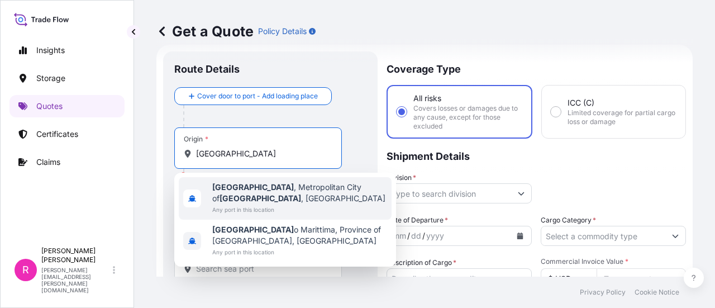
click at [270, 186] on span "[GEOGRAPHIC_DATA] , [GEOGRAPHIC_DATA] of [GEOGRAPHIC_DATA] , [GEOGRAPHIC_DATA]" at bounding box center [299, 193] width 175 height 22
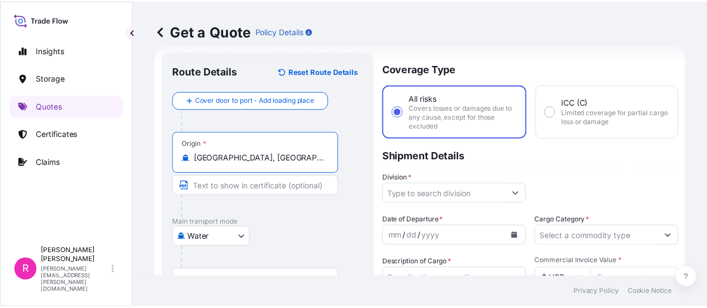
scroll to position [74, 0]
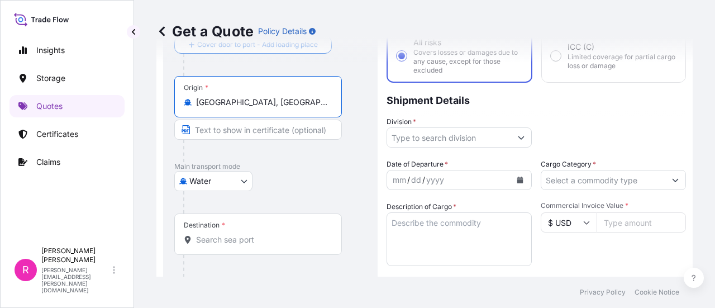
type input "[GEOGRAPHIC_DATA], [GEOGRAPHIC_DATA] of [GEOGRAPHIC_DATA], [GEOGRAPHIC_DATA]"
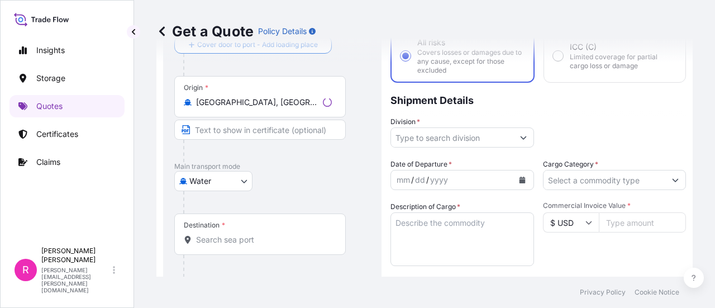
drag, startPoint x: 226, startPoint y: 226, endPoint x: 217, endPoint y: 241, distance: 17.8
click at [226, 226] on div "Destination *" at bounding box center [260, 233] width 172 height 41
click at [226, 234] on input "Destination *" at bounding box center [264, 239] width 136 height 11
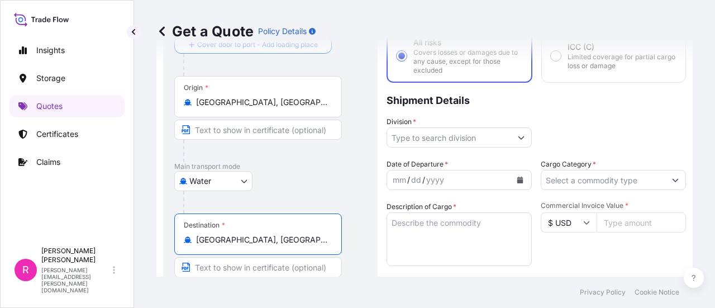
type input "[GEOGRAPHIC_DATA], [GEOGRAPHIC_DATA], [GEOGRAPHIC_DATA]"
click at [453, 144] on input "Division *" at bounding box center [449, 137] width 124 height 20
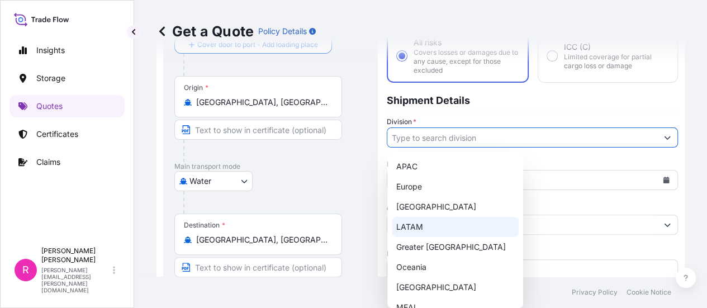
click at [423, 228] on div "LATAM" at bounding box center [455, 227] width 127 height 20
type input "LATAM"
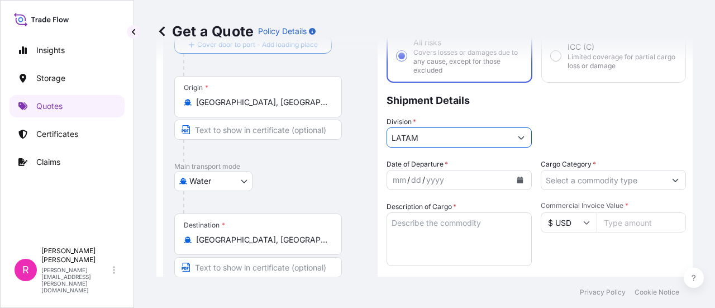
click at [562, 176] on input "Cargo Category *" at bounding box center [604, 180] width 124 height 20
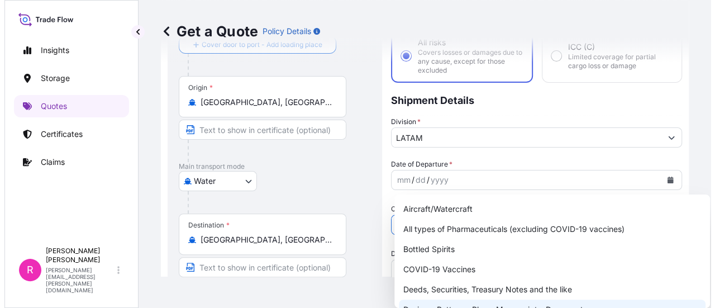
scroll to position [56, 0]
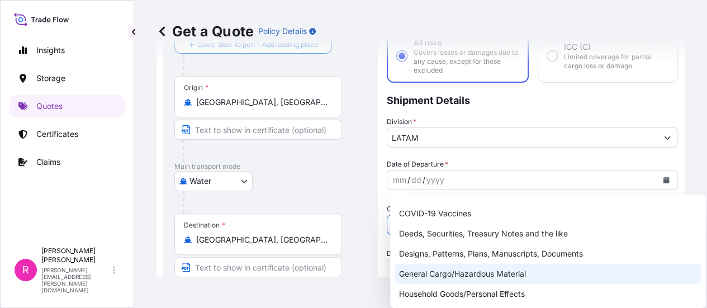
click at [472, 265] on div "General Cargo/Hazardous Material" at bounding box center [548, 274] width 307 height 20
type input "General Cargo/Hazardous Material"
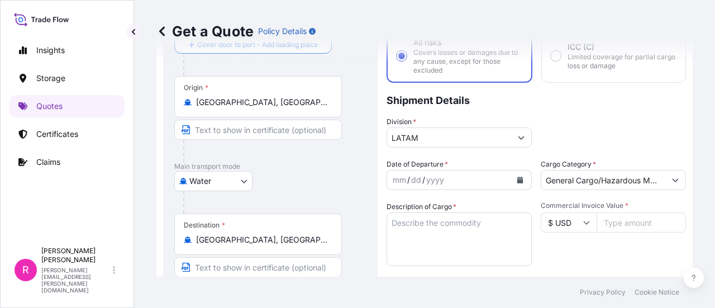
click at [516, 177] on button "Calendar" at bounding box center [520, 180] width 18 height 18
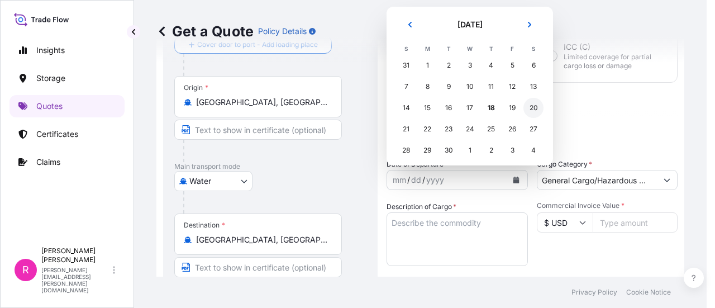
click at [532, 109] on div "20" at bounding box center [534, 108] width 20 height 20
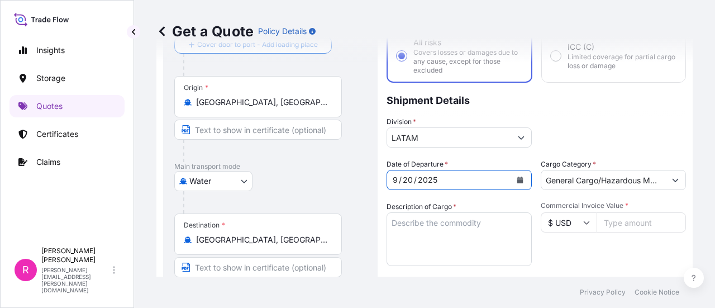
scroll to position [130, 0]
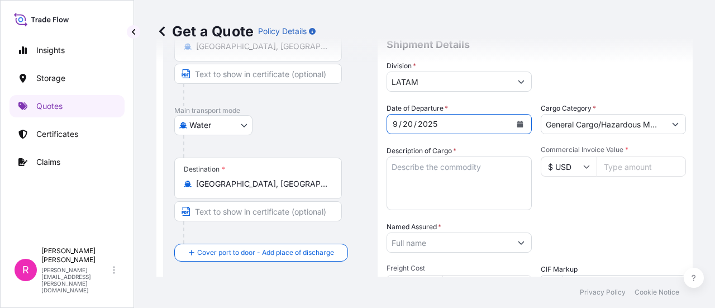
click at [458, 178] on textarea "Description of Cargo *" at bounding box center [459, 183] width 145 height 54
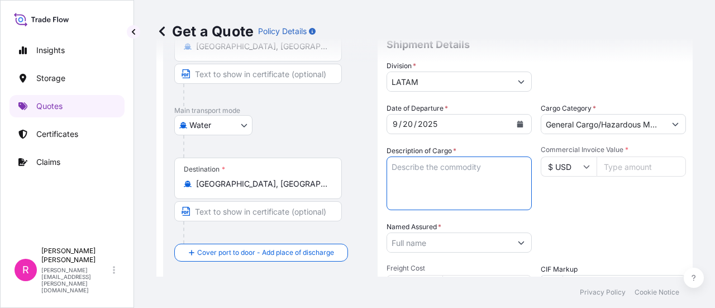
scroll to position [186, 0]
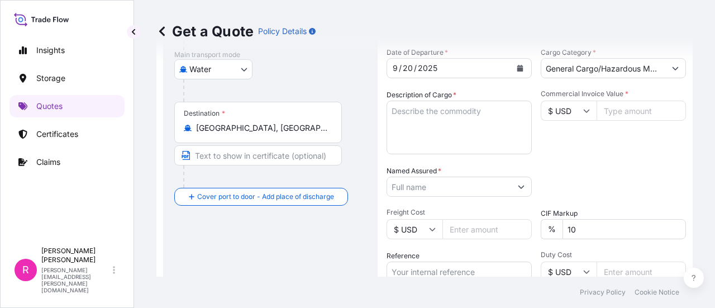
click at [501, 144] on textarea "Description of Cargo *" at bounding box center [459, 128] width 145 height 54
paste textarea "CONMUTADOR TAP CHANGER 3F TERMS FCA FREIGHT COLLECT"
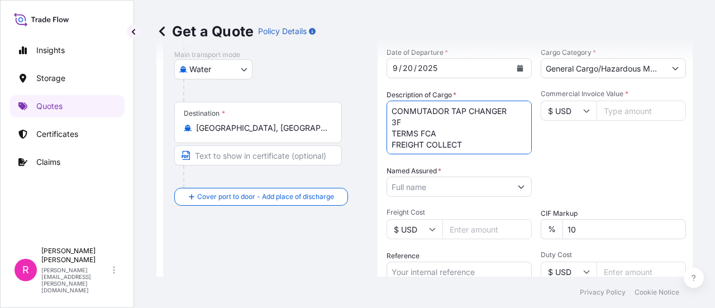
type textarea "CONMUTADOR TAP CHANGER 3F TERMS FCA FREIGHT COLLECT"
click at [575, 107] on input "$ USD" at bounding box center [569, 111] width 56 height 20
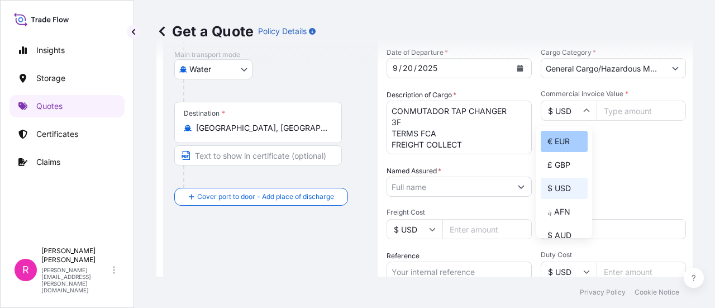
click at [562, 141] on div "€ EUR" at bounding box center [564, 141] width 47 height 21
type input "€ EUR"
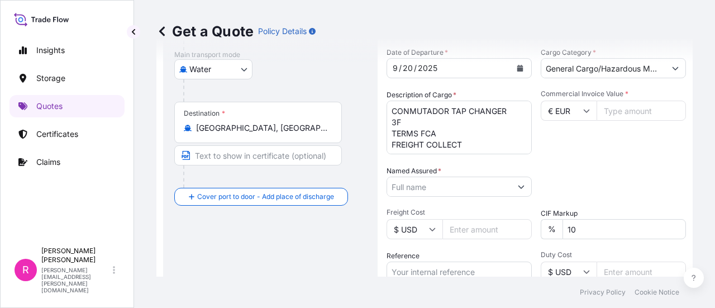
click at [607, 105] on input "Commercial Invoice Value *" at bounding box center [641, 111] width 89 height 20
type input "678"
type input "678.5"
type input "678"
type input "678.35"
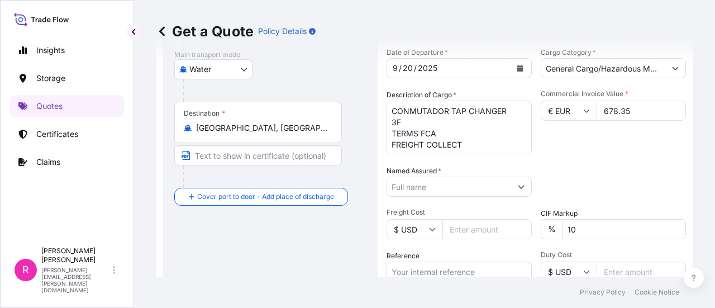
click at [457, 186] on input "Named Assured *" at bounding box center [449, 187] width 124 height 20
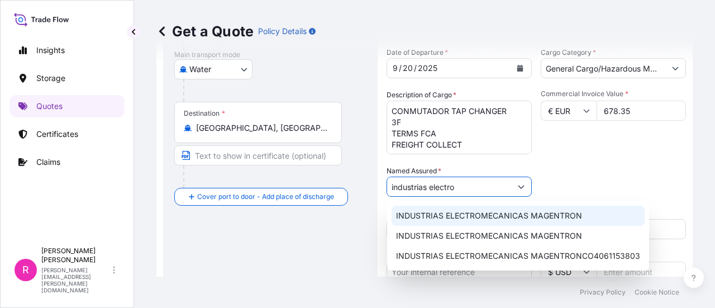
click at [480, 211] on span "INDUSTRIAS ELECTROMECANICAS MAGENTRON" at bounding box center [489, 215] width 186 height 11
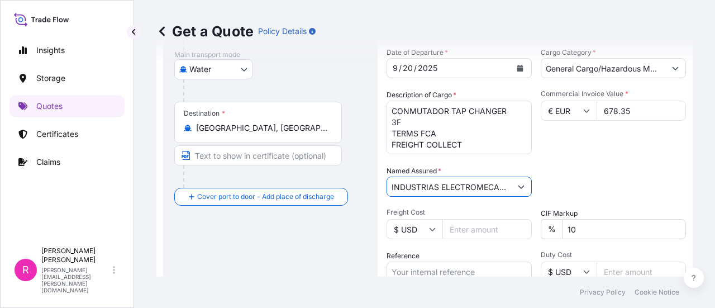
scroll to position [241, 0]
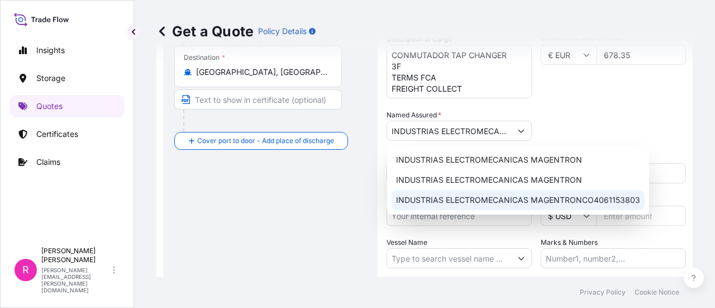
type input "INDUSTRIAS ELECTROMECANICAS MAGENTRONCO4061153803"
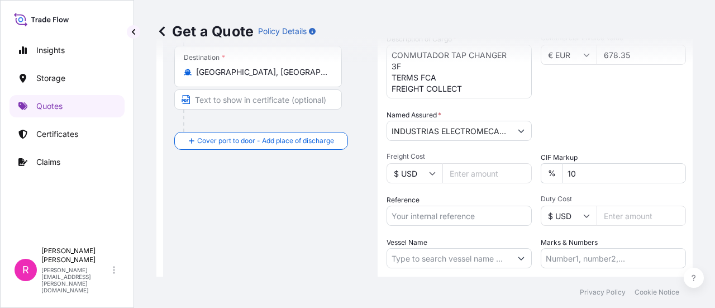
click at [421, 211] on input "Reference" at bounding box center [459, 216] width 145 height 20
paste input "IMP 117173A - 118377"
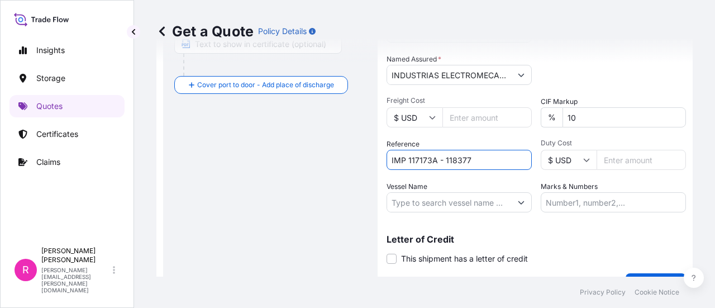
type input "IMP 117173A - 118377"
click at [476, 206] on input "Vessel Name" at bounding box center [449, 202] width 124 height 20
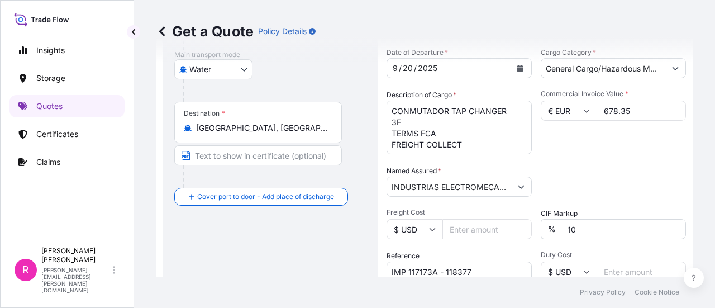
scroll to position [130, 0]
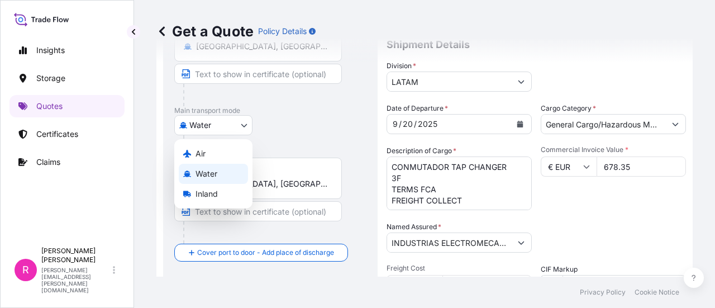
click at [228, 120] on body "3 options available. Insights Storage Quotes Certificates Claims R [PERSON_NAME…" at bounding box center [357, 154] width 715 height 308
click at [219, 153] on div "Air" at bounding box center [213, 154] width 69 height 20
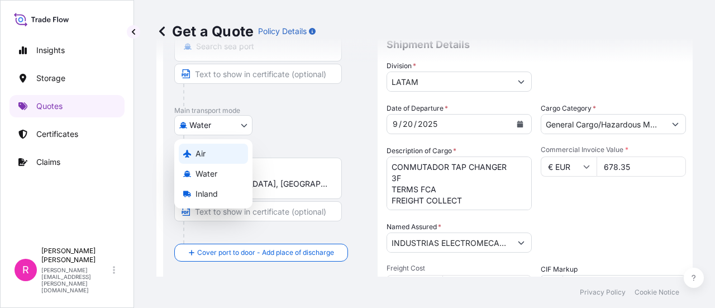
select select "Air"
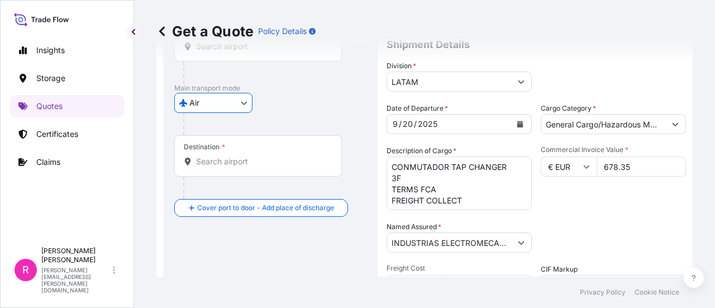
scroll to position [74, 0]
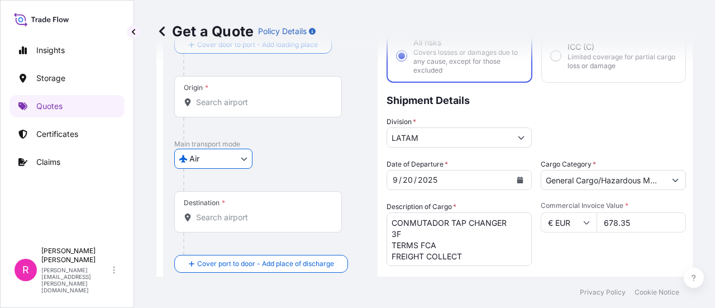
click at [220, 110] on div "Origin *" at bounding box center [258, 96] width 168 height 41
click at [220, 108] on input "Origin *" at bounding box center [262, 102] width 132 height 11
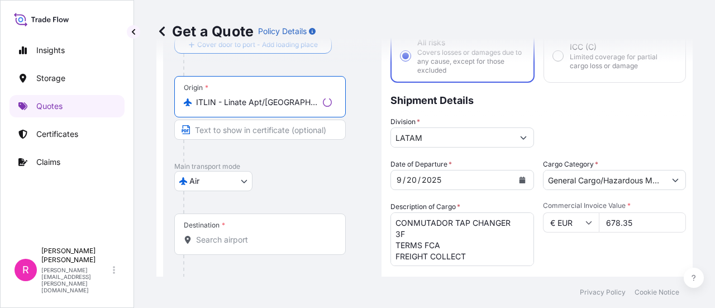
type input "ITLIN - Linate Apt/[GEOGRAPHIC_DATA], [GEOGRAPHIC_DATA]"
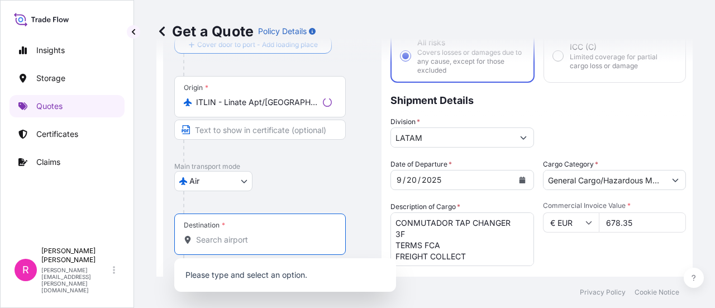
click at [220, 244] on input "Destination *" at bounding box center [264, 239] width 136 height 11
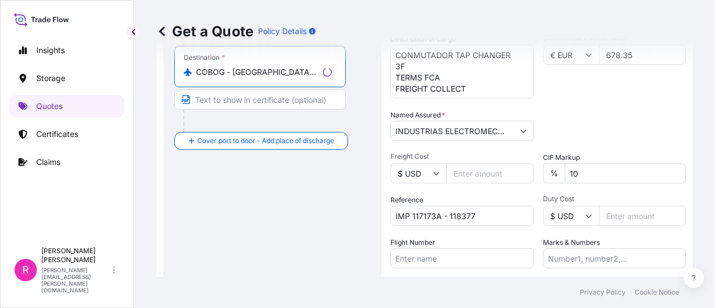
scroll to position [322, 0]
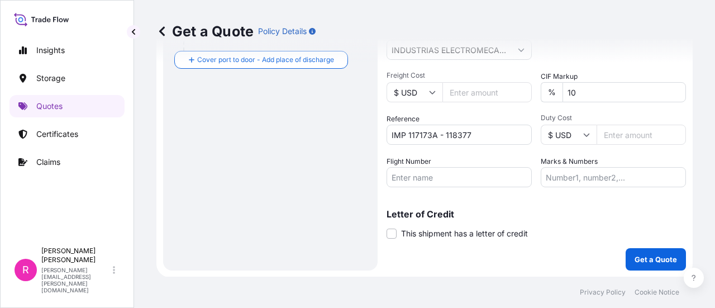
type input "COBOG - [GEOGRAPHIC_DATA], [GEOGRAPHIC_DATA]"
click at [511, 175] on input "Flight Number" at bounding box center [459, 177] width 145 height 20
click at [440, 184] on input "Flight Number" at bounding box center [459, 177] width 145 height 20
paste input "LH 7475/20"
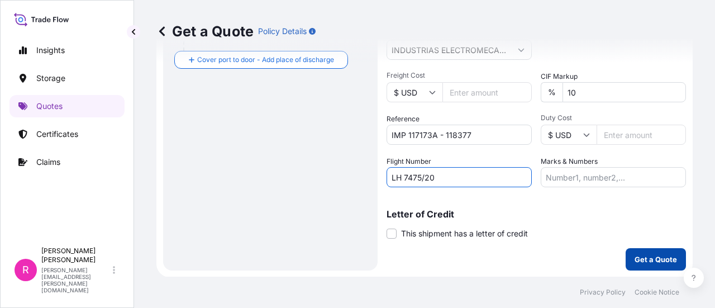
type input "LH 7475/20"
click at [646, 250] on button "Get a Quote" at bounding box center [656, 259] width 60 height 22
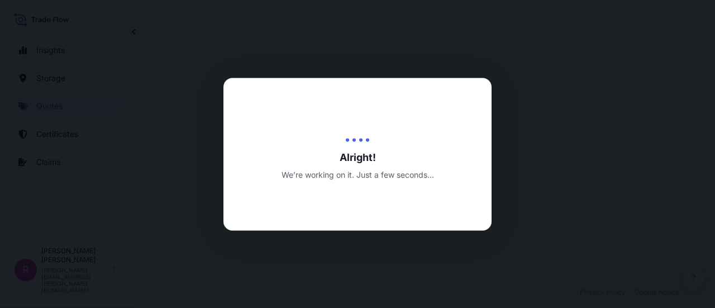
select select "Air"
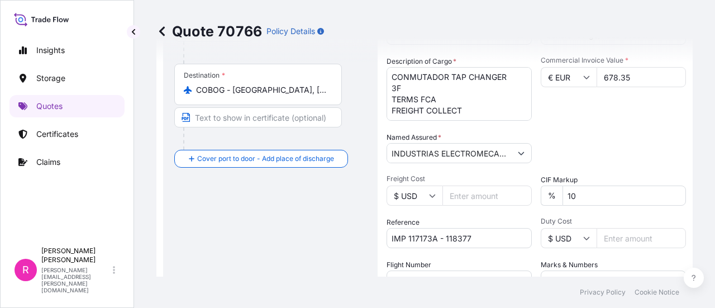
scroll to position [275, 0]
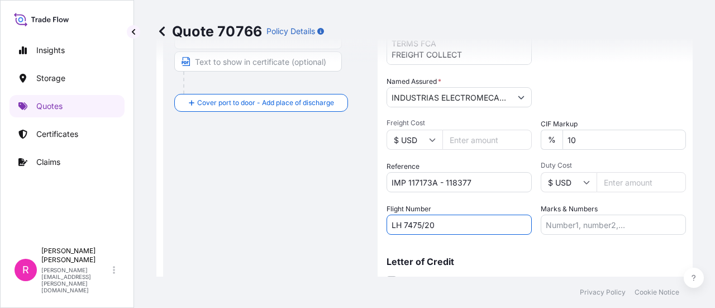
drag, startPoint x: 433, startPoint y: 221, endPoint x: 359, endPoint y: 226, distance: 74.0
click at [359, 226] on form "Route Details Cover door to port - Add loading place Place of loading Road / [G…" at bounding box center [424, 56] width 537 height 537
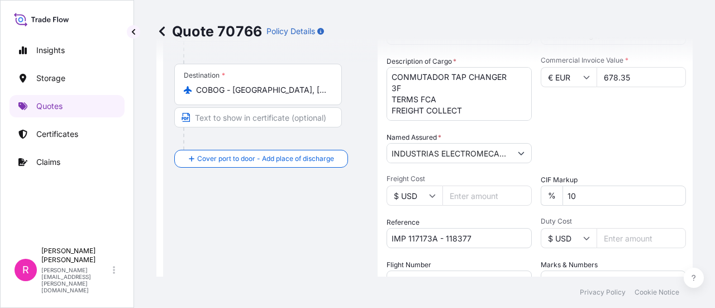
scroll to position [163, 0]
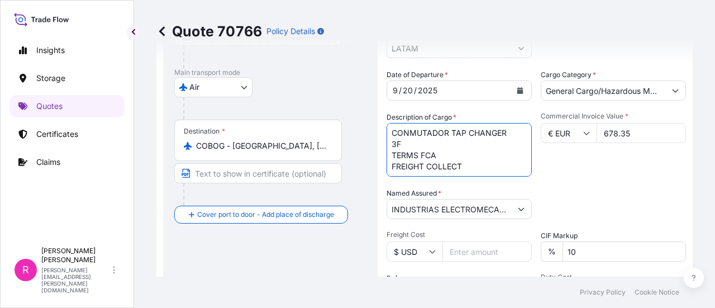
drag, startPoint x: 395, startPoint y: 132, endPoint x: 642, endPoint y: 148, distance: 247.5
click at [485, 163] on textarea "CONMUTADOR TAP CHANGER 3F TERMS FCA FREIGHT COLLECT" at bounding box center [459, 150] width 145 height 54
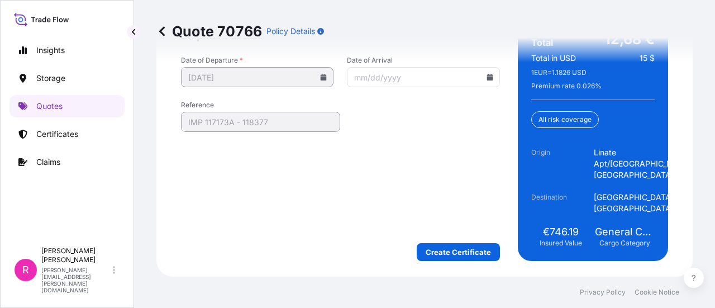
scroll to position [1828, 0]
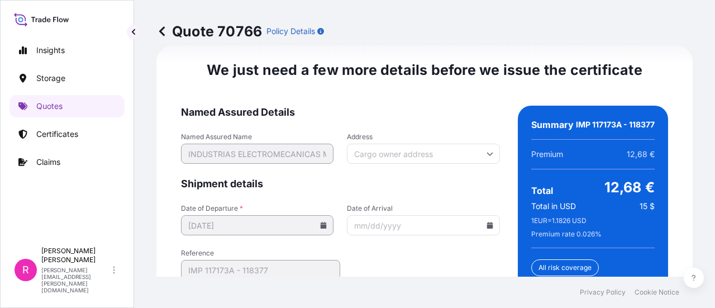
click at [487, 229] on icon at bounding box center [490, 225] width 7 height 7
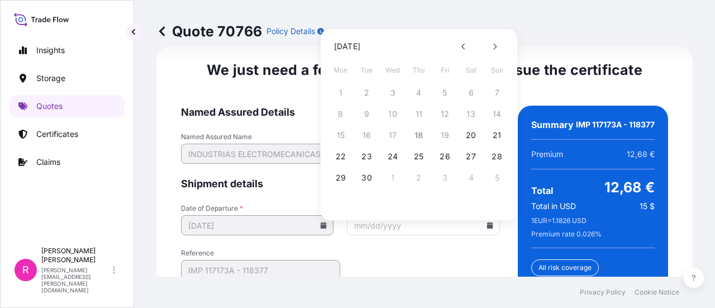
click at [487, 229] on icon at bounding box center [490, 225] width 6 height 7
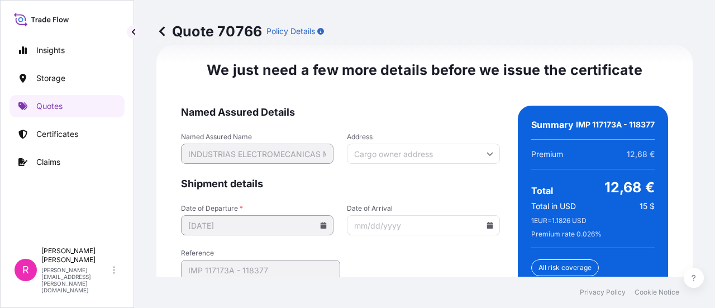
click at [487, 229] on icon at bounding box center [490, 225] width 6 height 7
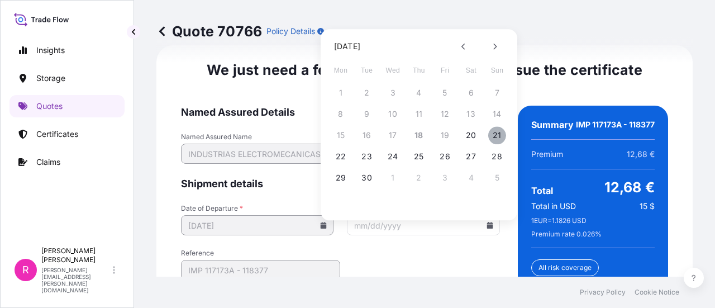
click at [490, 134] on button "21" at bounding box center [497, 135] width 18 height 18
type input "[DATE]"
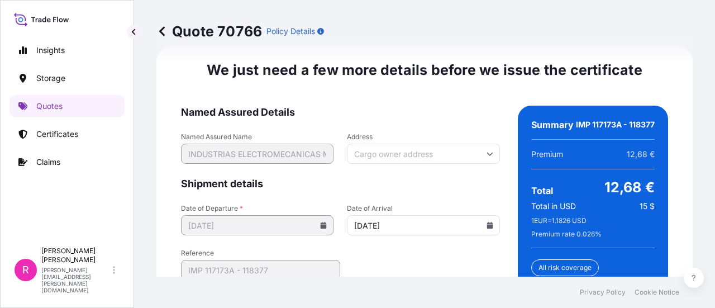
scroll to position [1995, 0]
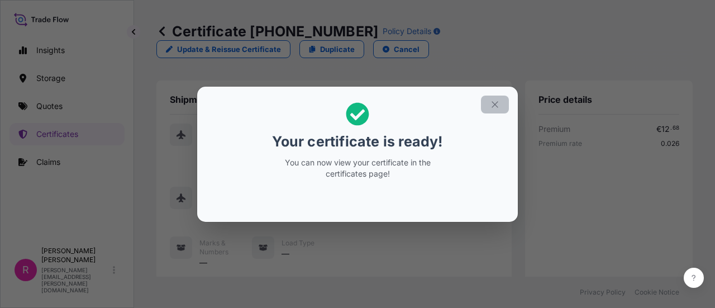
click at [490, 108] on button "button" at bounding box center [495, 105] width 28 height 18
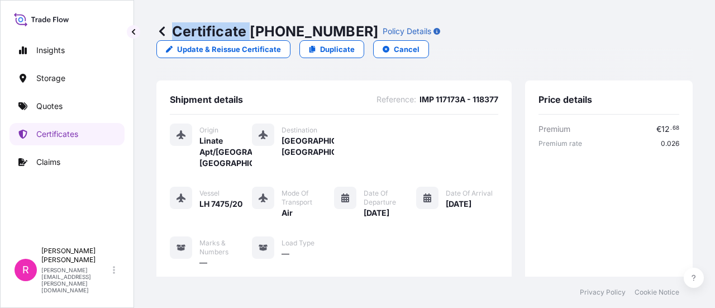
drag, startPoint x: 249, startPoint y: 30, endPoint x: 339, endPoint y: 33, distance: 89.5
click at [339, 33] on div "Certificate [PHONE_NUMBER] Policy Details" at bounding box center [298, 31] width 284 height 18
click at [247, 35] on p "Certificate [PHONE_NUMBER]" at bounding box center [267, 31] width 222 height 18
drag, startPoint x: 250, startPoint y: 32, endPoint x: 338, endPoint y: 31, distance: 87.2
click at [338, 31] on div "Certificate [PHONE_NUMBER] Policy Details" at bounding box center [298, 31] width 284 height 18
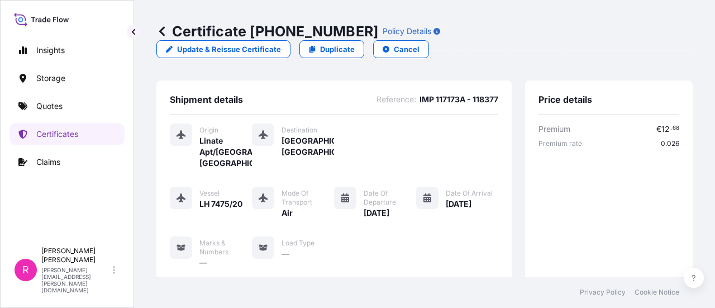
click at [281, 27] on p "Certificate [PHONE_NUMBER]" at bounding box center [267, 31] width 222 height 18
drag, startPoint x: 255, startPoint y: 29, endPoint x: 296, endPoint y: 27, distance: 40.3
click at [296, 27] on p "Certificate [PHONE_NUMBER]" at bounding box center [267, 31] width 222 height 18
drag, startPoint x: 260, startPoint y: 25, endPoint x: 334, endPoint y: 26, distance: 73.8
click at [334, 26] on p "Certificate [PHONE_NUMBER]" at bounding box center [267, 31] width 222 height 18
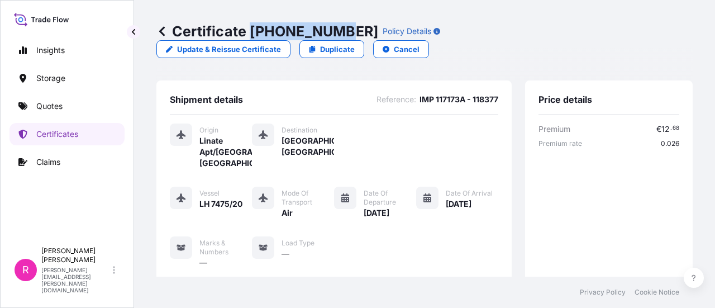
copy p "[PHONE_NUMBER]"
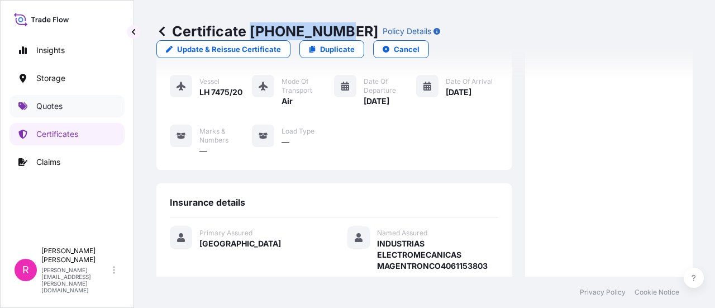
click at [51, 99] on link "Quotes" at bounding box center [67, 106] width 115 height 22
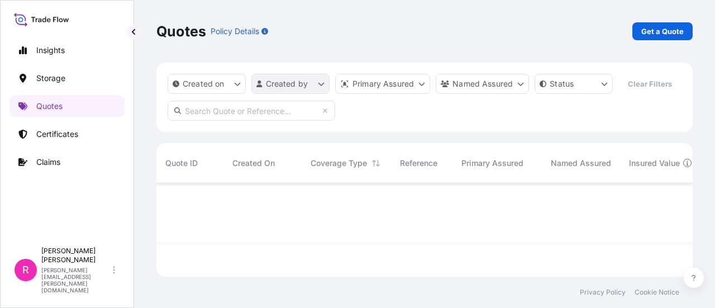
scroll to position [91, 528]
click at [662, 30] on p "Get a Quote" at bounding box center [663, 31] width 42 height 11
select select "Water"
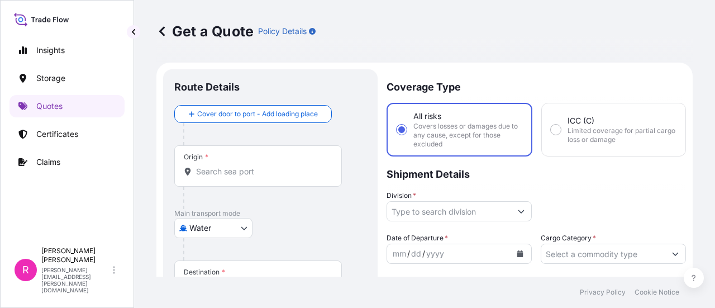
scroll to position [18, 0]
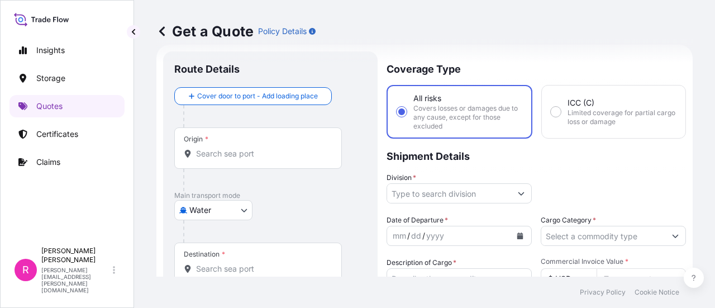
click at [280, 150] on input "Origin *" at bounding box center [262, 153] width 132 height 11
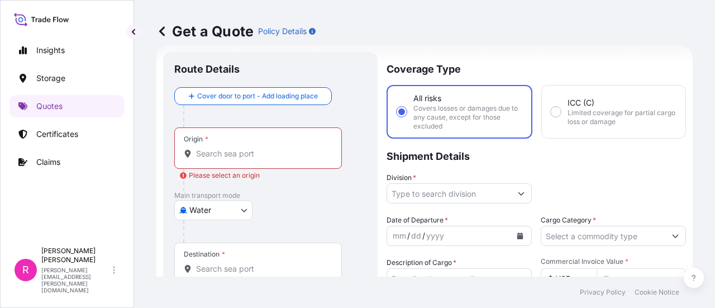
click at [230, 156] on input "Origin * Please select an origin" at bounding box center [262, 153] width 132 height 11
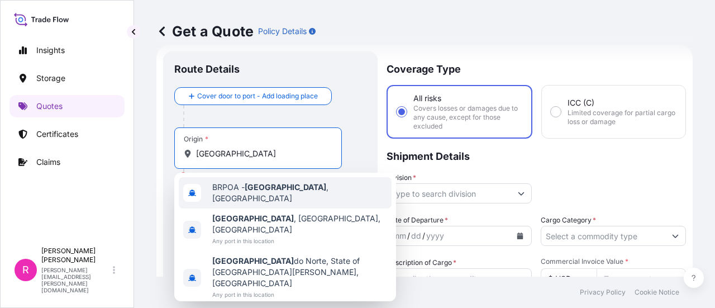
click at [293, 197] on div "BRPOA - [GEOGRAPHIC_DATA] , [GEOGRAPHIC_DATA]" at bounding box center [285, 192] width 213 height 31
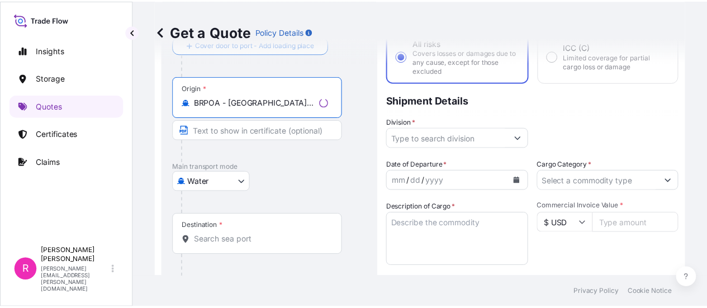
scroll to position [130, 0]
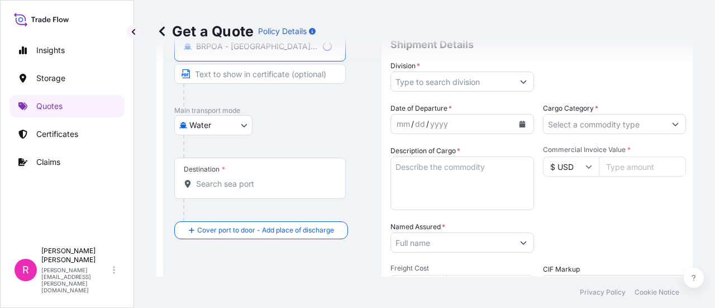
type input "BRPOA - [GEOGRAPHIC_DATA], [GEOGRAPHIC_DATA]"
click at [229, 188] on input "Destination *" at bounding box center [264, 183] width 136 height 11
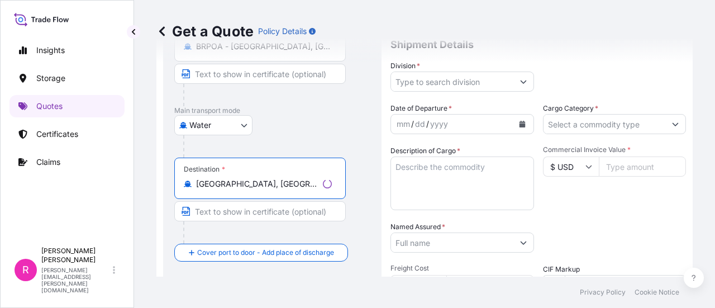
type input "[GEOGRAPHIC_DATA], [GEOGRAPHIC_DATA], [GEOGRAPHIC_DATA]"
click at [480, 72] on div at bounding box center [463, 82] width 144 height 20
click at [481, 79] on input "Division *" at bounding box center [452, 82] width 122 height 20
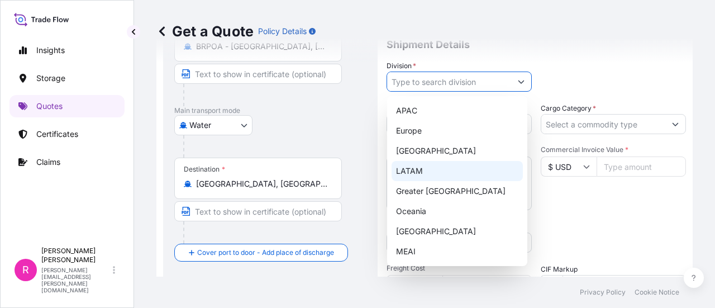
click at [434, 170] on div "LATAM" at bounding box center [457, 171] width 131 height 20
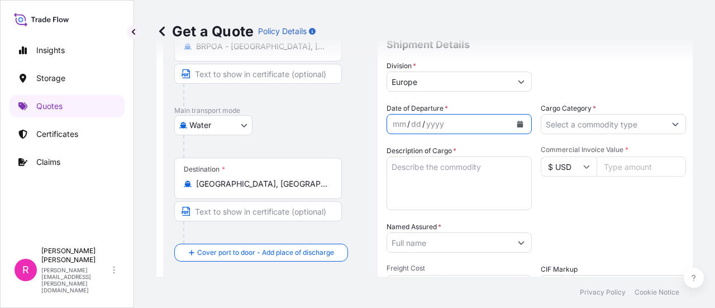
click at [521, 122] on button "Calendar" at bounding box center [520, 124] width 18 height 18
click at [436, 81] on input "Europe" at bounding box center [449, 82] width 124 height 20
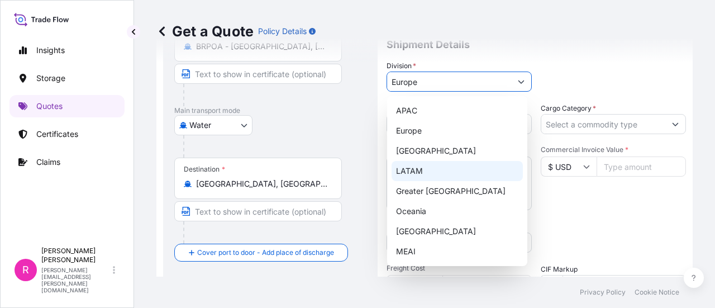
click at [411, 167] on div "LATAM" at bounding box center [457, 171] width 131 height 20
type input "LATAM"
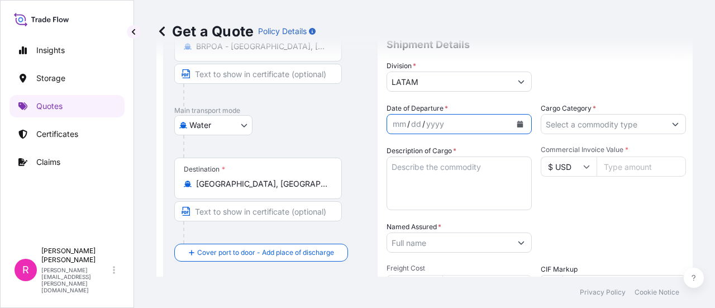
click at [518, 126] on icon "Calendar" at bounding box center [521, 124] width 6 height 7
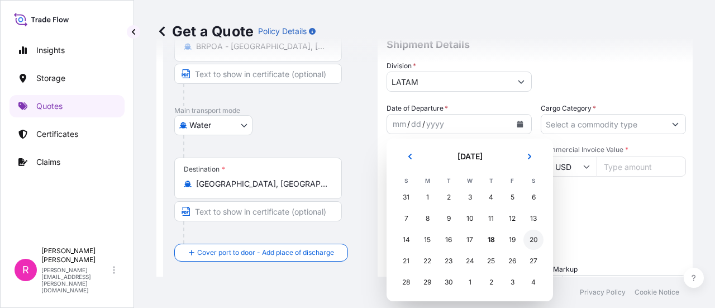
click at [533, 237] on div "20" at bounding box center [534, 240] width 20 height 20
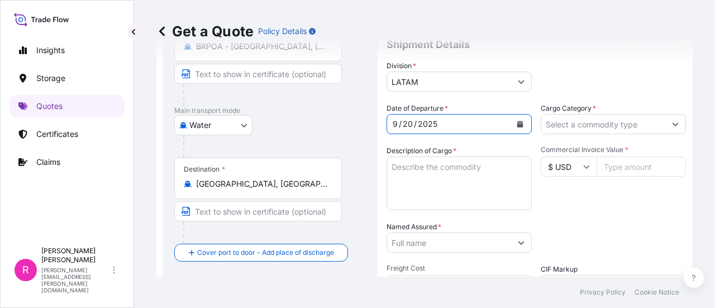
click at [597, 121] on input "Cargo Category *" at bounding box center [604, 124] width 124 height 20
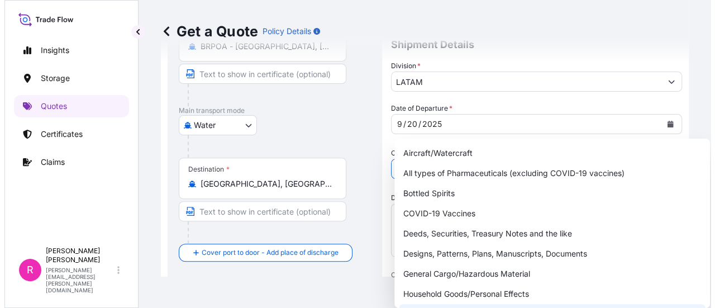
scroll to position [56, 0]
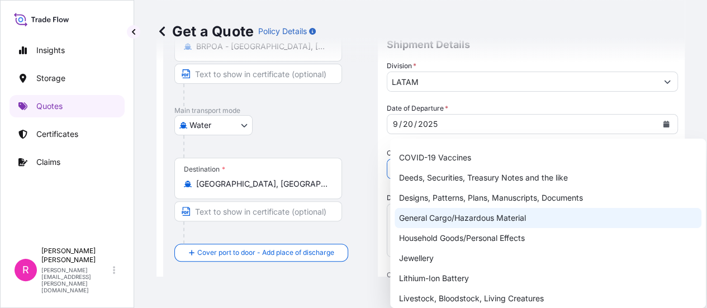
click at [438, 220] on div "General Cargo/Hazardous Material" at bounding box center [548, 218] width 307 height 20
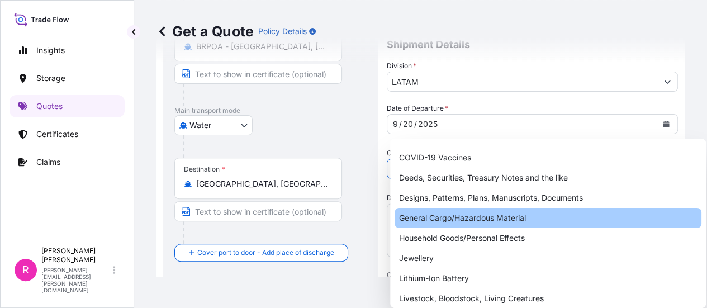
type input "General Cargo/Hazardous Material"
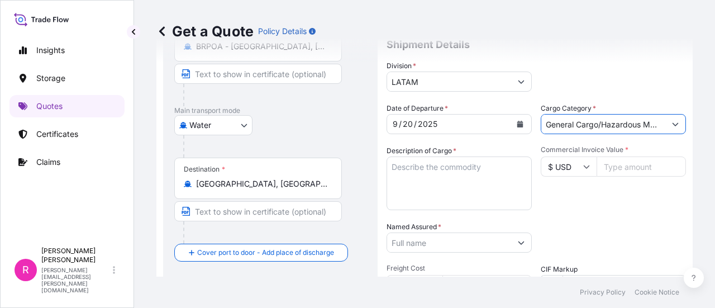
click at [426, 177] on textarea "Description of Cargo *" at bounding box center [459, 183] width 145 height 54
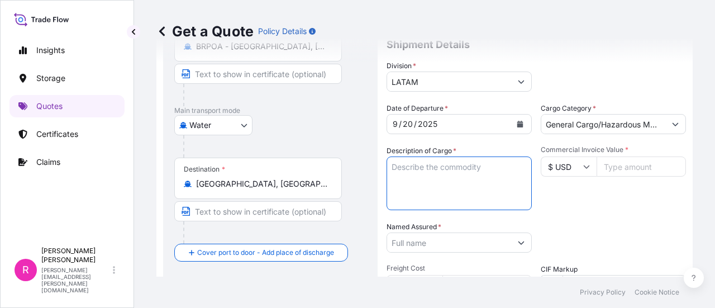
click at [397, 175] on textarea "Description of Cargo *" at bounding box center [459, 183] width 145 height 54
paste textarea "BORNA DE PRUEBA DE 14 POLOS KEY-EL-8632"
type textarea "BORNA DE PRUEBA DE 14 POLOS KEY-EL-8632"
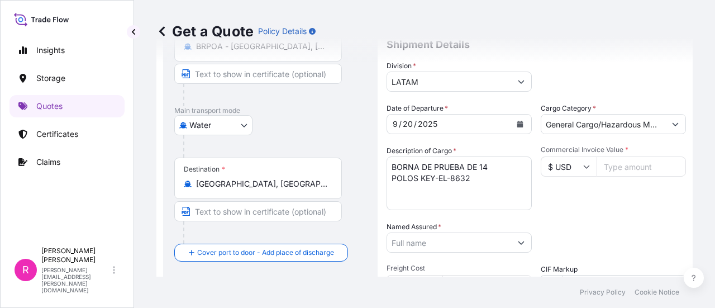
click at [613, 166] on input "Commercial Invoice Value *" at bounding box center [641, 166] width 89 height 20
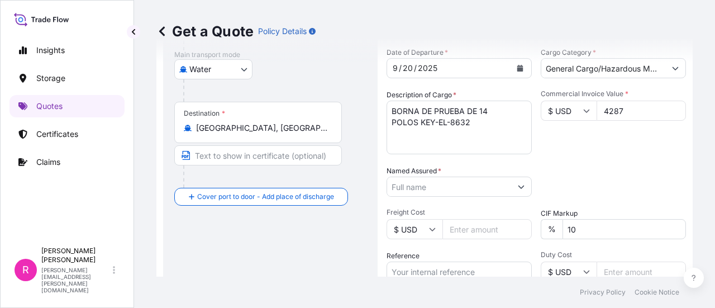
scroll to position [241, 0]
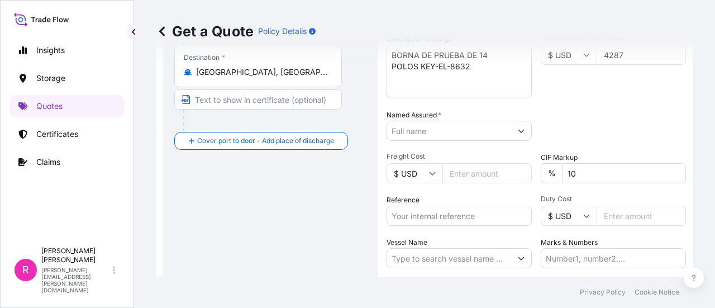
type input "4287"
drag, startPoint x: 428, startPoint y: 111, endPoint x: 429, endPoint y: 122, distance: 11.2
click at [427, 121] on div "Named Assured *" at bounding box center [459, 125] width 145 height 31
click at [429, 122] on input "Named Assured *" at bounding box center [449, 131] width 124 height 20
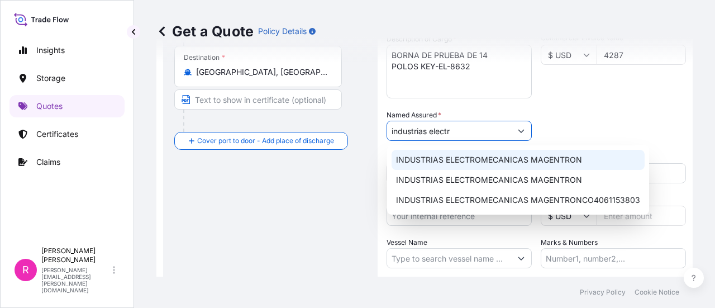
click at [411, 162] on span "INDUSTRIAS ELECTROMECANICAS MAGENTRON" at bounding box center [489, 159] width 186 height 11
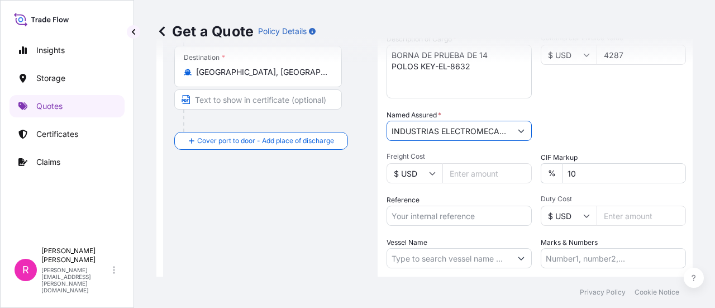
scroll to position [297, 0]
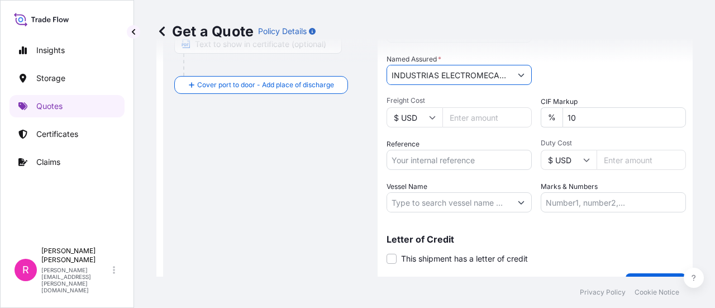
type input "INDUSTRIAS ELECTROMECANICAS MAGENTRON"
click at [419, 161] on input "Reference" at bounding box center [459, 160] width 145 height 20
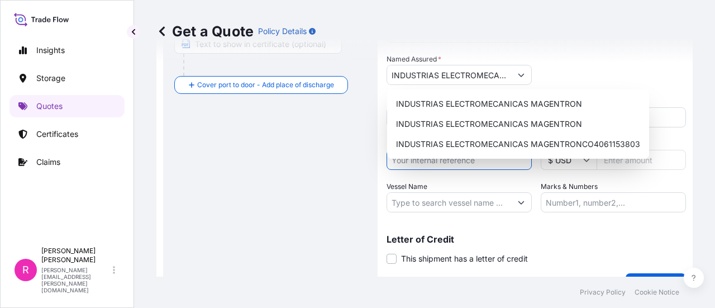
paste input "22015001402"
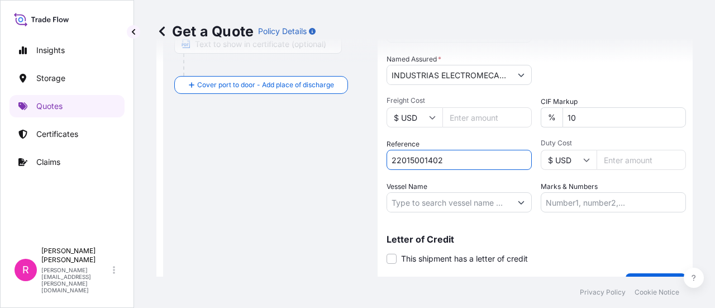
type input "22015001402"
click at [450, 194] on input "Vessel Name" at bounding box center [449, 202] width 124 height 20
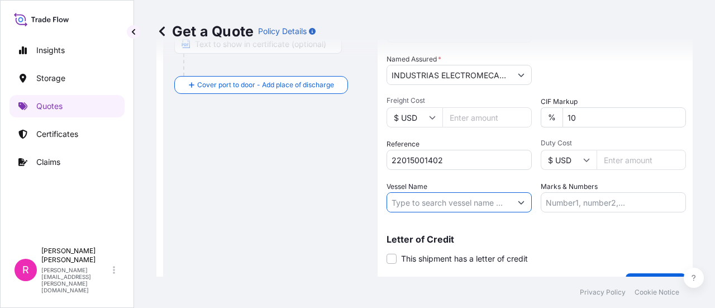
scroll to position [18, 0]
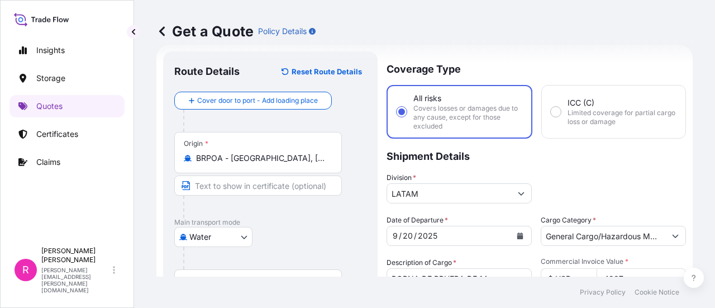
click at [221, 240] on body "3 options available. Insights Storage Quotes Certificates Claims R [PERSON_NAME…" at bounding box center [357, 154] width 715 height 308
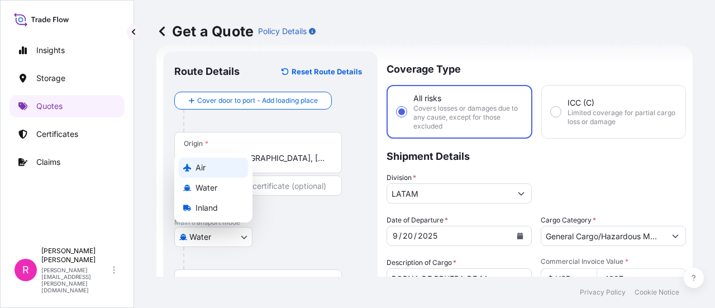
click at [201, 170] on span "Air" at bounding box center [201, 167] width 10 height 11
select select "Air"
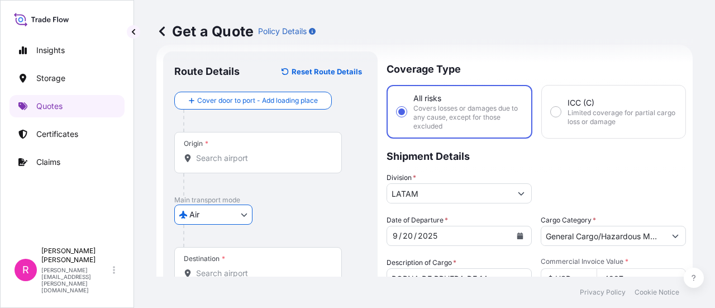
click at [208, 167] on div "Origin *" at bounding box center [258, 152] width 168 height 41
click at [208, 164] on input "Origin *" at bounding box center [262, 158] width 132 height 11
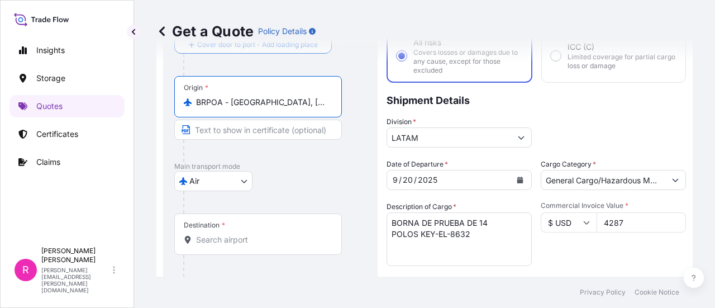
scroll to position [130, 0]
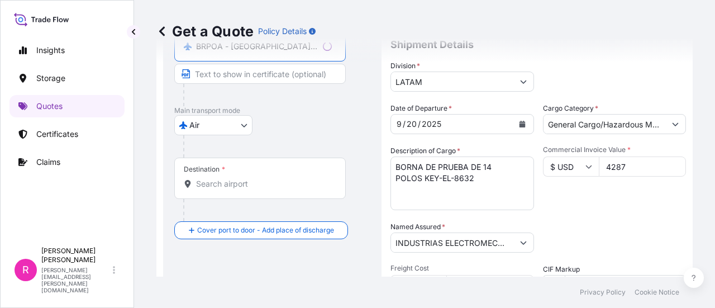
type input "BRPOA - [GEOGRAPHIC_DATA], [GEOGRAPHIC_DATA]"
click at [255, 181] on input "Destination *" at bounding box center [264, 183] width 136 height 11
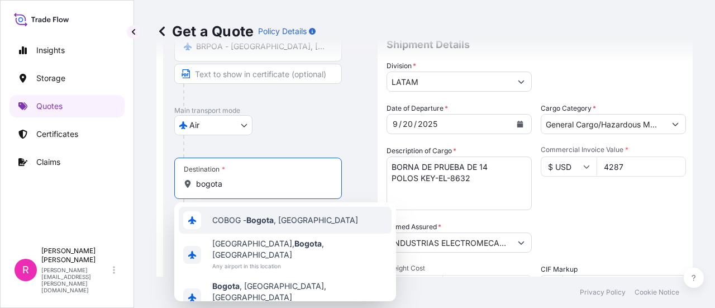
click at [282, 227] on div "COBOG - [GEOGRAPHIC_DATA] , [GEOGRAPHIC_DATA]" at bounding box center [285, 220] width 213 height 27
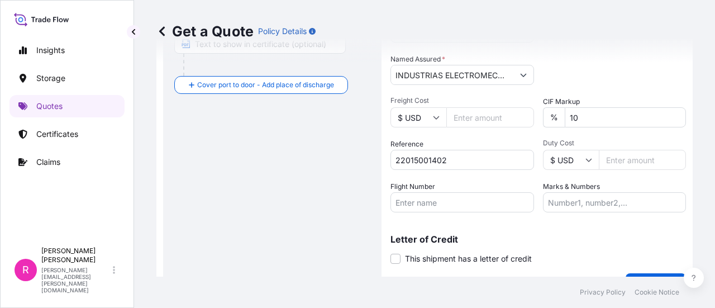
scroll to position [322, 0]
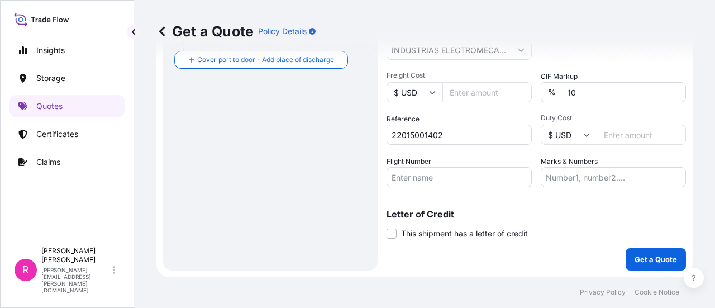
type input "COBOG - [GEOGRAPHIC_DATA], [GEOGRAPHIC_DATA]"
click at [468, 175] on input "Flight Number" at bounding box center [459, 177] width 145 height 20
click at [468, 178] on input "Flight Number" at bounding box center [459, 177] width 145 height 20
paste input "22015001402"
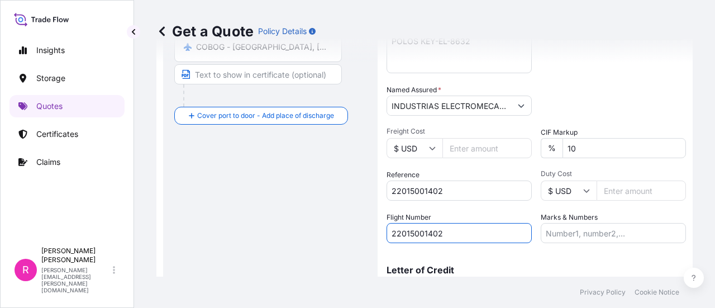
type input "22015001402"
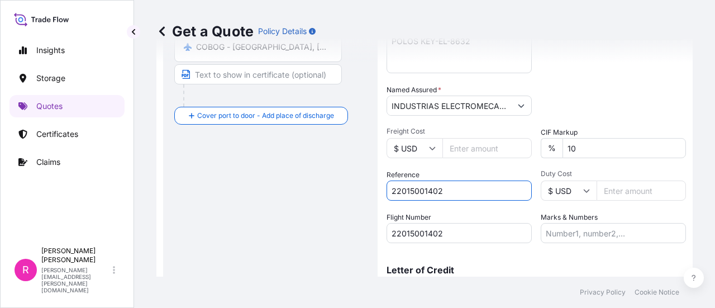
drag, startPoint x: 455, startPoint y: 187, endPoint x: 330, endPoint y: 196, distance: 125.5
click at [330, 196] on form "Route Details Reset Route Details Cover door to port - Add loading place Place …" at bounding box center [424, 64] width 537 height 537
paste input "IMP 115615A"
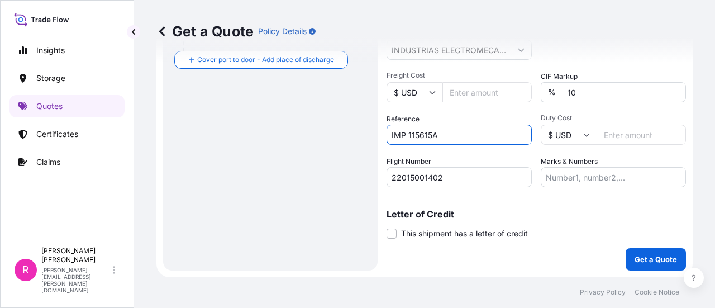
type input "IMP 115615A"
drag, startPoint x: 631, startPoint y: 237, endPoint x: 635, endPoint y: 246, distance: 10.5
click at [632, 238] on div "Letter of Credit This shipment has a letter of credit Letter of credit * Letter…" at bounding box center [537, 225] width 300 height 30
click at [638, 249] on button "Get a Quote" at bounding box center [656, 259] width 60 height 22
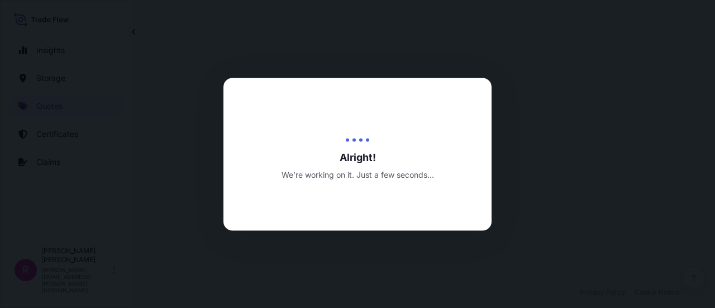
scroll to position [554, 0]
select select "Air"
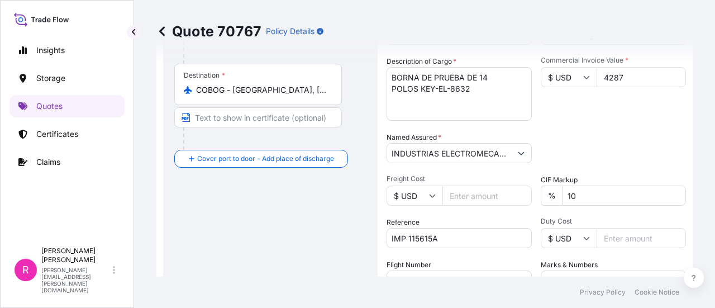
scroll to position [107, 0]
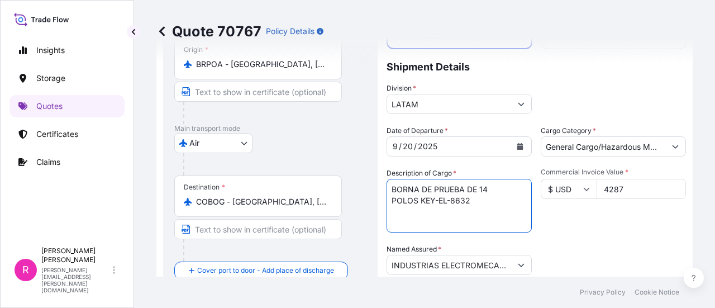
drag, startPoint x: 393, startPoint y: 185, endPoint x: 702, endPoint y: 202, distance: 309.0
click at [483, 201] on textarea "BORNA DE PRUEBA DE 14 POLOS KEY-EL-8632" at bounding box center [459, 206] width 145 height 54
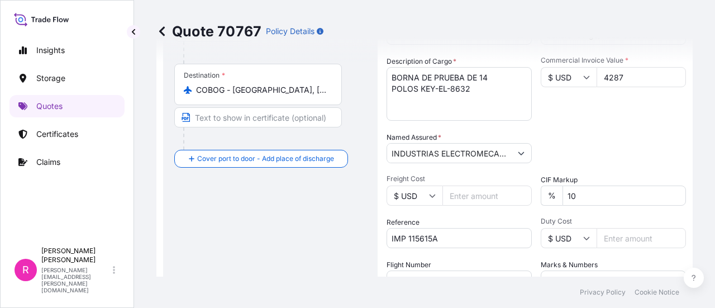
scroll to position [387, 0]
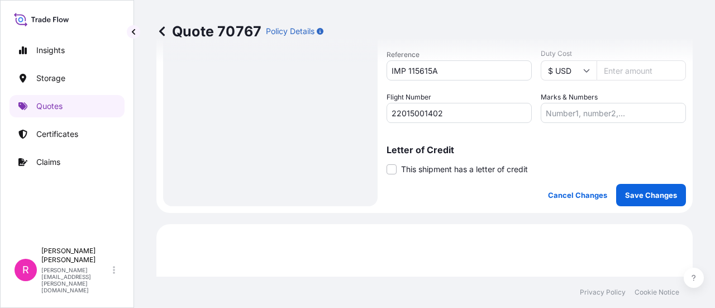
click at [442, 115] on input "22015001402" at bounding box center [459, 113] width 145 height 20
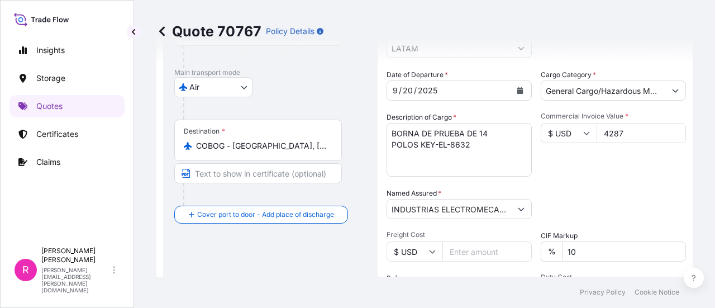
scroll to position [219, 0]
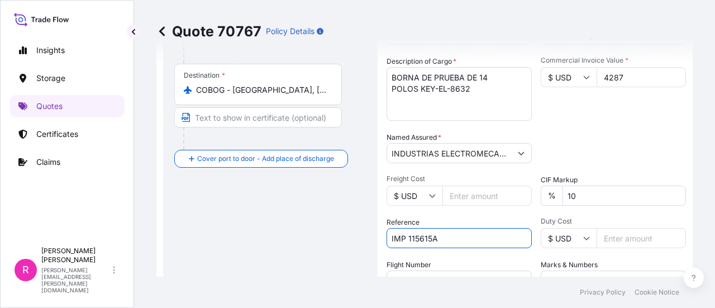
drag, startPoint x: 455, startPoint y: 238, endPoint x: 353, endPoint y: 245, distance: 102.5
click at [353, 245] on form "Route Details Cover door to port - Add loading place Place of loading Road / [G…" at bounding box center [424, 112] width 537 height 537
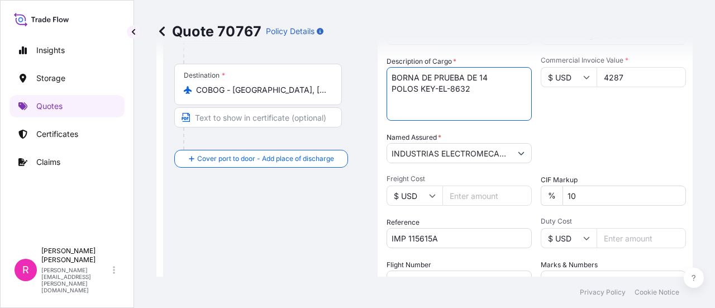
drag, startPoint x: 391, startPoint y: 78, endPoint x: 483, endPoint y: 86, distance: 92.0
click at [483, 86] on textarea "BORNA DE PRUEBA DE 14 POLOS KEY-EL-8632" at bounding box center [459, 94] width 145 height 54
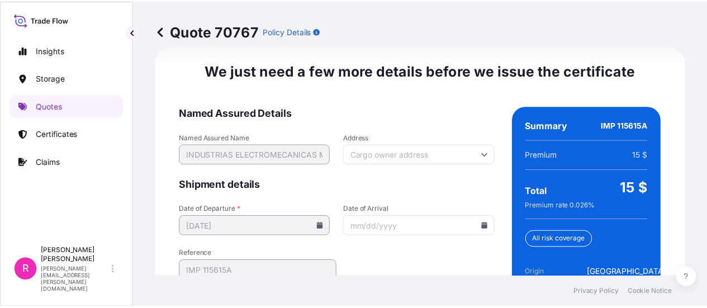
scroll to position [1842, 0]
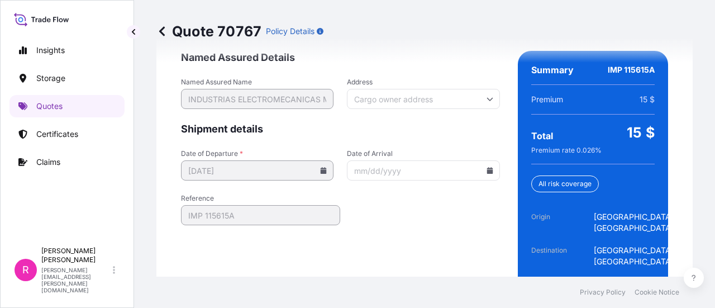
click at [469, 171] on input "Date of Arrival" at bounding box center [423, 170] width 153 height 20
click at [487, 169] on icon at bounding box center [490, 170] width 6 height 7
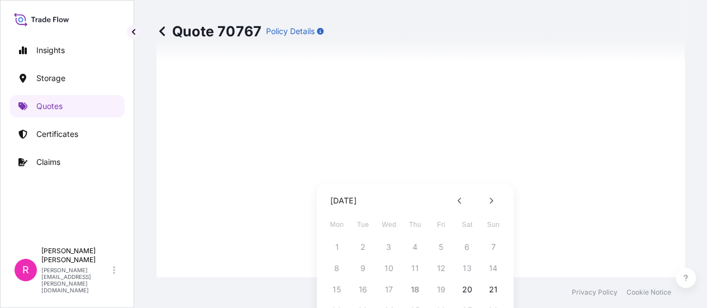
scroll to position [56, 0]
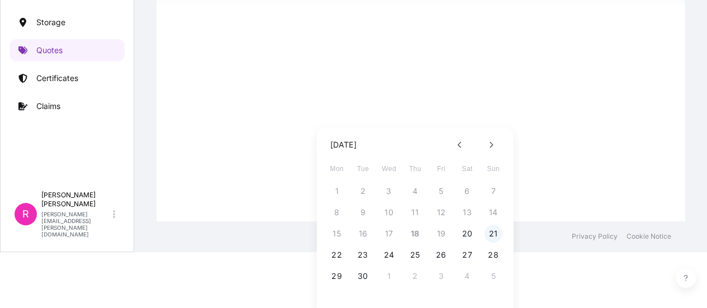
click at [492, 237] on button "21" at bounding box center [494, 234] width 18 height 18
type input "[DATE]"
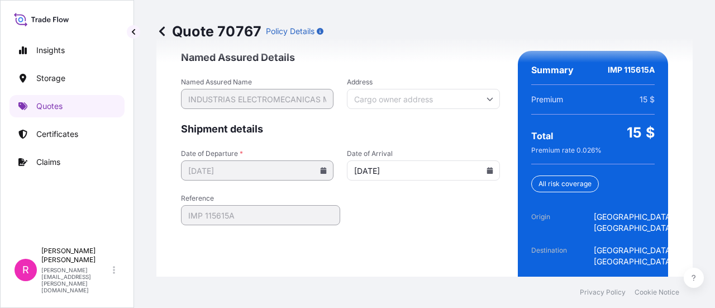
scroll to position [1892, 0]
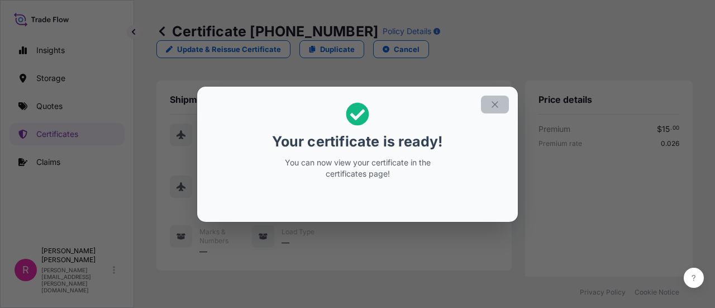
click at [491, 102] on icon "button" at bounding box center [495, 104] width 10 height 10
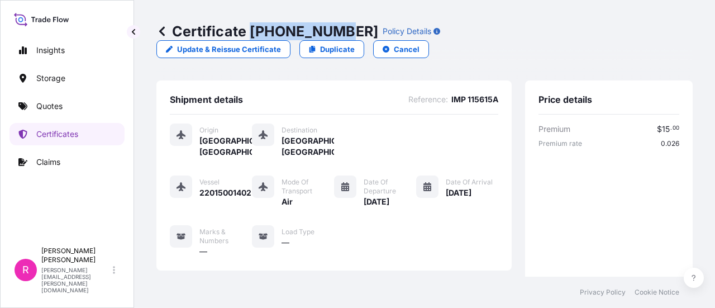
drag, startPoint x: 252, startPoint y: 29, endPoint x: 331, endPoint y: 33, distance: 79.5
click at [331, 33] on p "Certificate [PHONE_NUMBER]" at bounding box center [267, 31] width 222 height 18
copy p "[PHONE_NUMBER]"
